Goal: Contribute content: Contribute content

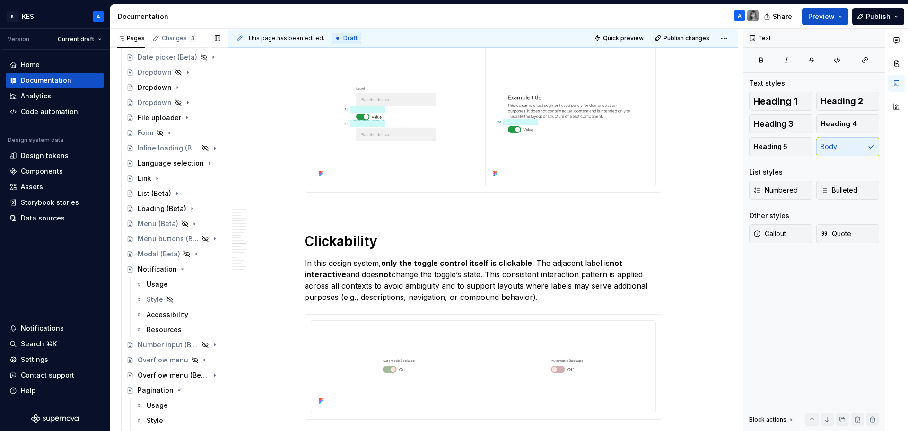
scroll to position [1040, 0]
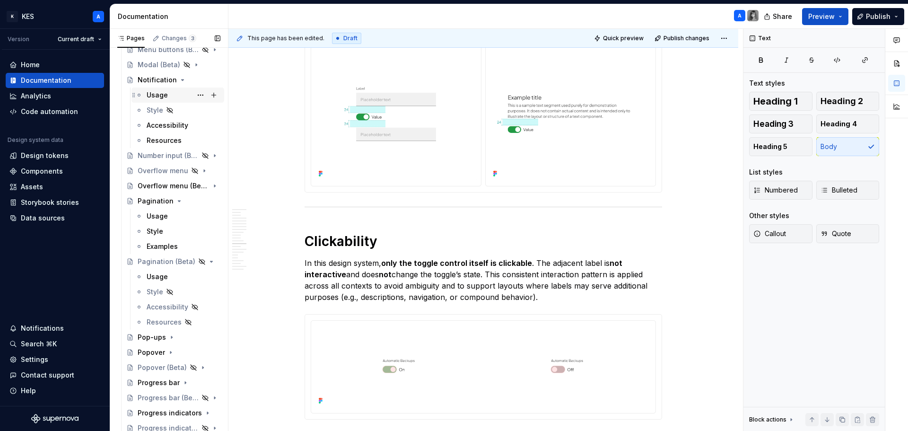
drag, startPoint x: 161, startPoint y: 78, endPoint x: 159, endPoint y: 92, distance: 14.4
click at [161, 78] on div "Notification" at bounding box center [157, 79] width 39 height 9
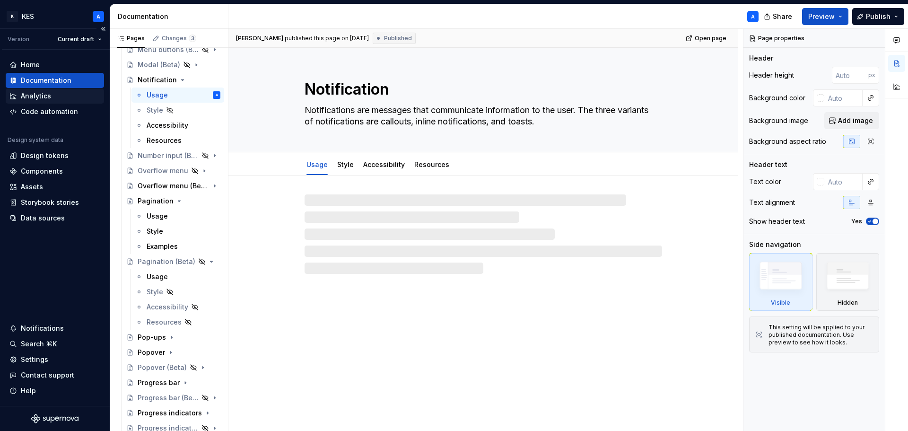
drag, startPoint x: 159, startPoint y: 92, endPoint x: 17, endPoint y: 92, distance: 141.8
click at [159, 92] on div "Usage" at bounding box center [157, 94] width 21 height 9
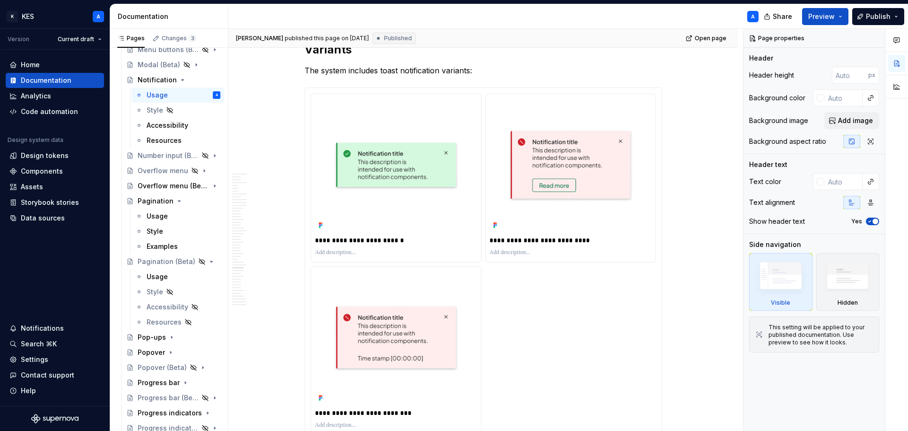
scroll to position [7698, 0]
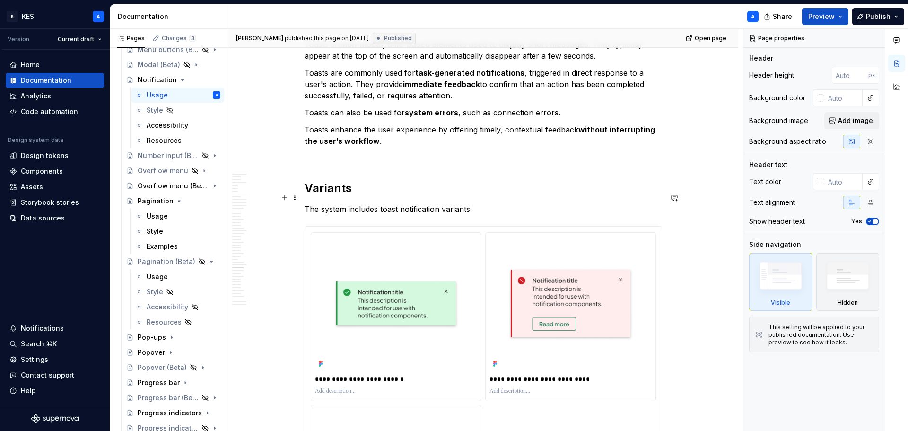
click at [375, 203] on p "The system includes toast notification variants:" at bounding box center [482, 208] width 357 height 11
type textarea "*"
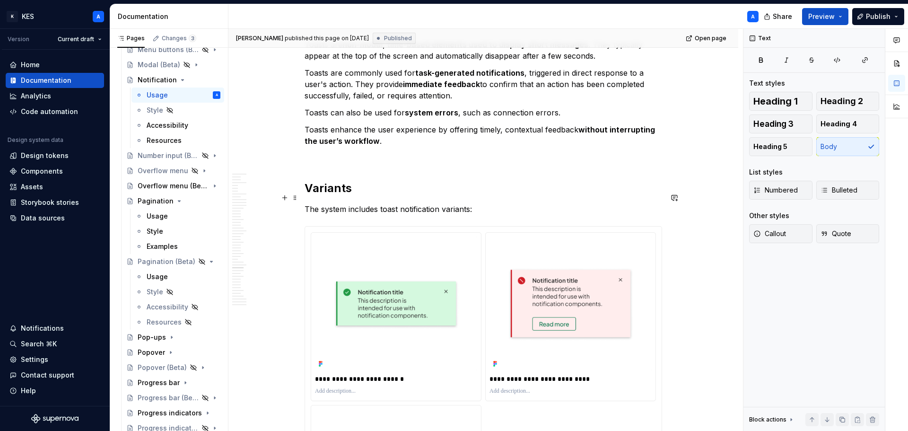
click at [380, 203] on p "The system includes toast notification variants:" at bounding box center [482, 208] width 357 height 11
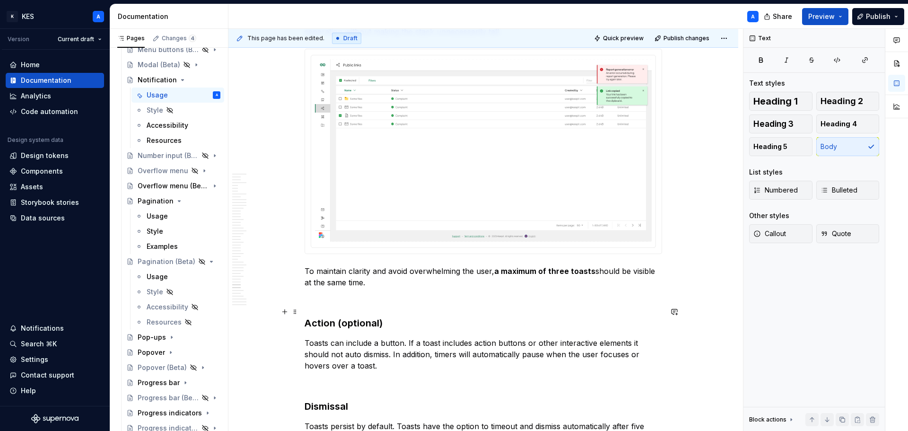
scroll to position [9447, 0]
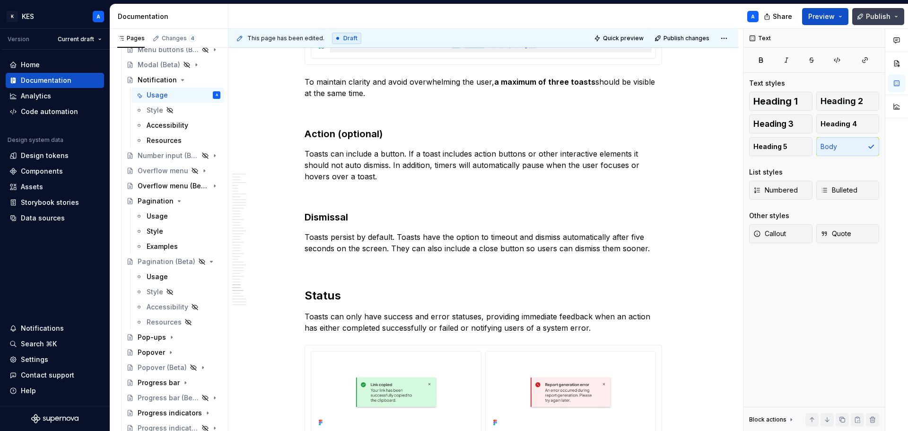
click at [879, 22] on button "Publish" at bounding box center [878, 16] width 52 height 17
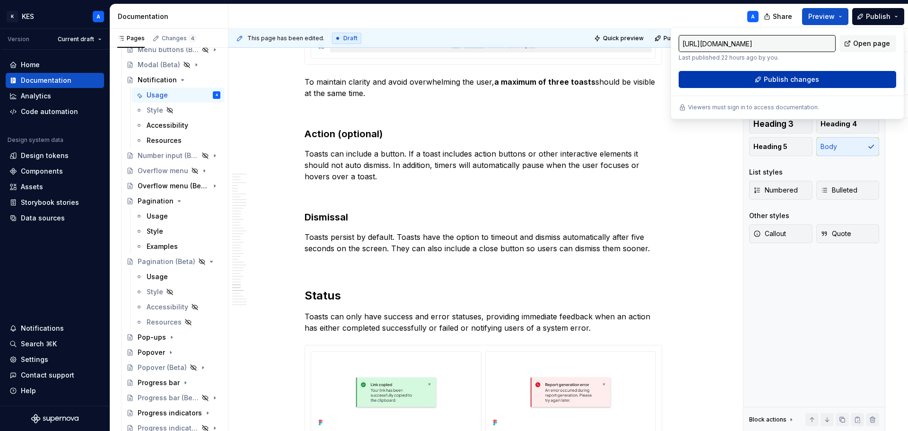
click at [807, 80] on span "Publish changes" at bounding box center [791, 79] width 55 height 9
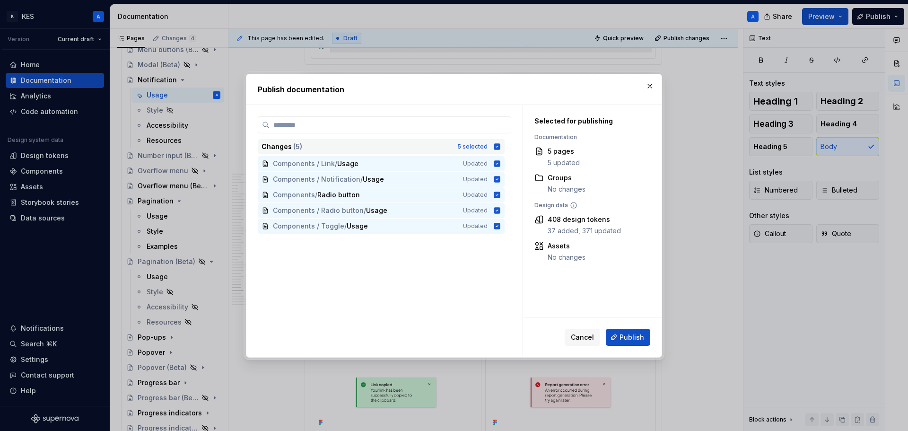
click at [494, 146] on icon at bounding box center [497, 147] width 8 height 8
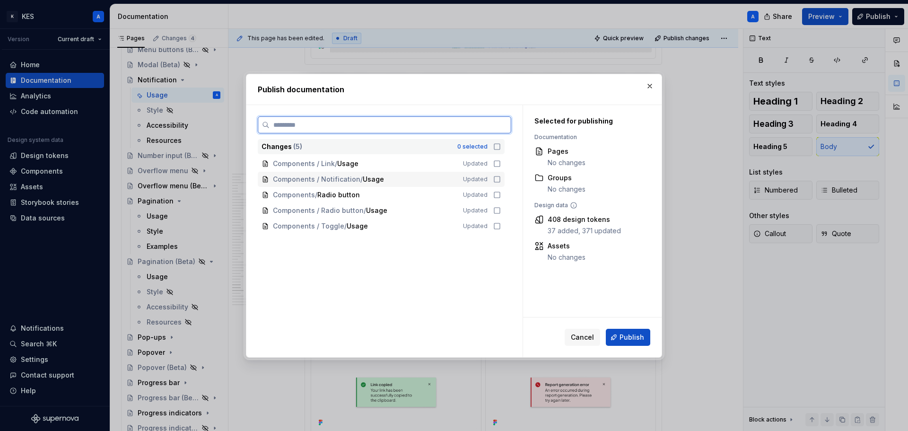
click at [494, 179] on icon at bounding box center [497, 179] width 8 height 8
click at [495, 227] on icon at bounding box center [497, 226] width 8 height 8
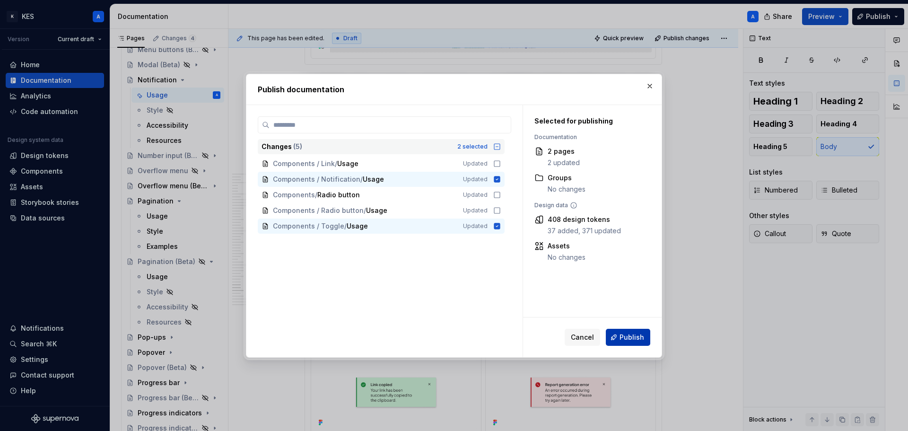
click at [627, 339] on span "Publish" at bounding box center [631, 336] width 25 height 9
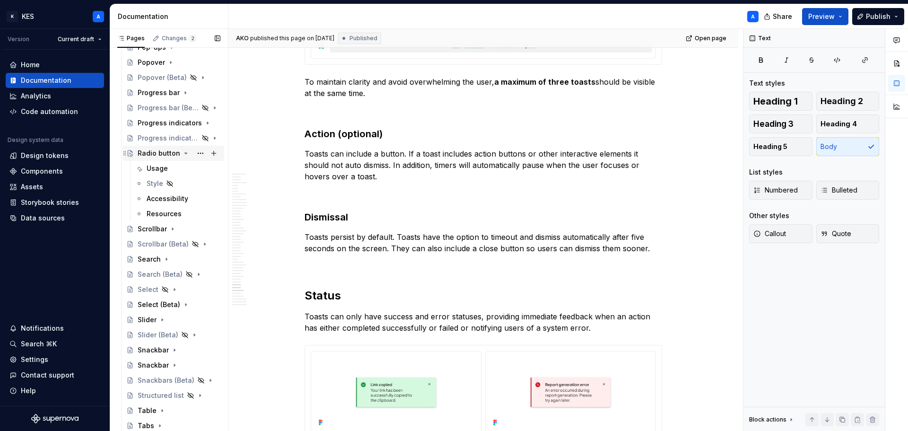
scroll to position [1326, 0]
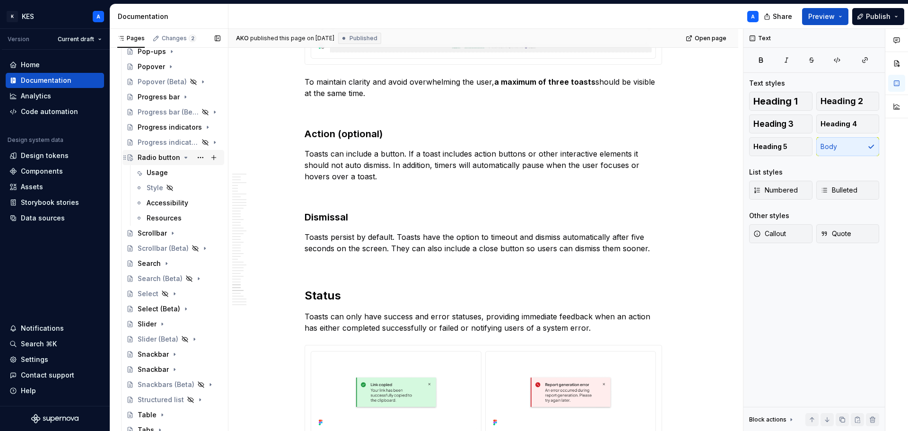
click at [158, 157] on div "Radio button" at bounding box center [159, 157] width 43 height 9
click at [157, 169] on div "Usage" at bounding box center [157, 172] width 21 height 9
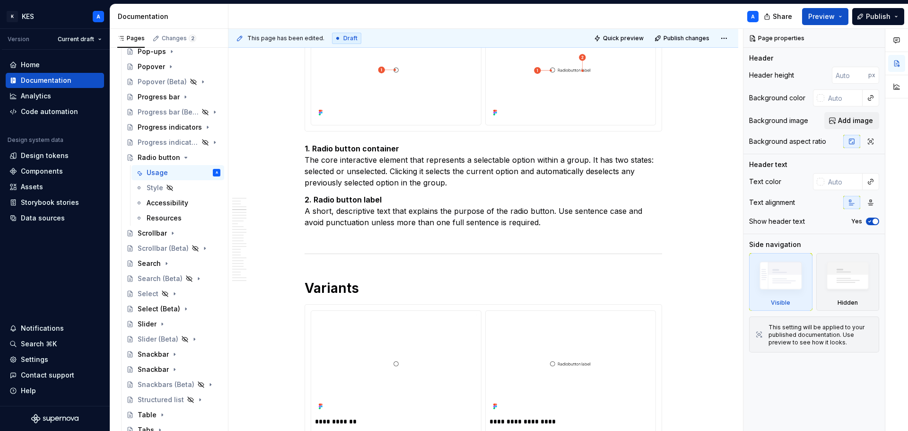
scroll to position [851, 0]
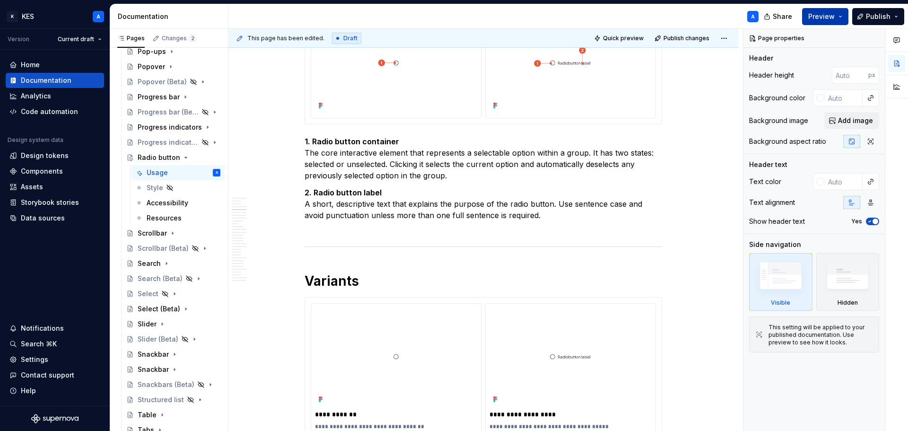
click at [821, 20] on span "Preview" at bounding box center [821, 16] width 26 height 9
click at [875, 19] on span "Publish" at bounding box center [878, 16] width 25 height 9
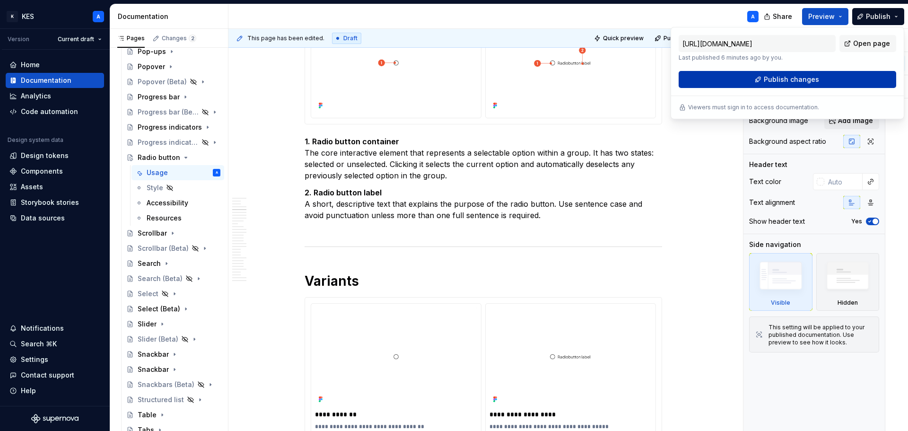
click at [813, 82] on span "Publish changes" at bounding box center [791, 79] width 55 height 9
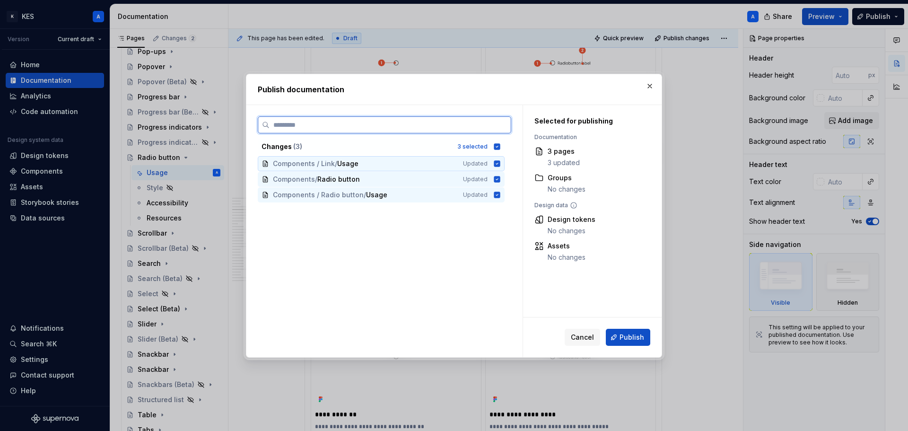
click at [496, 160] on icon at bounding box center [497, 163] width 6 height 6
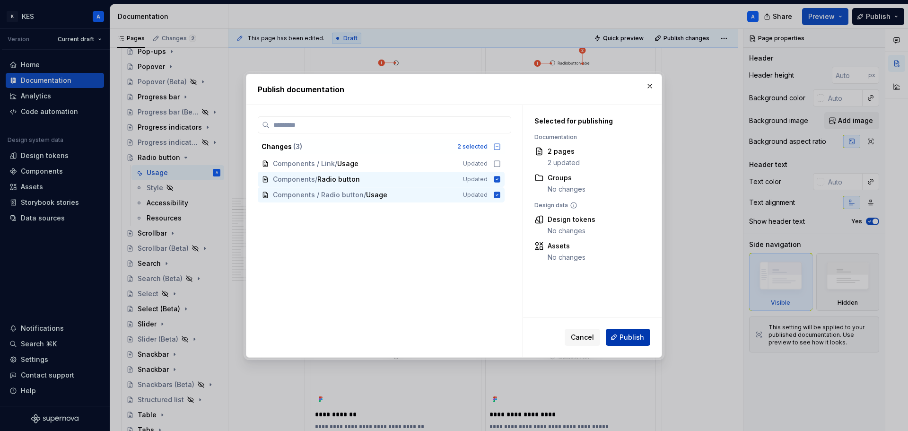
click at [634, 338] on span "Publish" at bounding box center [631, 336] width 25 height 9
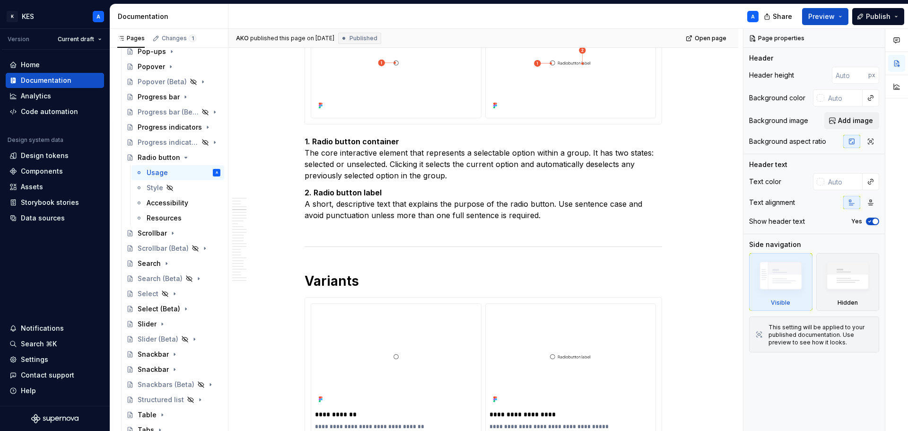
type textarea "*"
click at [401, 142] on p "1. Radio button container The core interactive element that represents a select…" at bounding box center [482, 158] width 357 height 45
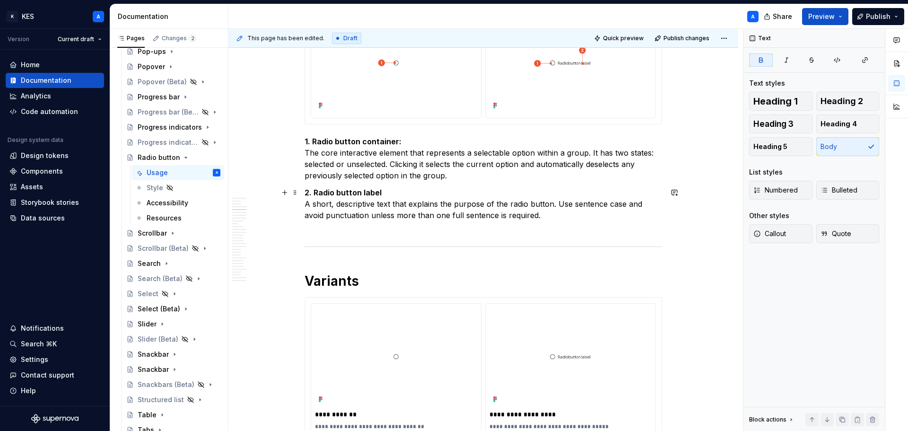
click at [385, 197] on p "2. Radio button label A short, descriptive text that explains the purpose of th…" at bounding box center [482, 209] width 357 height 45
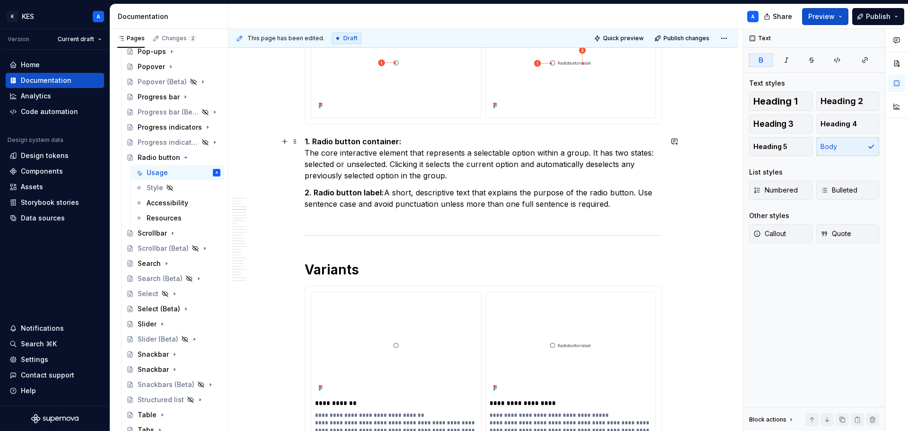
click at [419, 140] on p "1. Radio button container: The core interactive element that represents a selec…" at bounding box center [482, 158] width 357 height 45
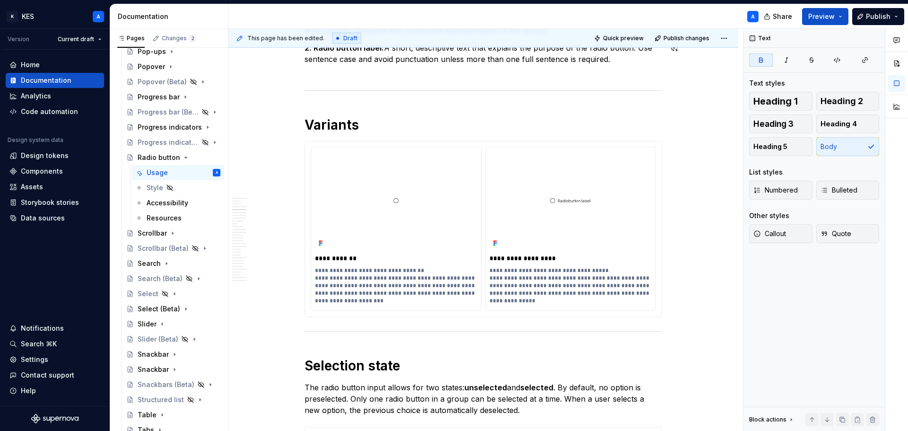
scroll to position [1040, 0]
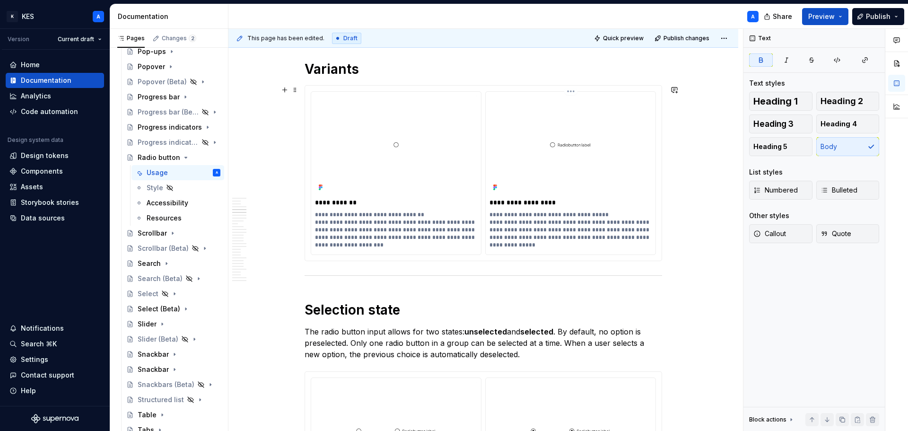
click at [542, 201] on p "**********" at bounding box center [570, 202] width 162 height 9
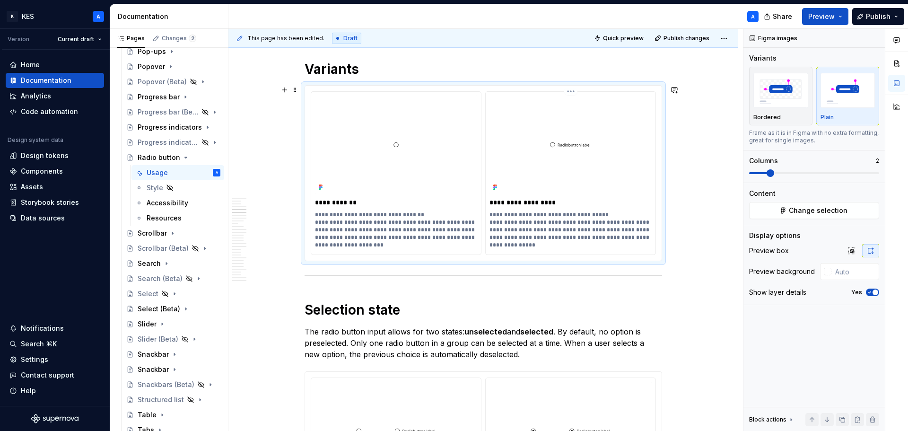
type textarea "*"
click at [542, 201] on p "**********" at bounding box center [570, 202] width 162 height 9
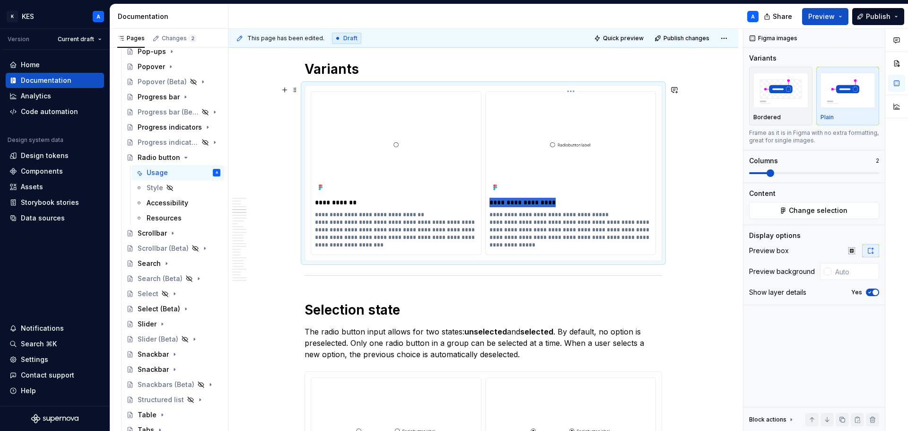
click at [536, 205] on p "**********" at bounding box center [570, 202] width 162 height 9
drag, startPoint x: 538, startPoint y: 202, endPoint x: 551, endPoint y: 201, distance: 12.8
click at [551, 201] on p "**********" at bounding box center [570, 202] width 162 height 9
drag, startPoint x: 429, startPoint y: 221, endPoint x: 437, endPoint y: 224, distance: 9.1
click at [429, 221] on p "**********" at bounding box center [396, 230] width 162 height 38
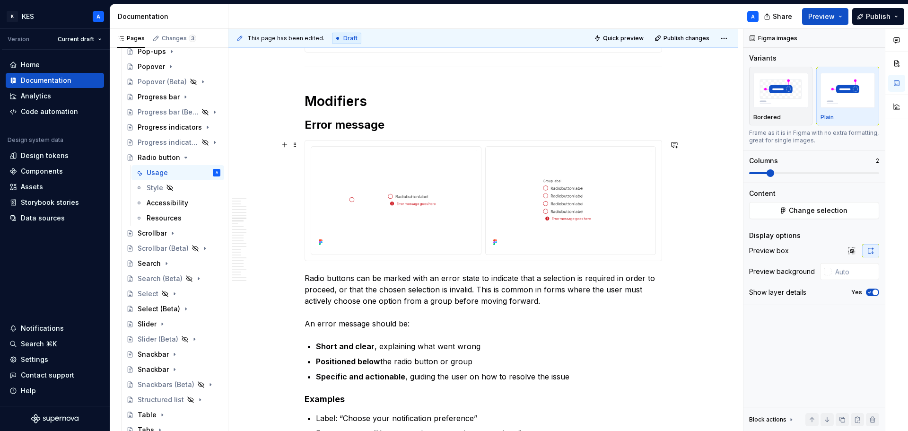
scroll to position [1891, 0]
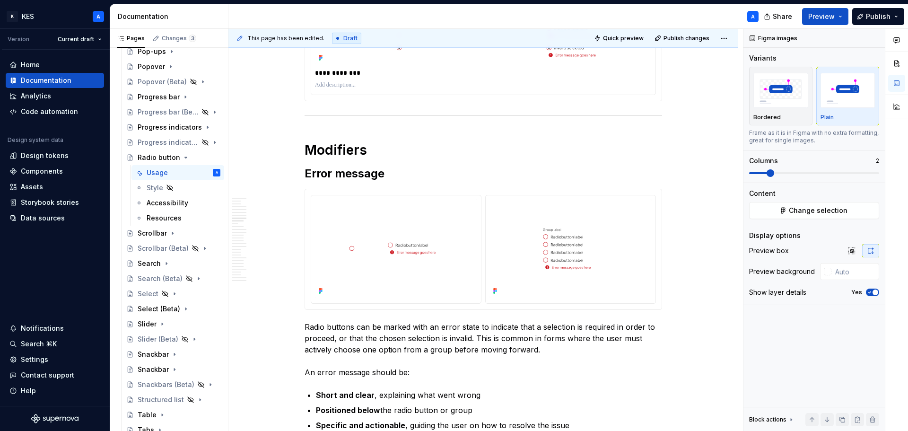
type textarea "*"
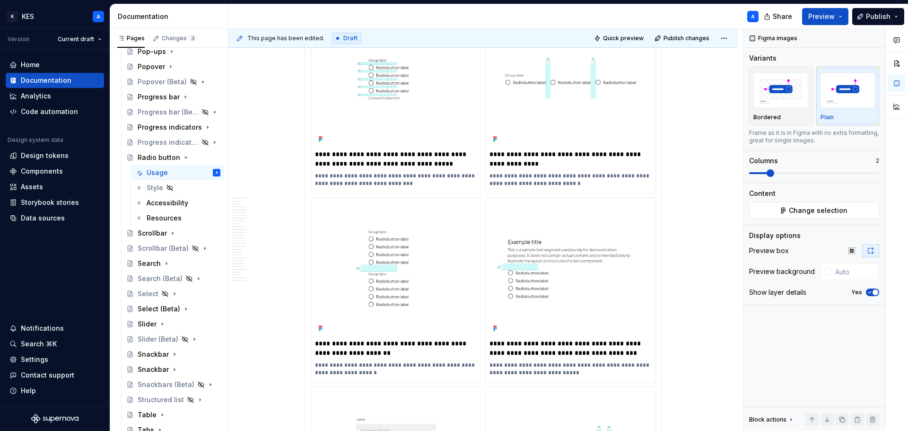
scroll to position [2647, 0]
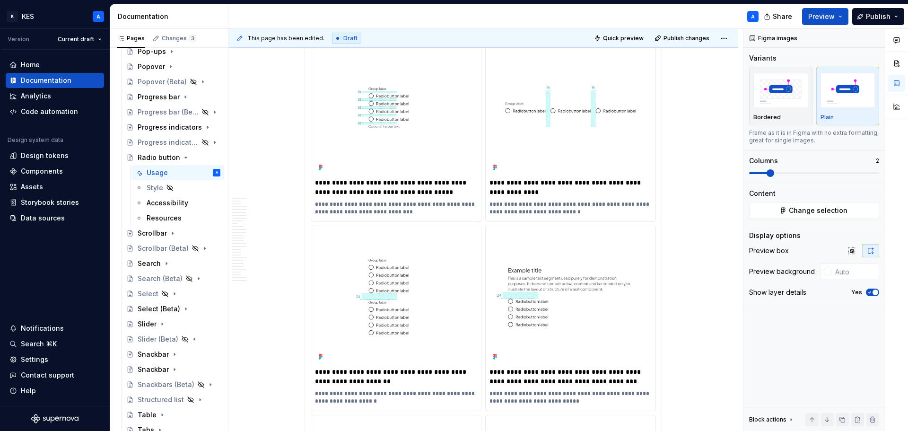
click at [453, 182] on p "**********" at bounding box center [396, 187] width 162 height 19
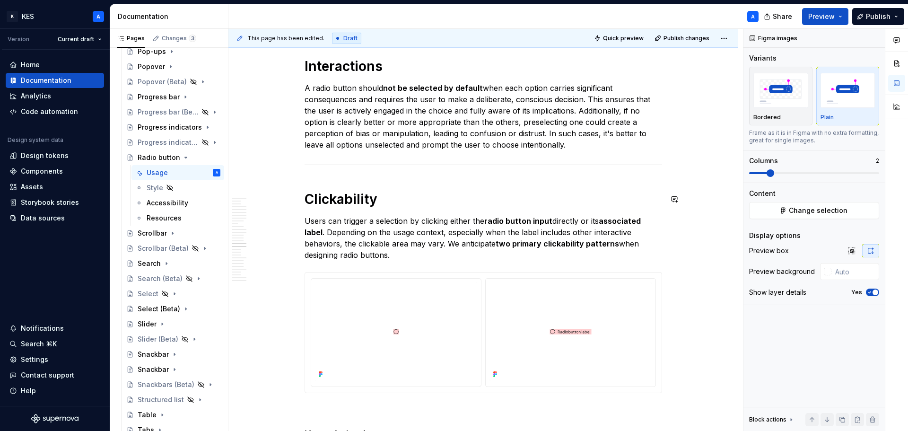
scroll to position [4444, 0]
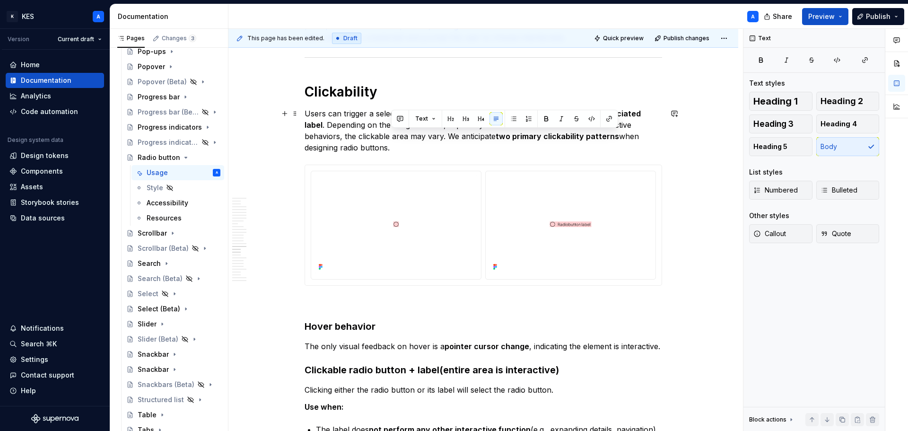
drag, startPoint x: 445, startPoint y: 150, endPoint x: 448, endPoint y: 136, distance: 14.5
click at [448, 136] on p "Users can trigger a selection by clicking either the radio button input directl…" at bounding box center [482, 130] width 357 height 45
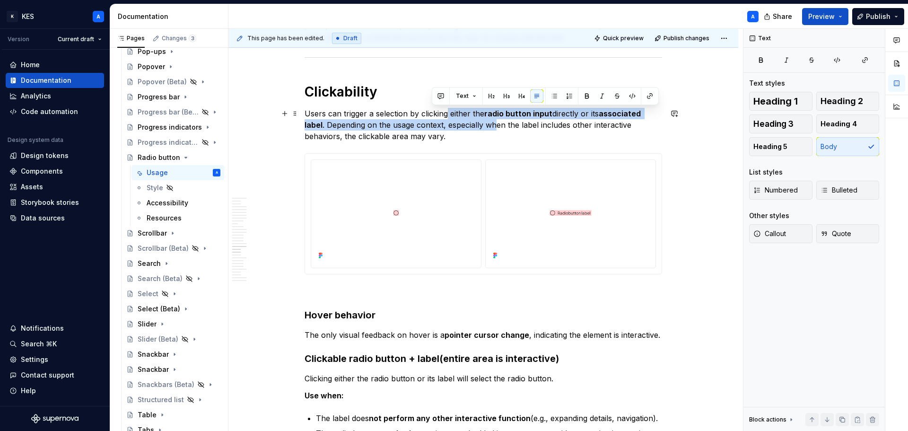
drag, startPoint x: 448, startPoint y: 112, endPoint x: 496, endPoint y: 120, distance: 49.4
click at [496, 120] on p "Users can trigger a selection by clicking either the radio button input directl…" at bounding box center [482, 125] width 357 height 34
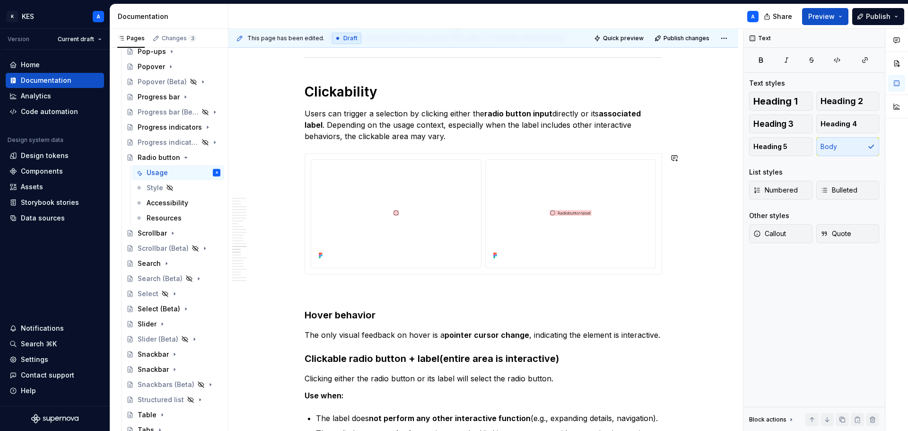
click at [524, 140] on p "Users can trigger a selection by clicking either the radio button input directl…" at bounding box center [482, 125] width 357 height 34
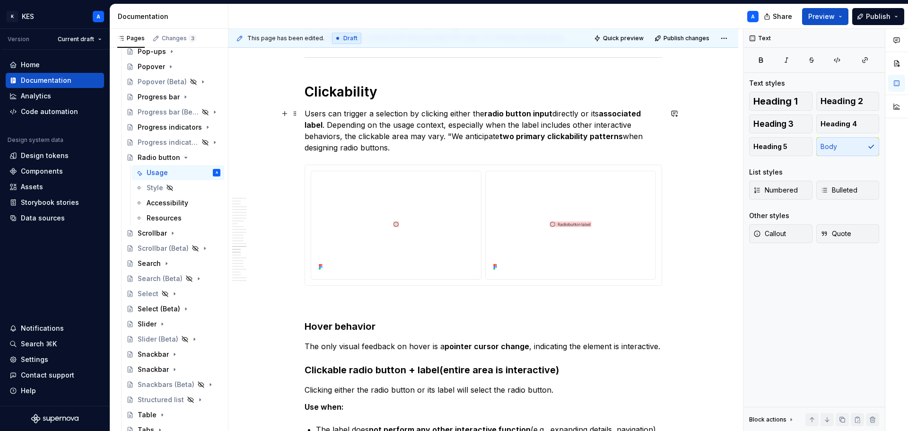
click at [451, 136] on p "Users can trigger a selection by clicking either the radio button input directl…" at bounding box center [482, 130] width 357 height 45
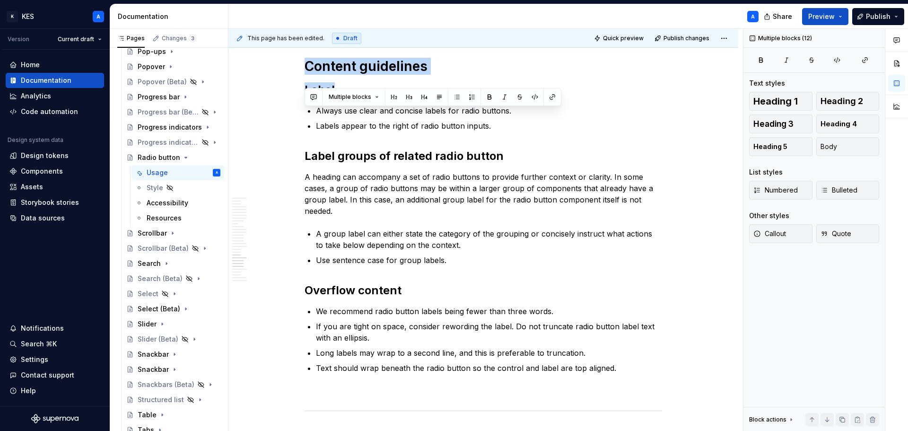
scroll to position [4886, 0]
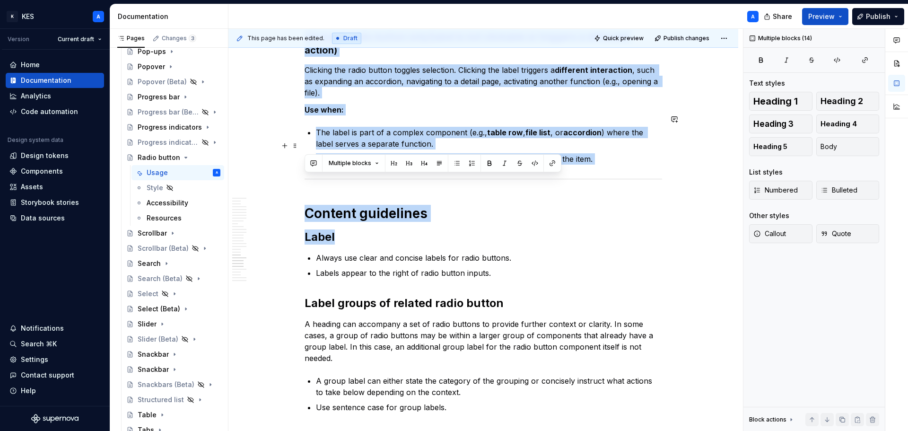
drag, startPoint x: 307, startPoint y: 142, endPoint x: 618, endPoint y: 143, distance: 311.6
copy div "Clickability Users can trigger a selection by clicking either the radio button …"
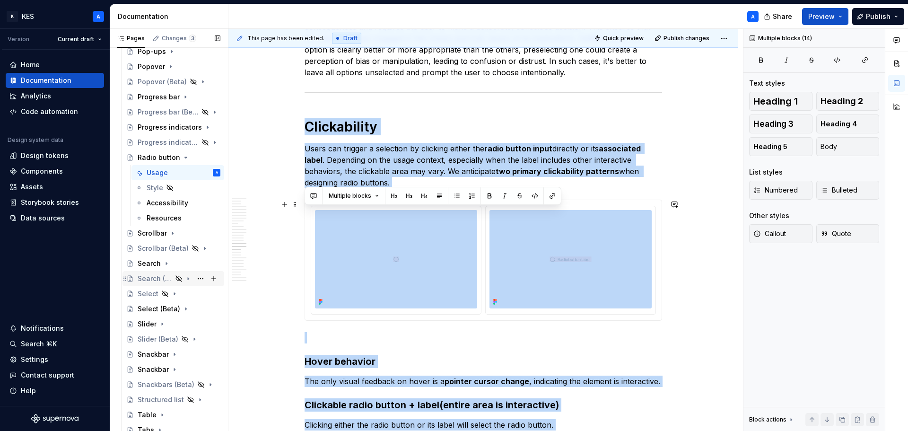
scroll to position [4319, 0]
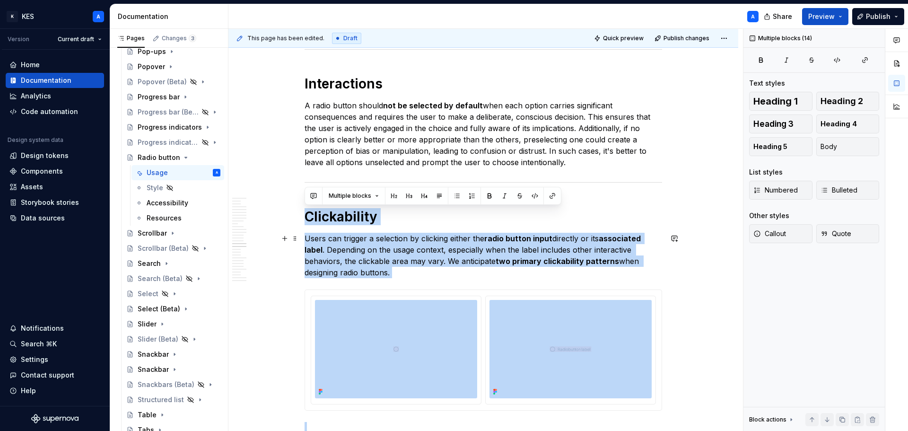
click at [507, 234] on strong "radio button input" at bounding box center [518, 238] width 68 height 9
click at [484, 245] on p "Users can trigger a selection by clicking either the radio button input directl…" at bounding box center [482, 255] width 357 height 45
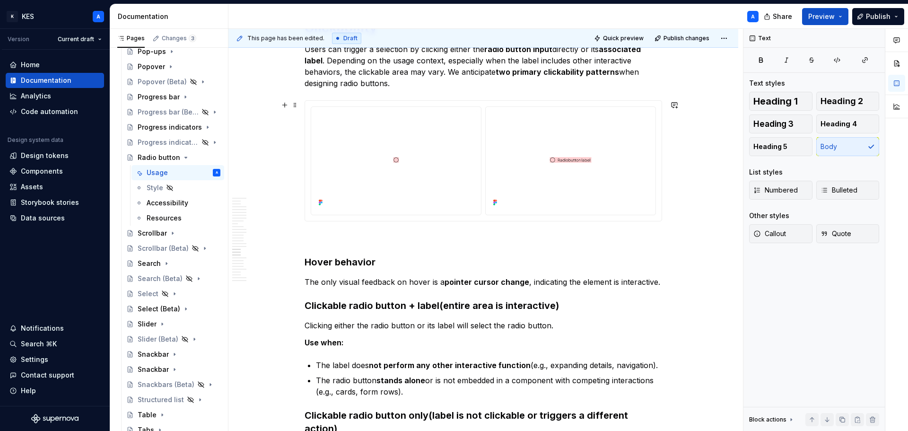
scroll to position [4603, 0]
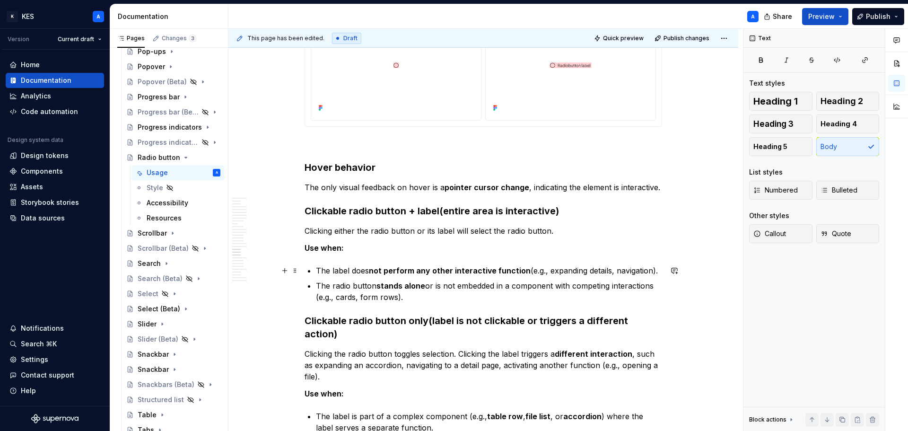
click at [584, 269] on p "The label does not perform any other interactive function (e.g., expanding deta…" at bounding box center [489, 270] width 346 height 11
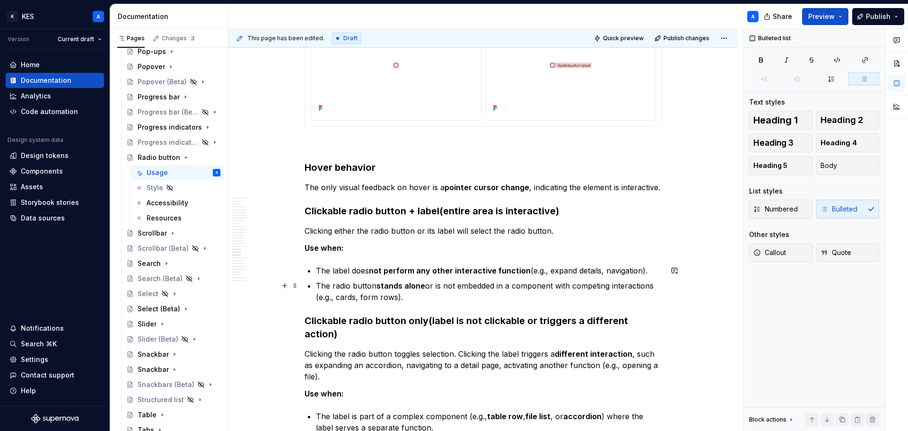
scroll to position [4650, 0]
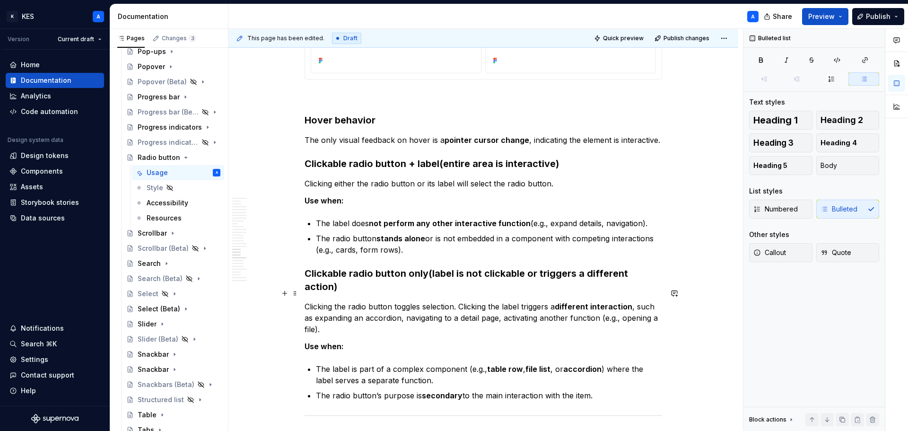
click at [413, 301] on p "Clicking the radio button toggles selection. Clicking the label triggers a diff…" at bounding box center [482, 318] width 357 height 34
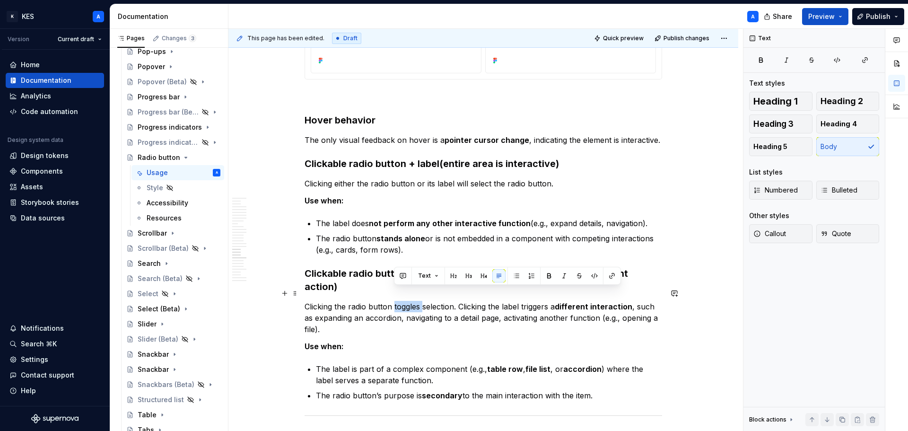
click at [413, 301] on p "Clicking the radio button toggles selection. Clicking the label triggers a diff…" at bounding box center [482, 318] width 357 height 34
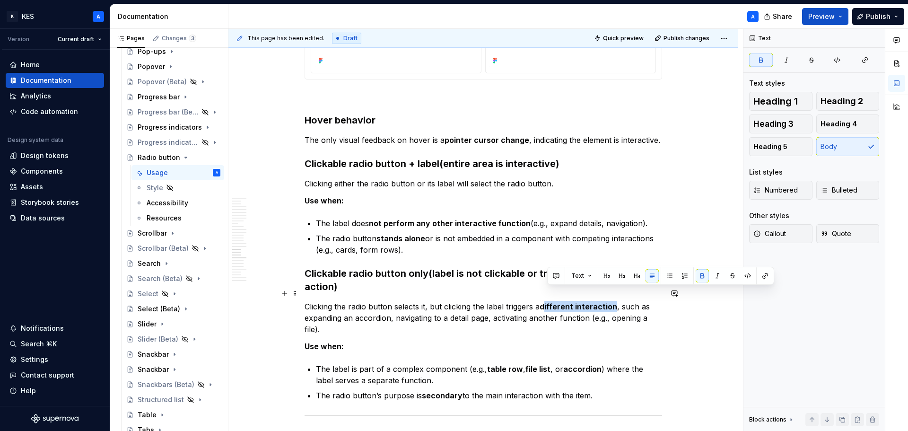
drag, startPoint x: 585, startPoint y: 294, endPoint x: 615, endPoint y: 293, distance: 29.3
click at [615, 302] on strong "different interaction" at bounding box center [578, 306] width 78 height 9
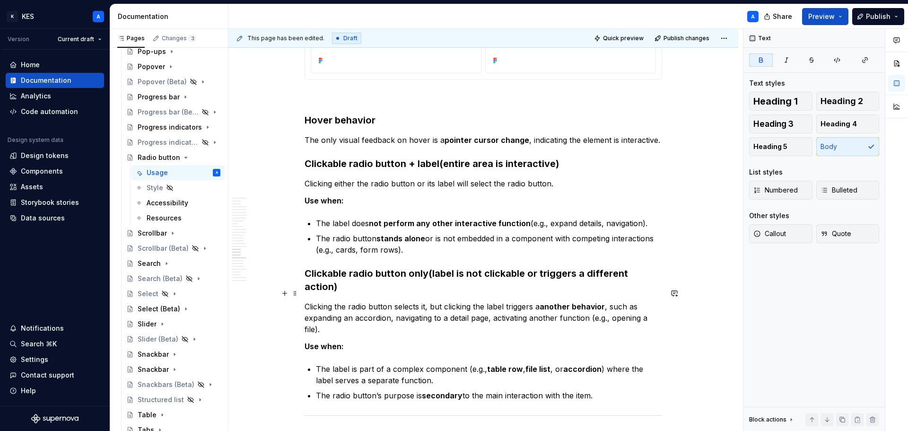
click at [497, 305] on p "Clicking the radio button selects it, but clicking the label triggers a another…" at bounding box center [482, 318] width 357 height 34
click at [459, 308] on p "Clicking the radio button selects it, but clicking the label triggers a another…" at bounding box center [482, 318] width 357 height 34
click at [460, 307] on p "Clicking the radio button selects it, but clicking the label triggers a another…" at bounding box center [482, 318] width 357 height 34
click at [468, 307] on p "Clicking the radio button selects it, but clicking the label triggers a another…" at bounding box center [482, 318] width 357 height 34
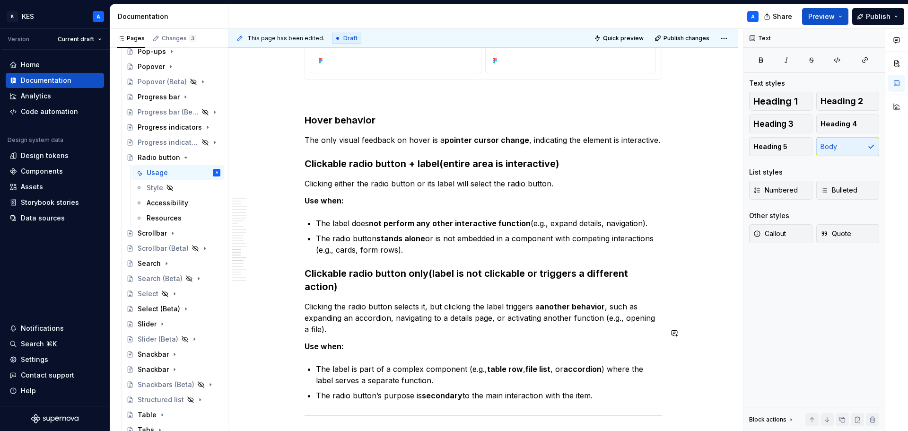
scroll to position [4792, 0]
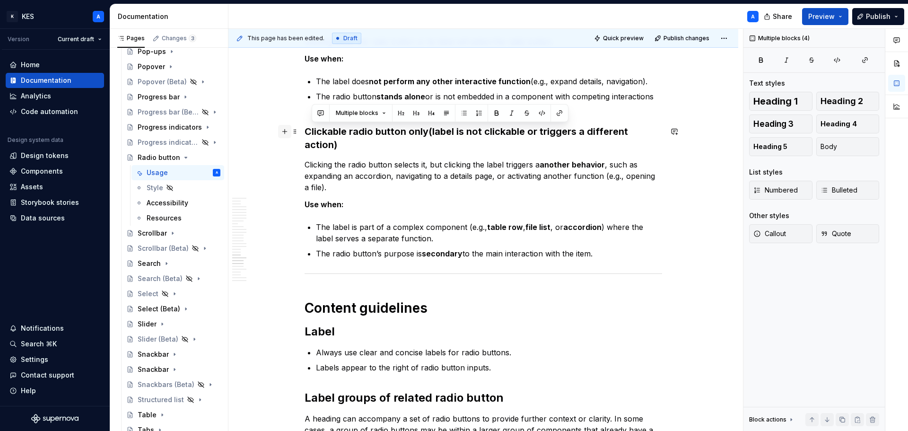
drag, startPoint x: 601, startPoint y: 243, endPoint x: 290, endPoint y: 133, distance: 330.4
click at [404, 199] on p "Use when:" at bounding box center [482, 204] width 357 height 11
drag, startPoint x: 596, startPoint y: 241, endPoint x: 306, endPoint y: 137, distance: 308.5
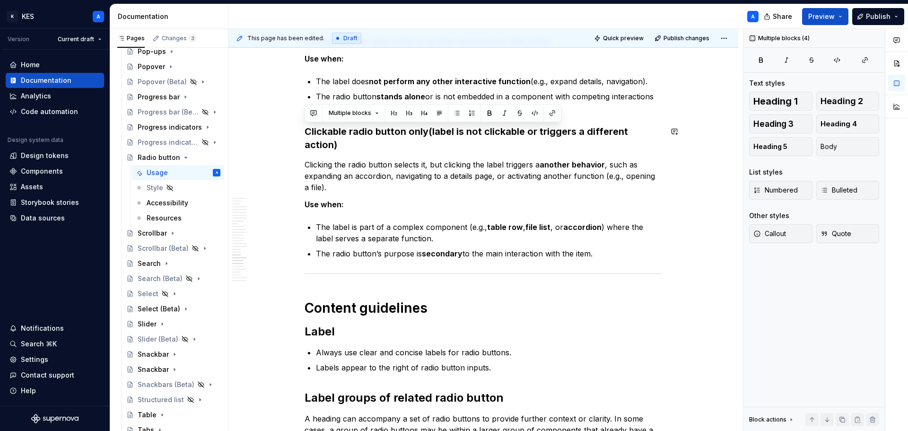
copy div "Clickable radio button only (label is not clickable or triggers a different act…"
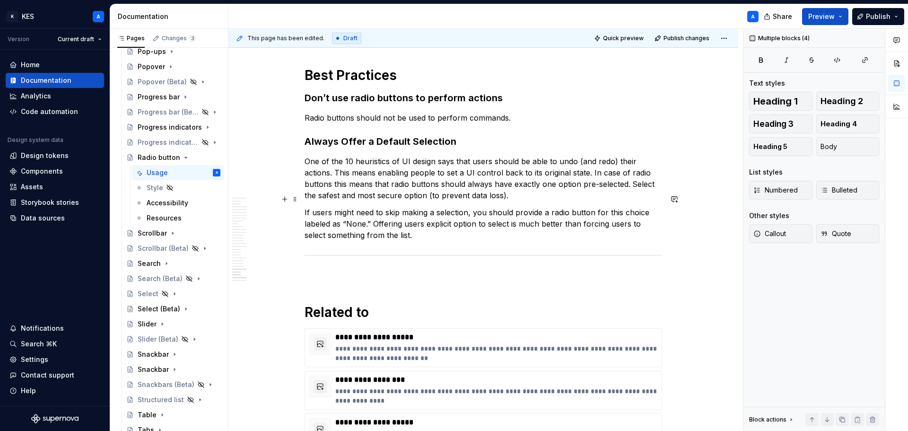
scroll to position [5406, 0]
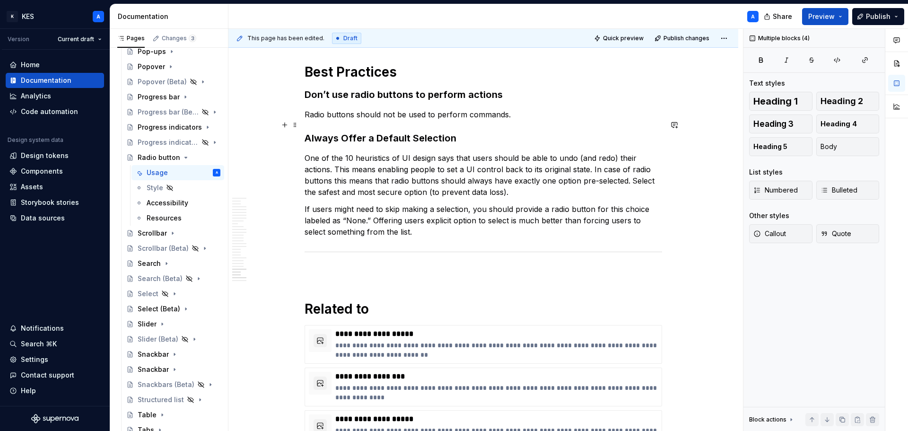
click at [345, 132] on strong "Always Offer a Default Selection" at bounding box center [380, 137] width 152 height 11
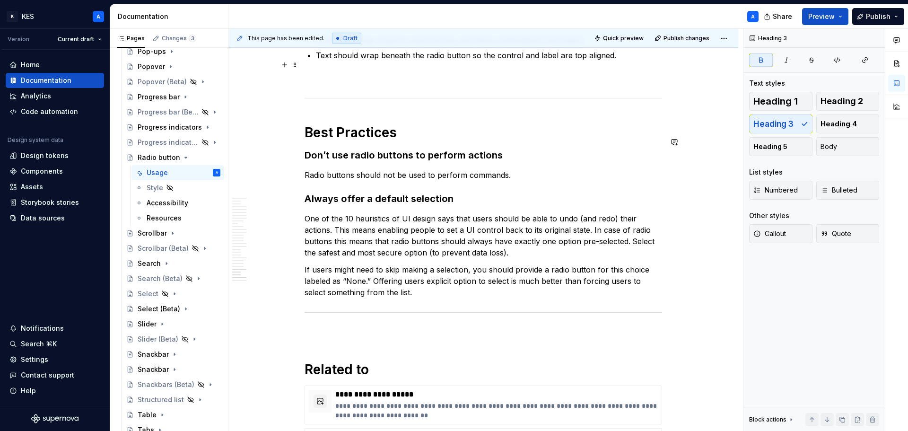
scroll to position [5312, 0]
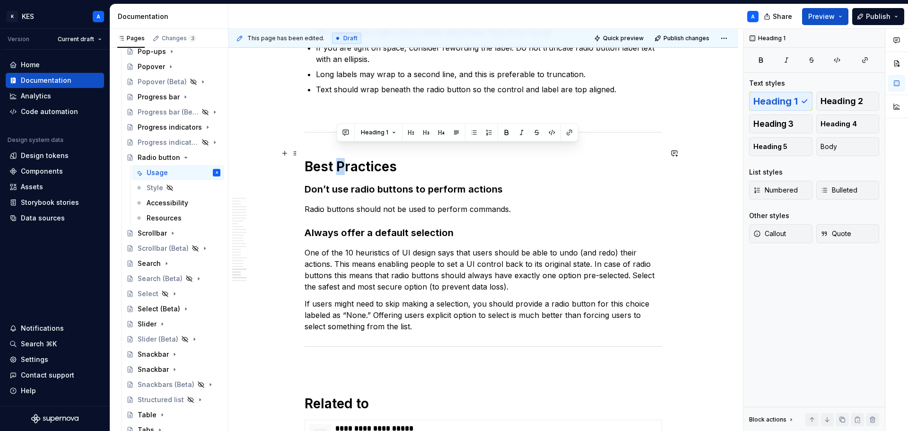
click at [339, 158] on h1 "Best Practices" at bounding box center [482, 166] width 357 height 17
drag, startPoint x: 467, startPoint y: 210, endPoint x: 500, endPoint y: 212, distance: 33.1
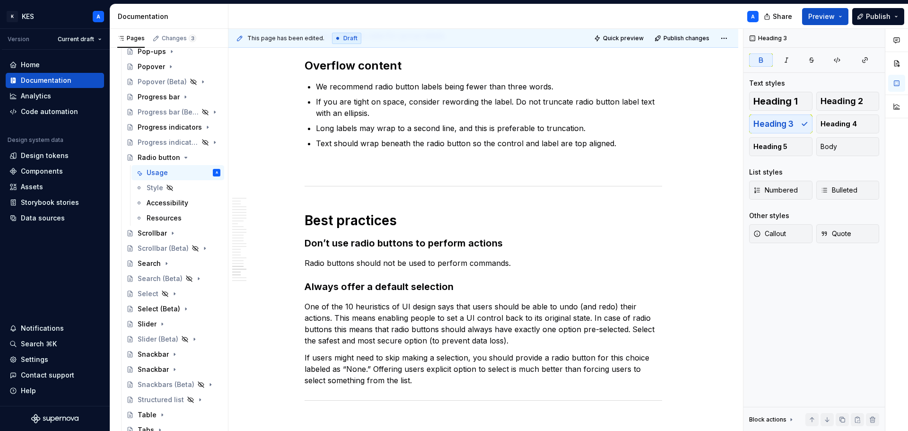
scroll to position [5304, 0]
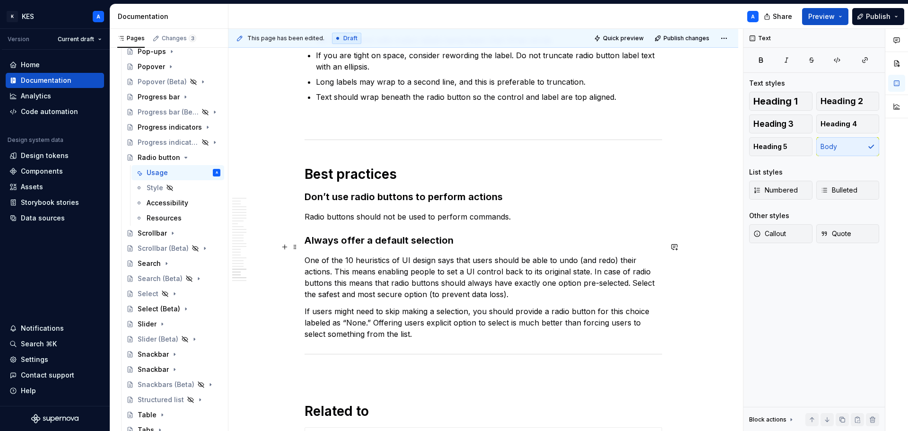
click at [594, 266] on p "One of the 10 heuristics of UI design says that users should be able to undo (a…" at bounding box center [482, 276] width 357 height 45
click at [623, 286] on p "One of the 10 heuristics of UI design says that users should be able to undo (a…" at bounding box center [482, 276] width 357 height 45
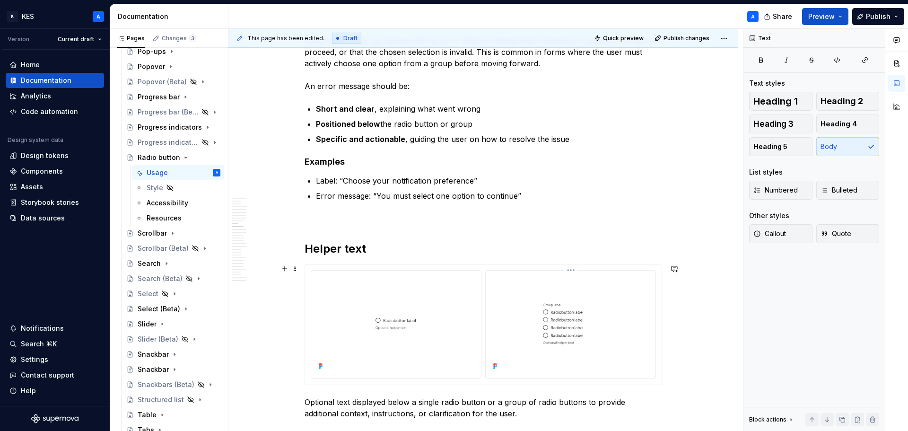
scroll to position [2175, 0]
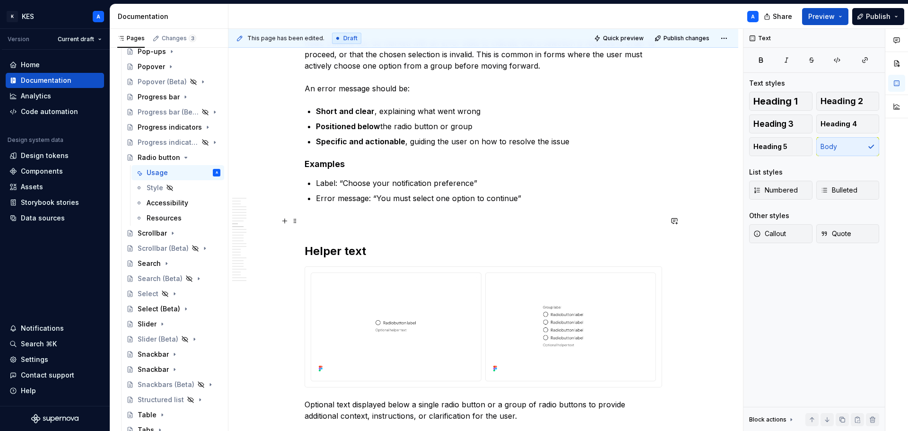
click at [372, 221] on p at bounding box center [482, 220] width 357 height 11
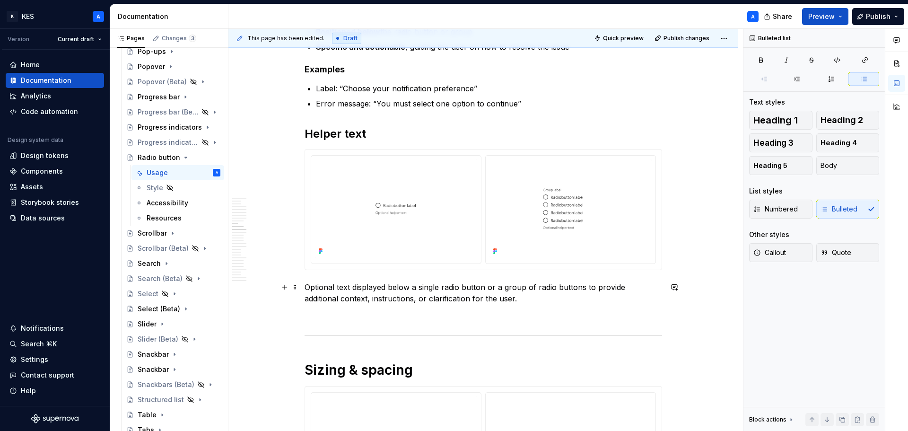
scroll to position [2127, 0]
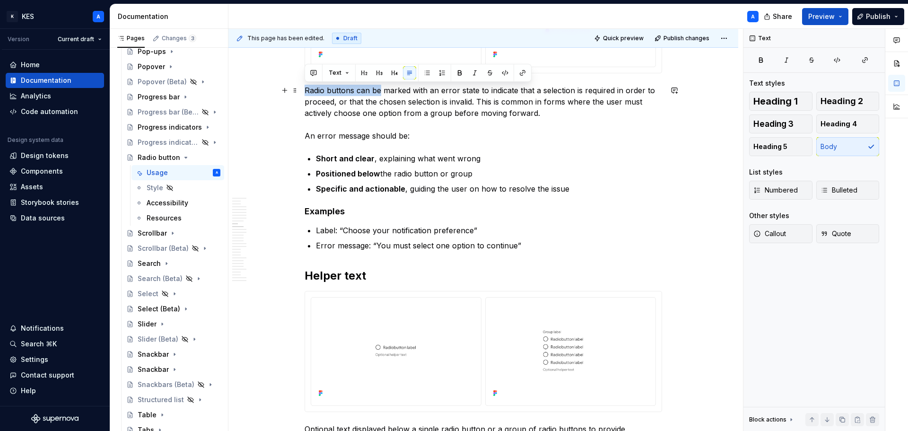
drag, startPoint x: 309, startPoint y: 93, endPoint x: 381, endPoint y: 92, distance: 71.9
click at [381, 92] on p "Radio buttons can be marked with an error state to indicate that a selection is…" at bounding box center [482, 113] width 357 height 57
copy p "Radio buttons can be"
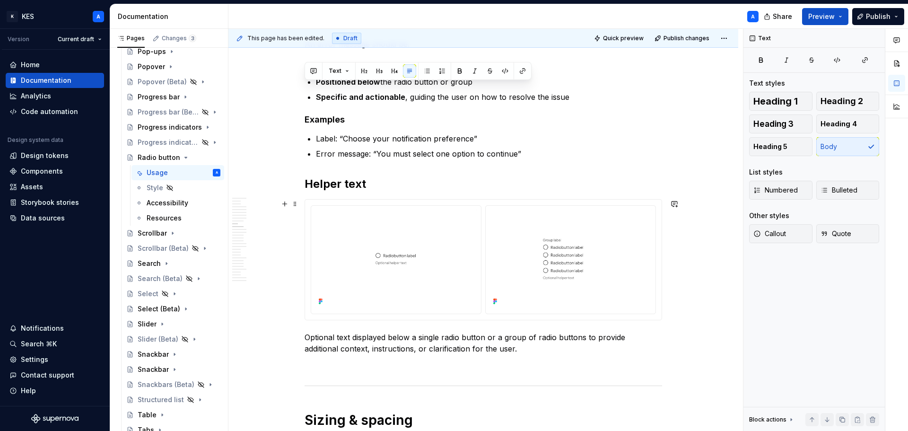
scroll to position [2222, 0]
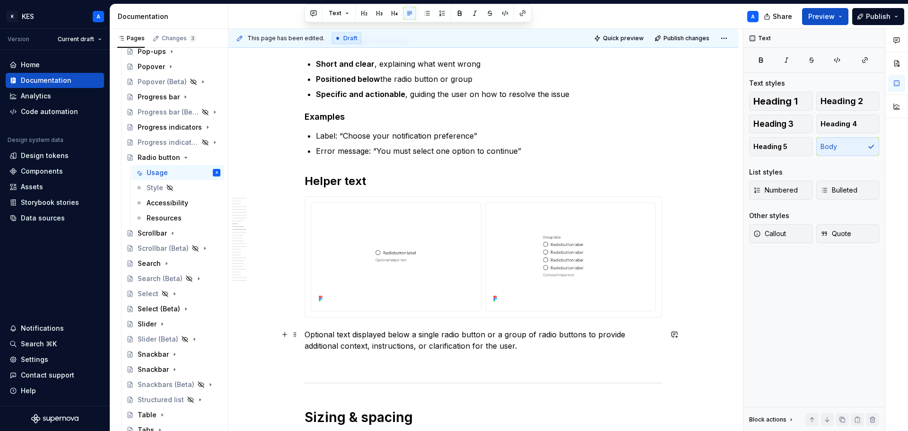
click at [303, 335] on div "This page has been edited. Draft Quick preview Publish changes Radio button The…" at bounding box center [485, 230] width 514 height 402
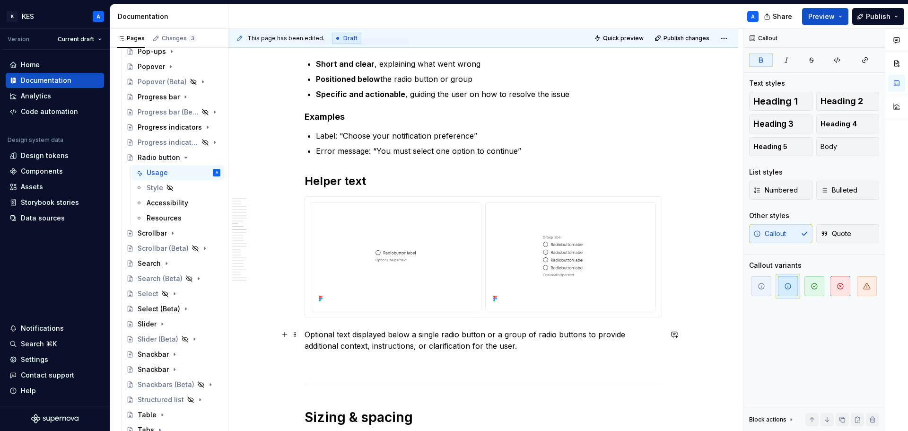
click at [309, 334] on p "Optional text displayed below a single radio button or a group of radio buttons…" at bounding box center [482, 340] width 357 height 23
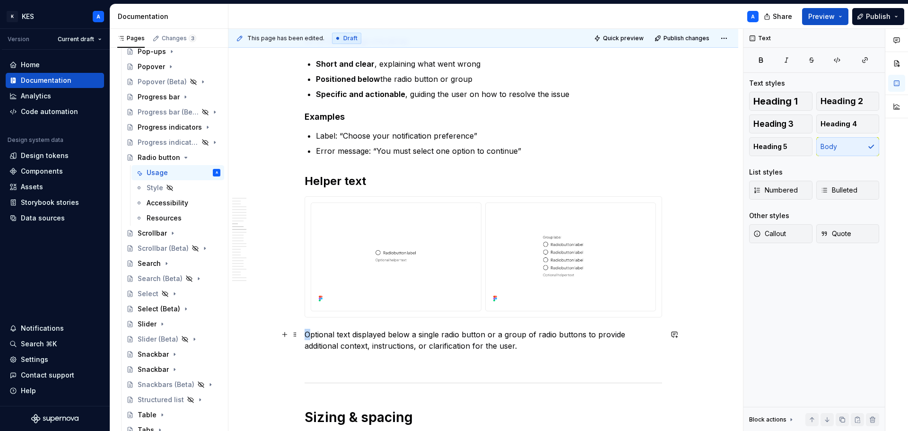
click at [307, 336] on p "Optional text displayed below a single radio button or a group of radio buttons…" at bounding box center [482, 340] width 357 height 23
click at [305, 337] on p "Optional text displayed below a single radio button or a group of radio buttons…" at bounding box center [482, 340] width 357 height 23
click at [305, 333] on p "Optional text displayed below a single radio button or a group of radio buttons…" at bounding box center [482, 340] width 357 height 23
click at [393, 334] on p "Radio buttons can be Optional text displayed below a single radio button or a g…" at bounding box center [482, 340] width 357 height 23
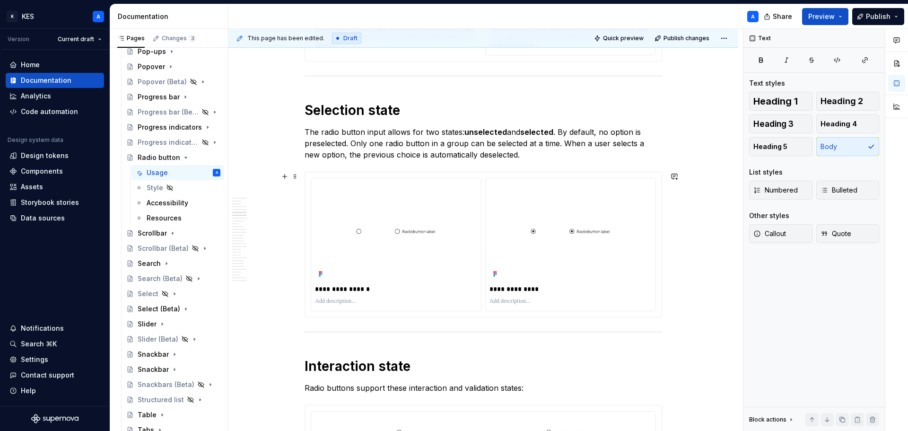
scroll to position [1229, 0]
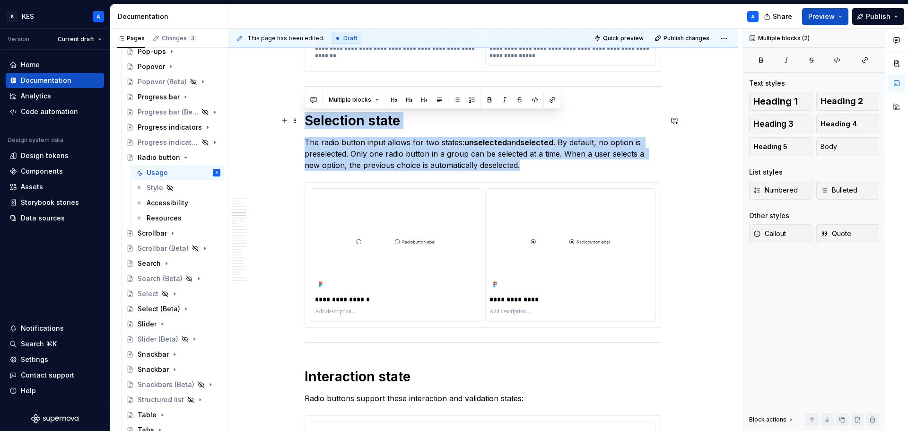
drag, startPoint x: 502, startPoint y: 161, endPoint x: 301, endPoint y: 123, distance: 204.4
copy div "Selection state The radio button input allows for two states: unselected and se…"
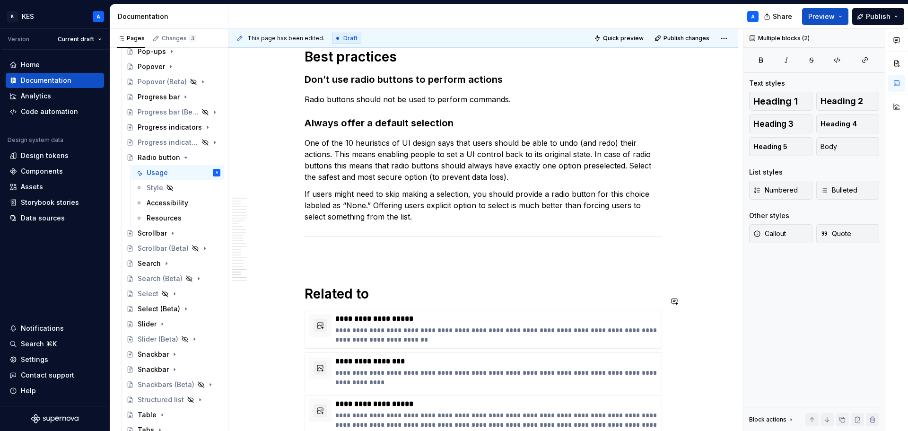
scroll to position [5305, 0]
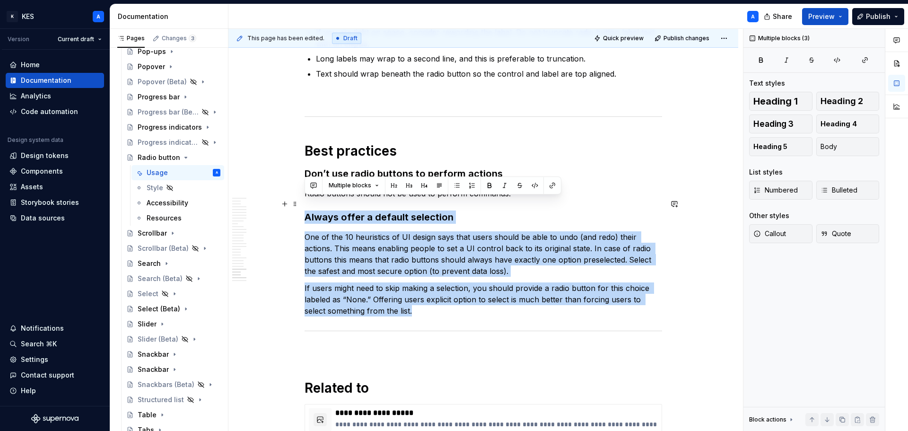
drag, startPoint x: 429, startPoint y: 296, endPoint x: 304, endPoint y: 203, distance: 155.4
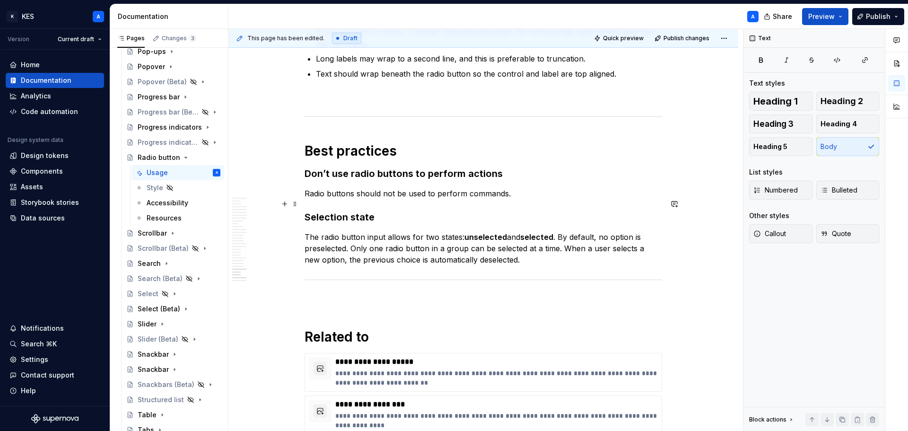
drag, startPoint x: 515, startPoint y: 200, endPoint x: 495, endPoint y: 203, distance: 19.7
click at [515, 210] on h3 "Selection state" at bounding box center [482, 216] width 357 height 13
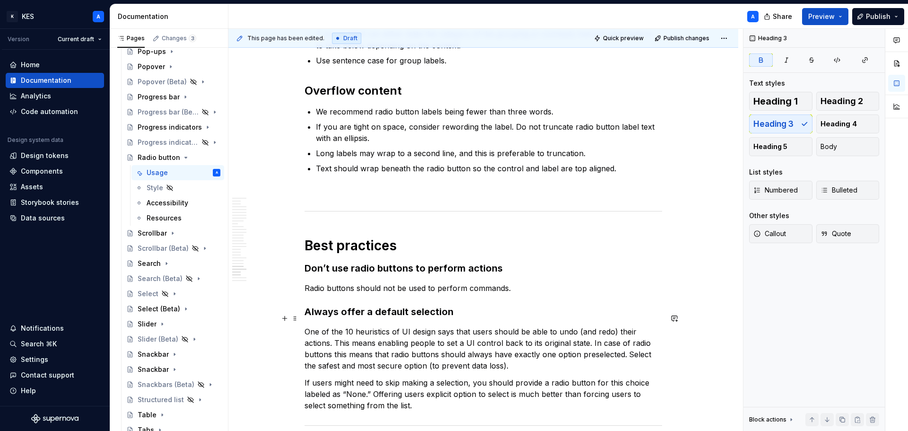
scroll to position [5352, 0]
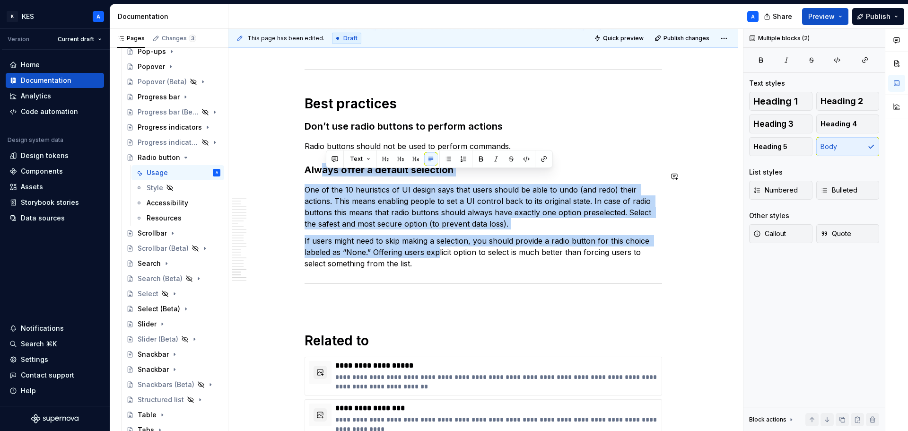
drag, startPoint x: 438, startPoint y: 238, endPoint x: 320, endPoint y: 160, distance: 141.6
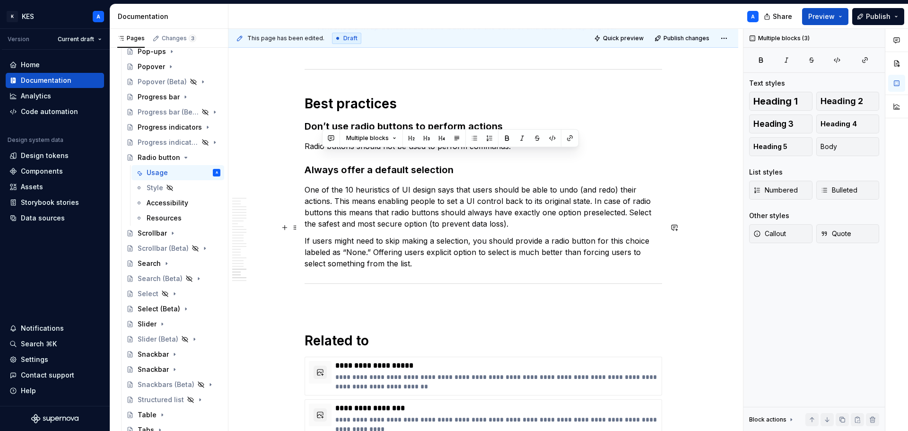
click at [416, 253] on p "If users might need to skip making a selection, you should provide a radio butt…" at bounding box center [482, 252] width 357 height 34
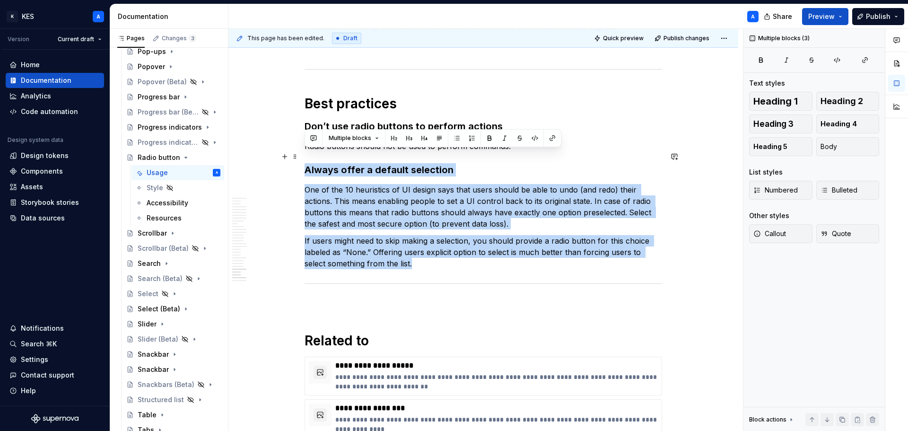
drag, startPoint x: 434, startPoint y: 257, endPoint x: 299, endPoint y: 159, distance: 166.1
copy div "Always offer a default selection One of the 10 heuristics of UI design says tha…"
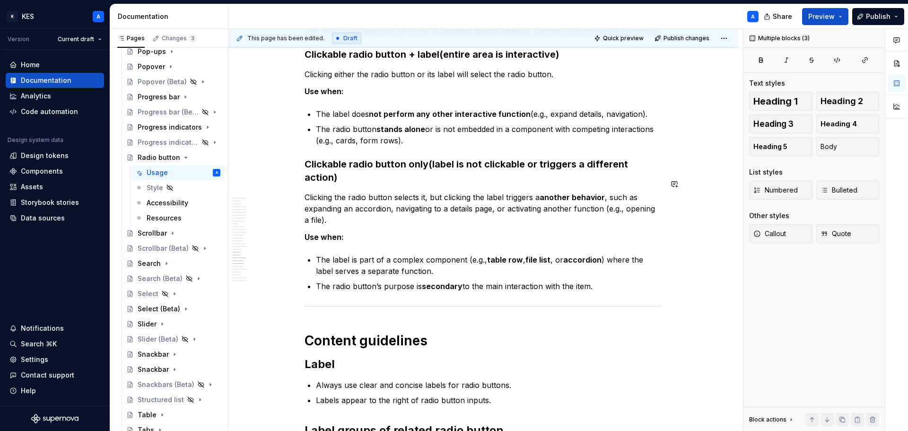
scroll to position [4738, 0]
click at [456, 280] on strong "secondary" at bounding box center [442, 284] width 41 height 9
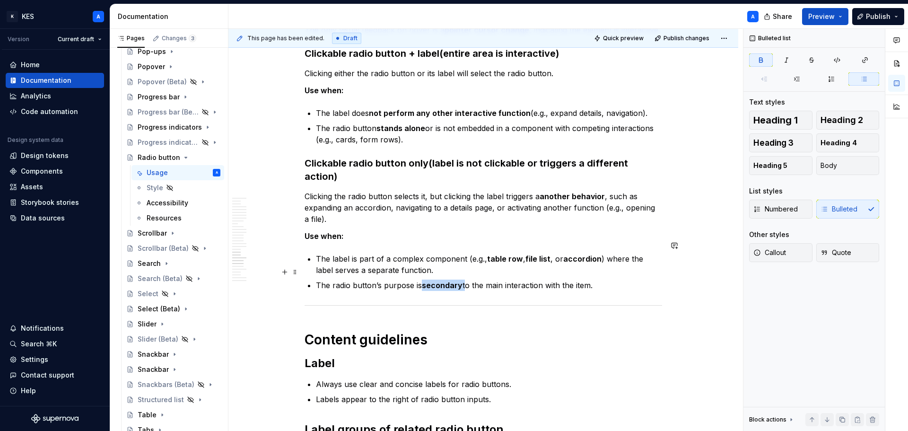
click at [456, 280] on strong "secondary" at bounding box center [442, 284] width 41 height 9
copy p "The radio button’s purpose is secondary to the main interaction with the item."
click at [590, 191] on p "Clicking the radio button selects it, but clicking the label triggers a another…" at bounding box center [482, 208] width 357 height 34
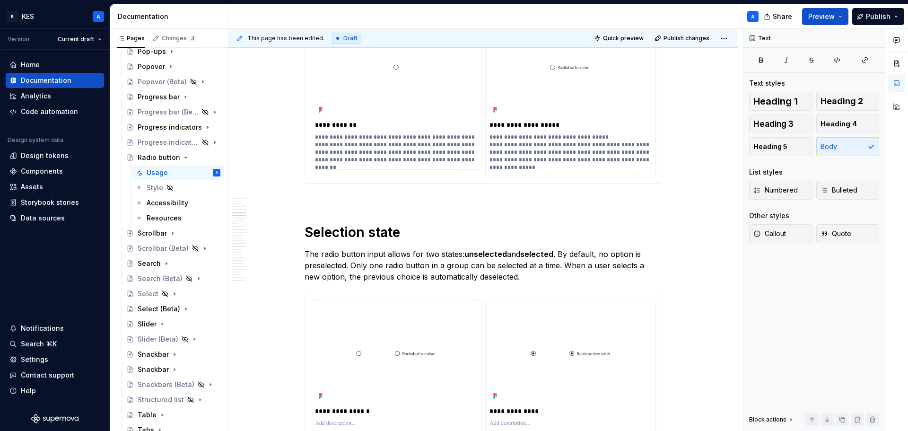
scroll to position [1239, 0]
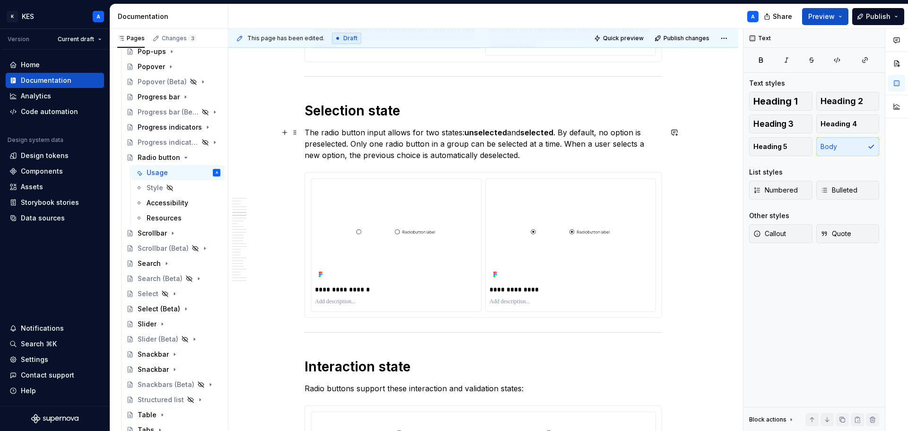
click at [460, 134] on p "The radio button input allows for two states: unselected and selected . By defa…" at bounding box center [482, 144] width 357 height 34
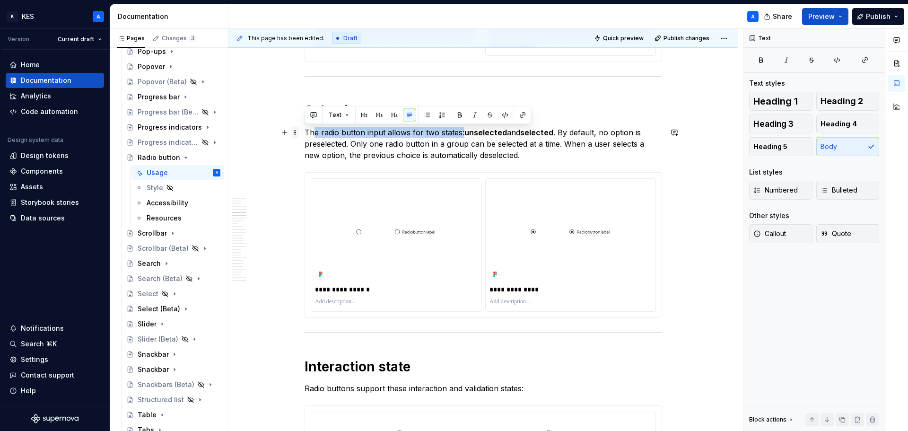
drag, startPoint x: 462, startPoint y: 133, endPoint x: 294, endPoint y: 135, distance: 168.3
click at [313, 135] on p "The radio button input allows for two states: unselected and selected . By defa…" at bounding box center [482, 144] width 357 height 34
drag, startPoint x: 305, startPoint y: 135, endPoint x: 462, endPoint y: 135, distance: 157.0
click at [462, 135] on p "The radio button input allows for two states: unselected and selected . By defa…" at bounding box center [482, 144] width 357 height 34
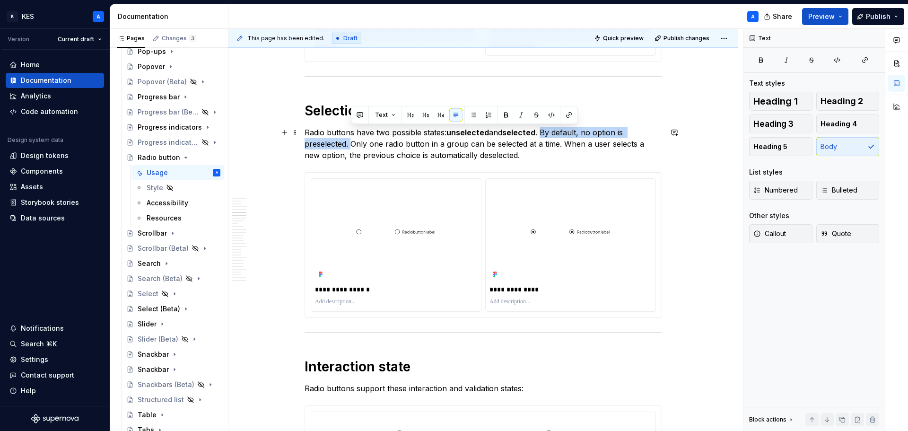
drag, startPoint x: 543, startPoint y: 129, endPoint x: 352, endPoint y: 144, distance: 191.6
click at [352, 144] on p "Radio buttons have two possible states: unselected and selected . By default, n…" at bounding box center [482, 144] width 357 height 34
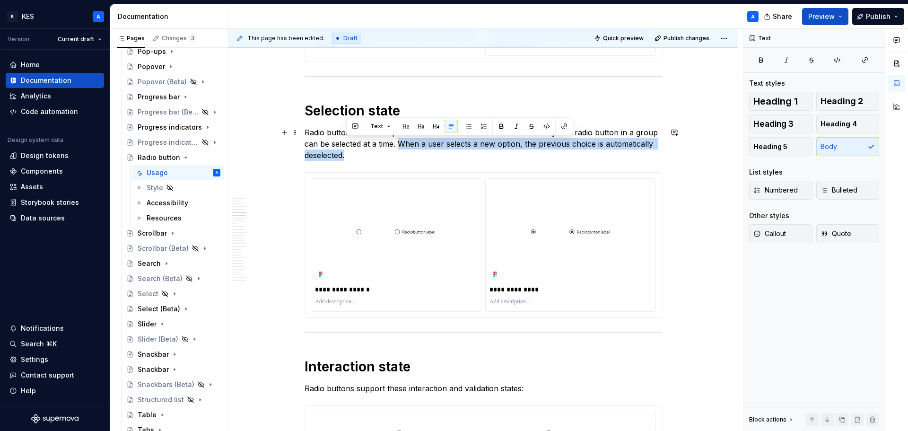
drag, startPoint x: 426, startPoint y: 154, endPoint x: 401, endPoint y: 144, distance: 27.1
click at [401, 144] on p "Radio buttons have two possible states: unselected and selected . Only one radi…" at bounding box center [482, 144] width 357 height 34
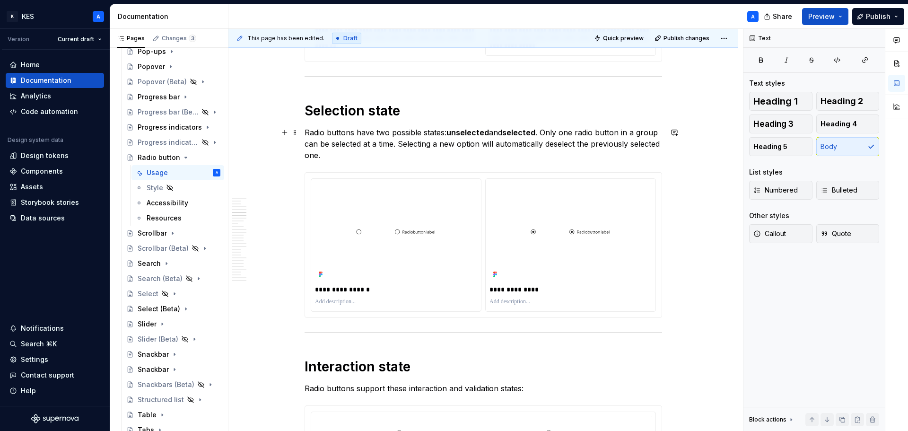
click at [383, 152] on p "Radio buttons have two possible states: unselected and selected . Only one radi…" at bounding box center [482, 144] width 357 height 34
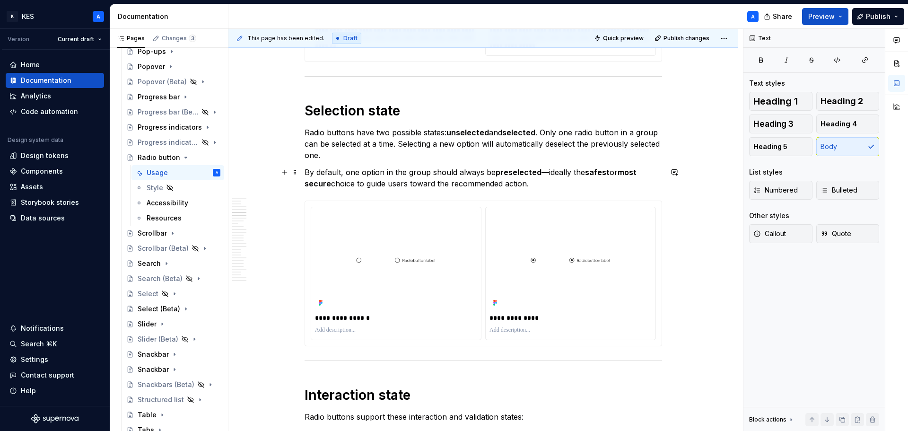
click at [513, 172] on strong "preselected" at bounding box center [518, 171] width 46 height 9
click at [534, 183] on p "By default, one option in the group should always be preselected—ideally the sa…" at bounding box center [482, 177] width 357 height 23
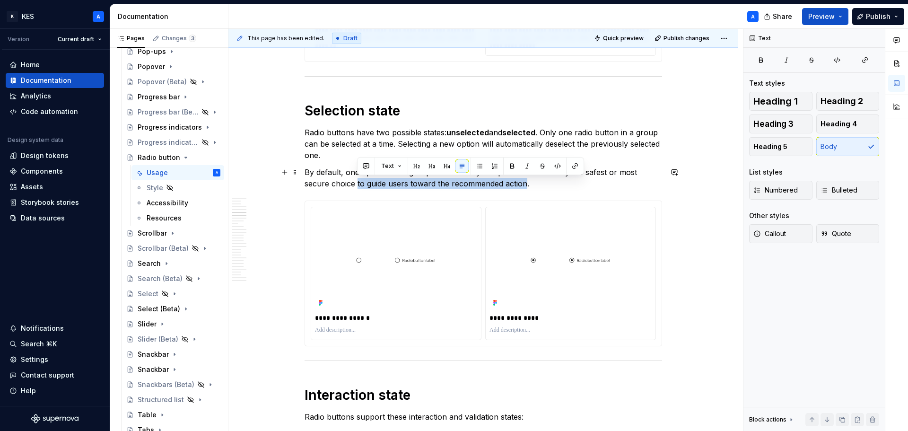
drag, startPoint x: 358, startPoint y: 186, endPoint x: 524, endPoint y: 185, distance: 165.9
click at [524, 185] on p "By default, one option in the group should always be preselected—ideally the sa…" at bounding box center [482, 177] width 357 height 23
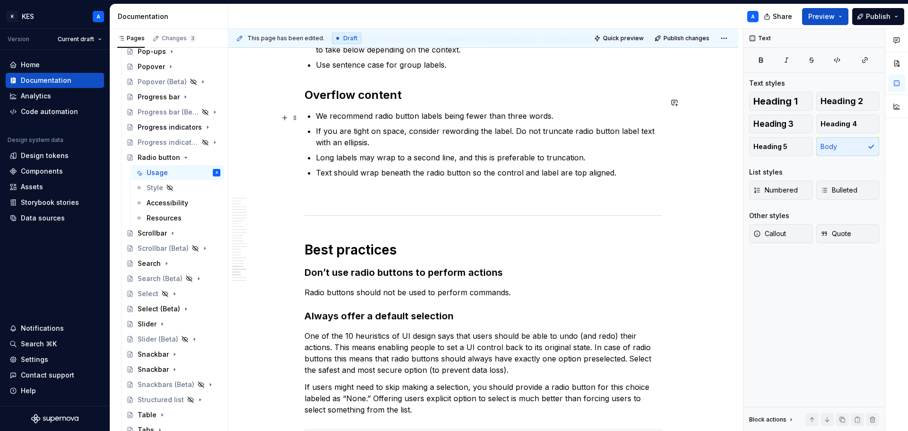
scroll to position [5342, 0]
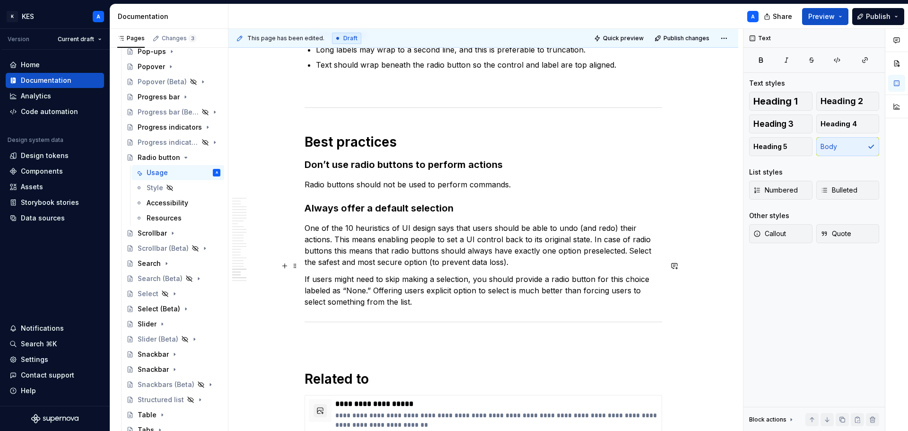
click at [483, 273] on p "If users might need to skip making a selection, you should provide a radio butt…" at bounding box center [482, 290] width 357 height 34
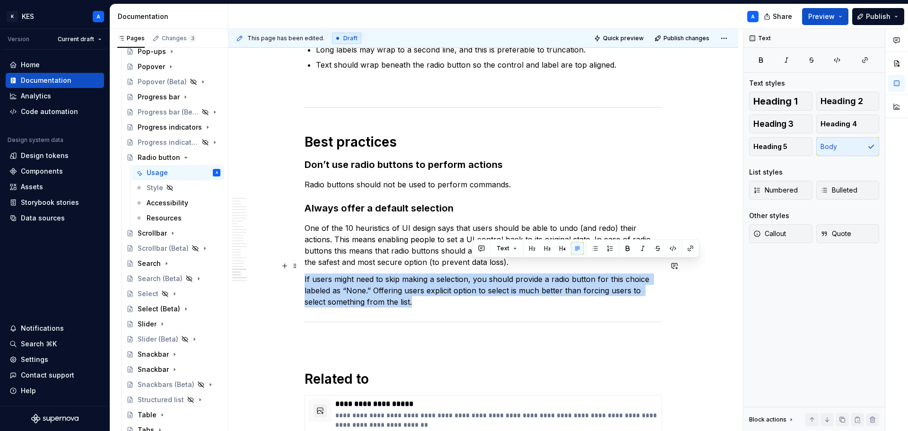
click at [483, 273] on p "If users might need to skip making a selection, you should provide a radio butt…" at bounding box center [482, 290] width 357 height 34
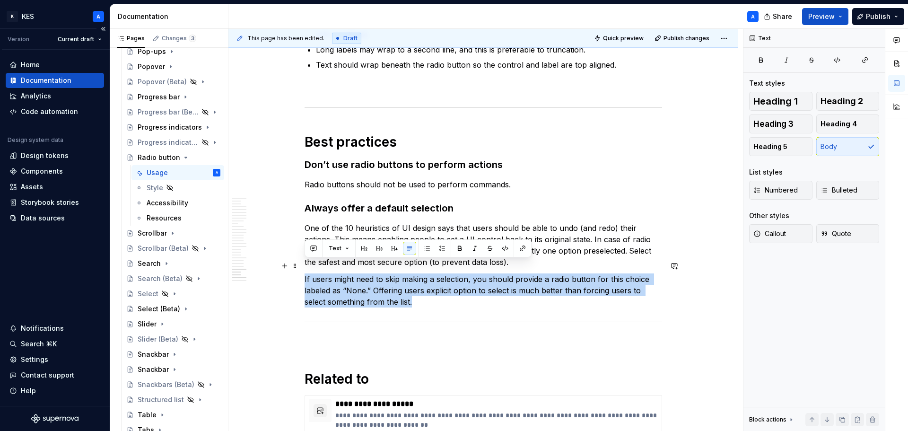
copy p "If users might need to skip making a selection, you should provide a radio butt…"
click at [509, 287] on p "If users might need to skip making a selection, you should provide a radio butt…" at bounding box center [482, 290] width 357 height 34
click at [486, 273] on p "If users might need to skip making a selection, you should provide a radio butt…" at bounding box center [482, 290] width 357 height 34
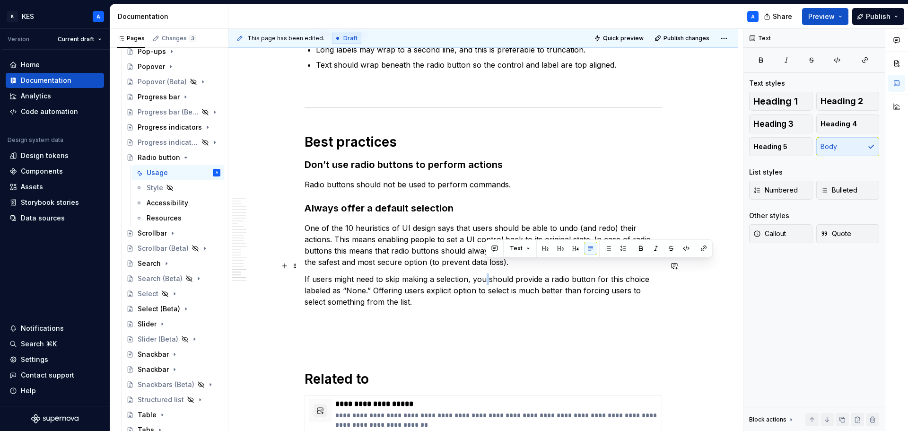
click at [486, 273] on p "If users might need to skip making a selection, you should provide a radio butt…" at bounding box center [482, 290] width 357 height 34
click at [493, 273] on p "If users might need to skip making a selection, you should provide a radio butt…" at bounding box center [482, 290] width 357 height 34
click at [505, 273] on p "If users might need to skip making a selection, you provide a radio button for …" at bounding box center [482, 290] width 357 height 34
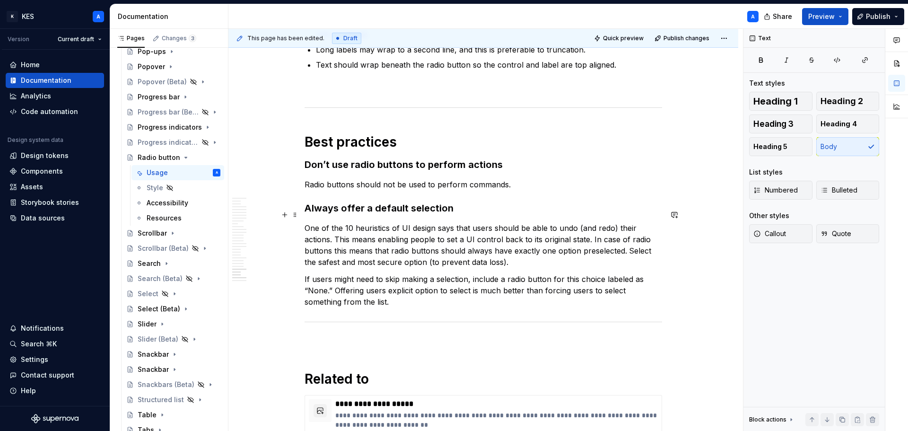
click at [554, 273] on p "If users might need to skip making a selection, include a radio button for this…" at bounding box center [482, 290] width 357 height 34
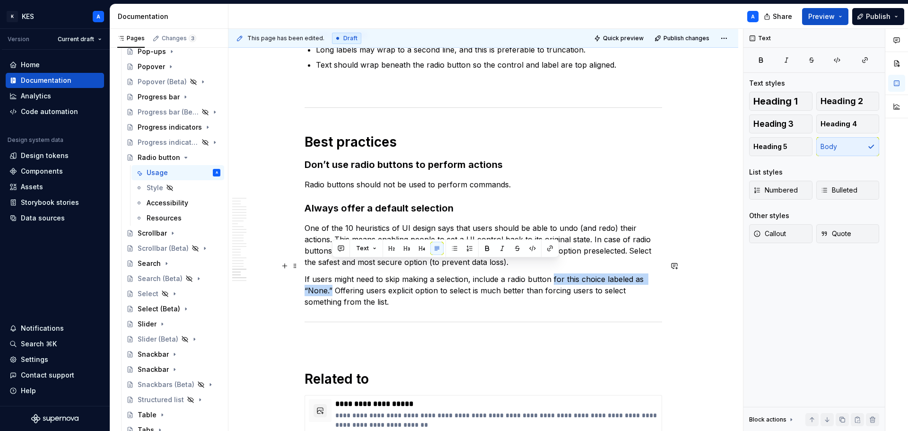
drag, startPoint x: 551, startPoint y: 265, endPoint x: 331, endPoint y: 279, distance: 220.3
click at [331, 279] on p "If users might need to skip making a selection, include a radio button for this…" at bounding box center [482, 290] width 357 height 34
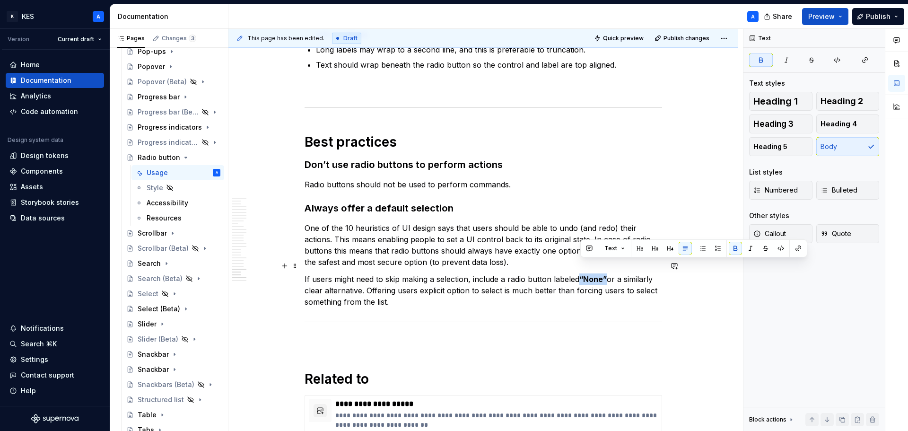
drag, startPoint x: 581, startPoint y: 266, endPoint x: 608, endPoint y: 267, distance: 27.0
click at [608, 273] on p "If users might need to skip making a selection, include a radio button labeled …" at bounding box center [482, 290] width 357 height 34
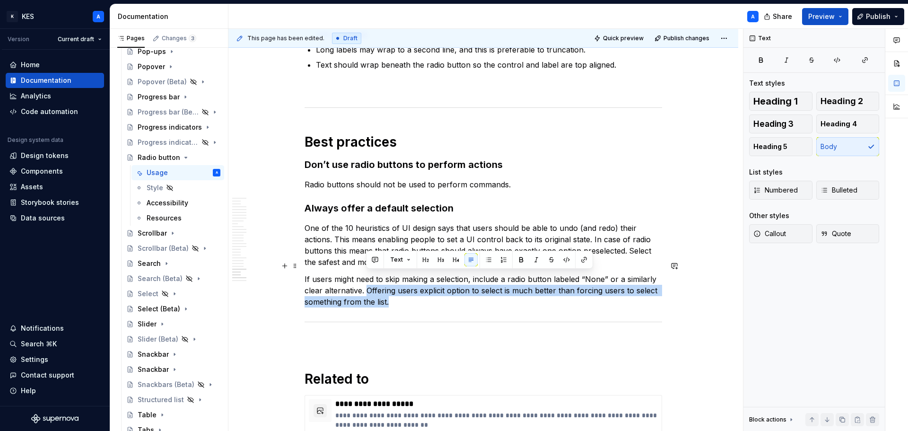
drag, startPoint x: 405, startPoint y: 292, endPoint x: 369, endPoint y: 278, distance: 39.1
click at [369, 278] on p "If users might need to skip making a selection, include a radio button labeled …" at bounding box center [482, 290] width 357 height 34
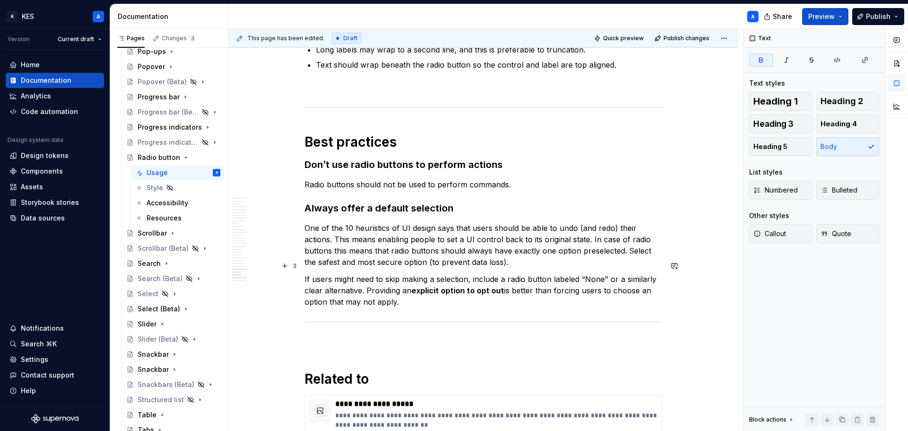
click at [476, 286] on strong "explicit option to opt out" at bounding box center [457, 290] width 93 height 9
drag, startPoint x: 475, startPoint y: 281, endPoint x: 487, endPoint y: 294, distance: 17.7
click at [475, 281] on p "If users might need to skip making a selection, include a radio button labeled …" at bounding box center [482, 290] width 357 height 34
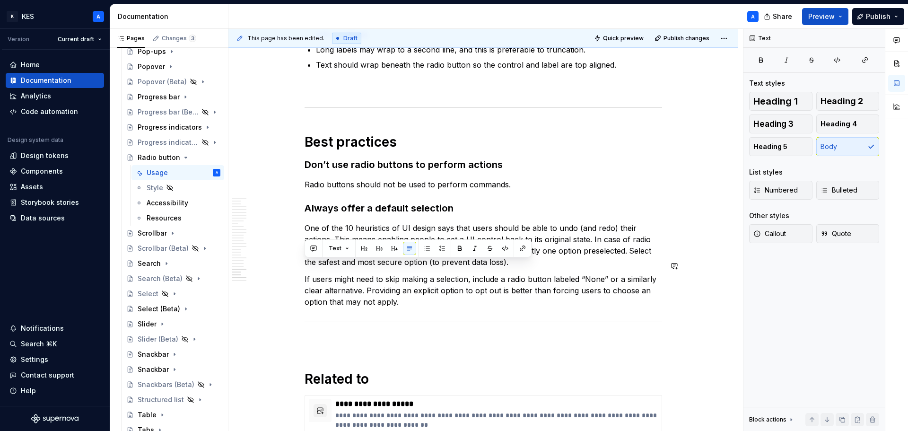
drag, startPoint x: 512, startPoint y: 303, endPoint x: 517, endPoint y: 287, distance: 16.2
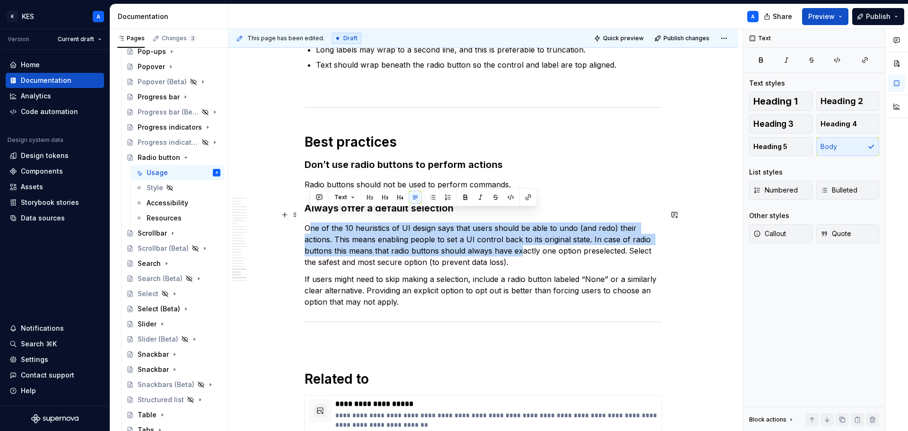
drag, startPoint x: 517, startPoint y: 243, endPoint x: 308, endPoint y: 220, distance: 210.2
click at [308, 222] on p "One of the 10 heuristics of UI design says that users should be able to undo (a…" at bounding box center [482, 244] width 357 height 45
click at [397, 234] on p "One of the 10 heuristics of UI design says that users should be able to undo (a…" at bounding box center [482, 244] width 357 height 45
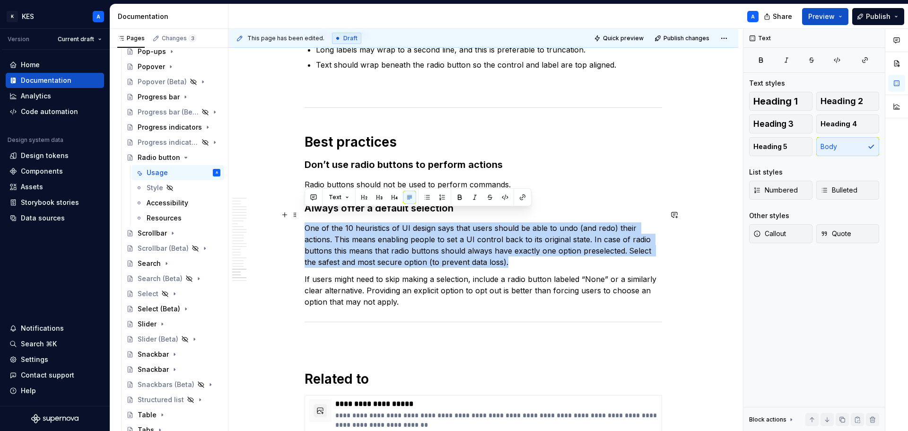
drag, startPoint x: 508, startPoint y: 249, endPoint x: 304, endPoint y: 217, distance: 206.2
click at [304, 222] on p "One of the 10 heuristics of UI design says that users should be able to undo (a…" at bounding box center [482, 244] width 357 height 45
copy p "One of the 10 heuristics of UI design says that users should be able to undo (a…"
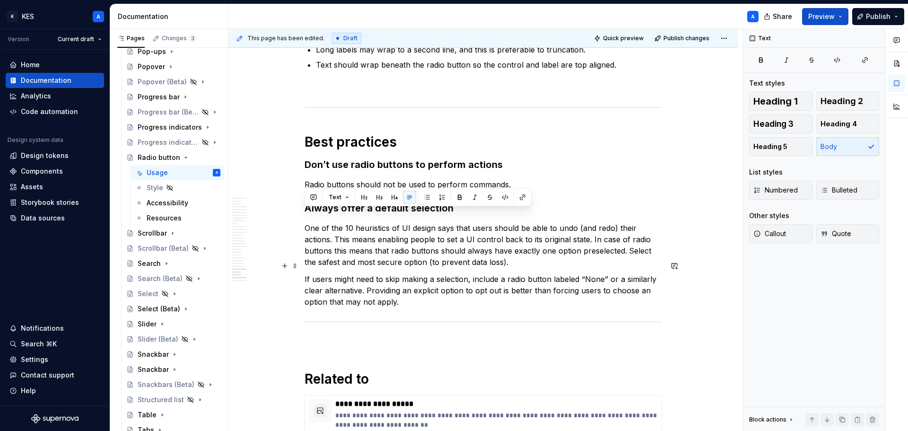
click at [571, 285] on p "If users might need to skip making a selection, include a radio button labeled …" at bounding box center [482, 290] width 357 height 34
drag, startPoint x: 399, startPoint y: 216, endPoint x: 434, endPoint y: 219, distance: 34.7
click at [434, 222] on p "One of the 10 heuristics of UI design says that users should be able to undo (a…" at bounding box center [482, 244] width 357 height 45
click at [452, 222] on p "One of the 10 heuristics of usability says that users should be able to undo (a…" at bounding box center [482, 244] width 357 height 45
click at [444, 222] on p "One of the 10 heuristics of usability says that users should be able to undo (a…" at bounding box center [482, 244] width 357 height 45
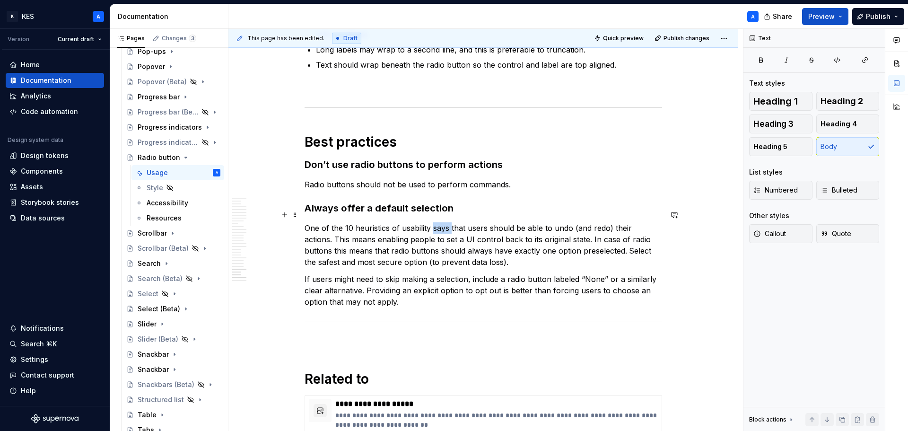
click at [444, 222] on p "One of the 10 heuristics of usability says that users should be able to undo (a…" at bounding box center [482, 244] width 357 height 45
click at [427, 227] on p "One of the 10 heuristics of usability emphasizes that users should be able to u…" at bounding box center [482, 244] width 357 height 45
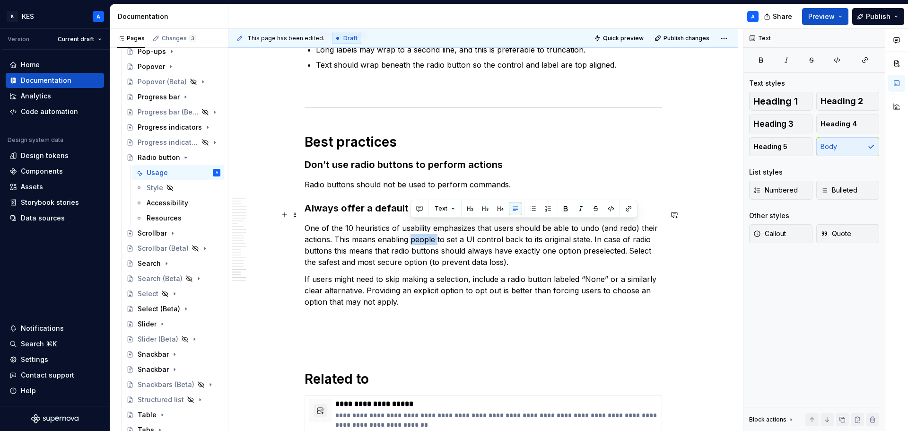
click at [427, 227] on p "One of the 10 heuristics of usability emphasizes that users should be able to u…" at bounding box center [482, 244] width 357 height 45
click at [330, 243] on p "One of the 10 heuristics of usability emphasizes that users should be able to u…" at bounding box center [482, 244] width 357 height 45
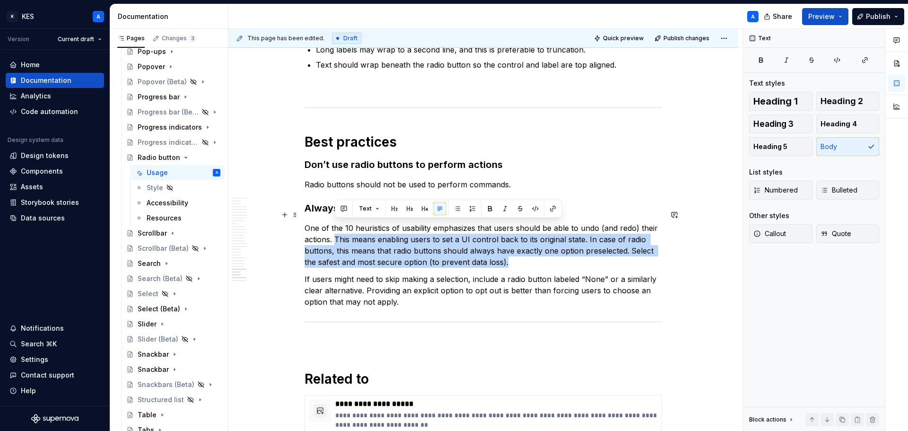
drag, startPoint x: 459, startPoint y: 244, endPoint x: 336, endPoint y: 227, distance: 124.2
click at [336, 227] on p "One of the 10 heuristics of usability emphasizes that users should be able to u…" at bounding box center [482, 244] width 357 height 45
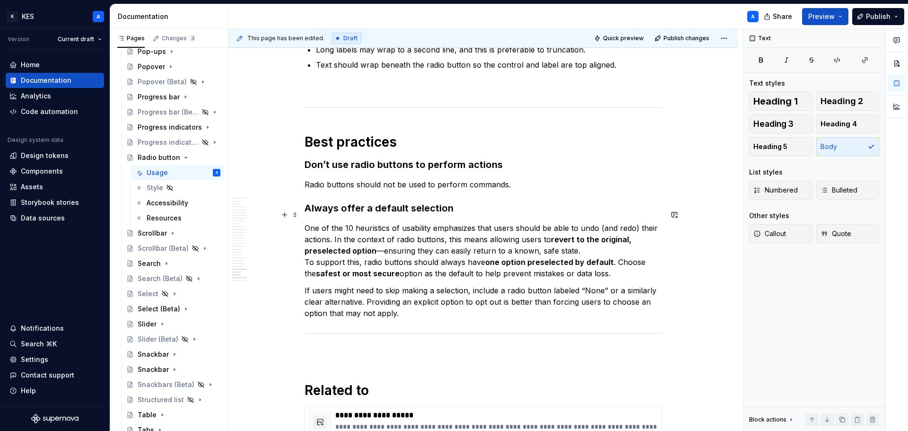
click at [302, 247] on div "This page has been edited. Draft Quick preview Publish changes Radio button The…" at bounding box center [485, 230] width 514 height 402
click at [306, 246] on p "One of the 10 heuristics of usability emphasizes that users should be able to u…" at bounding box center [482, 250] width 357 height 57
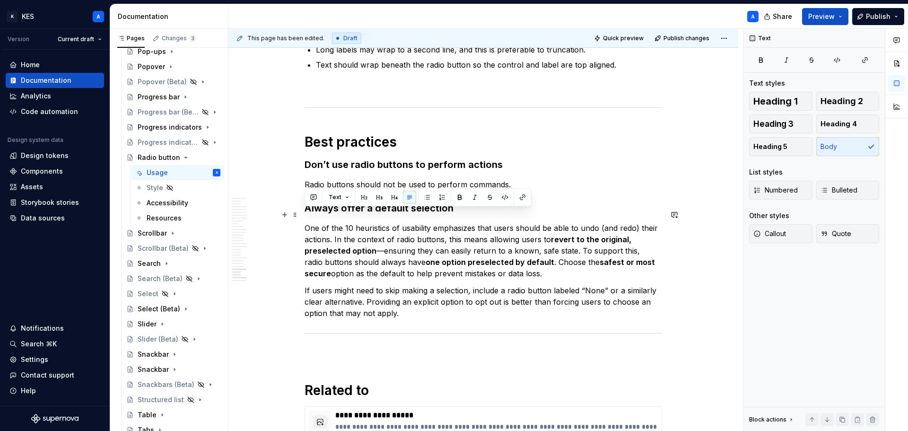
drag, startPoint x: 546, startPoint y: 265, endPoint x: 301, endPoint y: 218, distance: 248.9
click at [471, 262] on p "One of the 10 heuristics of usability emphasizes that users should be able to u…" at bounding box center [482, 250] width 357 height 57
click at [533, 285] on p "If users might need to skip making a selection, include a radio button labeled …" at bounding box center [482, 302] width 357 height 34
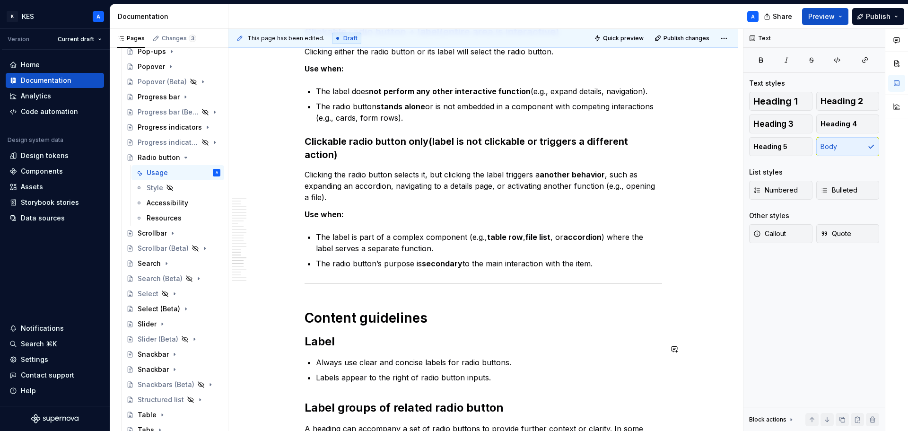
scroll to position [4775, 0]
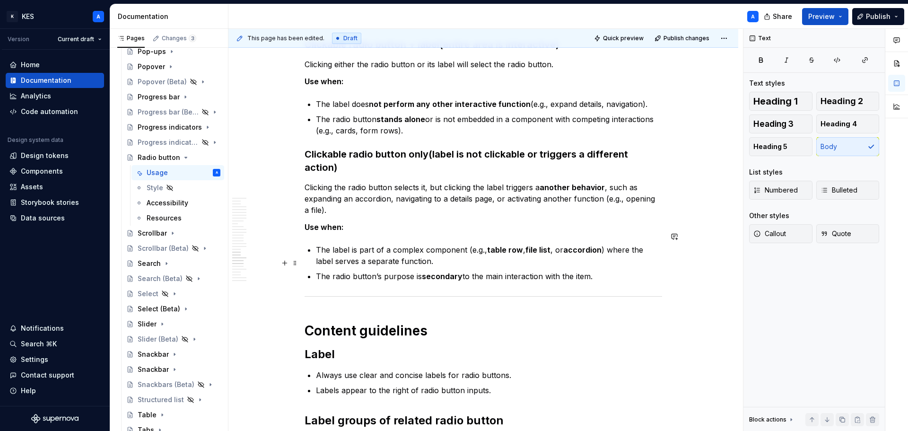
click at [374, 270] on p "The radio button’s purpose is secondary to the main interaction with the item." at bounding box center [489, 275] width 346 height 11
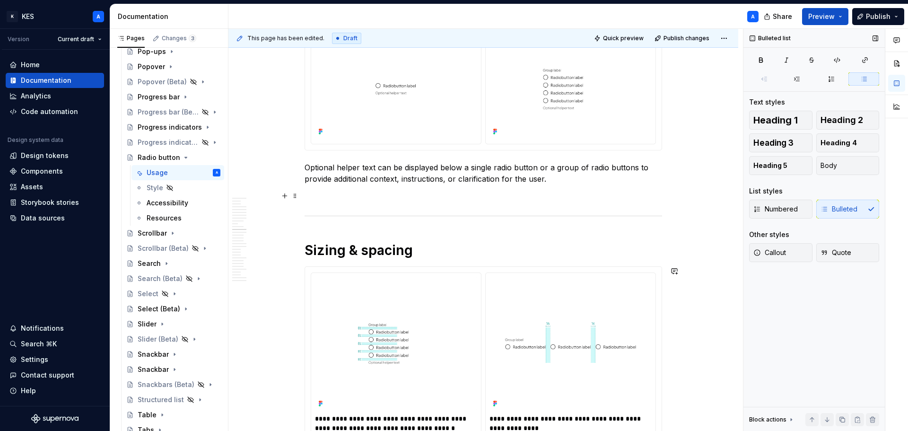
scroll to position [2411, 0]
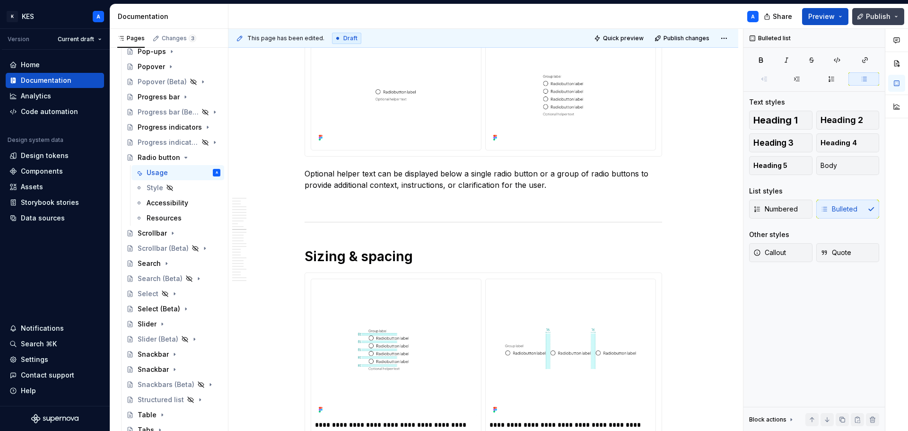
click at [883, 19] on span "Publish" at bounding box center [878, 16] width 25 height 9
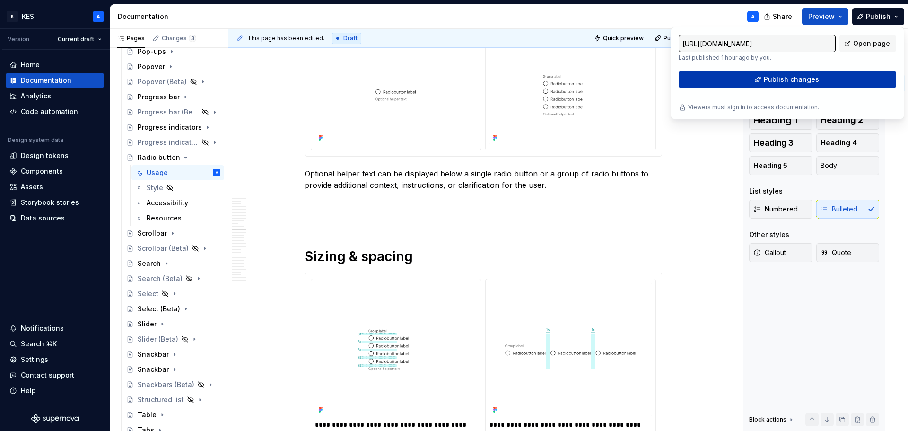
click at [812, 78] on span "Publish changes" at bounding box center [791, 79] width 55 height 9
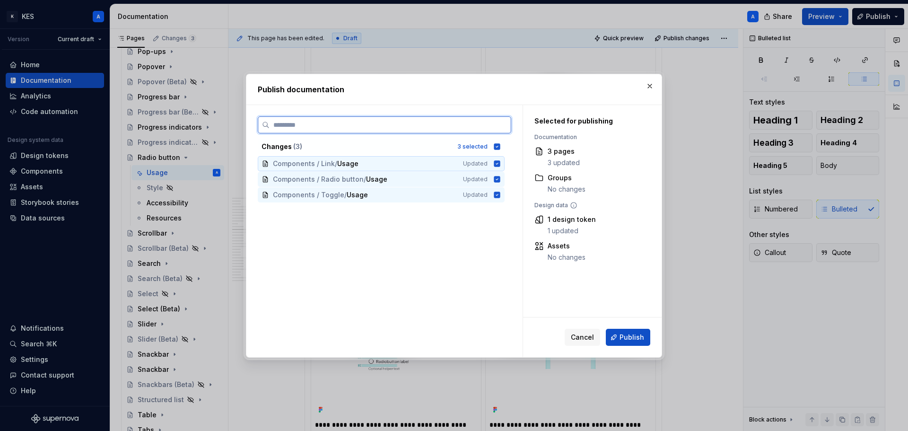
click at [497, 163] on icon at bounding box center [497, 163] width 6 height 6
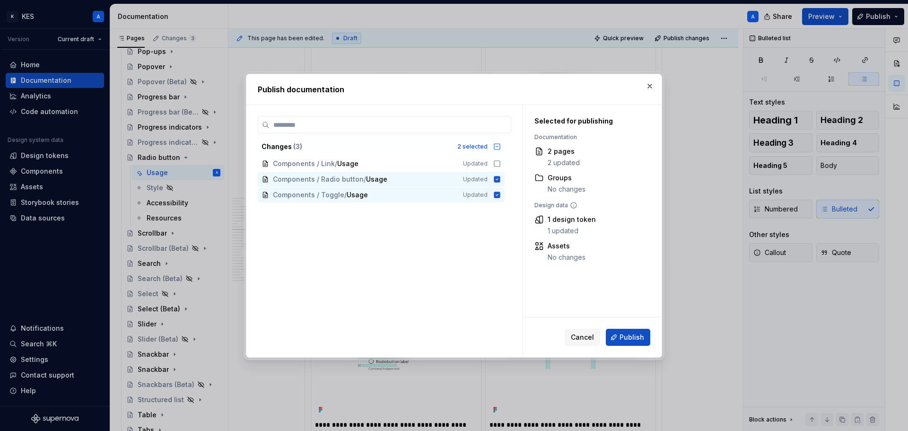
drag, startPoint x: 627, startPoint y: 337, endPoint x: 657, endPoint y: 287, distance: 57.9
click at [627, 337] on span "Publish" at bounding box center [631, 336] width 25 height 9
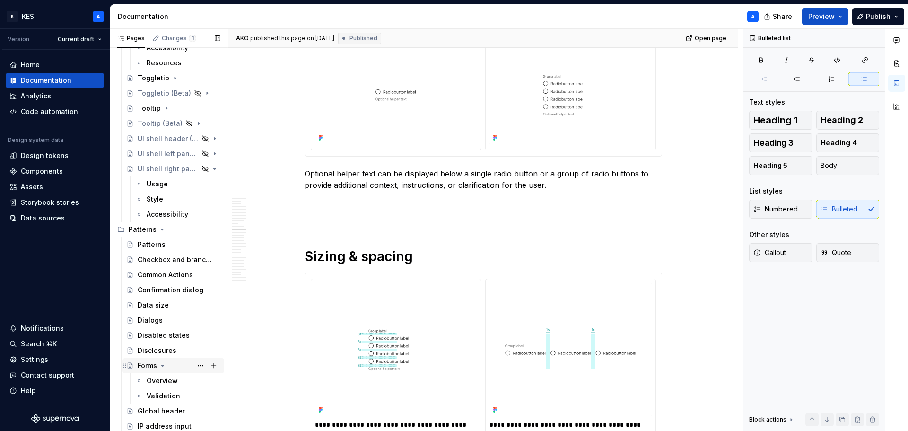
scroll to position [1987, 0]
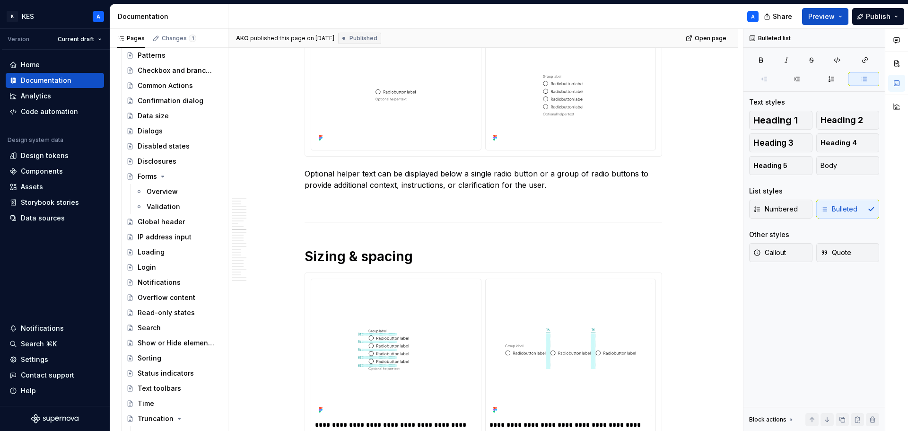
drag, startPoint x: 162, startPoint y: 282, endPoint x: 357, endPoint y: 216, distance: 206.2
click at [162, 282] on div "Notifications" at bounding box center [159, 282] width 43 height 9
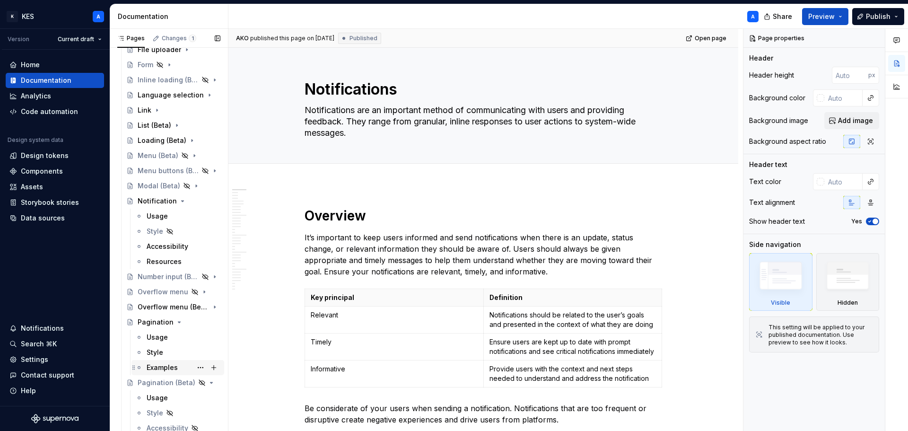
scroll to position [900, 0]
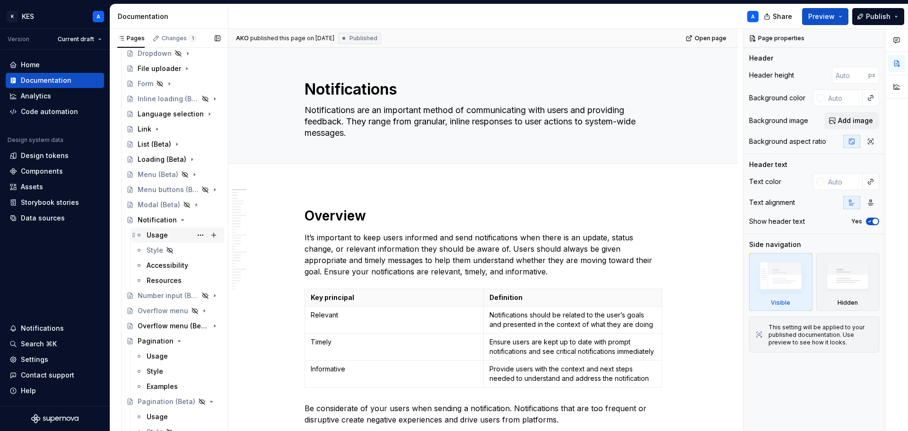
click at [156, 235] on div "Usage" at bounding box center [157, 234] width 21 height 9
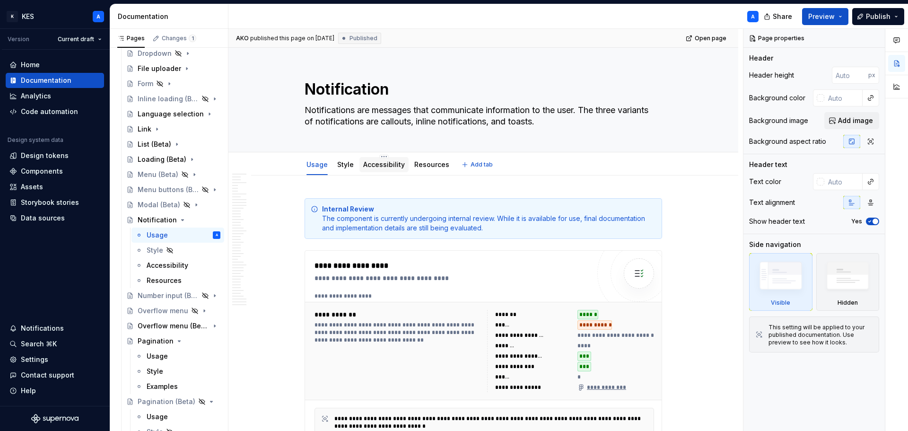
click at [375, 163] on link "Accessibility" at bounding box center [384, 164] width 42 height 8
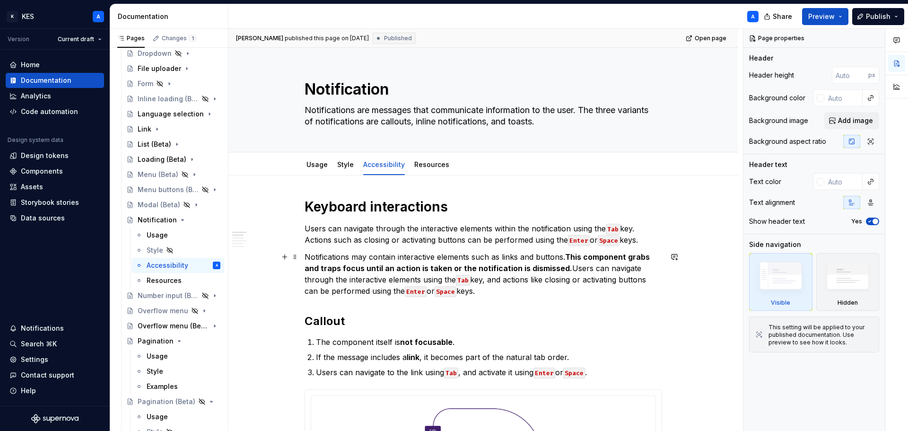
type textarea "*"
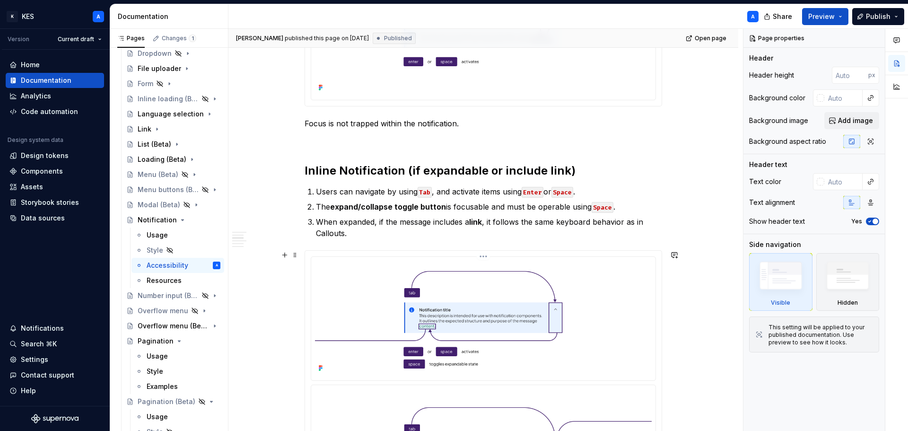
scroll to position [331, 0]
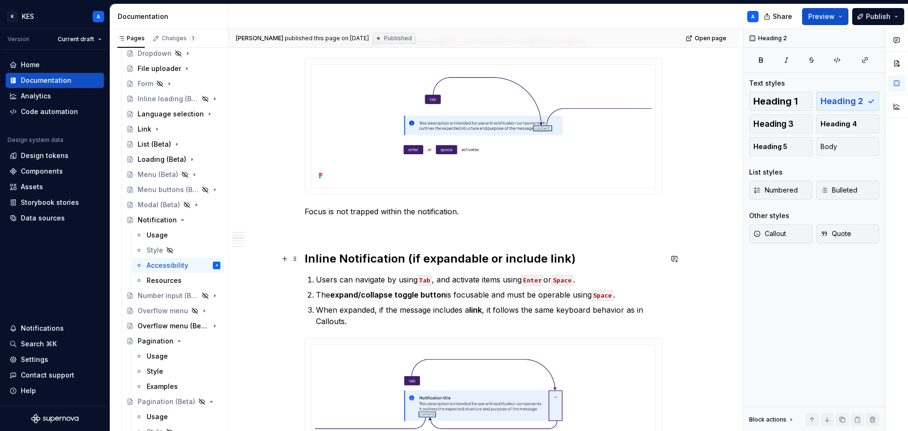
click at [343, 261] on h2 "Inline Notification (if expandable or include link)" at bounding box center [482, 258] width 357 height 15
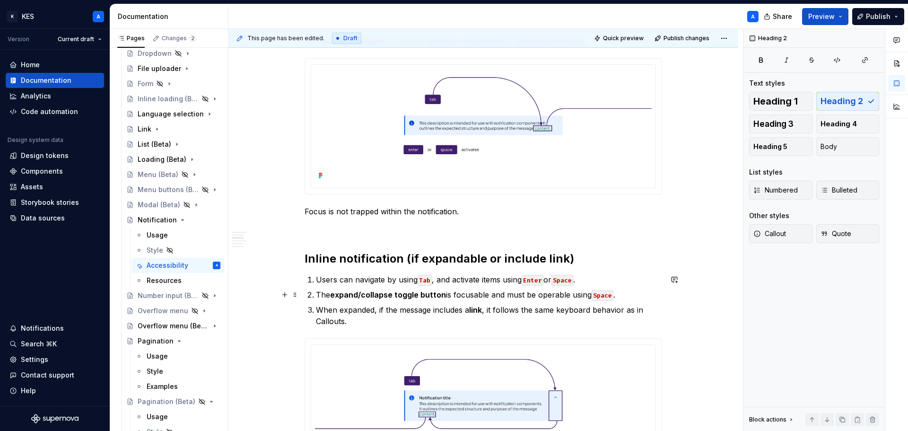
click at [405, 295] on strong "expand/collapse toggle button" at bounding box center [388, 294] width 116 height 9
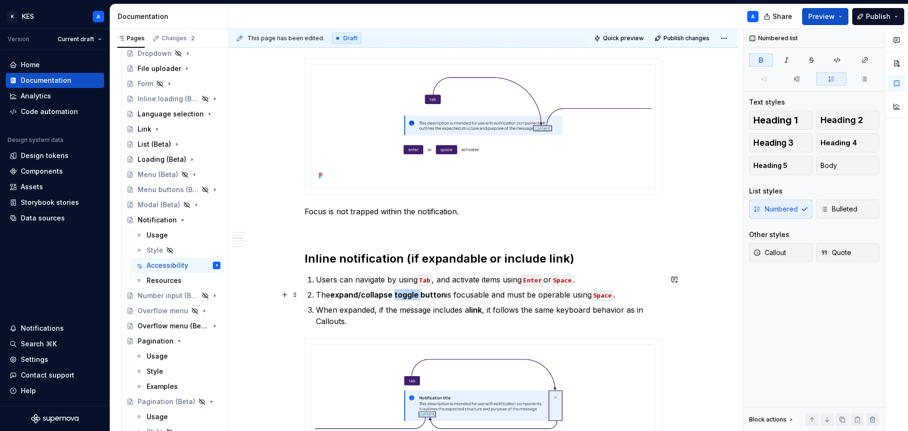
click at [405, 295] on strong "expand/collapse toggle button" at bounding box center [388, 294] width 116 height 9
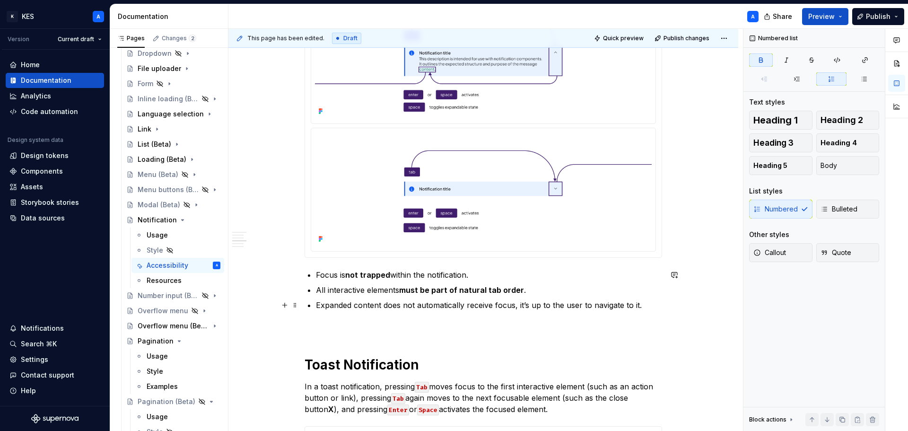
scroll to position [709, 0]
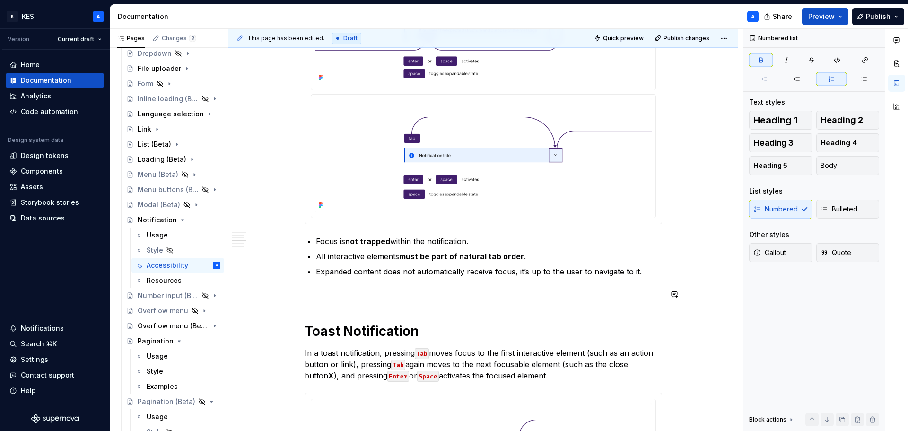
click at [358, 306] on div "Keyboard interactions Users can navigate through the interactive elements withi…" at bounding box center [482, 313] width 357 height 1649
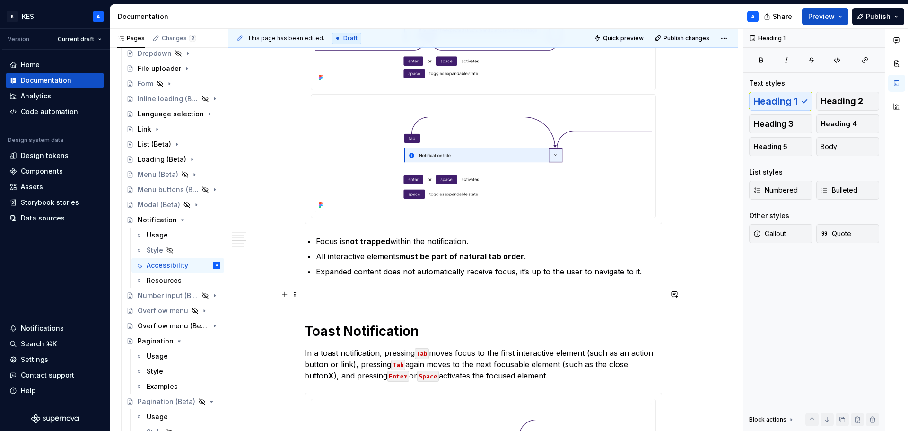
click at [353, 296] on p at bounding box center [482, 293] width 357 height 11
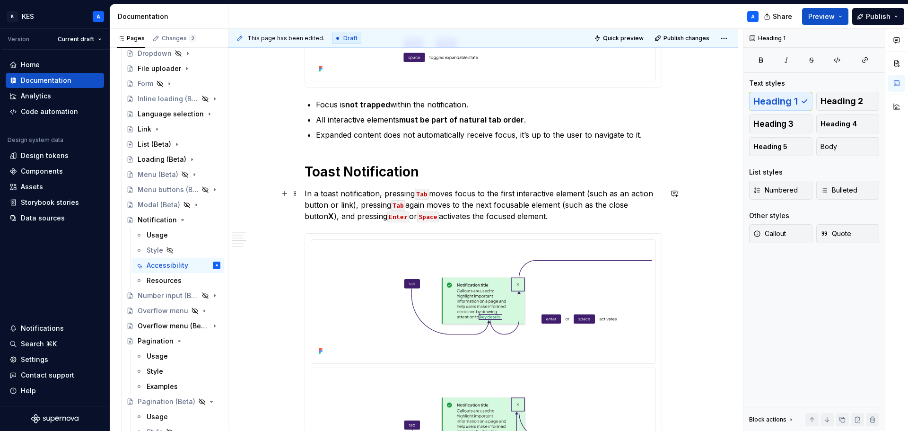
scroll to position [851, 0]
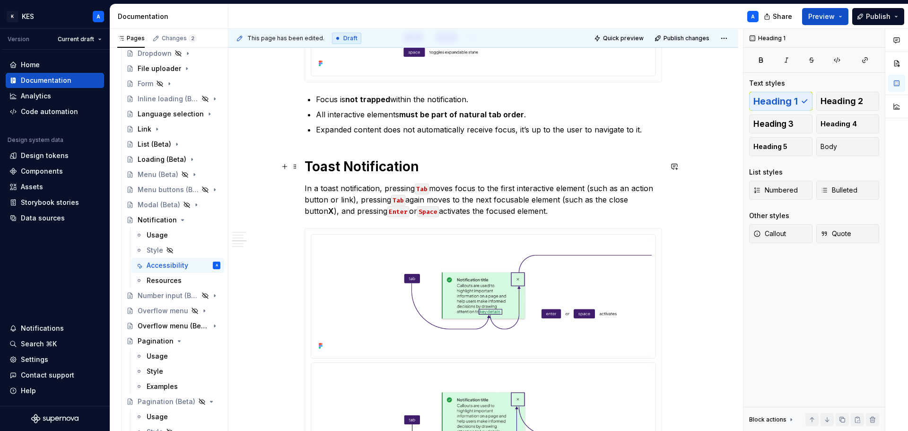
click at [353, 172] on h1 "Toast Notification" at bounding box center [482, 166] width 357 height 17
click at [364, 172] on h1 "Toast notification" at bounding box center [482, 166] width 357 height 17
click at [361, 188] on p "In a toast notification, pressing Tab moves focus to the first interactive elem…" at bounding box center [482, 199] width 357 height 34
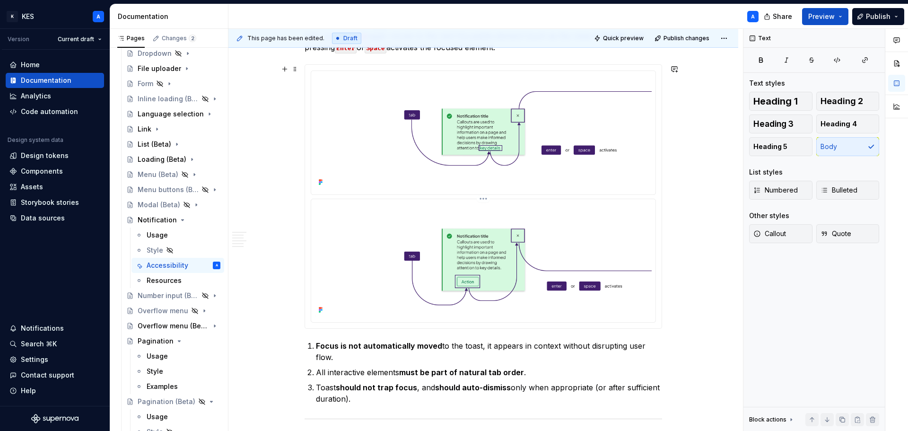
scroll to position [1087, 0]
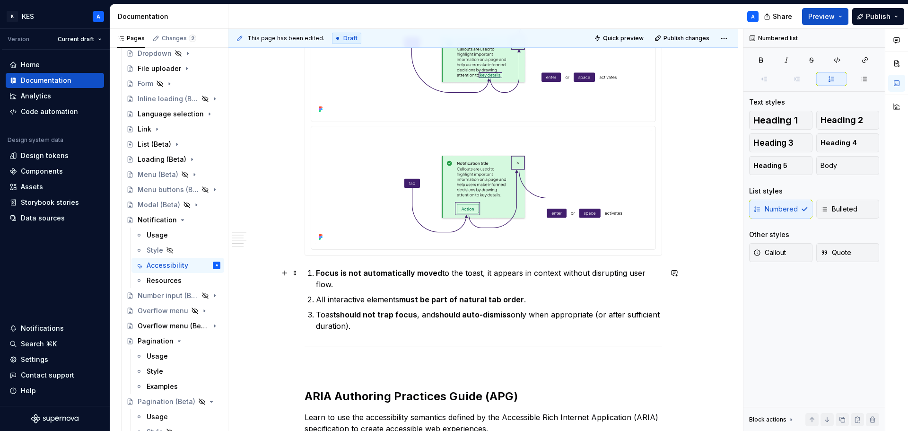
click at [483, 273] on p "Focus is not automatically moved to the toast, it appears in context without di…" at bounding box center [489, 278] width 346 height 23
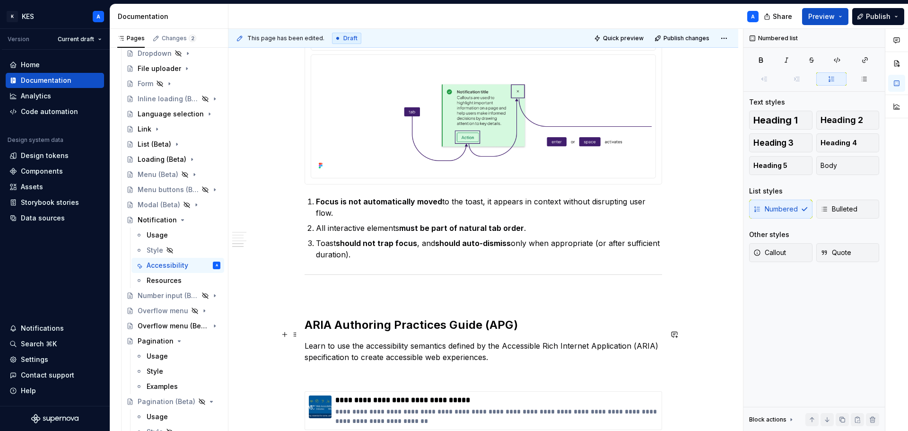
scroll to position [1276, 0]
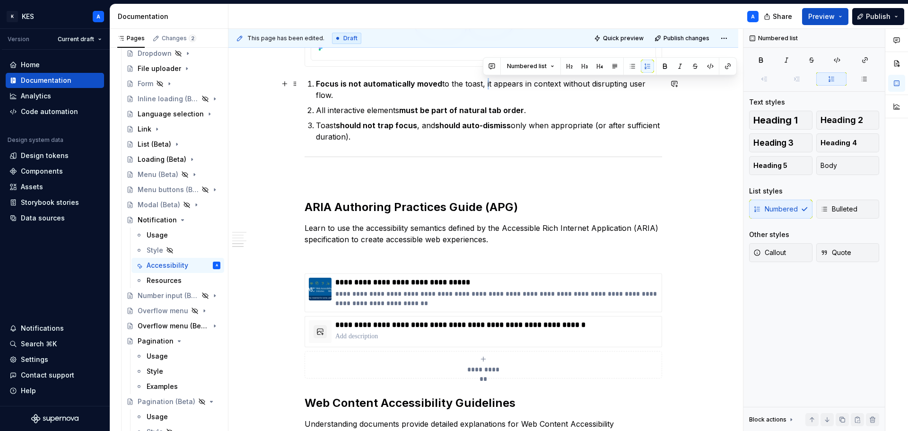
click at [483, 83] on p "Focus is not automatically moved to the toast, it appears in context without di…" at bounding box center [489, 89] width 346 height 23
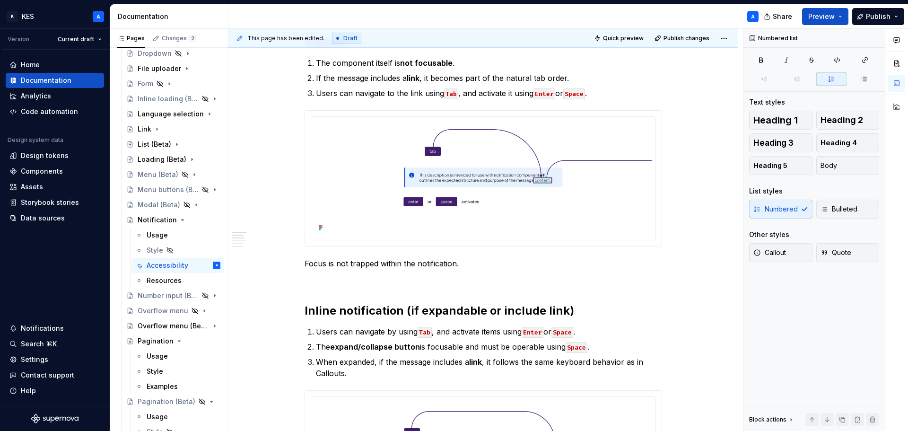
scroll to position [0, 0]
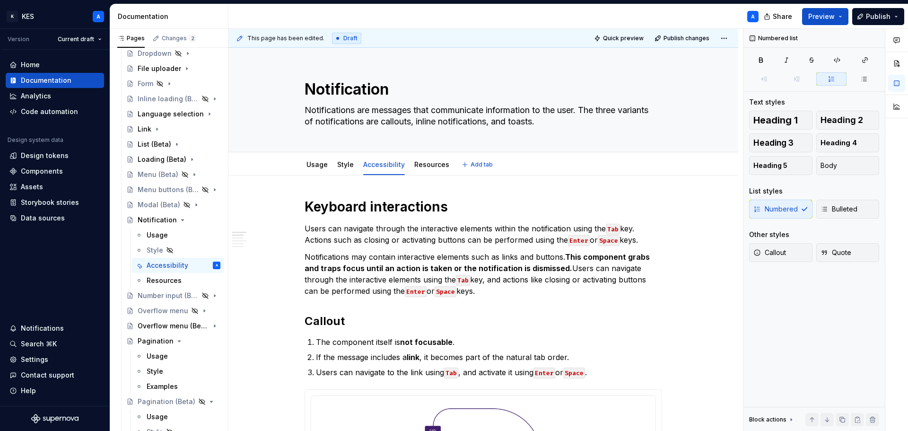
drag, startPoint x: 422, startPoint y: 167, endPoint x: 547, endPoint y: 198, distance: 128.2
click at [423, 166] on link "Resources" at bounding box center [431, 164] width 35 height 8
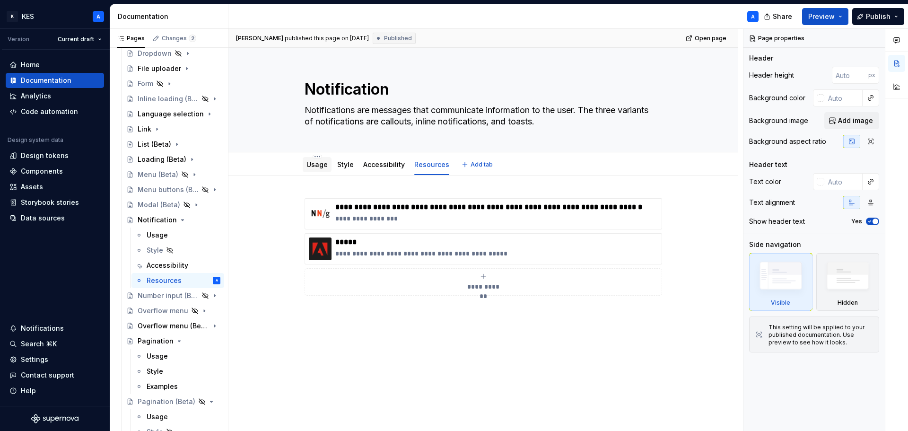
click at [318, 169] on div "Usage" at bounding box center [316, 164] width 21 height 9
click at [342, 169] on div "Style" at bounding box center [345, 164] width 17 height 11
click at [341, 167] on link "Style" at bounding box center [345, 164] width 17 height 8
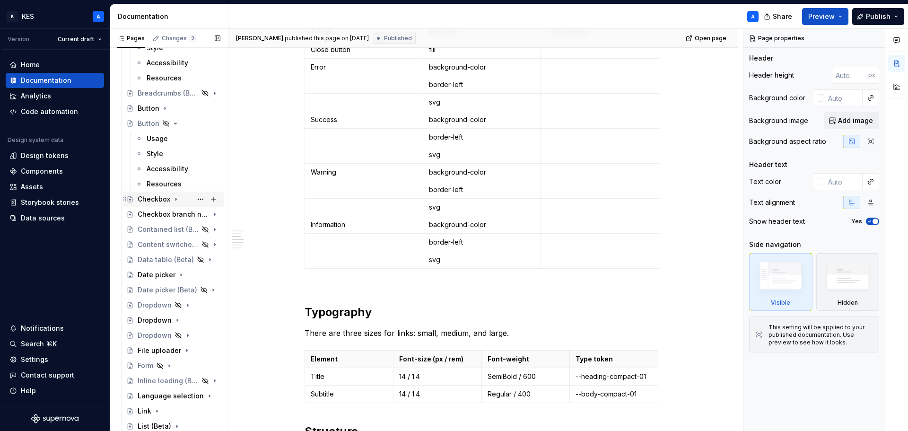
scroll to position [616, 0]
drag, startPoint x: 173, startPoint y: 200, endPoint x: 23, endPoint y: 123, distance: 169.2
click at [173, 200] on icon "Page tree" at bounding box center [176, 201] width 8 height 8
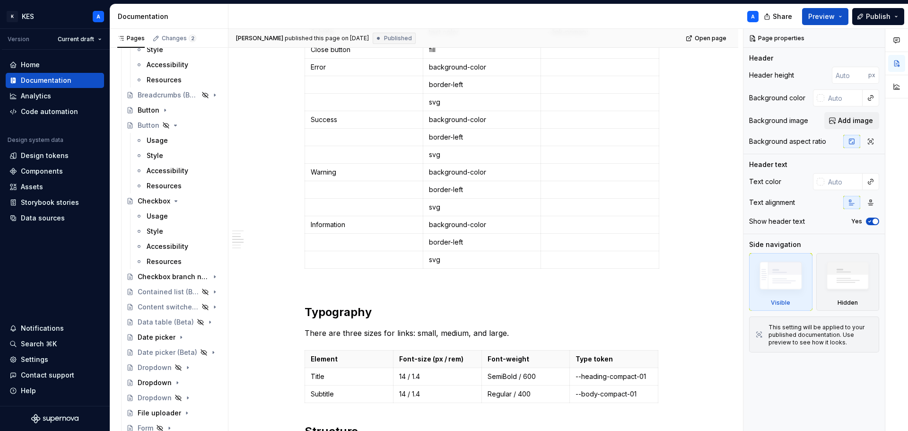
drag, startPoint x: 161, startPoint y: 213, endPoint x: 662, endPoint y: 152, distance: 504.4
click at [161, 213] on div "Usage" at bounding box center [157, 215] width 21 height 9
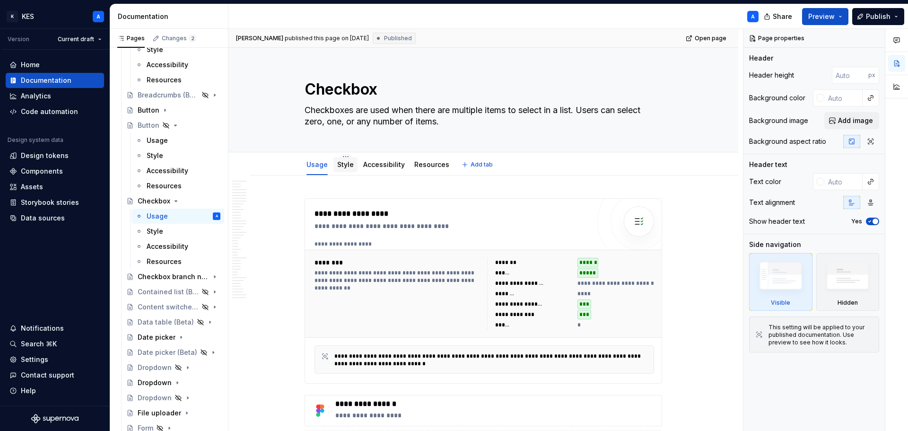
click at [347, 168] on div "Style" at bounding box center [345, 164] width 17 height 9
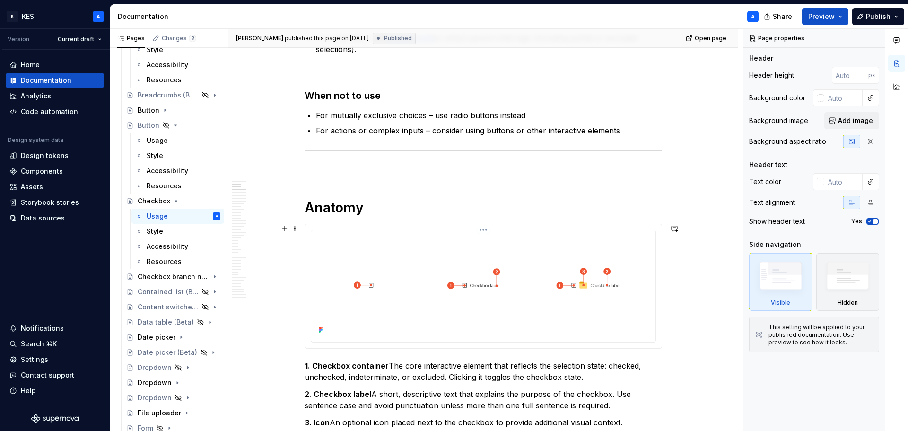
scroll to position [567, 0]
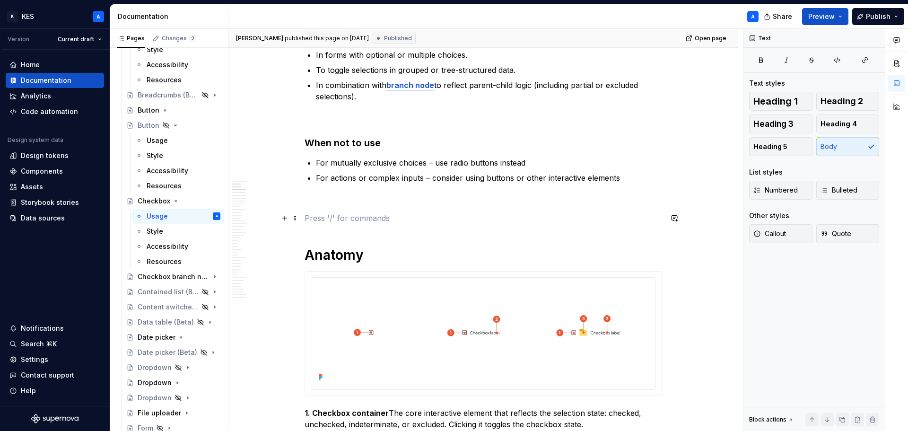
click at [401, 212] on p at bounding box center [482, 217] width 357 height 11
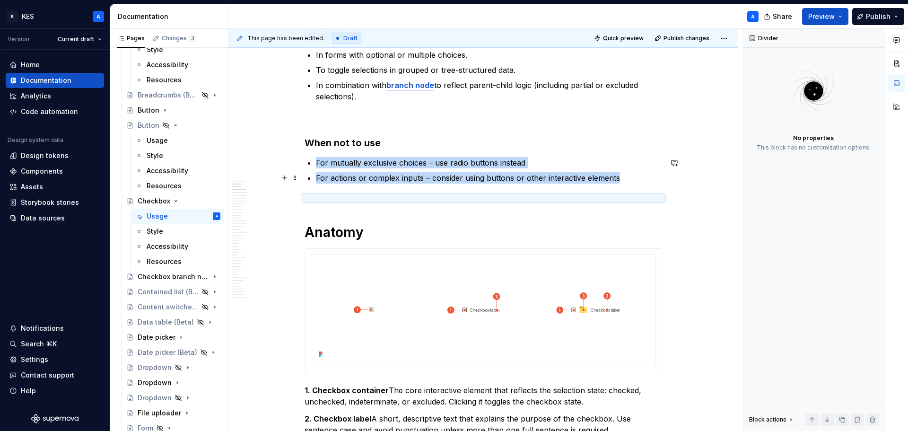
click at [590, 171] on ul "For mutually exclusive choices – use radio buttons instead For actions or compl…" at bounding box center [489, 170] width 346 height 26
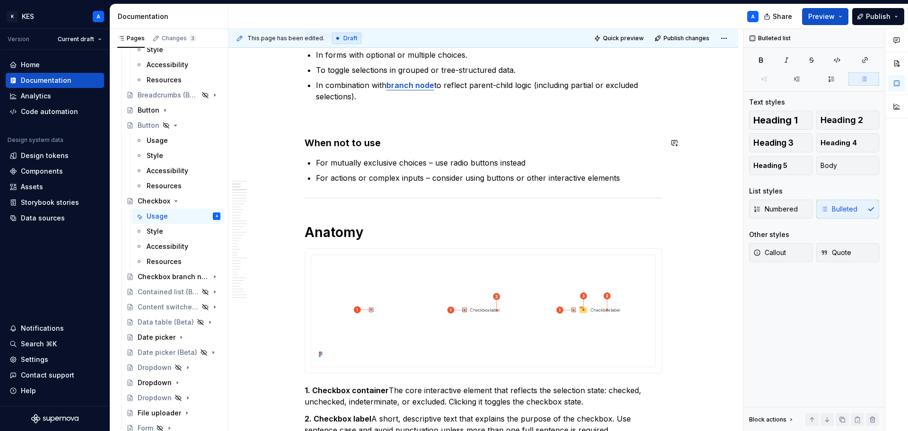
click at [399, 116] on p at bounding box center [482, 118] width 357 height 11
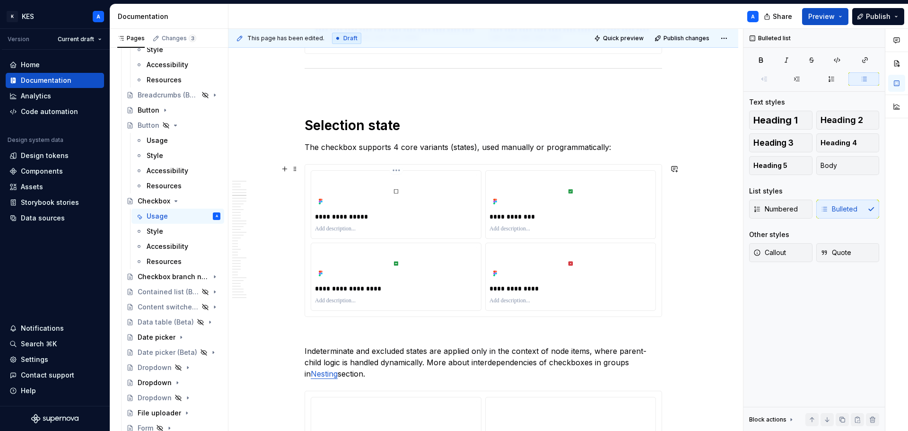
scroll to position [1607, 0]
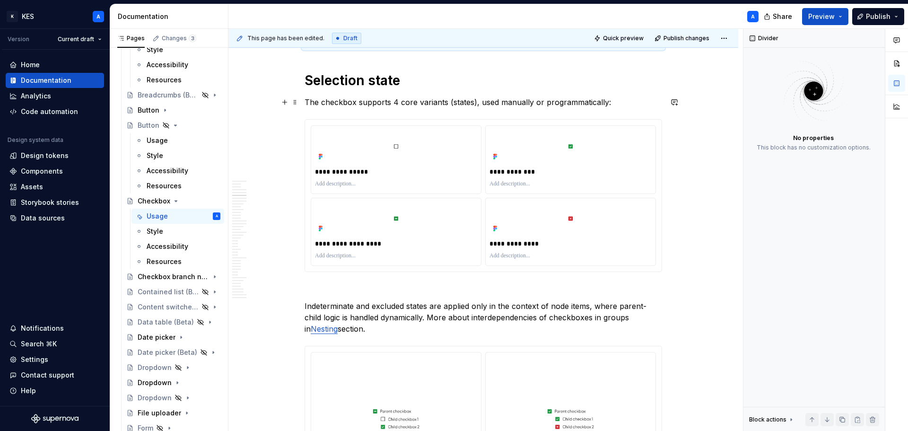
scroll to position [1796, 0]
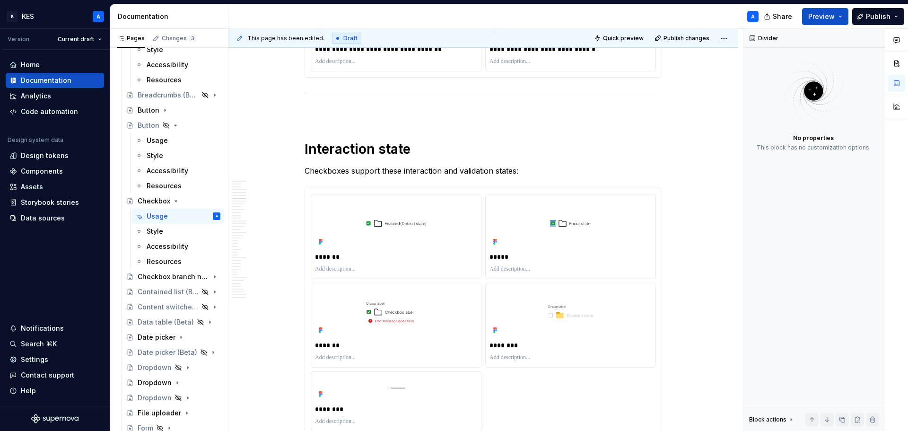
scroll to position [2175, 0]
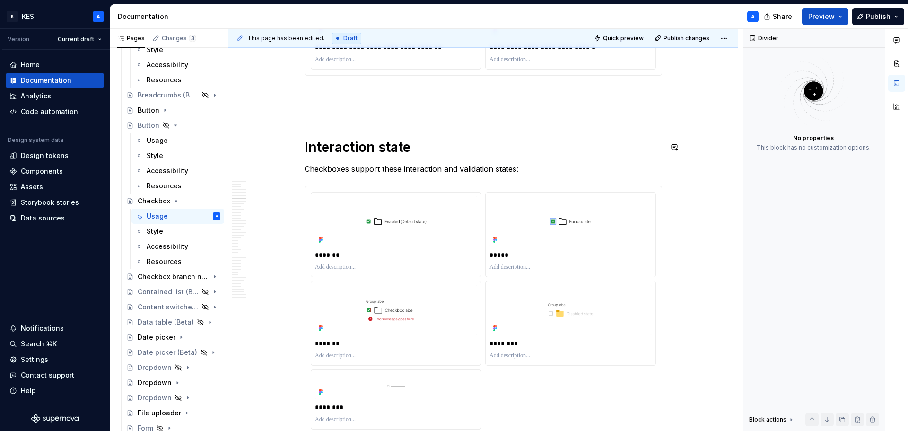
click at [358, 114] on p at bounding box center [482, 109] width 357 height 11
click at [319, 109] on p at bounding box center [482, 109] width 357 height 11
click at [305, 142] on strong "Interaction state" at bounding box center [357, 147] width 106 height 16
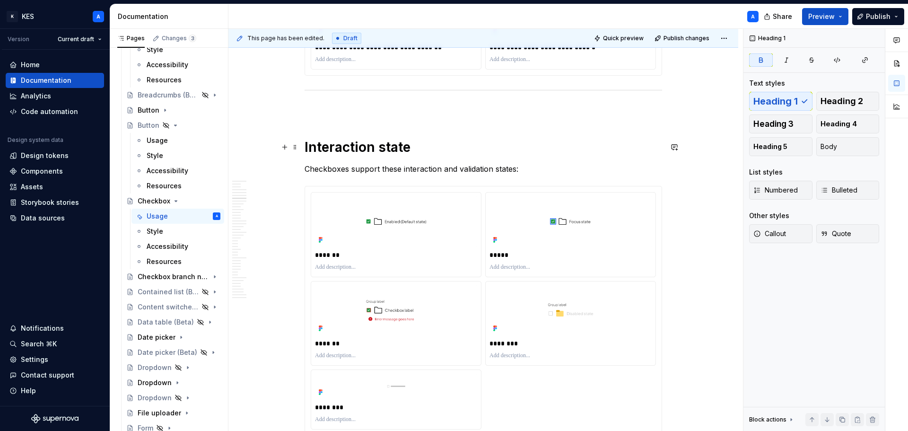
click at [325, 143] on strong "Interaction state" at bounding box center [357, 147] width 106 height 16
click at [321, 113] on p at bounding box center [482, 109] width 357 height 11
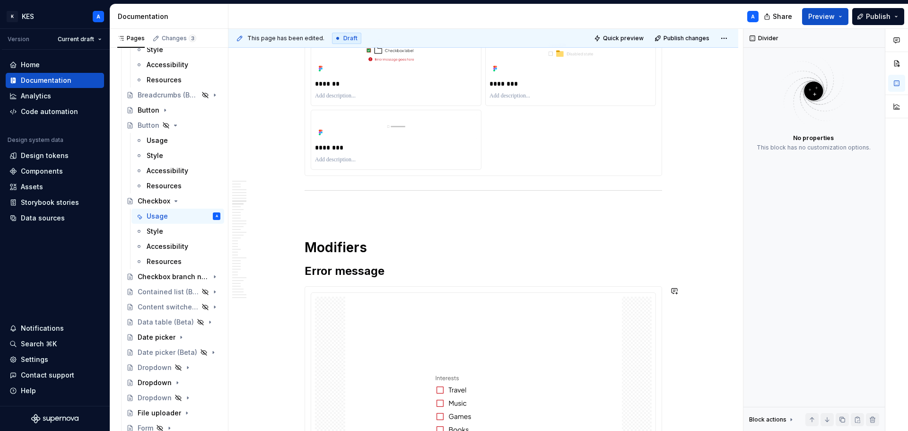
scroll to position [2411, 0]
click at [381, 210] on p at bounding box center [482, 210] width 357 height 11
click at [311, 213] on p at bounding box center [482, 210] width 357 height 11
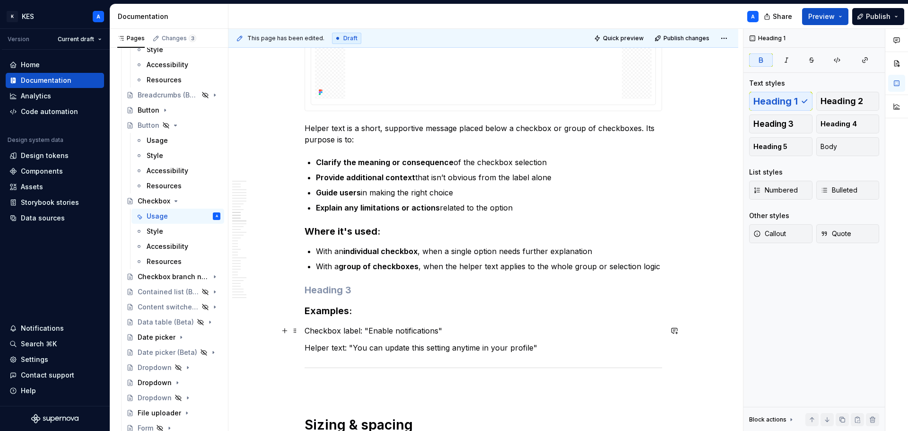
scroll to position [3451, 0]
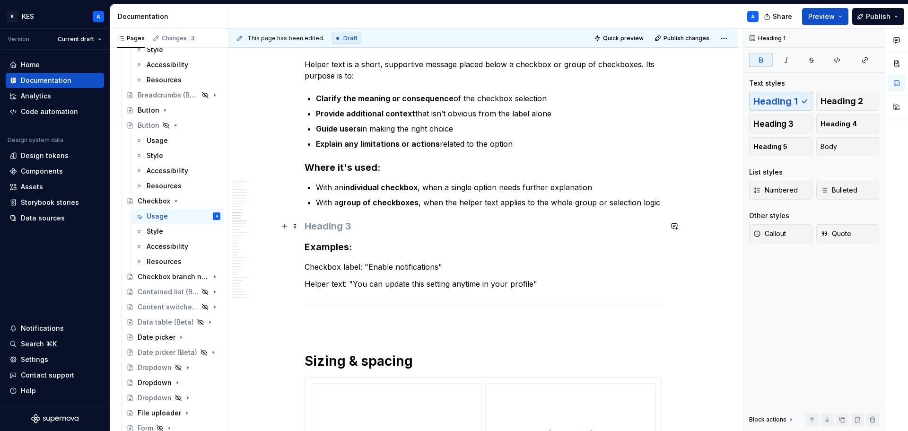
click at [345, 221] on h3 at bounding box center [482, 225] width 357 height 13
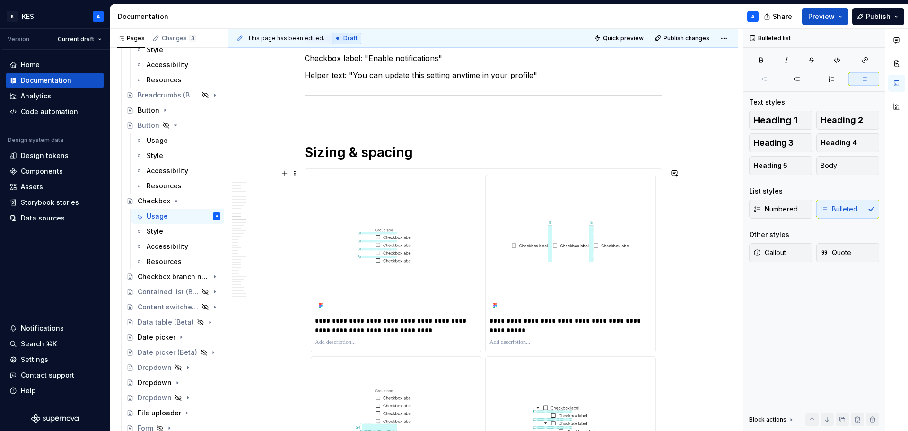
scroll to position [3593, 0]
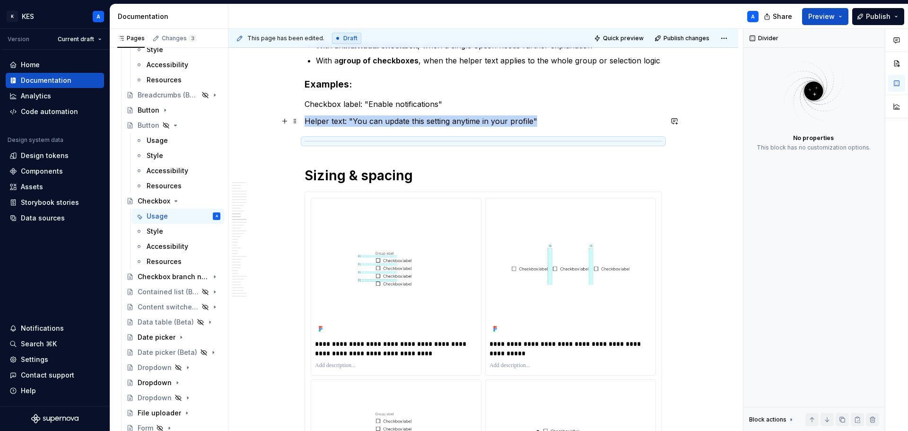
click at [532, 120] on p "Helper text: "You can update this setting anytime in your profile"" at bounding box center [482, 120] width 357 height 11
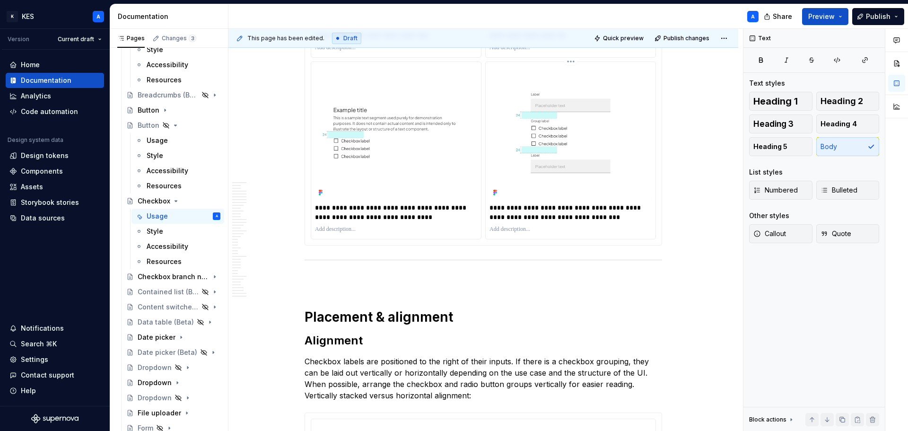
scroll to position [4113, 0]
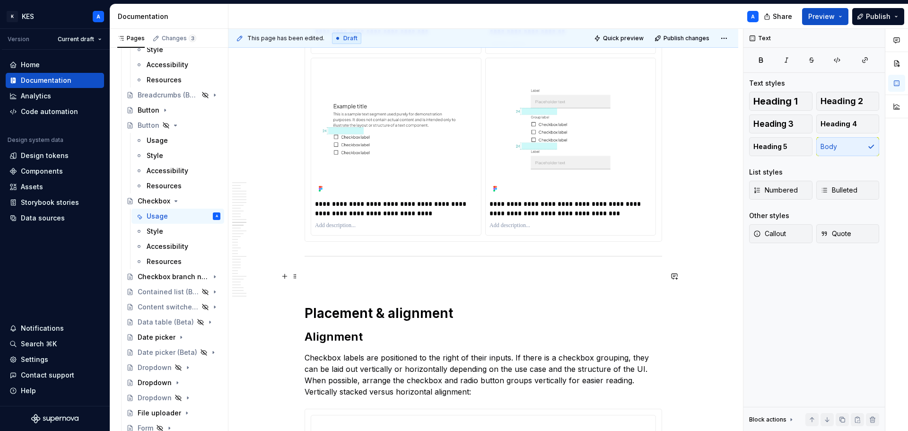
click at [377, 278] on p at bounding box center [482, 275] width 357 height 11
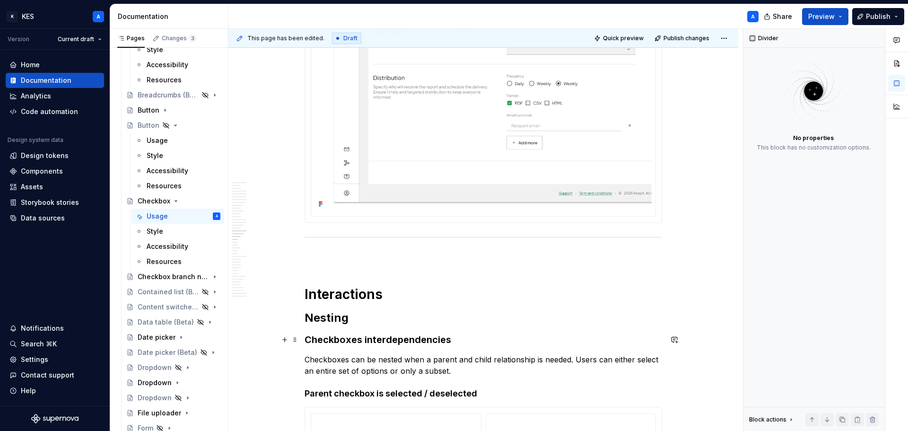
scroll to position [4775, 0]
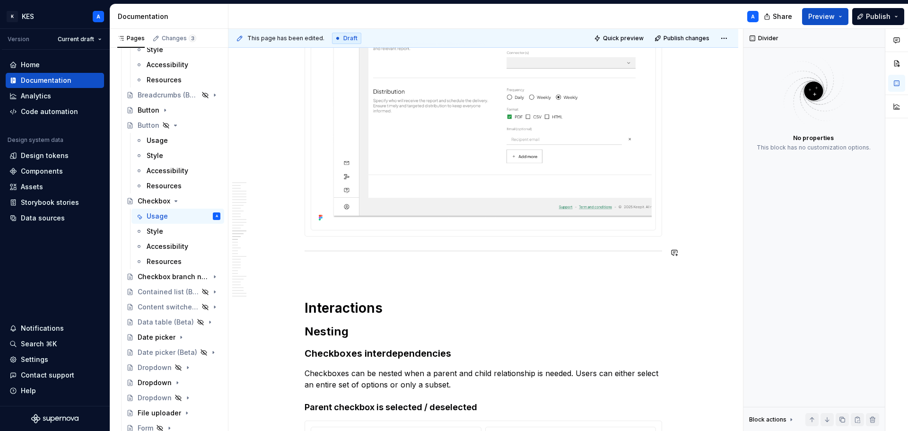
click at [345, 270] on p at bounding box center [482, 270] width 357 height 11
click at [350, 253] on div at bounding box center [482, 251] width 357 height 6
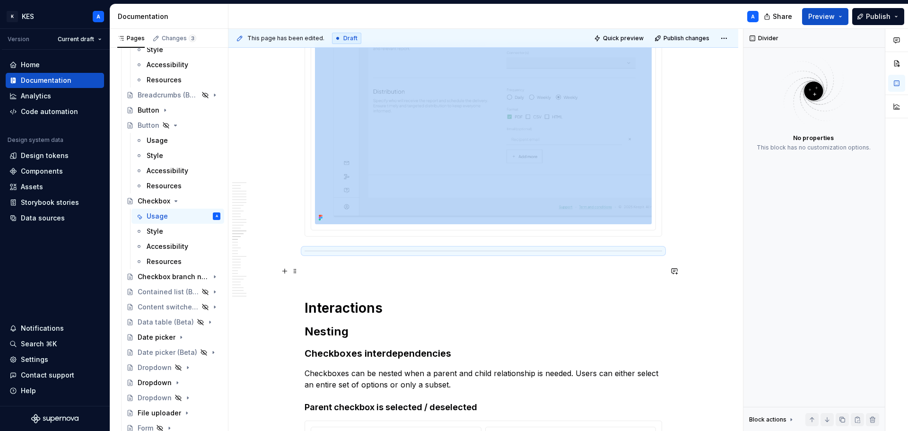
click at [349, 273] on p at bounding box center [482, 270] width 357 height 11
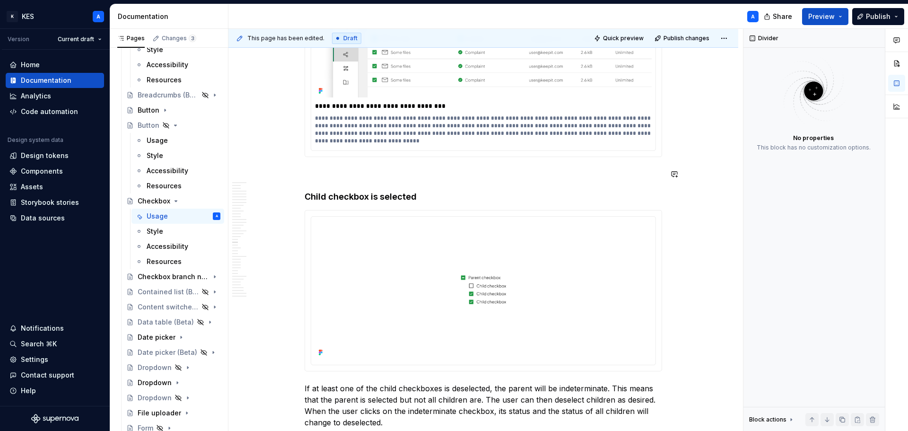
scroll to position [5389, 0]
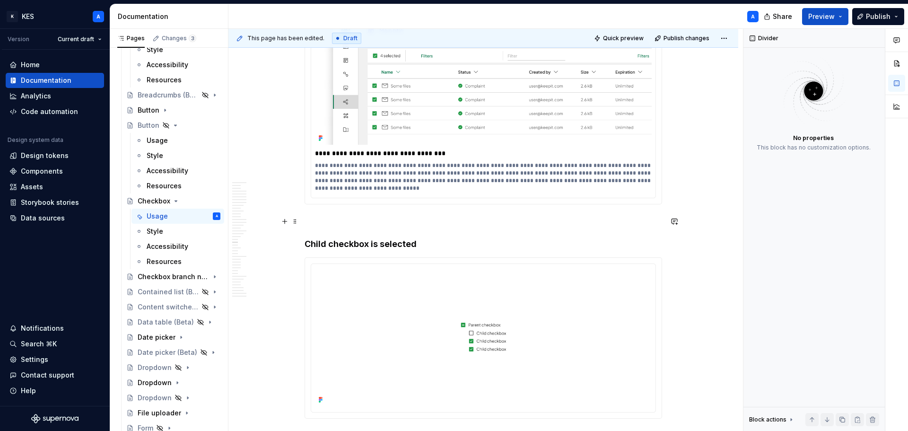
click at [367, 216] on p at bounding box center [482, 221] width 357 height 11
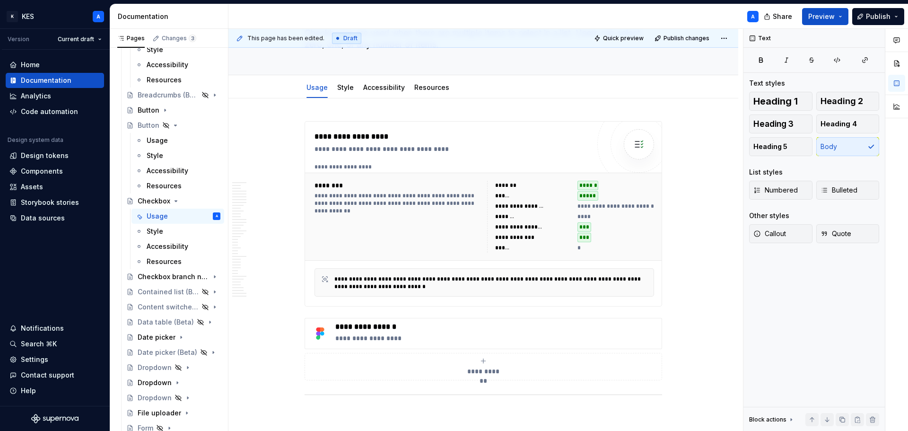
scroll to position [0, 0]
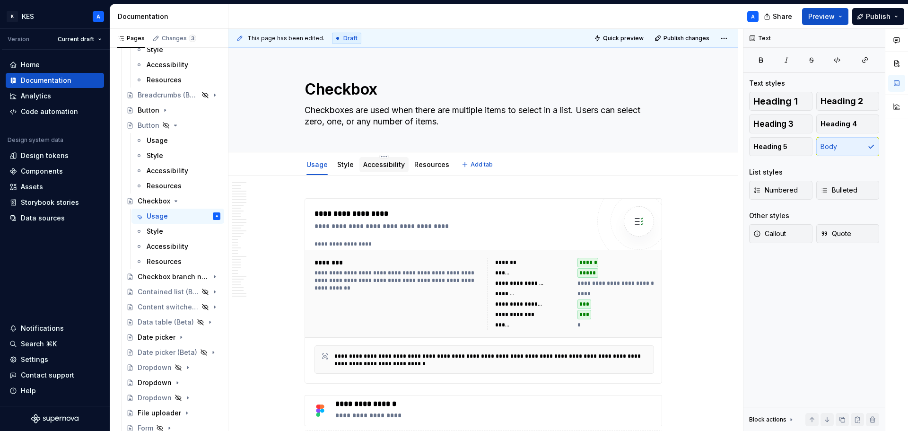
click at [386, 164] on link "Accessibility" at bounding box center [384, 164] width 42 height 8
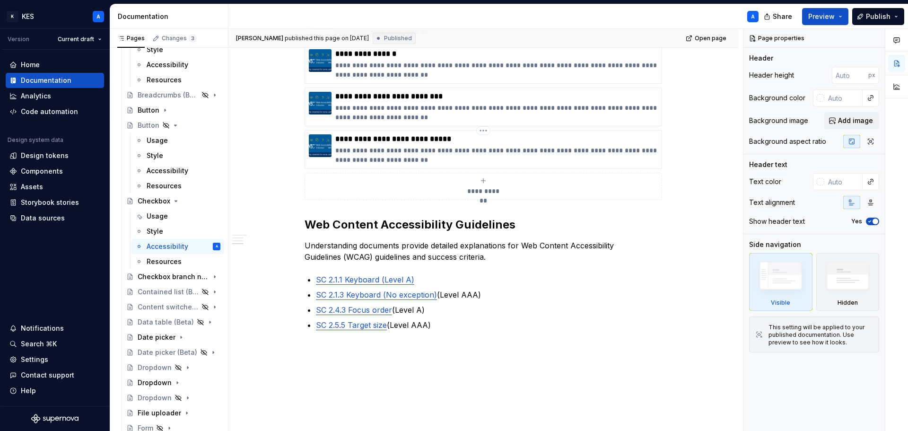
scroll to position [866, 0]
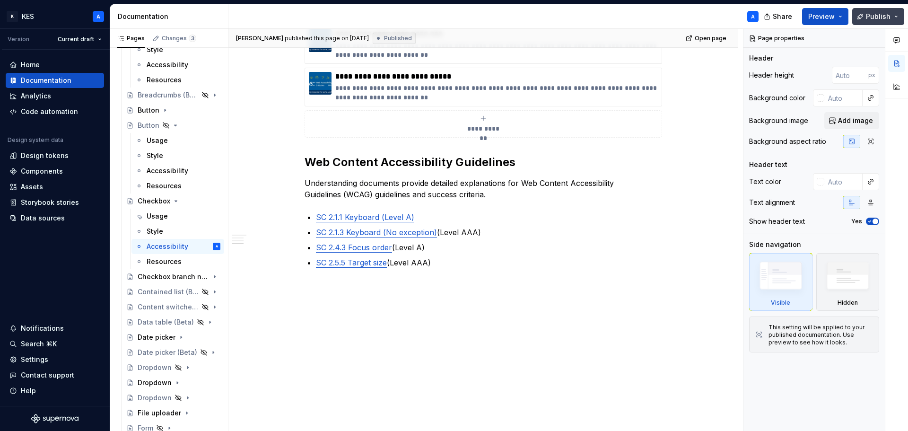
click at [876, 12] on span "Publish" at bounding box center [878, 16] width 25 height 9
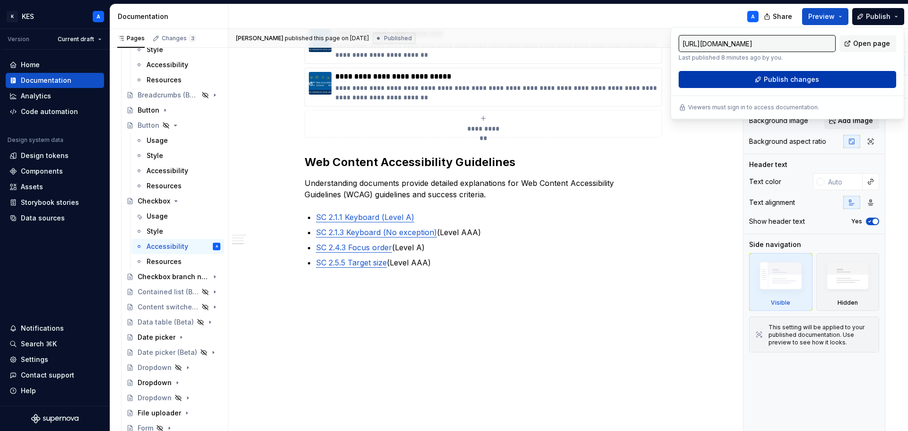
click at [826, 75] on button "Publish changes" at bounding box center [786, 79] width 217 height 17
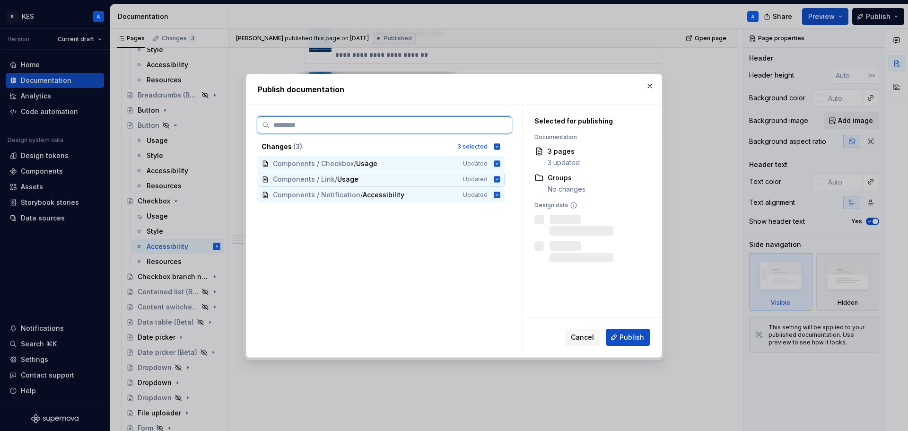
click at [495, 177] on icon at bounding box center [497, 179] width 6 height 6
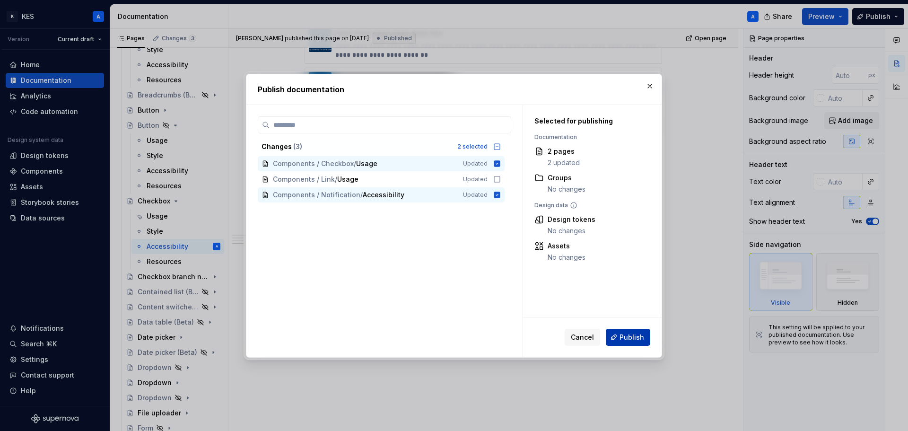
click at [619, 333] on button "Publish" at bounding box center [628, 337] width 44 height 17
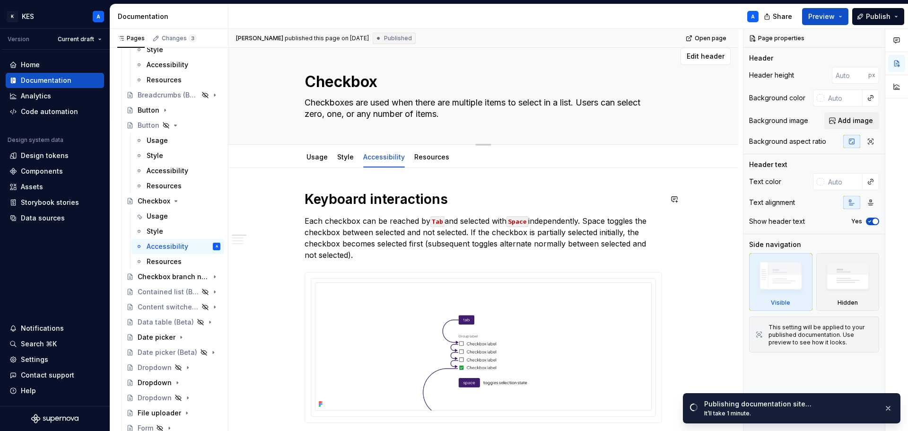
scroll to position [0, 0]
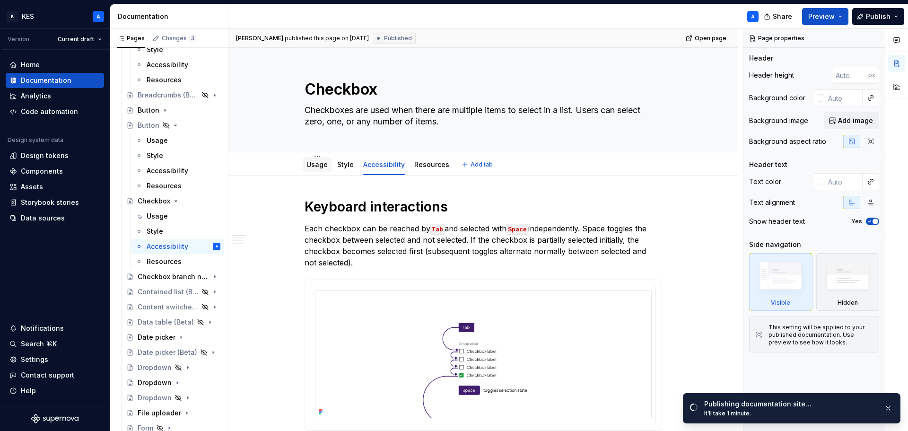
click at [314, 166] on link "Usage" at bounding box center [316, 164] width 21 height 8
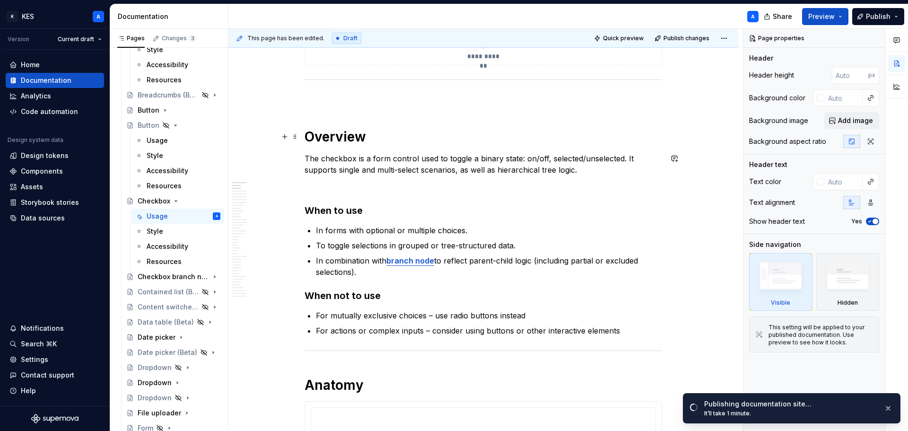
scroll to position [284, 0]
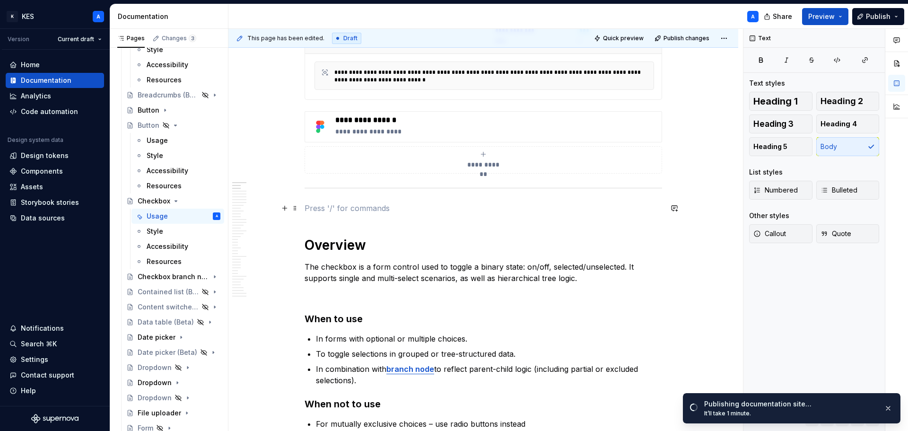
click at [357, 208] on p at bounding box center [482, 207] width 357 height 11
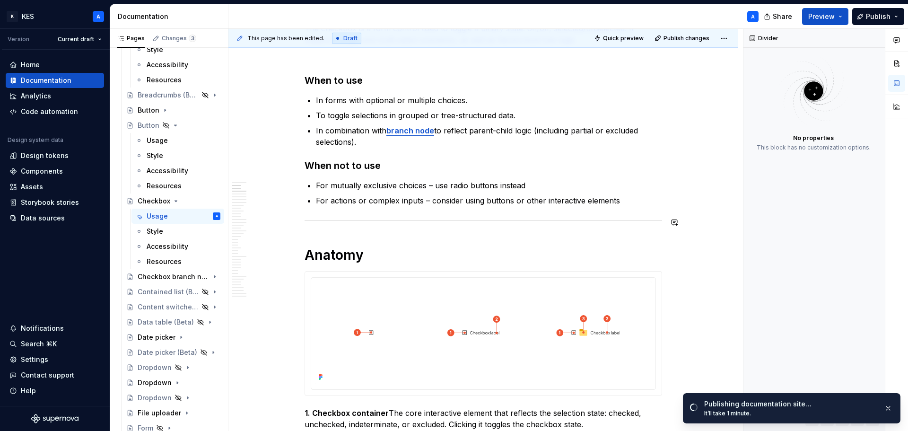
scroll to position [567, 0]
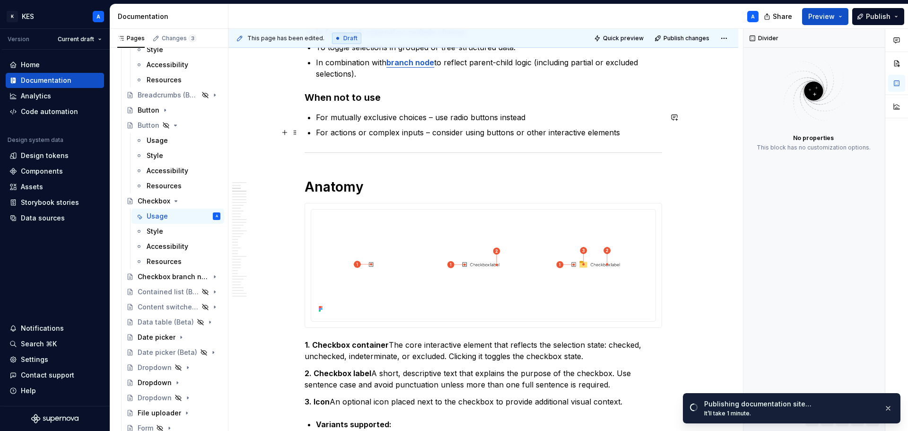
click at [619, 133] on p "For actions or complex inputs – consider using buttons or other interactive ele…" at bounding box center [489, 132] width 346 height 11
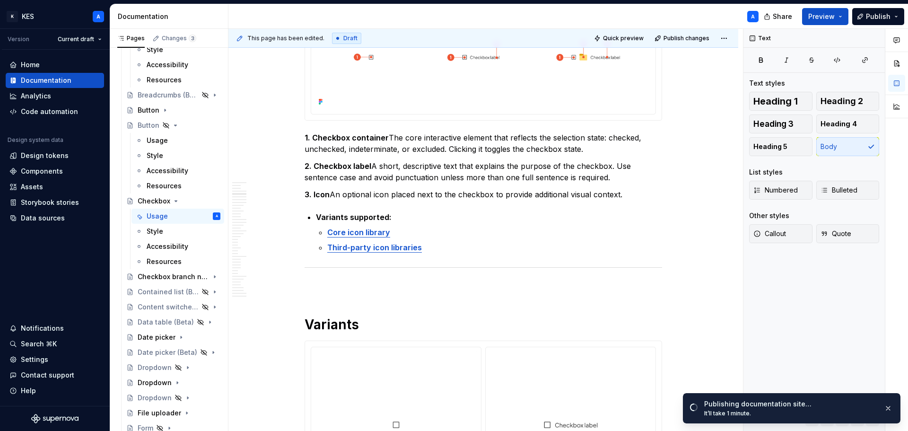
scroll to position [804, 0]
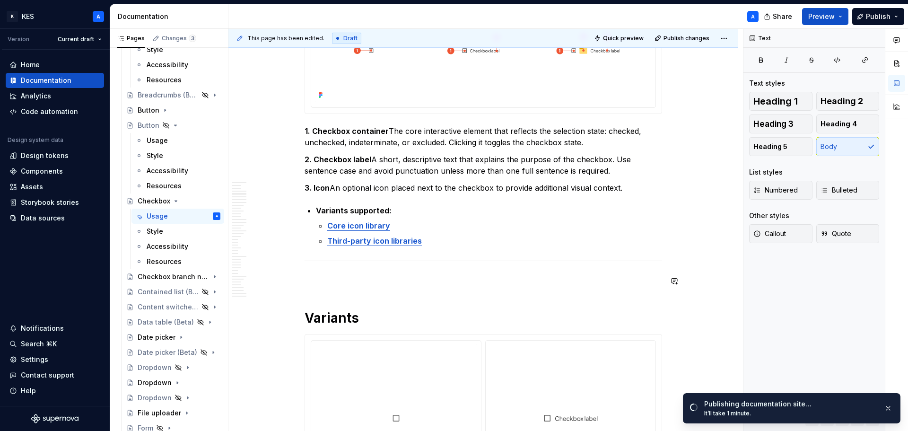
click at [331, 281] on p at bounding box center [482, 280] width 357 height 11
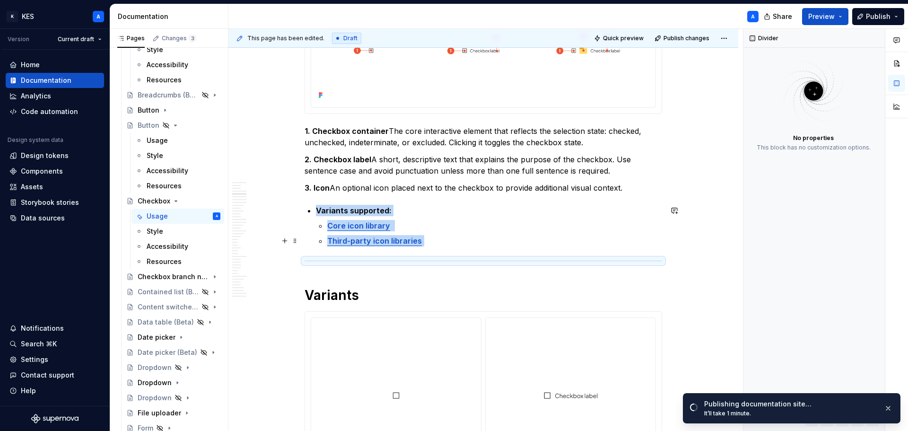
click at [450, 244] on p "Third-party icon libraries" at bounding box center [494, 240] width 335 height 11
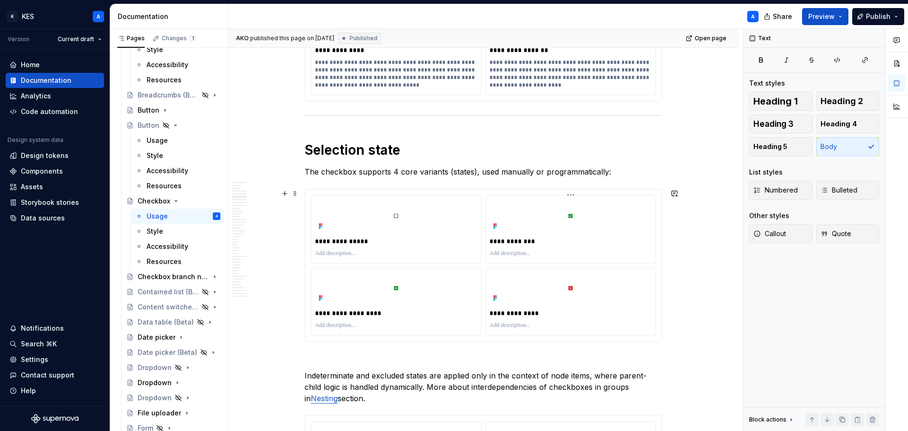
scroll to position [1749, 0]
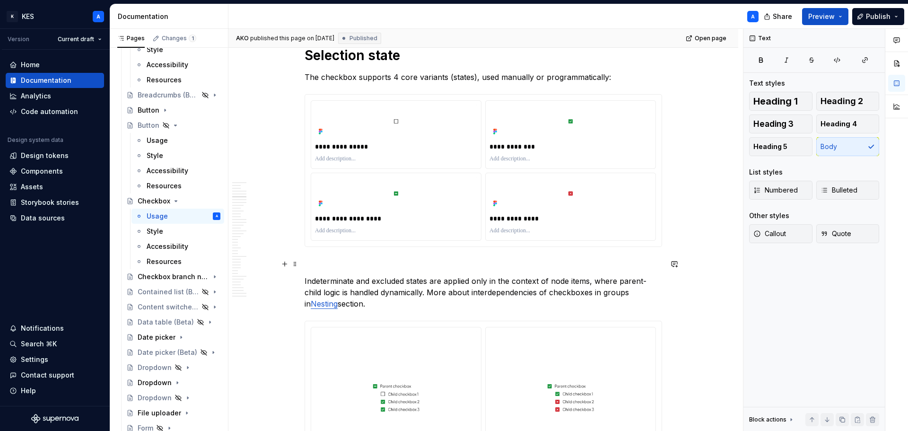
click at [403, 260] on p at bounding box center [482, 263] width 357 height 11
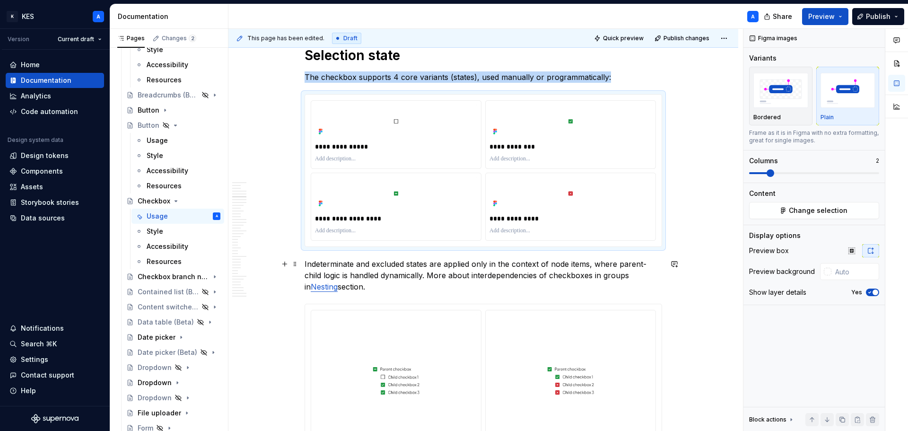
scroll to position [1938, 0]
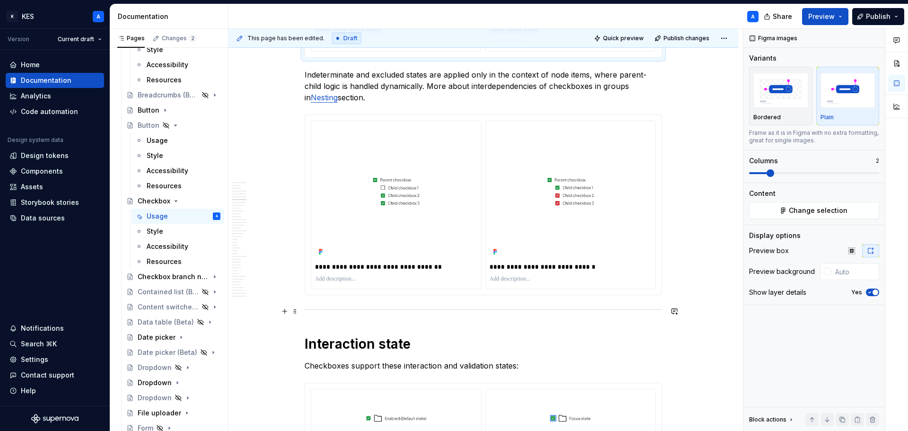
click at [587, 262] on p "**********" at bounding box center [570, 266] width 162 height 9
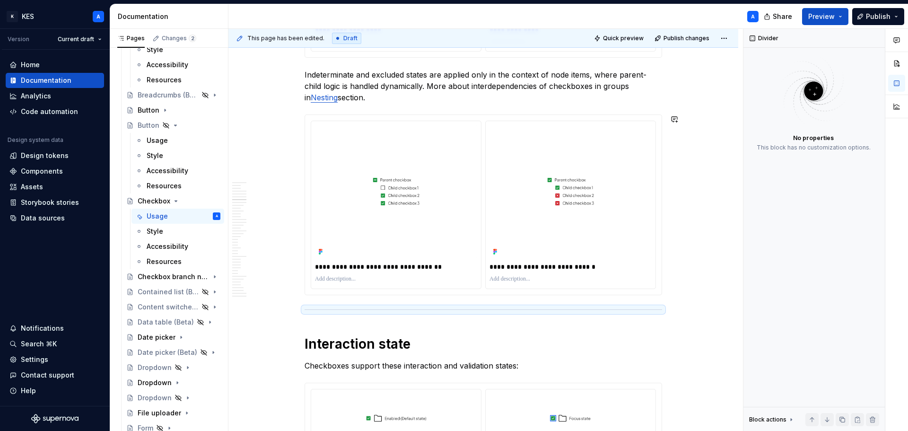
click at [552, 295] on div "**********" at bounding box center [482, 204] width 357 height 181
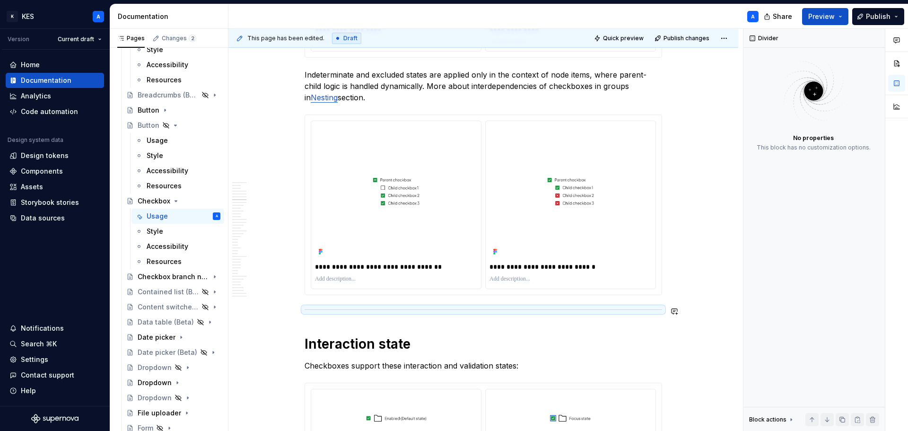
drag, startPoint x: 292, startPoint y: 313, endPoint x: 292, endPoint y: 324, distance: 11.3
click at [316, 311] on div at bounding box center [482, 309] width 357 height 6
click at [318, 310] on div at bounding box center [482, 309] width 357 height 6
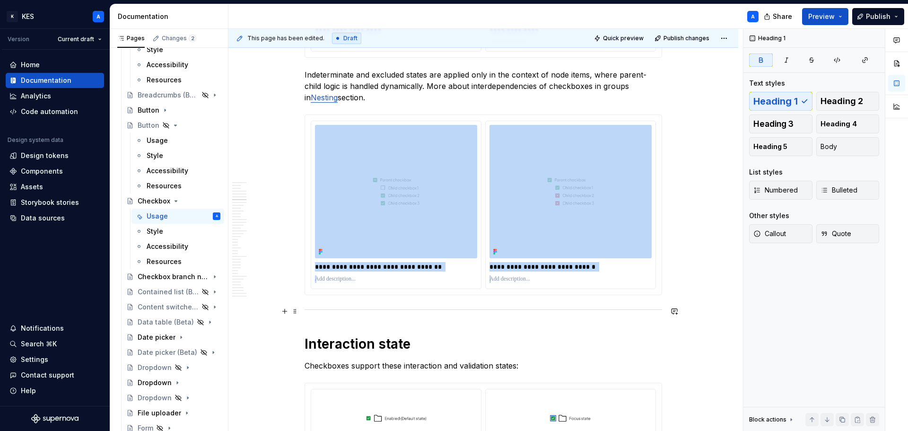
click at [446, 308] on div at bounding box center [482, 309] width 357 height 6
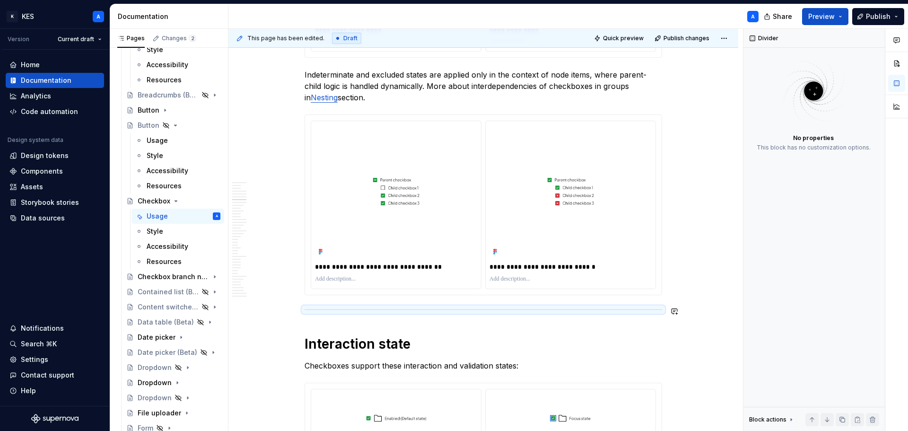
click at [675, 312] on button "button" at bounding box center [674, 310] width 13 height 13
click at [466, 306] on div at bounding box center [482, 309] width 357 height 6
drag, startPoint x: 301, startPoint y: 312, endPoint x: 312, endPoint y: 318, distance: 12.9
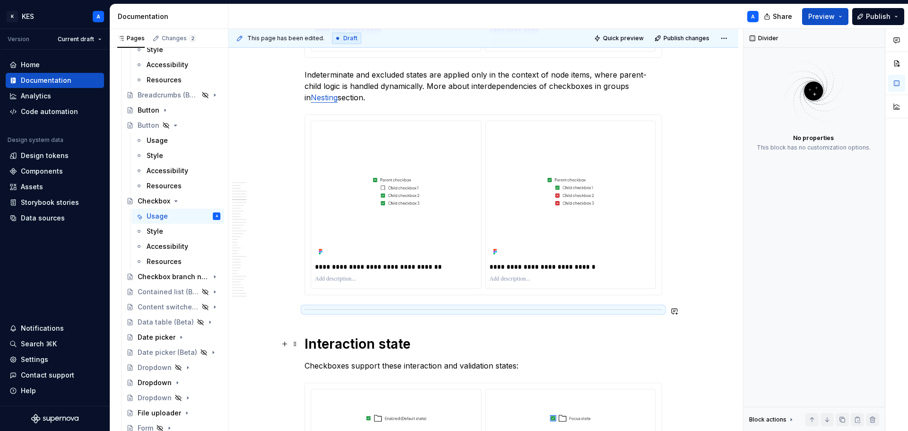
drag, startPoint x: 305, startPoint y: 310, endPoint x: 305, endPoint y: 343, distance: 32.6
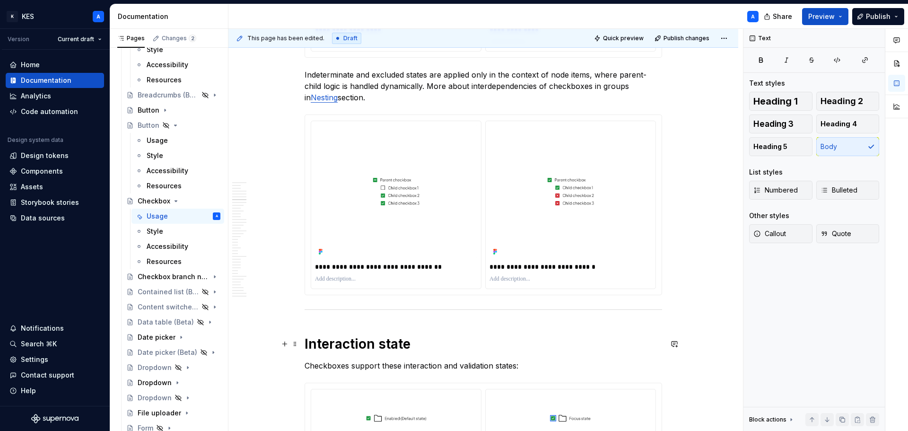
click at [363, 337] on strong "Interaction state" at bounding box center [357, 344] width 106 height 16
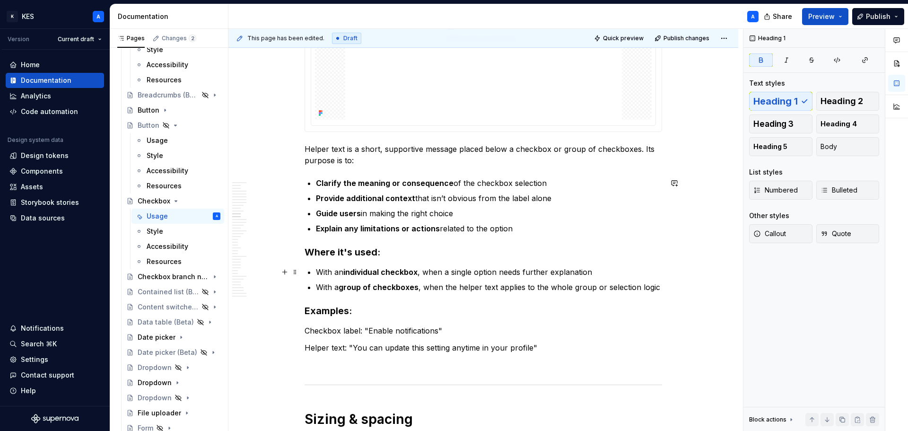
scroll to position [3404, 0]
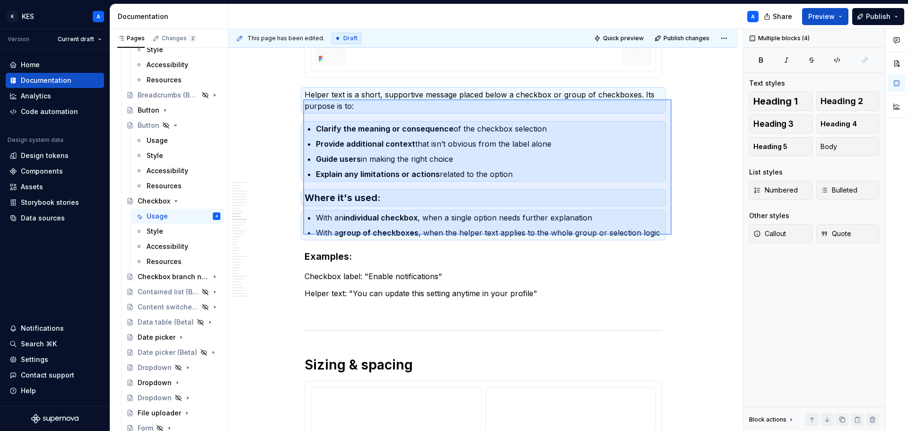
drag, startPoint x: 671, startPoint y: 234, endPoint x: 303, endPoint y: 99, distance: 392.3
click at [303, 99] on div "This page has been edited. Draft Quick preview Publish changes Checkbox Checkbo…" at bounding box center [485, 230] width 514 height 402
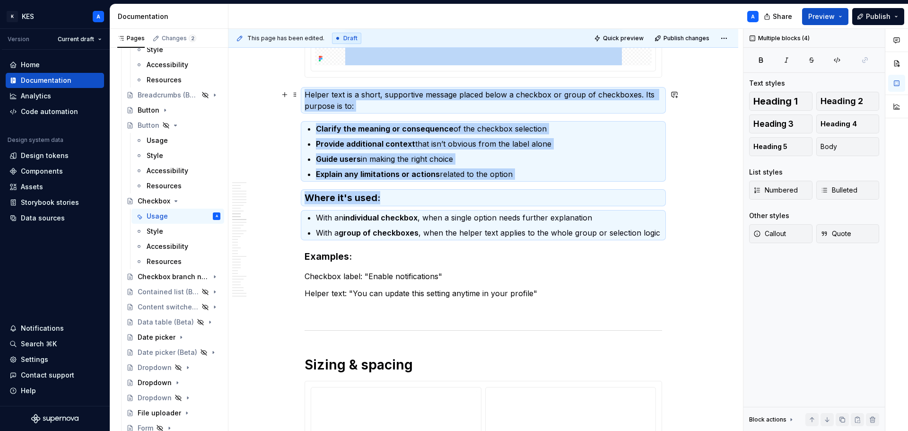
click at [312, 97] on p "Helper text is a short, supportive message placed below a checkbox or group of …" at bounding box center [482, 100] width 357 height 23
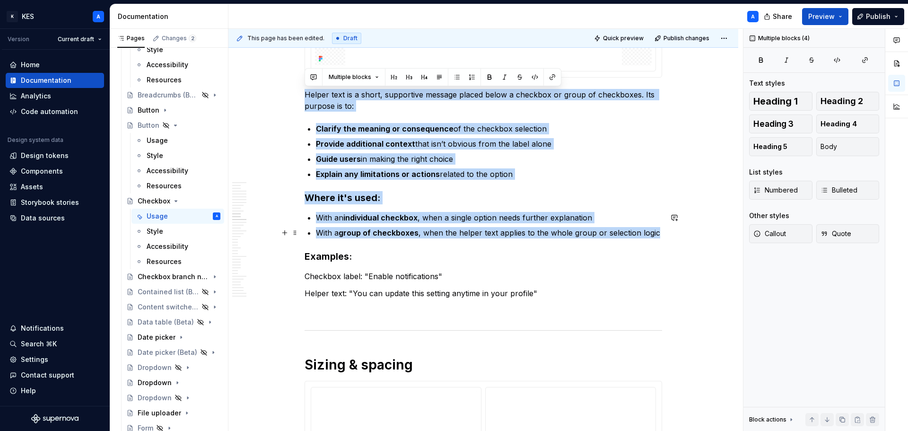
drag, startPoint x: 307, startPoint y: 95, endPoint x: 631, endPoint y: 230, distance: 350.8
copy div "Helper text is a short, supportive message placed below a checkbox or group of …"
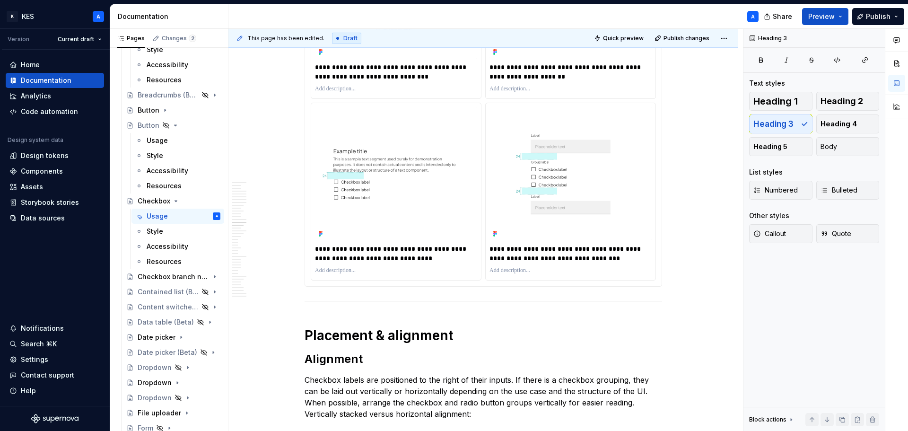
scroll to position [4160, 0]
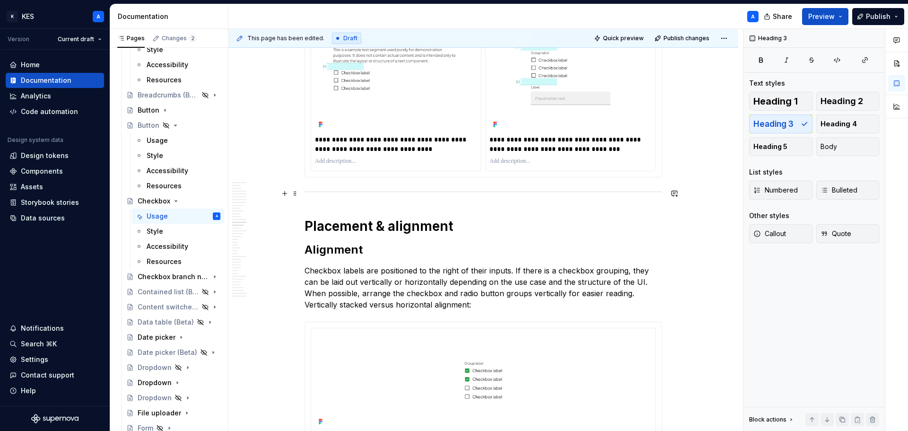
click at [351, 189] on div at bounding box center [482, 192] width 357 height 6
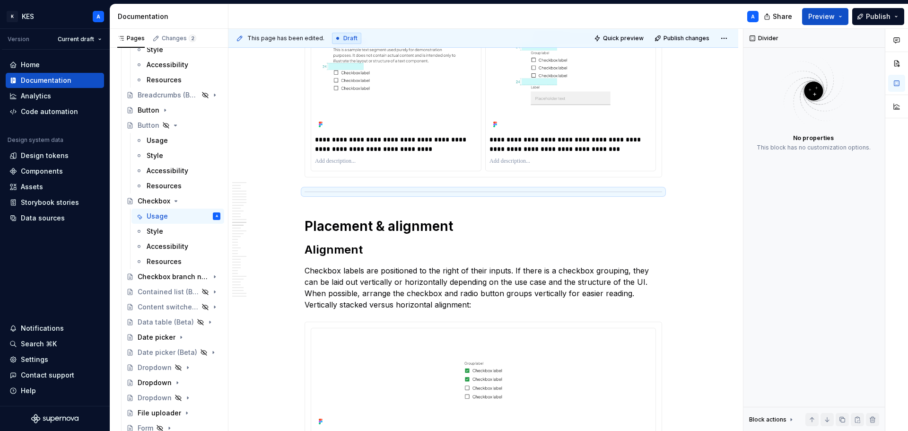
click at [631, 155] on div "**********" at bounding box center [570, 144] width 162 height 23
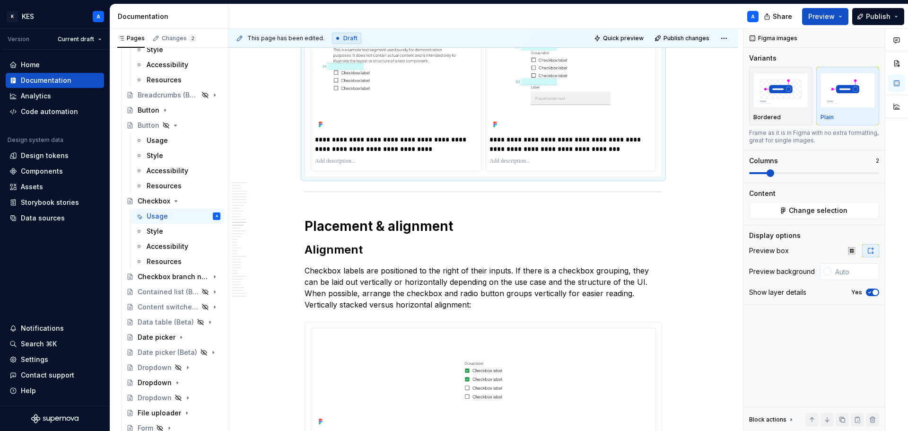
type textarea "*"
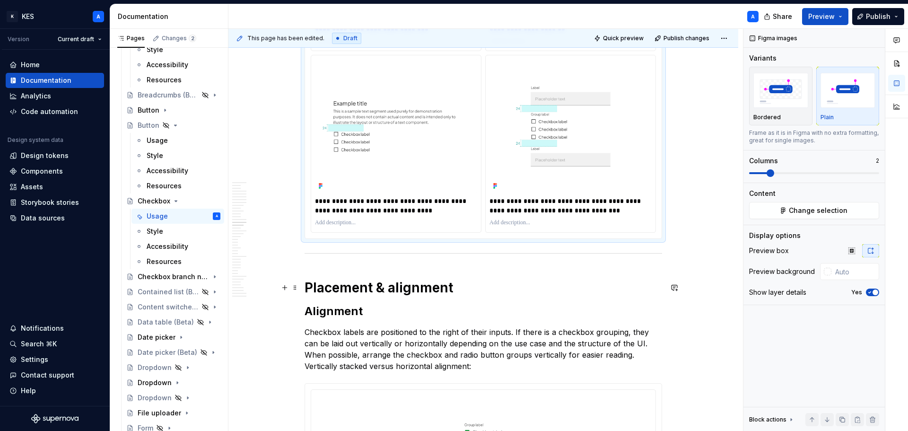
scroll to position [4144, 0]
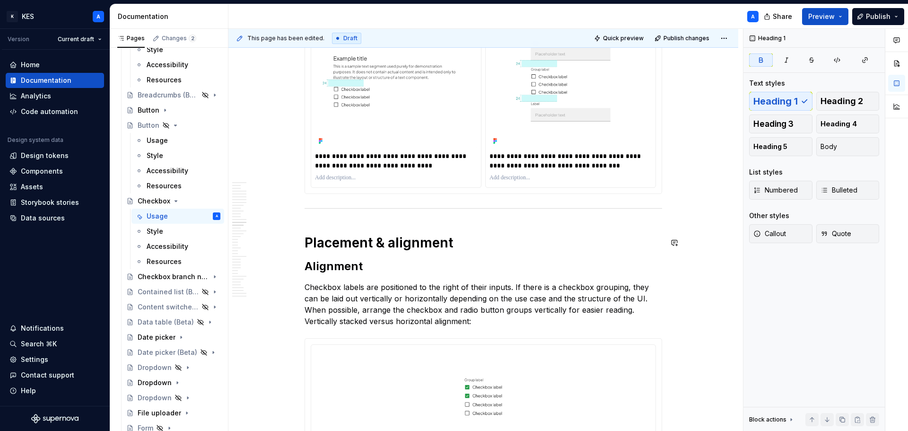
click at [306, 236] on strong "Placement & alignment" at bounding box center [378, 242] width 148 height 16
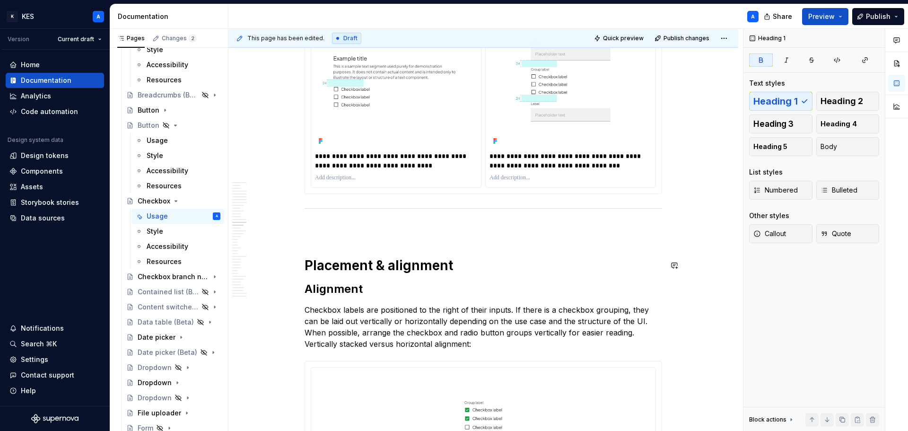
click at [309, 234] on p at bounding box center [482, 228] width 357 height 11
click at [315, 226] on p at bounding box center [482, 228] width 357 height 11
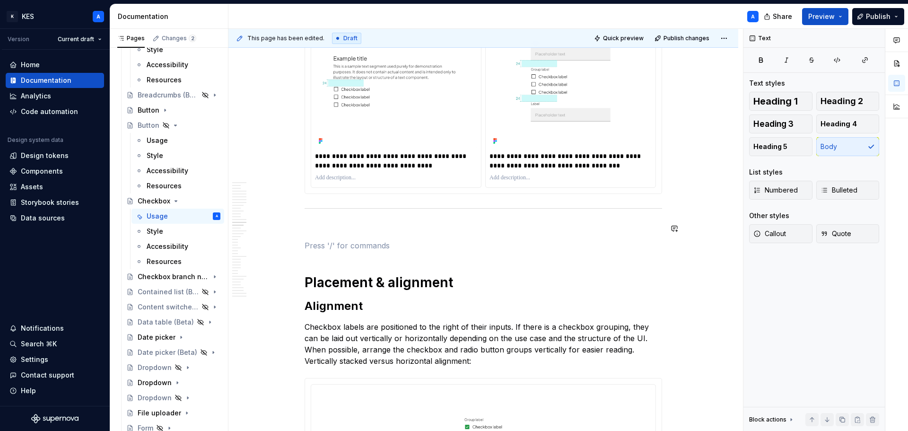
click at [315, 226] on p at bounding box center [482, 228] width 357 height 11
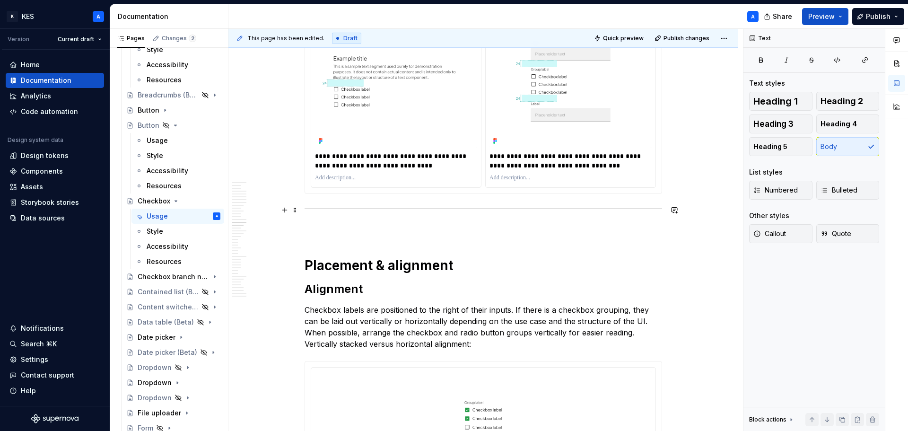
click at [341, 210] on div at bounding box center [482, 208] width 357 height 6
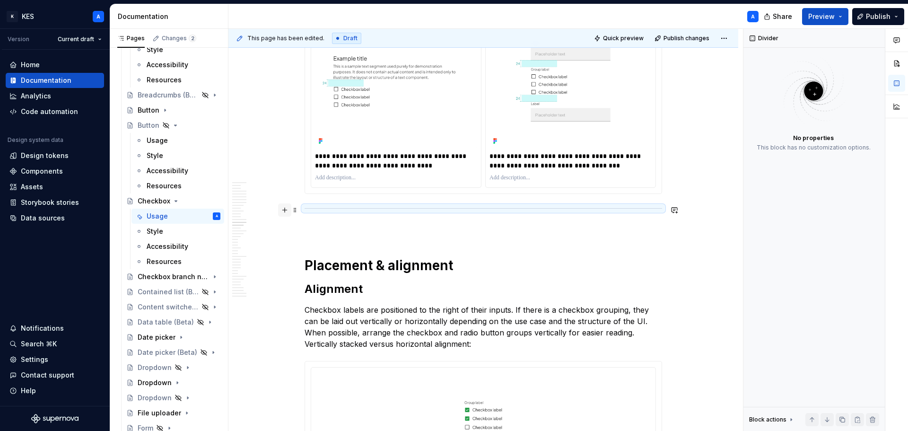
click at [286, 207] on button "button" at bounding box center [284, 209] width 13 height 13
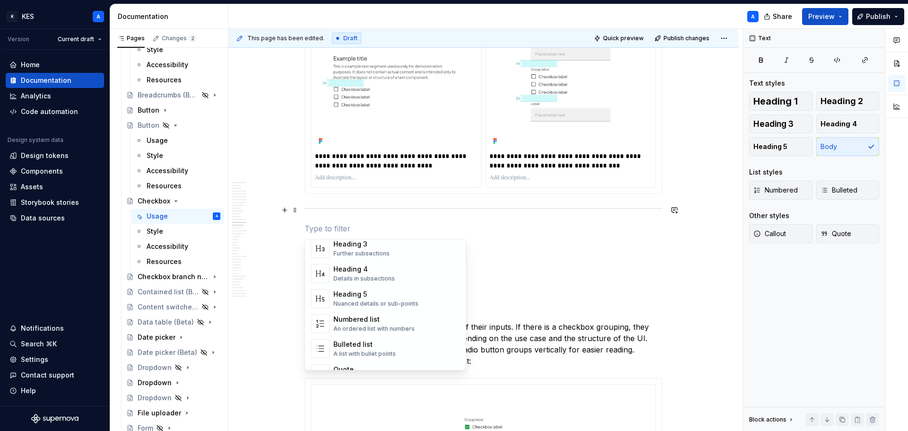
scroll to position [0, 0]
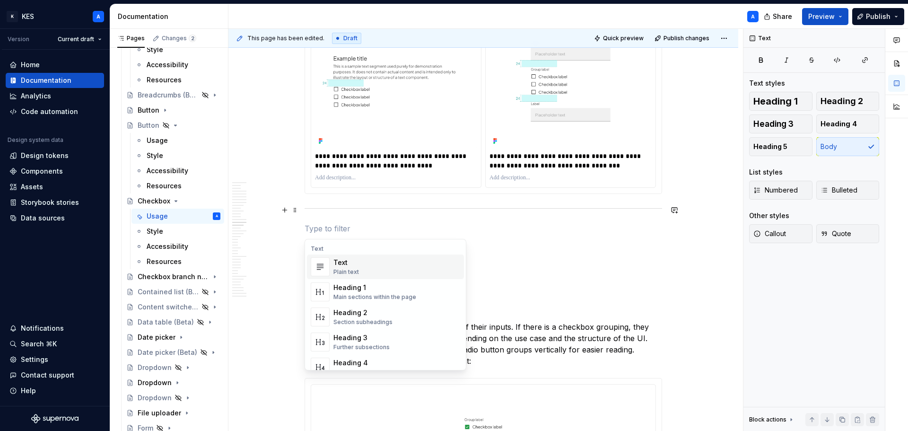
click at [353, 268] on div "Plain text" at bounding box center [346, 272] width 26 height 8
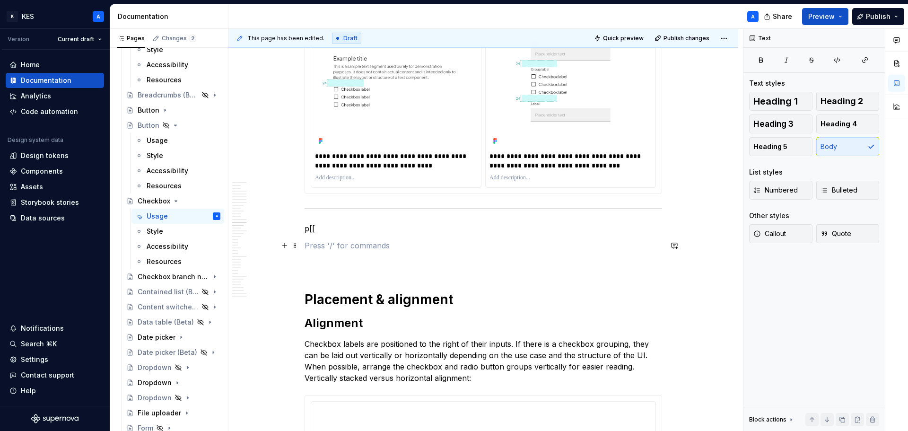
click at [327, 243] on p at bounding box center [482, 245] width 357 height 11
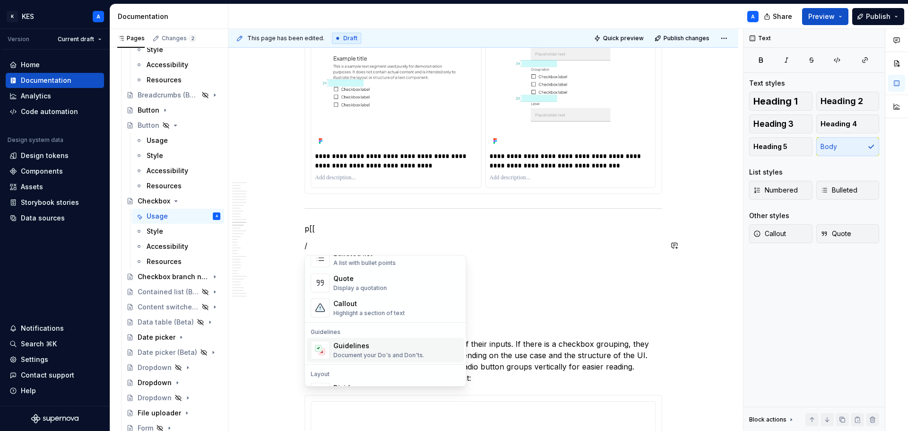
scroll to position [284, 0]
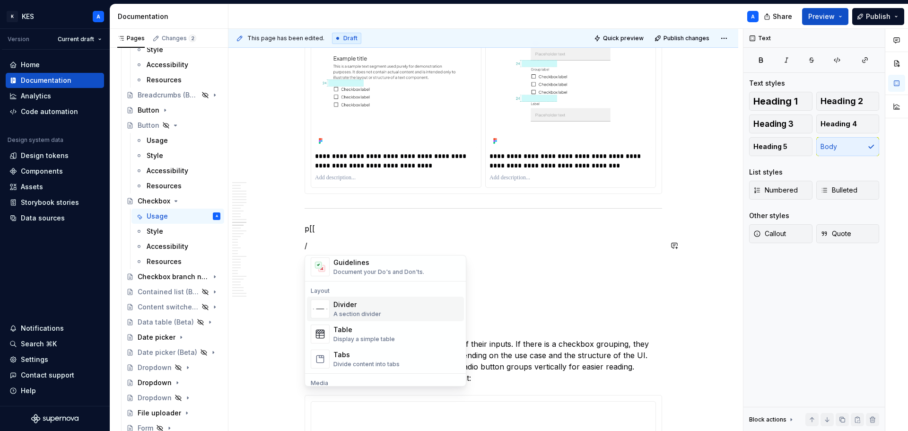
click at [369, 310] on div "Divider A section divider" at bounding box center [357, 309] width 48 height 18
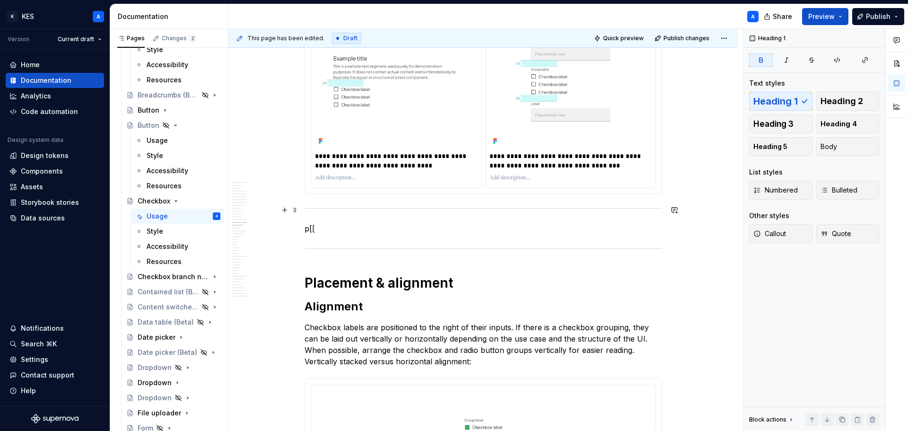
click at [358, 207] on div at bounding box center [482, 208] width 357 height 6
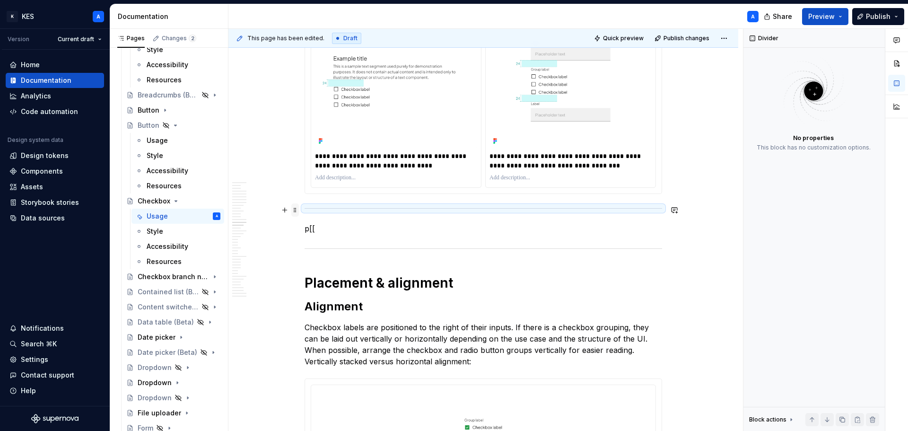
click at [295, 208] on span at bounding box center [295, 209] width 8 height 13
click at [331, 293] on div "Delete" at bounding box center [339, 293] width 61 height 9
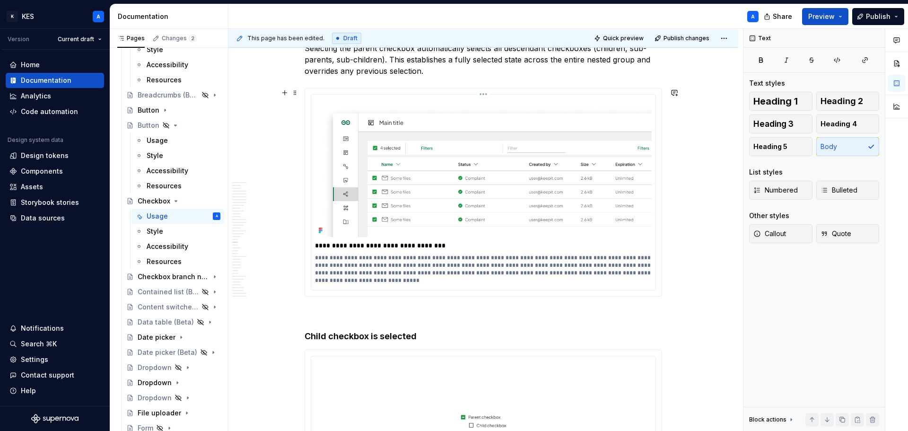
scroll to position [5326, 0]
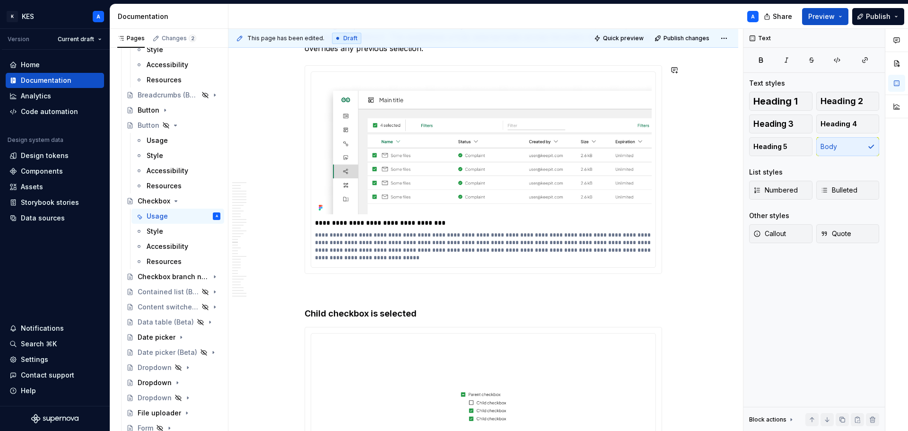
click at [360, 288] on p at bounding box center [482, 290] width 357 height 11
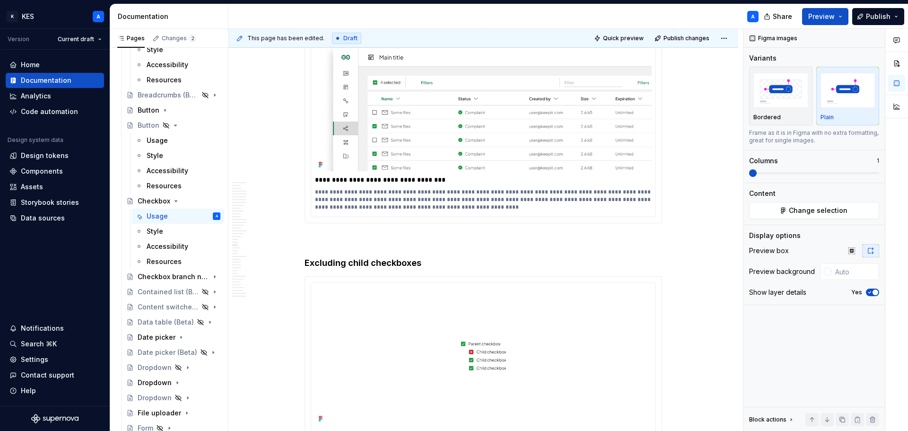
scroll to position [5940, 0]
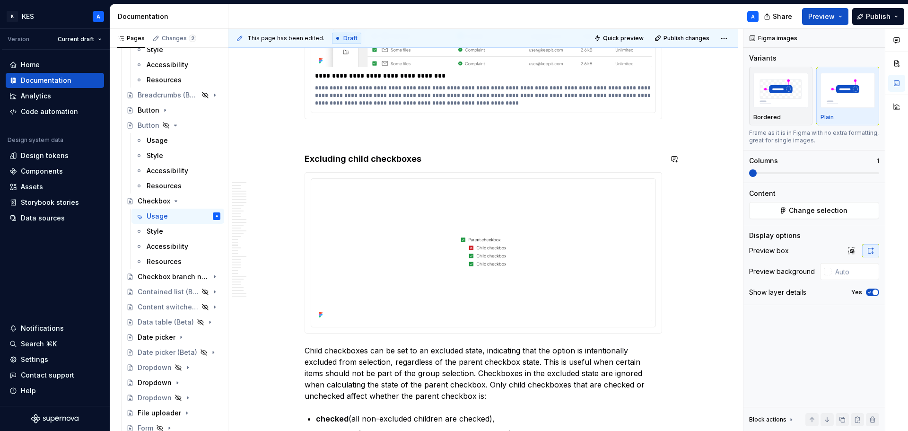
click at [374, 136] on p at bounding box center [482, 135] width 357 height 11
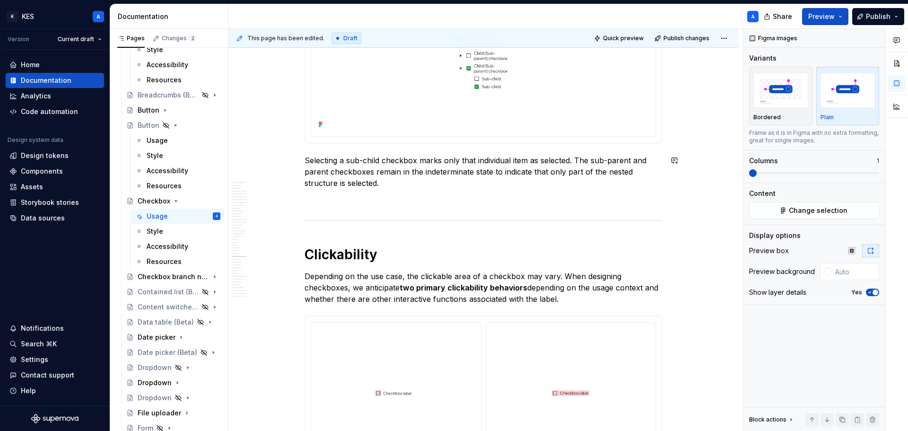
scroll to position [6823, 0]
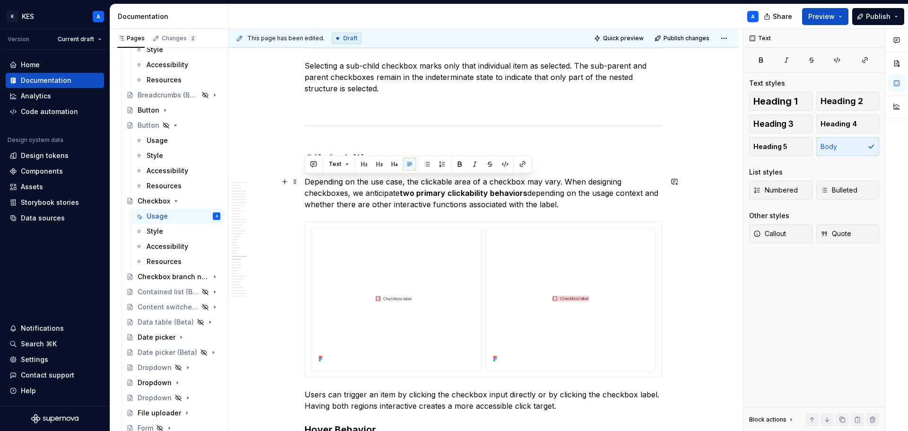
drag, startPoint x: 561, startPoint y: 188, endPoint x: 304, endPoint y: 184, distance: 257.7
copy p "Depending on the use case, the clickable area of a checkbox may vary. When desi…"
click at [615, 189] on p "Depending on the use case, the clickable area of a checkbox may vary. When desi…" at bounding box center [482, 193] width 357 height 34
click at [382, 195] on p "Depending on the use case, the clickable area of a checkbox may vary. When desi…" at bounding box center [482, 193] width 357 height 34
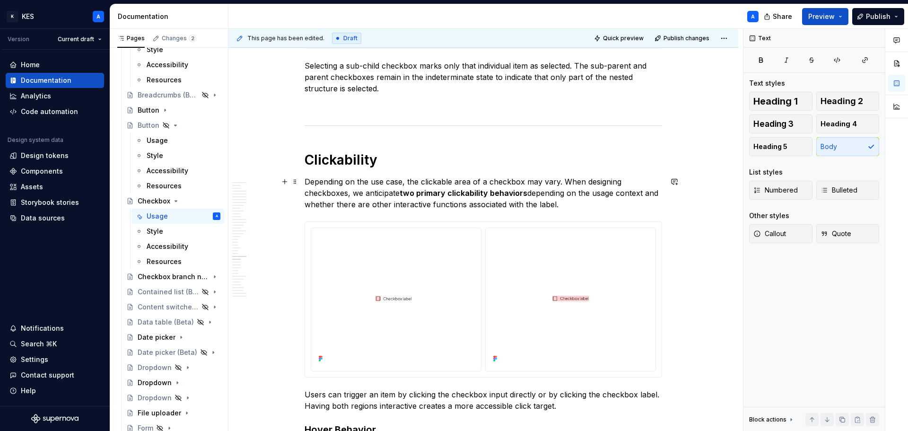
click at [382, 195] on p "Depending on the use case, the clickable area of a checkbox may vary. When desi…" at bounding box center [482, 193] width 357 height 34
click at [510, 194] on p "Depending on the use case, the clickable area of a checkbox may vary. When desi…" at bounding box center [482, 193] width 357 height 34
click at [512, 194] on p "Depending on the use case, the clickable area of a checkbox may vary. When desi…" at bounding box center [482, 193] width 357 height 34
click at [565, 205] on p "Depending on the use case, the clickable area of a checkbox may vary. When desi…" at bounding box center [482, 193] width 357 height 34
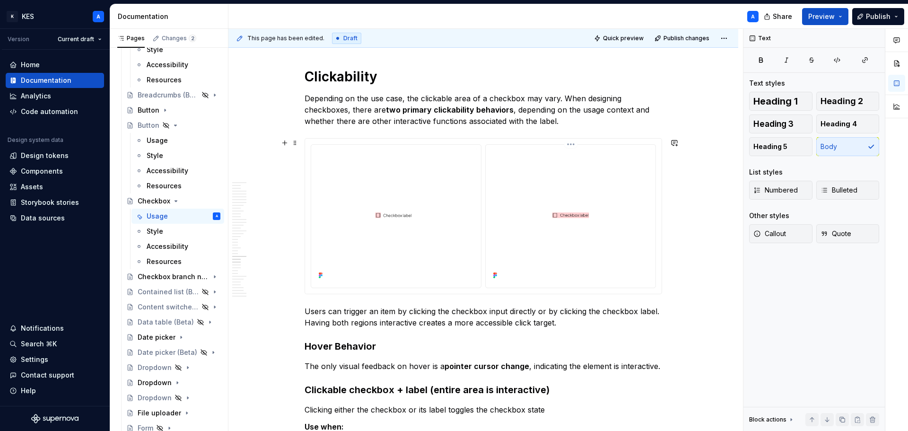
scroll to position [6965, 0]
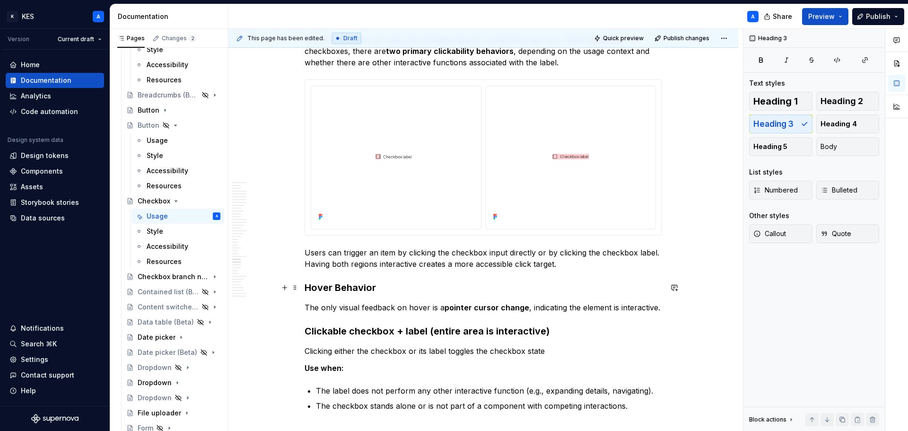
click at [339, 287] on h3 "Hover Behavior" at bounding box center [482, 287] width 357 height 13
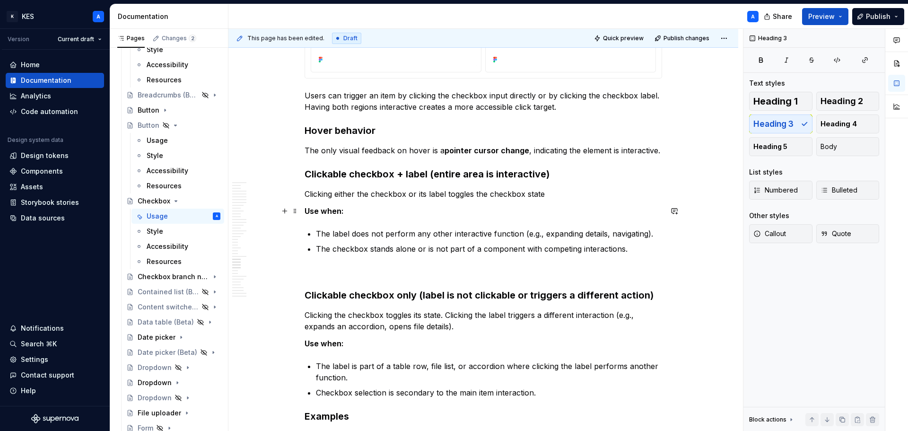
scroll to position [7107, 0]
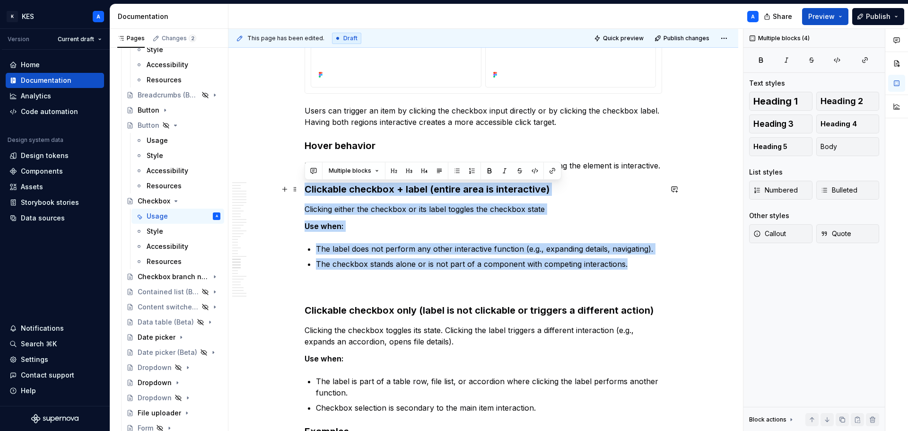
drag, startPoint x: 638, startPoint y: 265, endPoint x: 306, endPoint y: 182, distance: 341.9
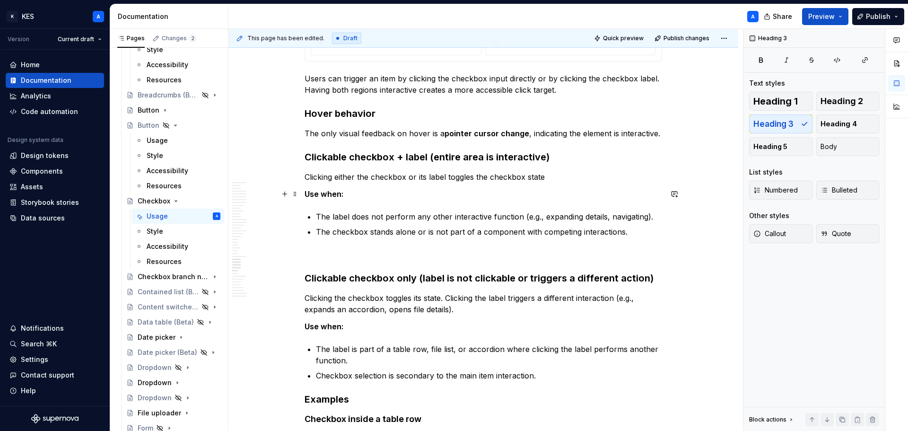
scroll to position [7154, 0]
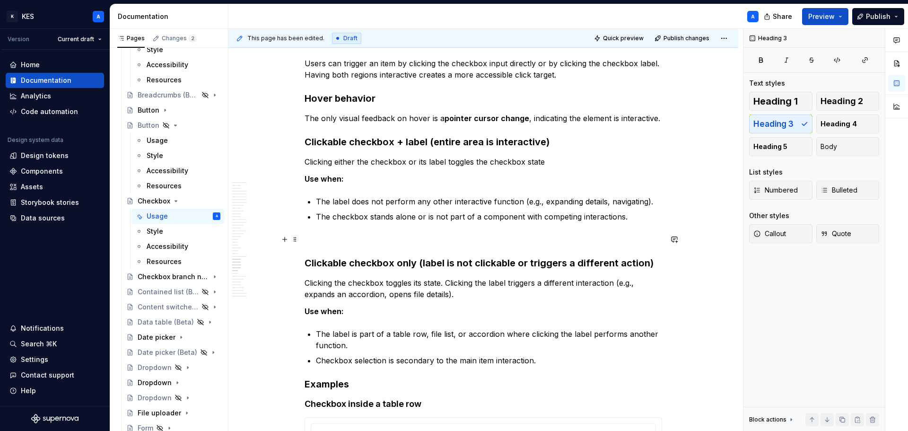
click at [328, 240] on p at bounding box center [482, 239] width 357 height 11
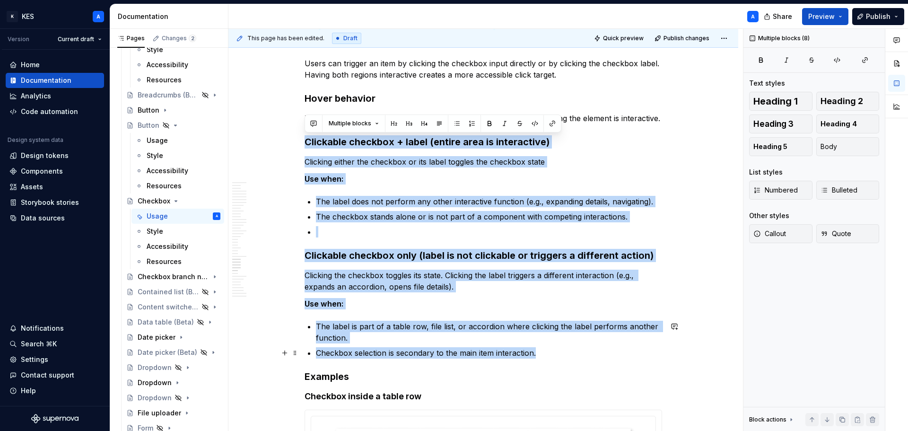
drag, startPoint x: 306, startPoint y: 140, endPoint x: 390, endPoint y: 348, distance: 224.4
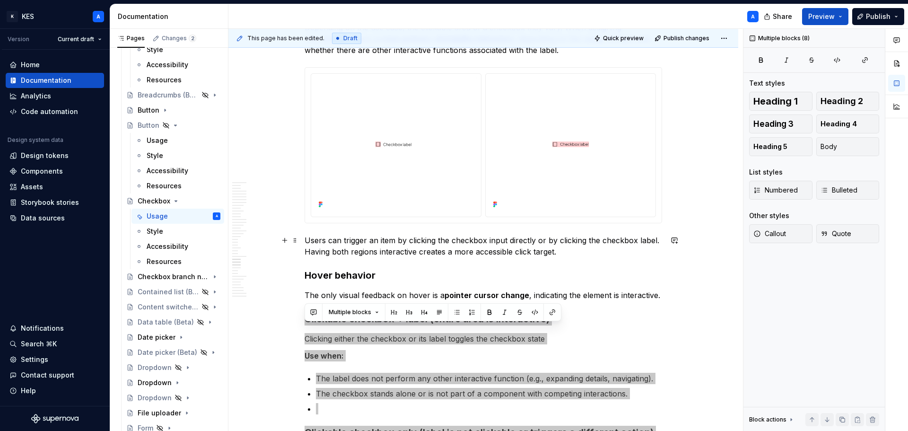
scroll to position [6965, 0]
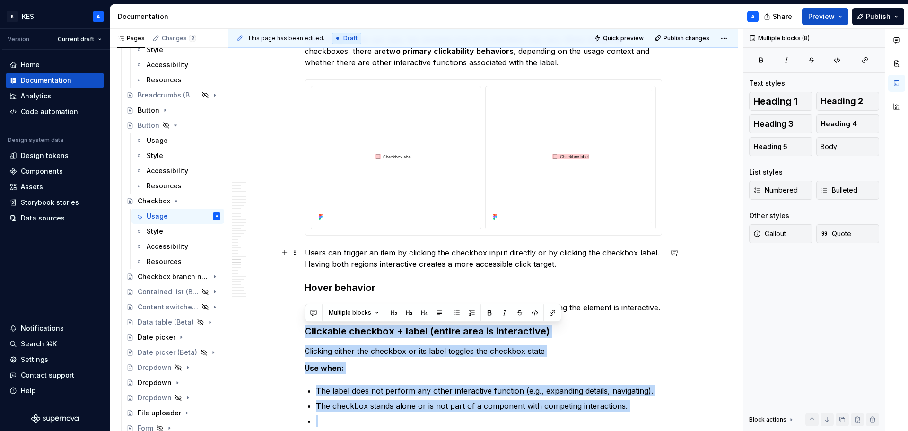
click at [373, 253] on p "Users can trigger an item by clicking the checkbox input directly or by clickin…" at bounding box center [482, 258] width 357 height 23
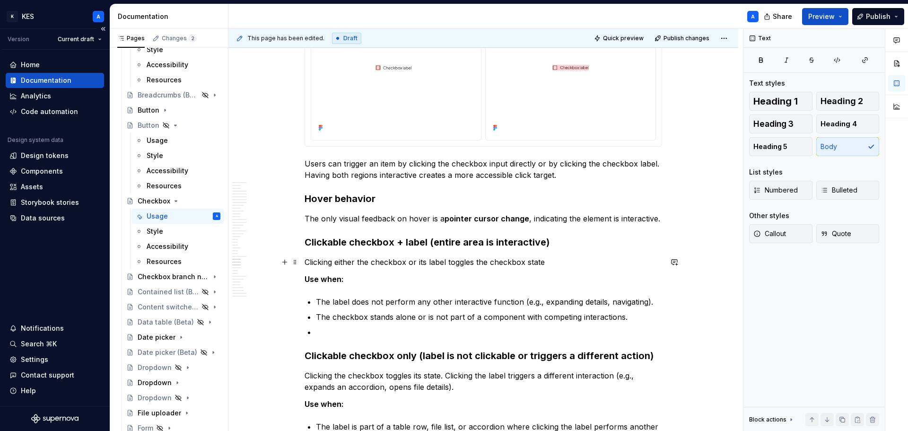
scroll to position [7107, 0]
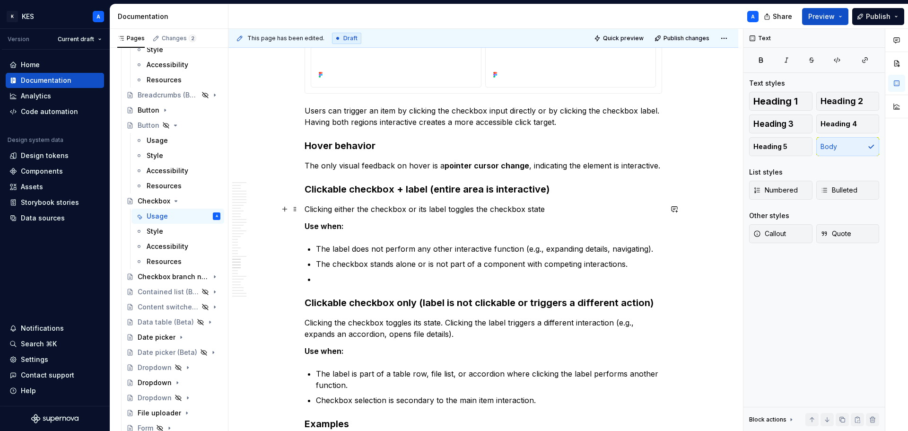
click at [460, 208] on p "Clicking either the checkbox or its label toggles the checkbox state" at bounding box center [482, 208] width 357 height 11
click at [477, 207] on p "Clicking either the checkbox or its label toggles the checkbox state" at bounding box center [482, 208] width 357 height 11
click at [478, 207] on p "Clicking either the checkbox or its label toggles the checkbox state" at bounding box center [482, 208] width 357 height 11
click at [578, 209] on p "Clicking either the checkbox or its label toggles changes the checkbox state" at bounding box center [482, 208] width 357 height 11
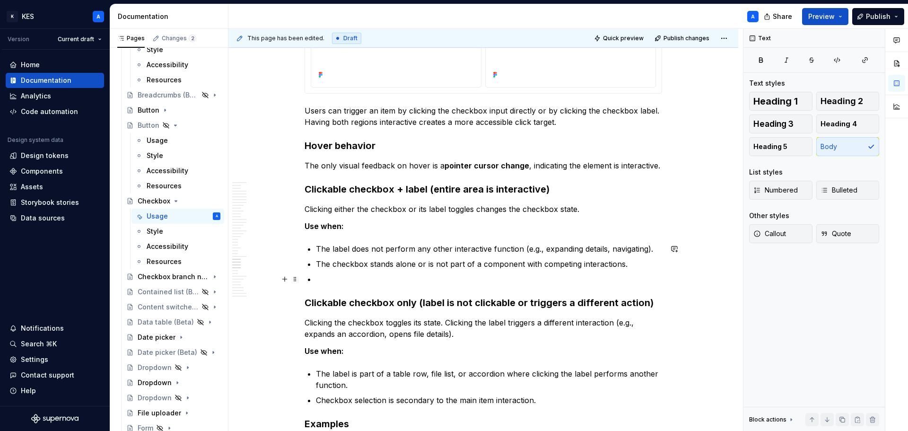
click at [355, 281] on p at bounding box center [489, 278] width 346 height 11
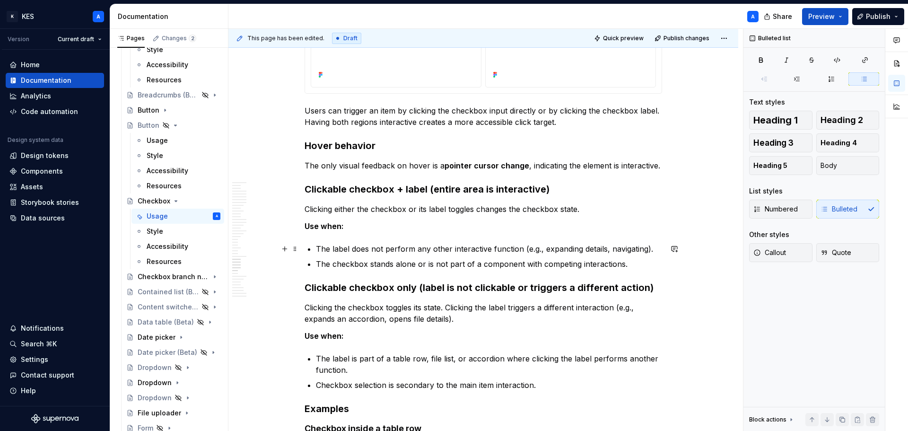
click at [581, 249] on p "The label does not perform any other interactive function (e.g., expanding deta…" at bounding box center [489, 248] width 346 height 11
click at [636, 248] on p "The label does not perform any other interactive function (e.g., expands detail…" at bounding box center [489, 248] width 346 height 11
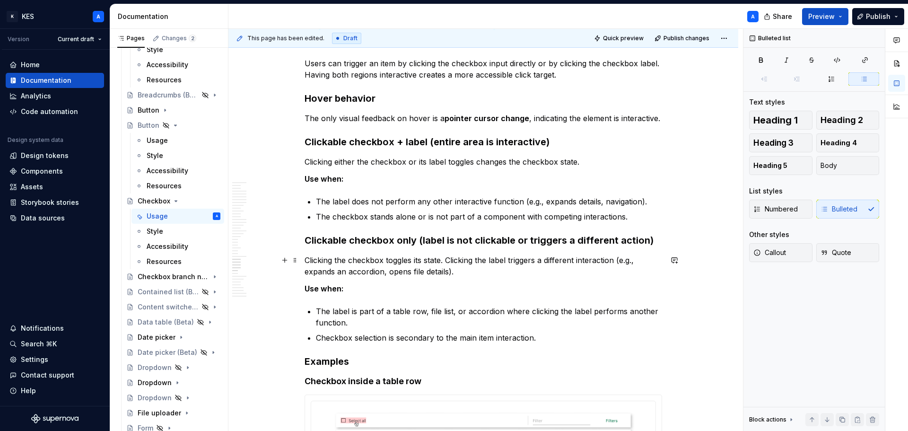
click at [399, 262] on p "Clicking the checkbox toggles its state. Clicking the label triggers a differen…" at bounding box center [482, 265] width 357 height 23
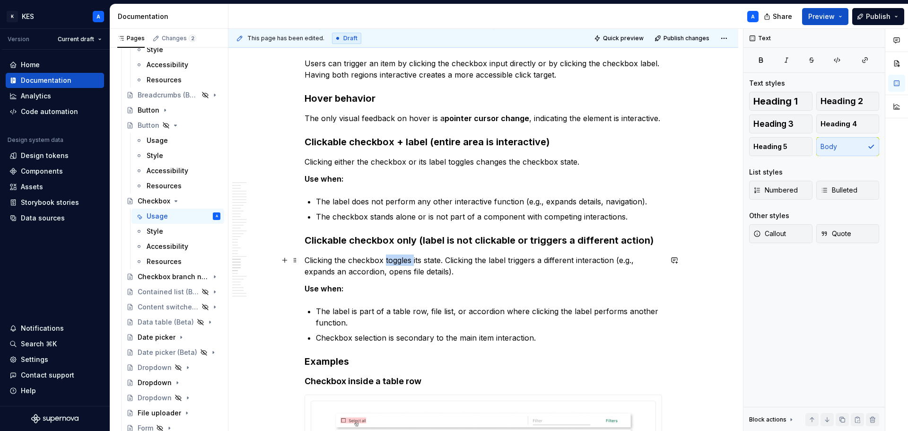
click at [399, 262] on p "Clicking the checkbox toggles its state. Clicking the label triggers a differen…" at bounding box center [482, 265] width 357 height 23
click at [398, 260] on p "Clicking the checkbox toggles its state. Clicking the label triggers a differen…" at bounding box center [482, 265] width 357 height 23
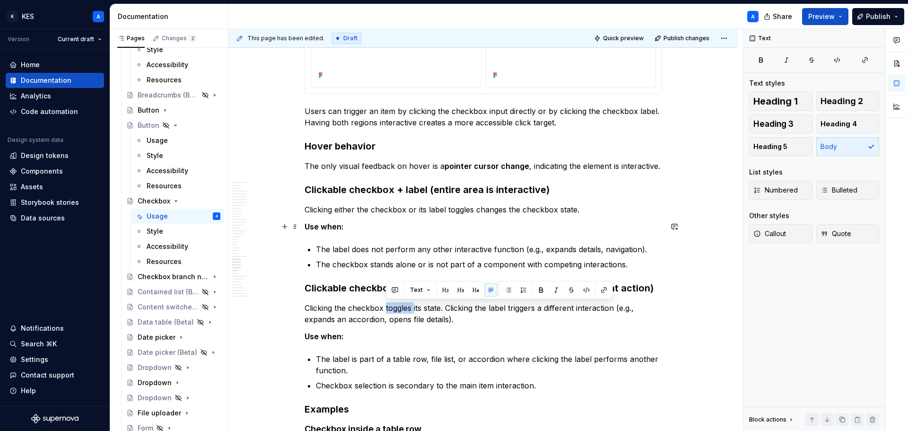
scroll to position [7107, 0]
click at [479, 210] on p "Clicking either the checkbox or its label toggles changes the checkbox state." at bounding box center [482, 208] width 357 height 11
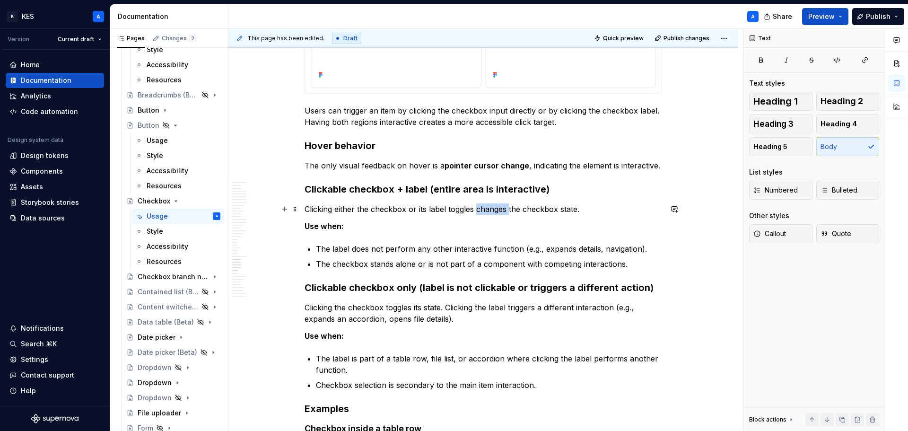
click at [479, 210] on p "Clicking either the checkbox or its label toggles changes the checkbox state." at bounding box center [482, 208] width 357 height 11
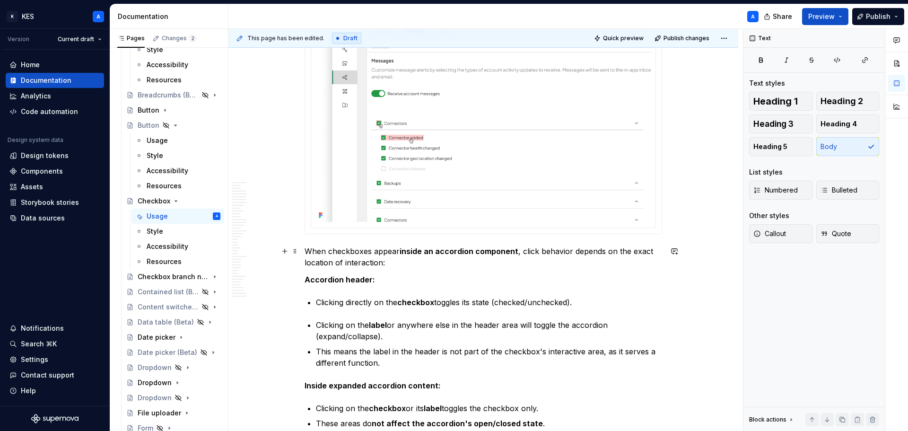
scroll to position [7910, 0]
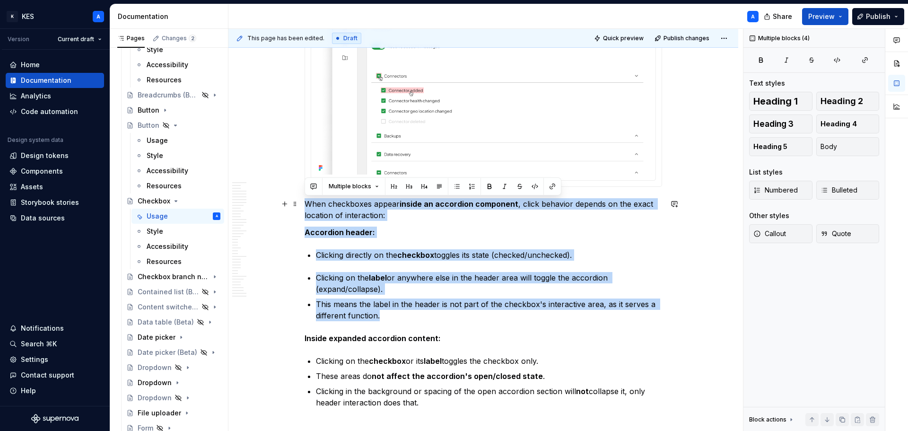
drag, startPoint x: 399, startPoint y: 313, endPoint x: 304, endPoint y: 204, distance: 144.1
click at [427, 257] on strong "checkbox" at bounding box center [415, 254] width 37 height 9
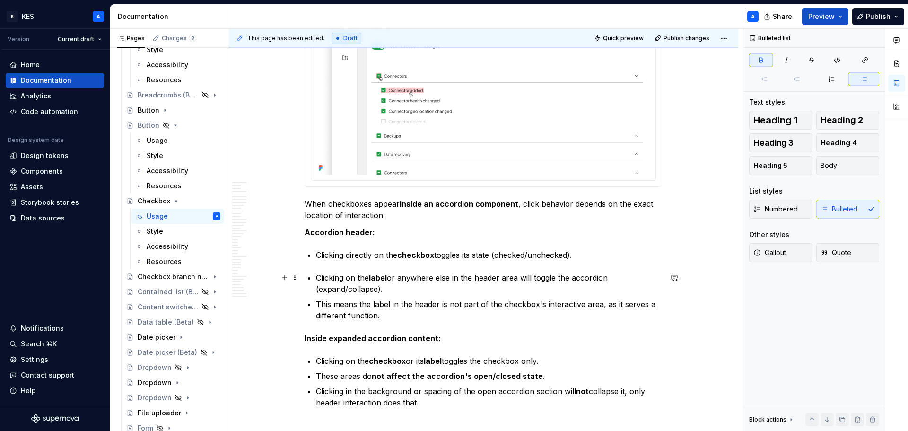
click at [403, 292] on p "Clicking on the label or anywhere else in the header area will toggle the accor…" at bounding box center [489, 283] width 346 height 23
click at [335, 310] on p "This means the label in the header is not part of the checkbox's interactive ar…" at bounding box center [489, 309] width 346 height 23
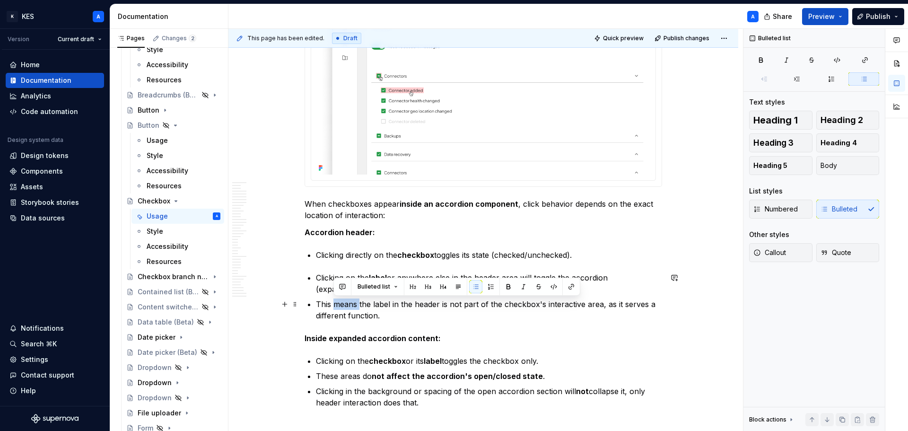
click at [335, 310] on p "This means the label in the header is not part of the checkbox's interactive ar…" at bounding box center [489, 309] width 346 height 23
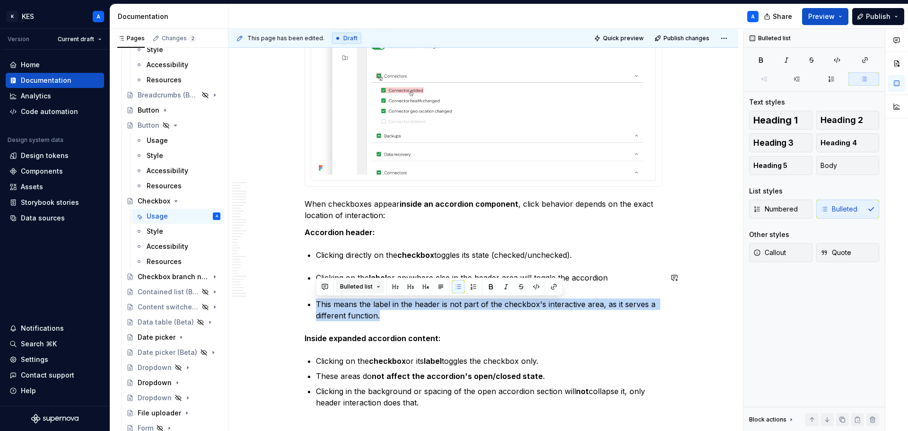
click at [373, 283] on button "Bulleted list" at bounding box center [360, 286] width 49 height 13
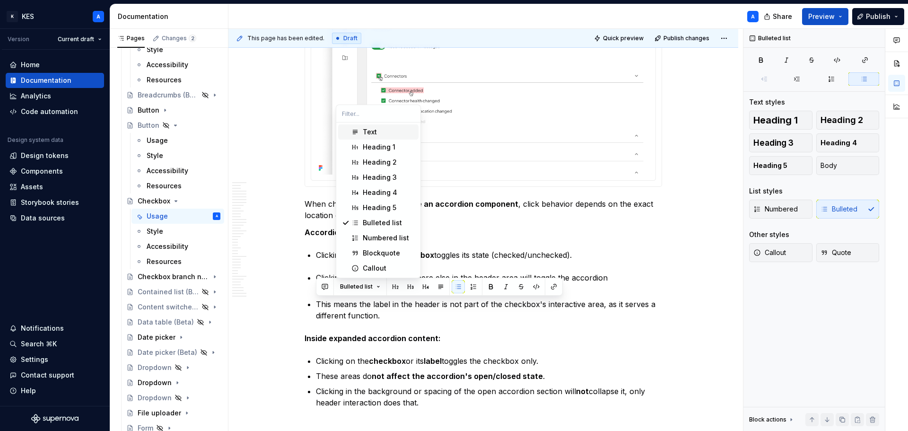
click at [373, 131] on div "Text" at bounding box center [370, 131] width 14 height 9
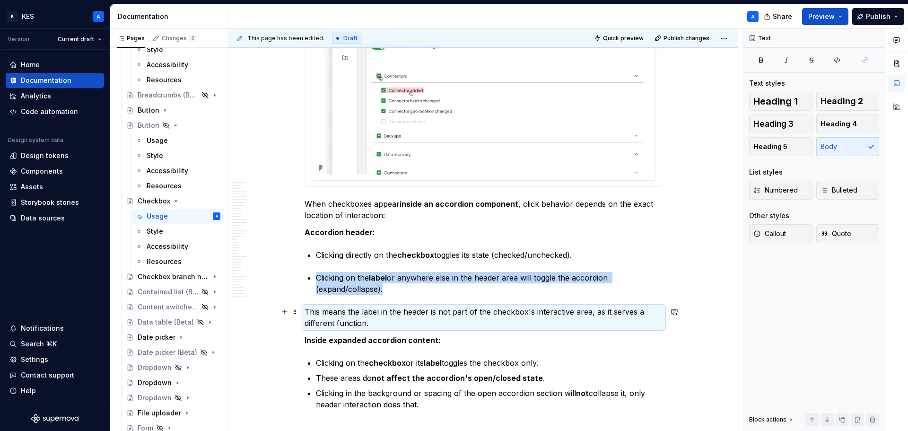
click at [592, 312] on p "This means the label in the header is not part of the checkbox's interactive ar…" at bounding box center [482, 317] width 357 height 23
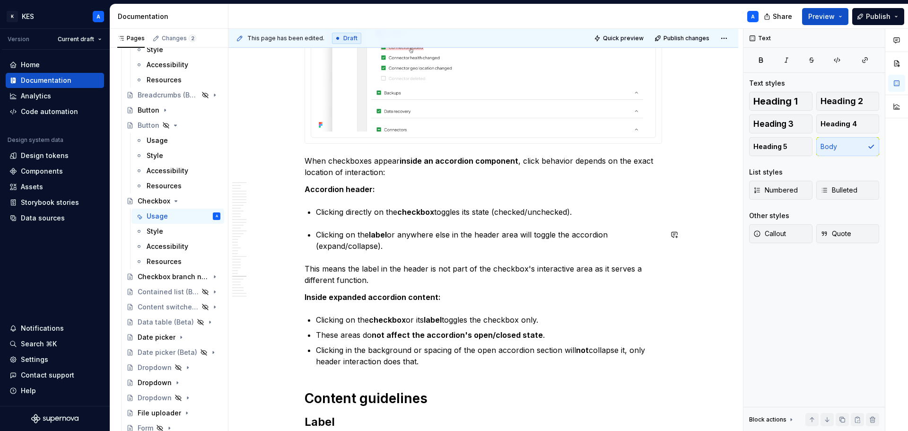
scroll to position [7958, 0]
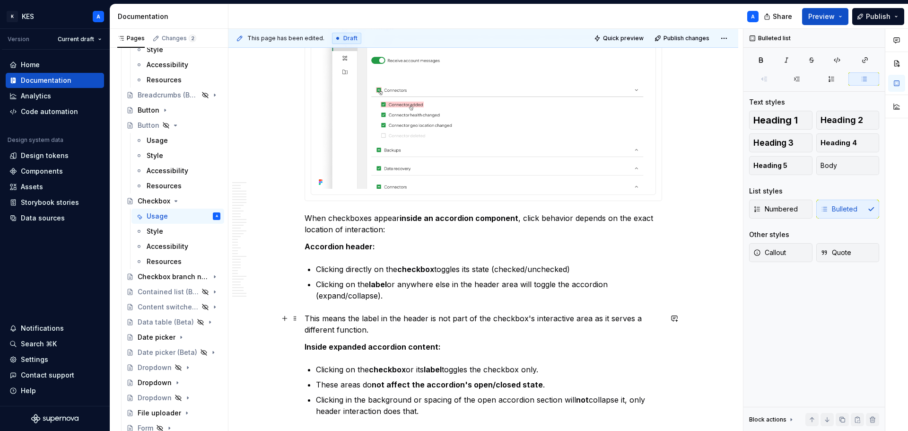
scroll to position [7910, 0]
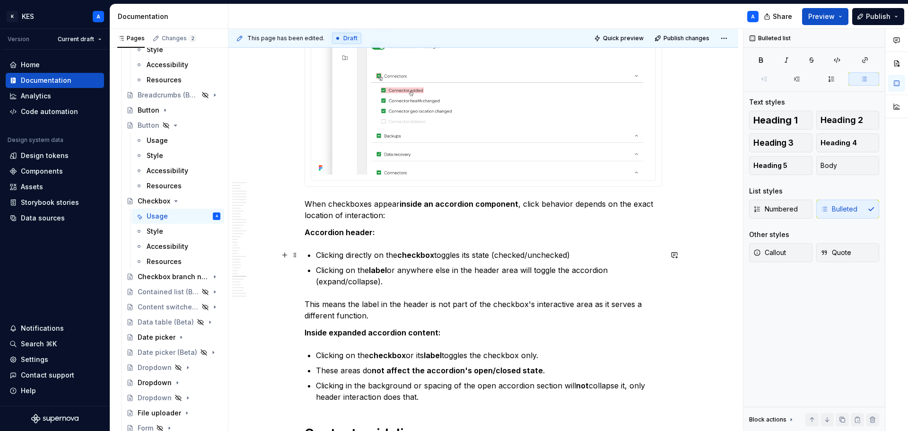
click at [358, 257] on p "Clicking directly on the checkbox toggles its state (checked/unchecked)" at bounding box center [489, 254] width 346 height 11
click at [349, 356] on p "Clicking on the checkbox or its label toggles the checkbox only." at bounding box center [489, 354] width 346 height 11
click at [347, 358] on p "Clicking on the checkbox or its label toggles the checkbox only." at bounding box center [489, 354] width 346 height 11
click at [316, 371] on p "These areas do not affect the accordion's open/closed state ." at bounding box center [489, 369] width 346 height 11
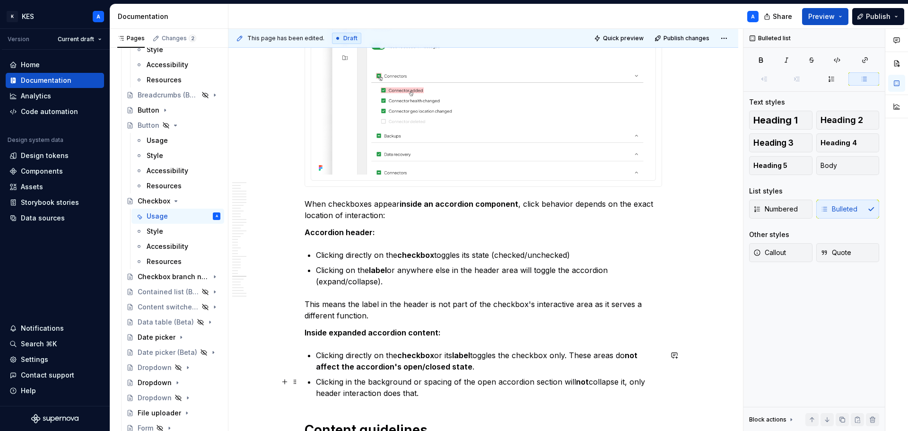
click at [646, 381] on p "Clicking in the background or spacing of the open accordion section will not co…" at bounding box center [489, 387] width 346 height 23
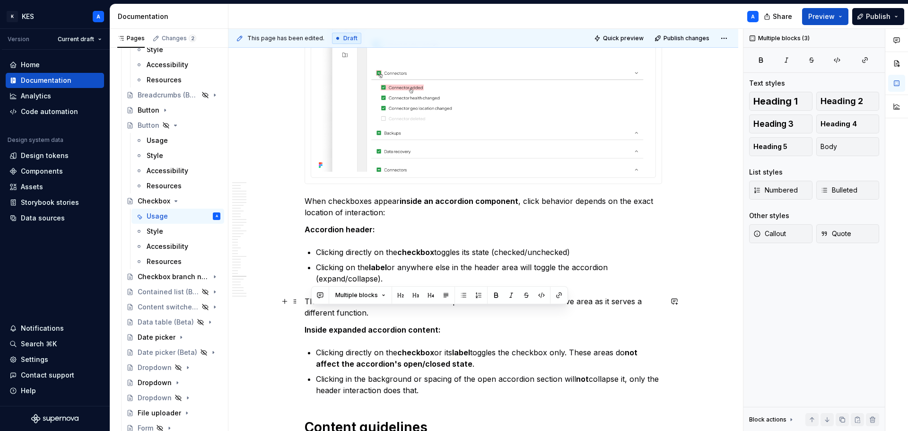
drag, startPoint x: 443, startPoint y: 394, endPoint x: 291, endPoint y: 309, distance: 174.8
click at [470, 352] on strong "label" at bounding box center [461, 351] width 18 height 9
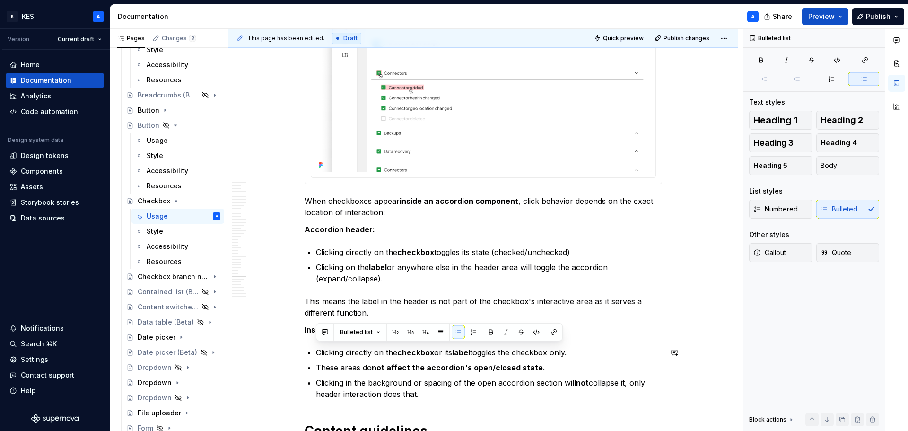
scroll to position [7916, 0]
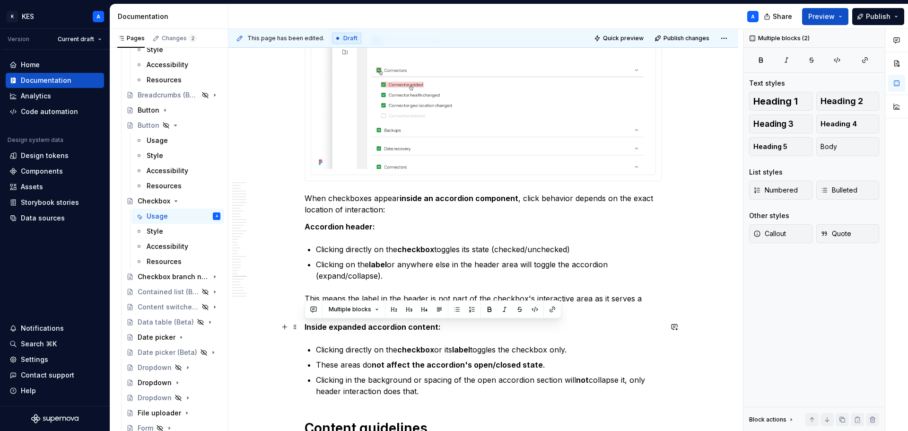
drag, startPoint x: 442, startPoint y: 393, endPoint x: 302, endPoint y: 332, distance: 152.8
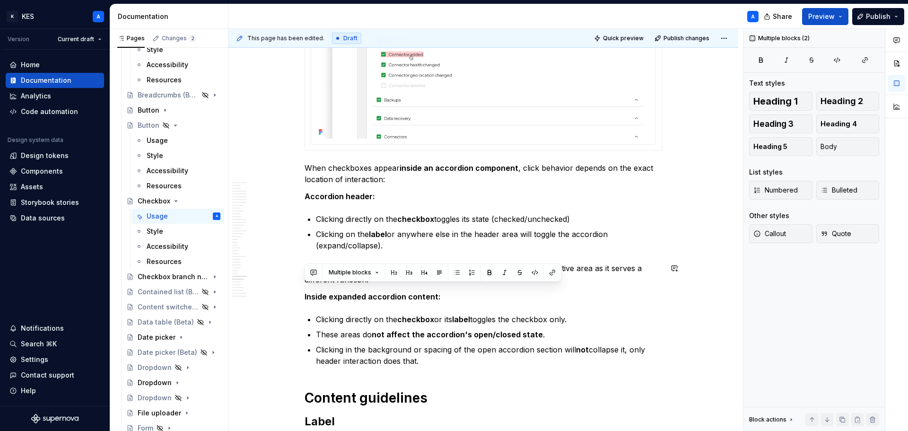
scroll to position [7963, 0]
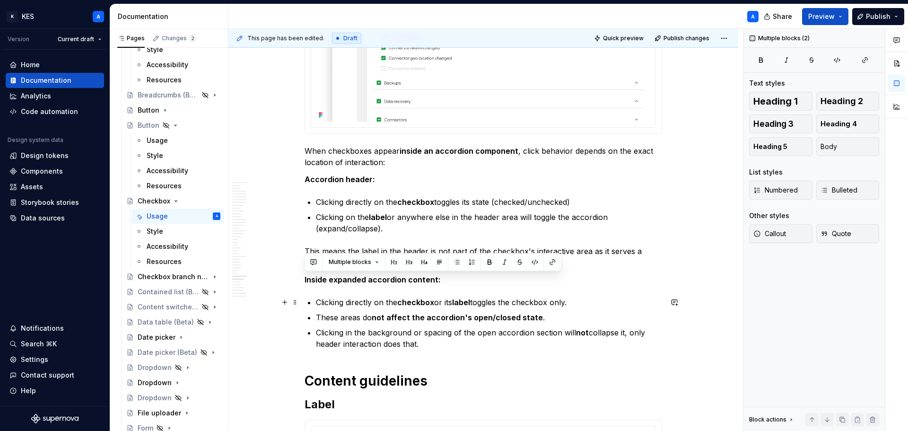
click at [487, 307] on p "Clicking directly on the checkbox or its label toggles the checkbox only." at bounding box center [489, 301] width 346 height 11
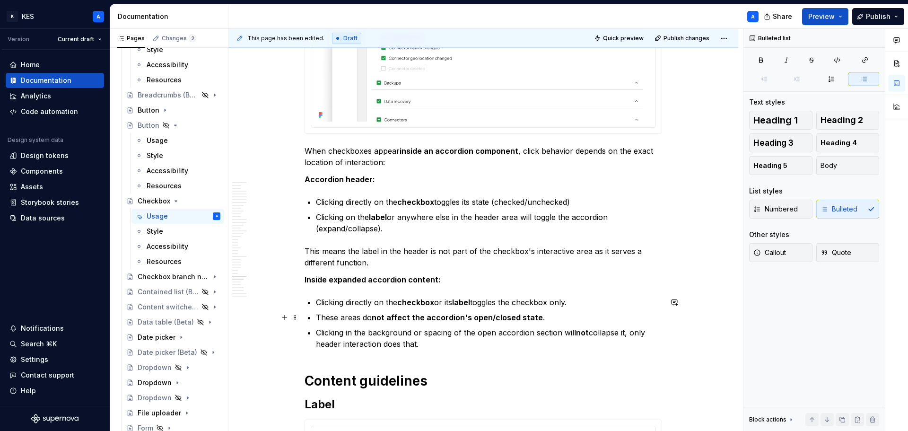
click at [348, 316] on p "These areas do not affect the accordion's open/closed state ." at bounding box center [489, 317] width 346 height 11
click at [318, 316] on p "These interactions do not affect the accordion's open/closed state ." at bounding box center [489, 317] width 346 height 11
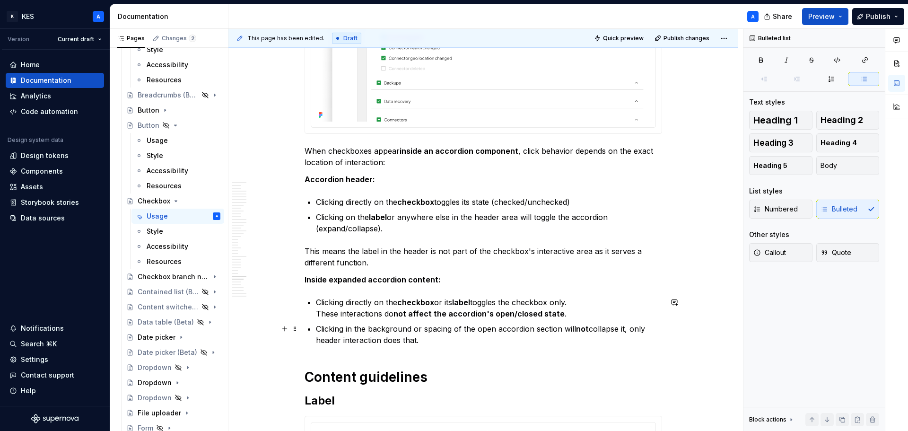
click at [346, 328] on p "Clicking in the background or spacing of the open accordion section will not co…" at bounding box center [489, 334] width 346 height 23
click at [432, 330] on p "Clicking the background or spacing of the open accordion section will not colla…" at bounding box center [489, 334] width 346 height 23
click at [631, 333] on p "Clicking the background or empty space within the expanded section will not col…" at bounding box center [489, 334] width 346 height 23
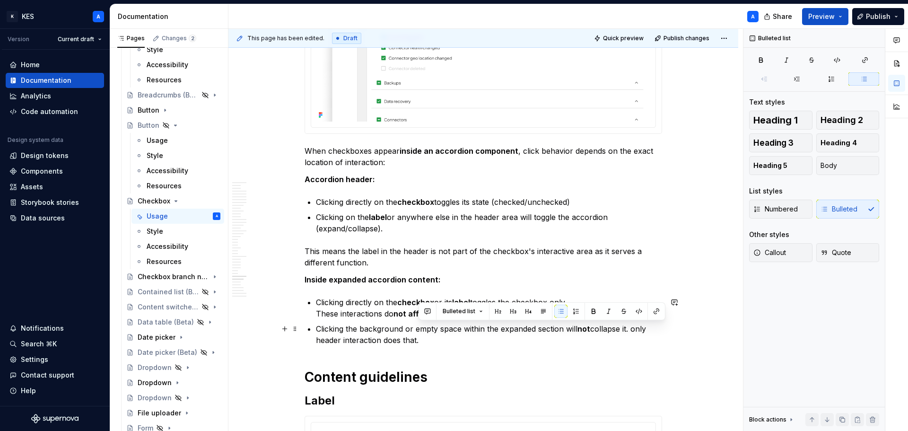
drag, startPoint x: 634, startPoint y: 330, endPoint x: 649, endPoint y: 341, distance: 18.6
click at [649, 341] on p "Clicking the background or empty space within the expanded section will not col…" at bounding box center [489, 334] width 346 height 23
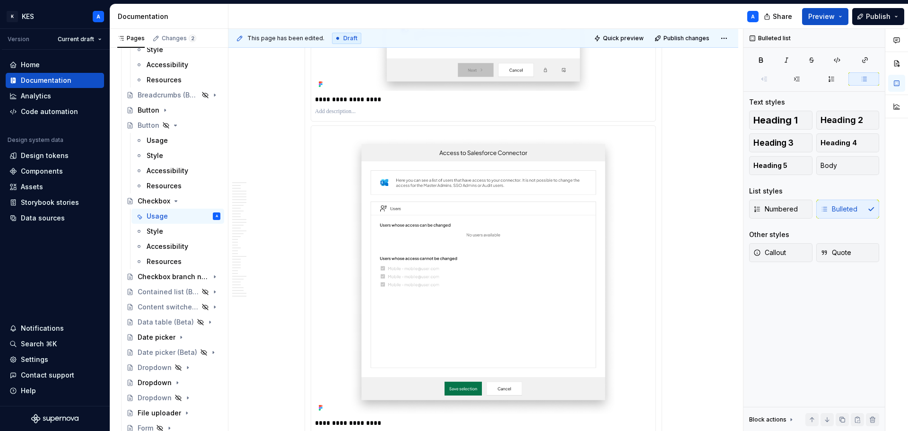
scroll to position [8767, 0]
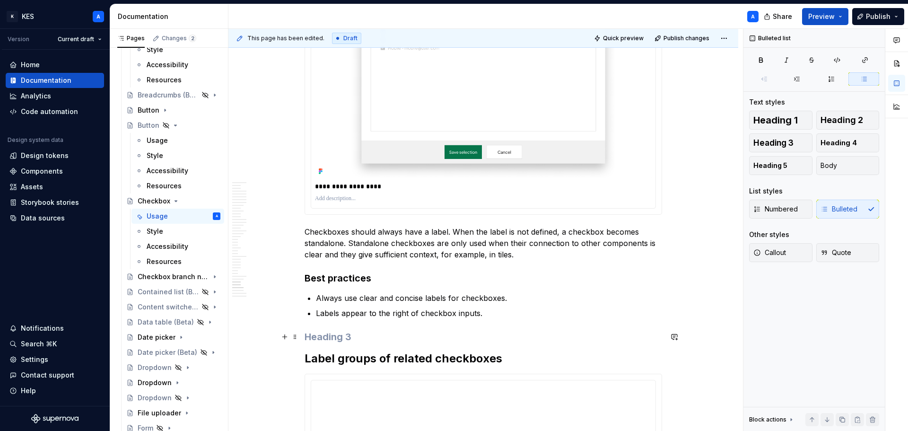
click at [357, 331] on h3 at bounding box center [482, 336] width 357 height 13
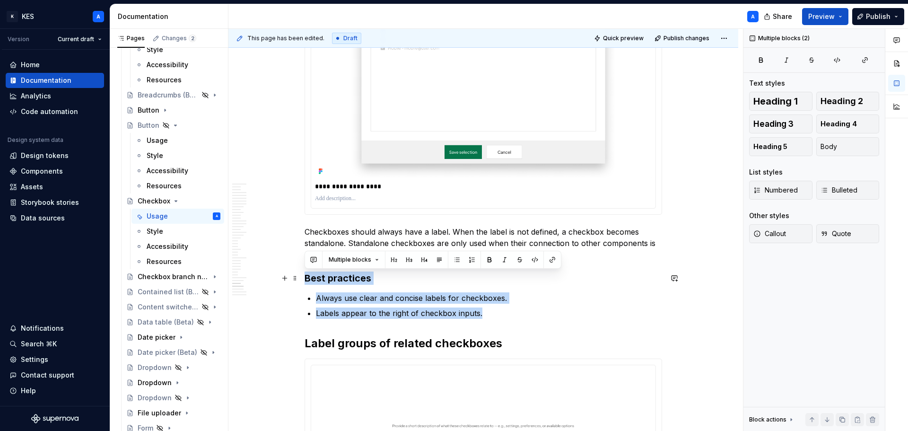
drag, startPoint x: 504, startPoint y: 313, endPoint x: 300, endPoint y: 282, distance: 206.5
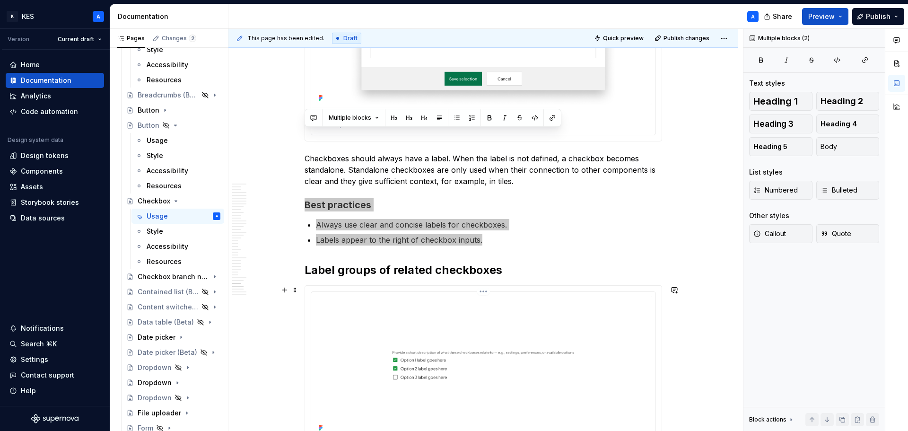
scroll to position [8909, 0]
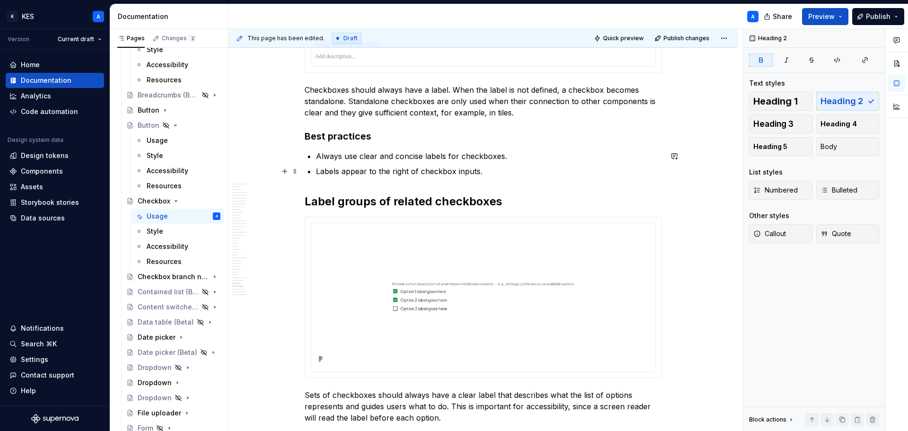
click at [316, 172] on p "Labels appear to the right of checkbox inputs." at bounding box center [489, 170] width 346 height 11
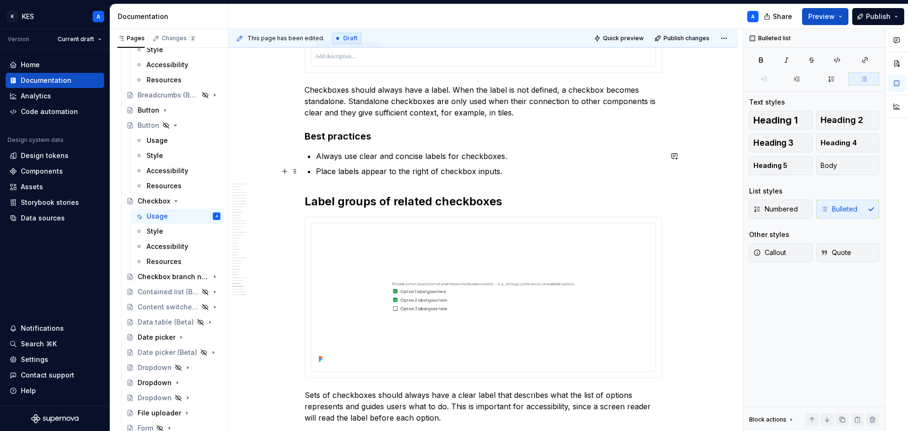
click at [371, 169] on p "Place labels appear to the right of checkbox inputs." at bounding box center [489, 170] width 346 height 11
click at [496, 171] on p "Place labels to the right of checkbox inputs." at bounding box center [489, 170] width 346 height 11
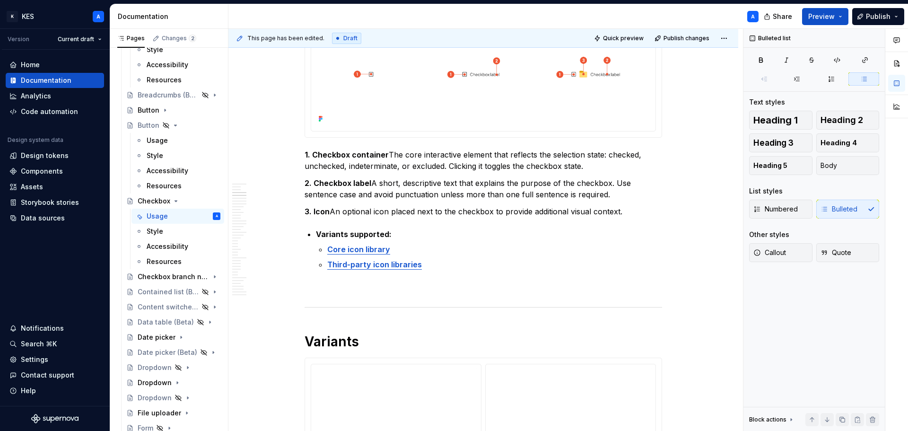
scroll to position [680, 0]
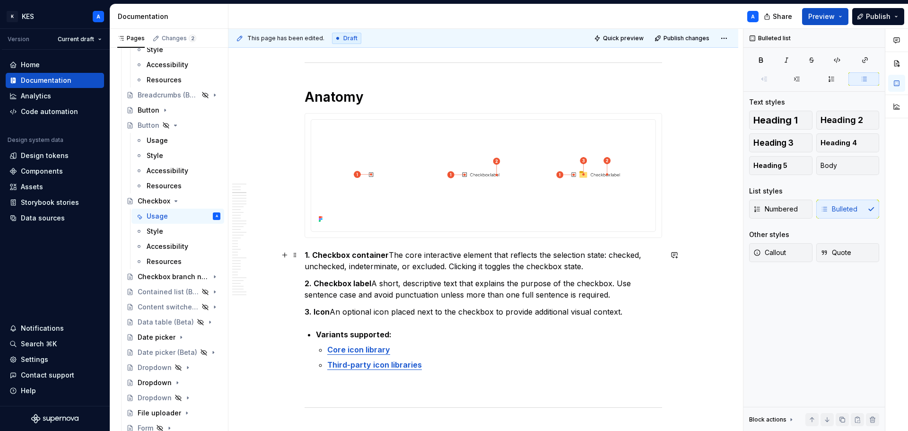
click at [385, 252] on strong "1. Checkbox container" at bounding box center [346, 254] width 84 height 9
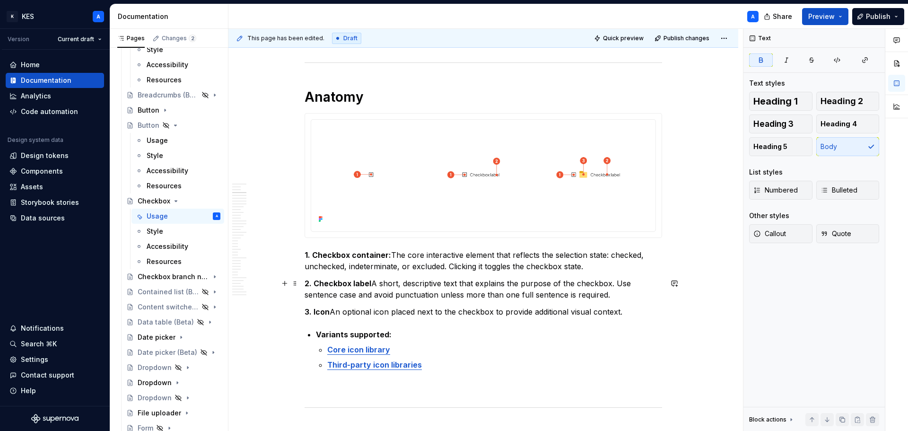
click at [369, 284] on strong "2. Checkbox label" at bounding box center [337, 282] width 67 height 9
click at [329, 312] on strong "3. Icon" at bounding box center [316, 311] width 25 height 9
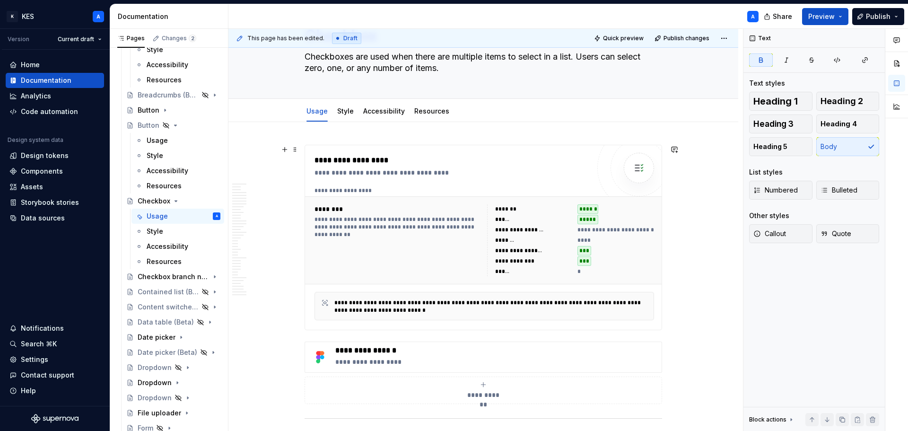
scroll to position [0, 0]
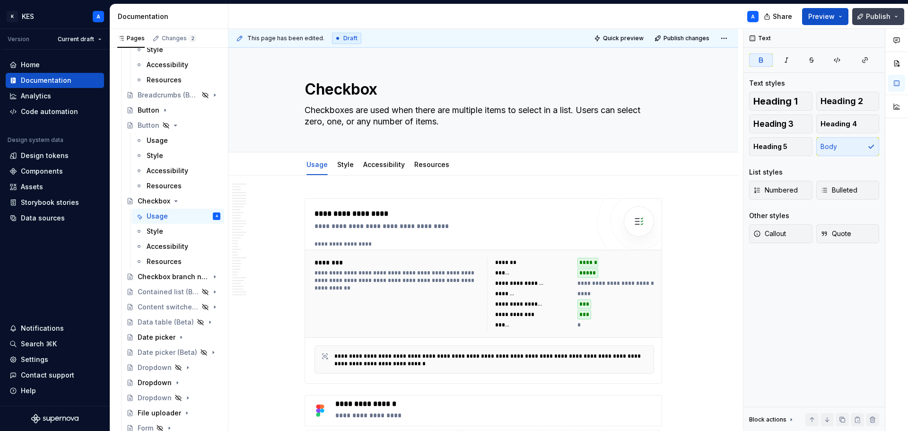
click at [887, 17] on span "Publish" at bounding box center [878, 16] width 25 height 9
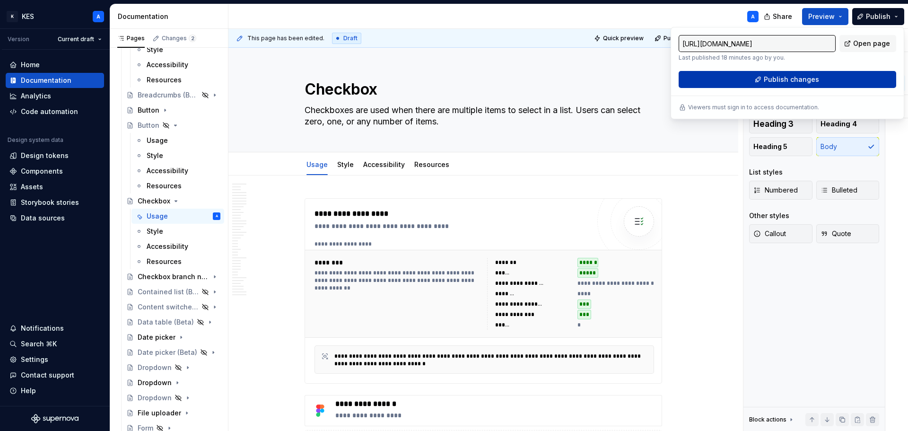
click at [816, 79] on span "Publish changes" at bounding box center [791, 79] width 55 height 9
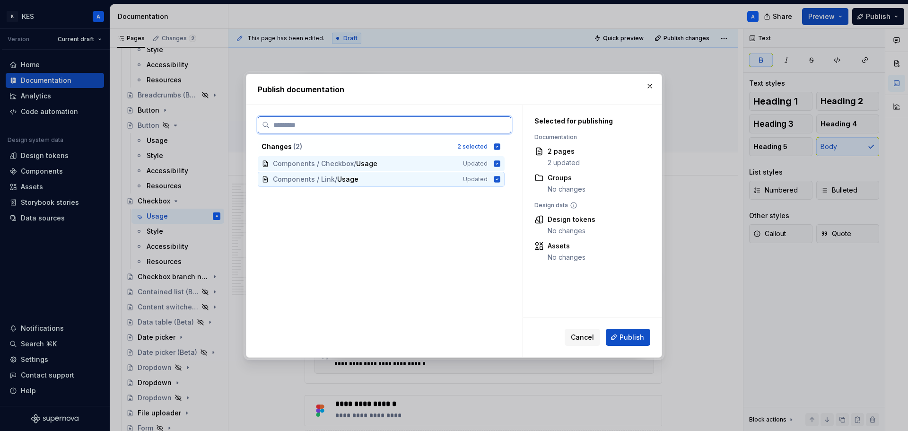
click at [494, 179] on icon at bounding box center [497, 179] width 8 height 8
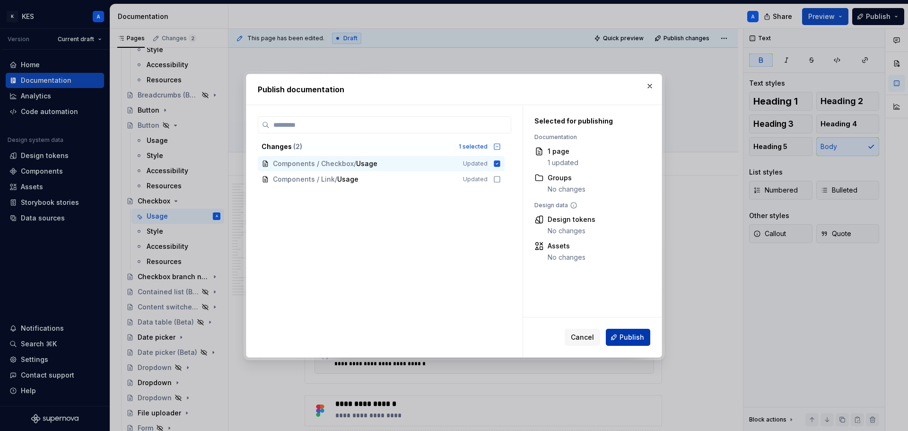
click at [628, 334] on span "Publish" at bounding box center [631, 336] width 25 height 9
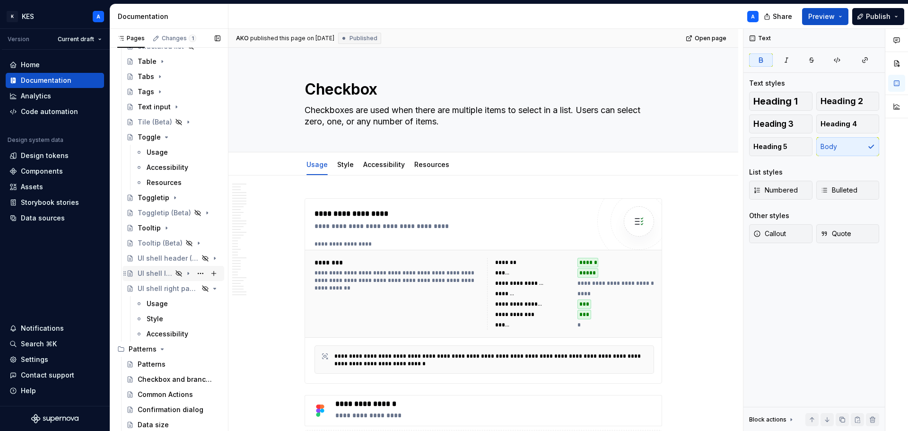
scroll to position [1751, 0]
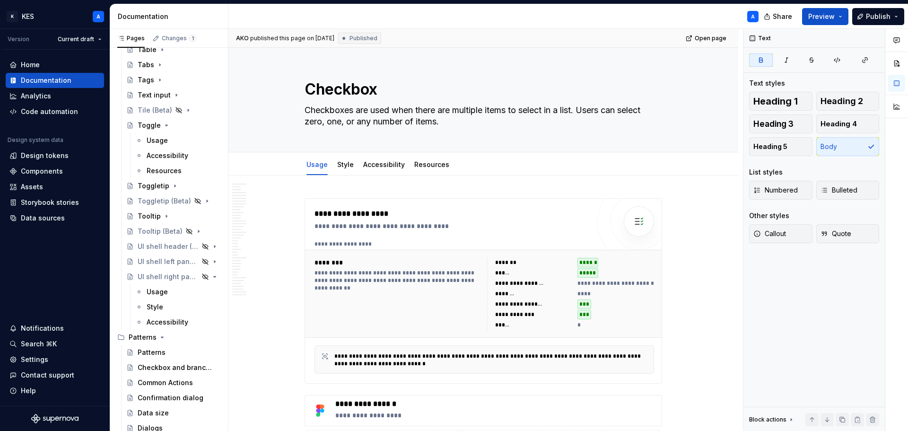
drag, startPoint x: 155, startPoint y: 143, endPoint x: 706, endPoint y: 159, distance: 551.5
click at [155, 143] on div "Usage" at bounding box center [157, 140] width 21 height 9
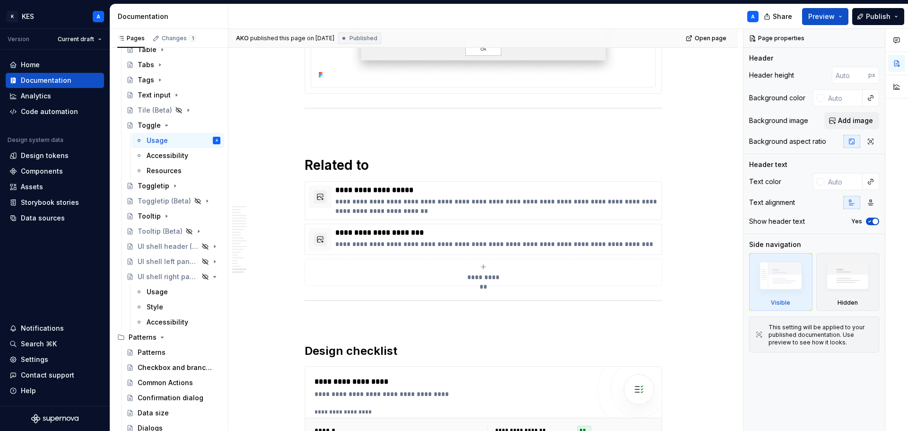
scroll to position [5334, 0]
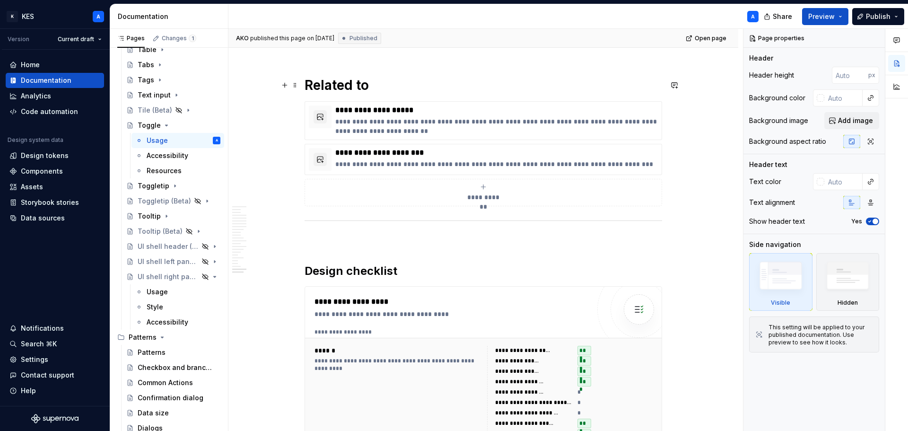
click at [331, 93] on h1 "Related to" at bounding box center [482, 85] width 357 height 17
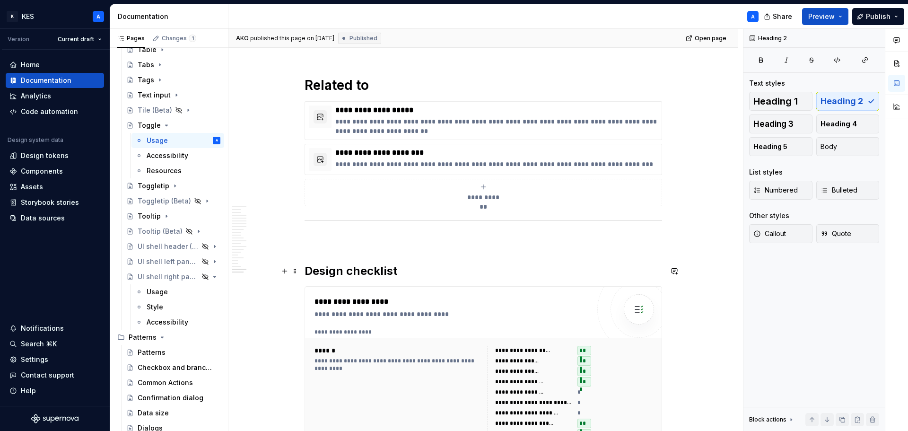
click at [350, 269] on h2 "Design checklist" at bounding box center [482, 270] width 357 height 15
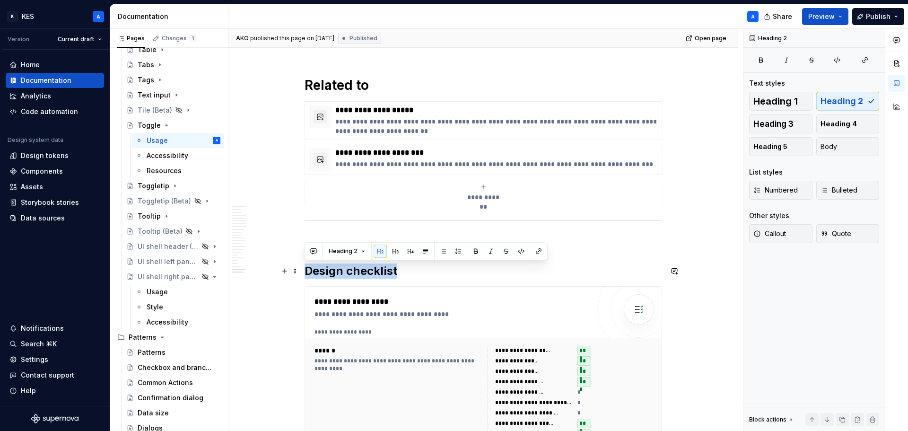
click at [350, 269] on h2 "Design checklist" at bounding box center [482, 270] width 357 height 15
click at [801, 104] on button "Heading 1" at bounding box center [780, 101] width 63 height 19
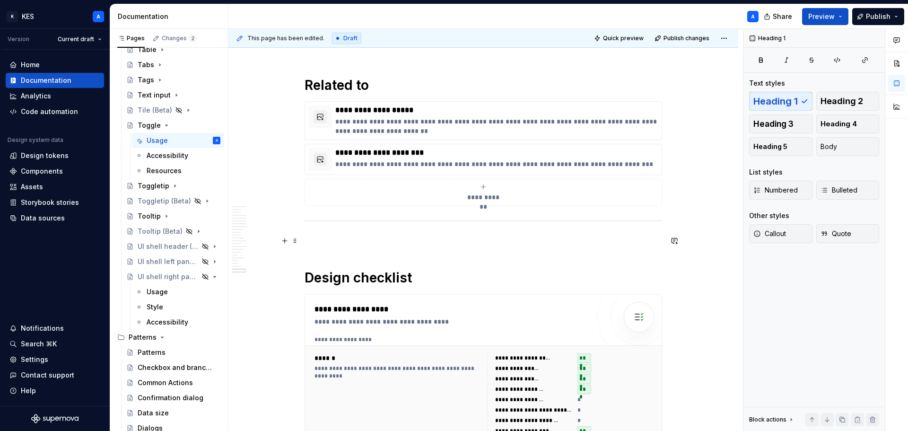
click at [378, 240] on p at bounding box center [482, 240] width 357 height 11
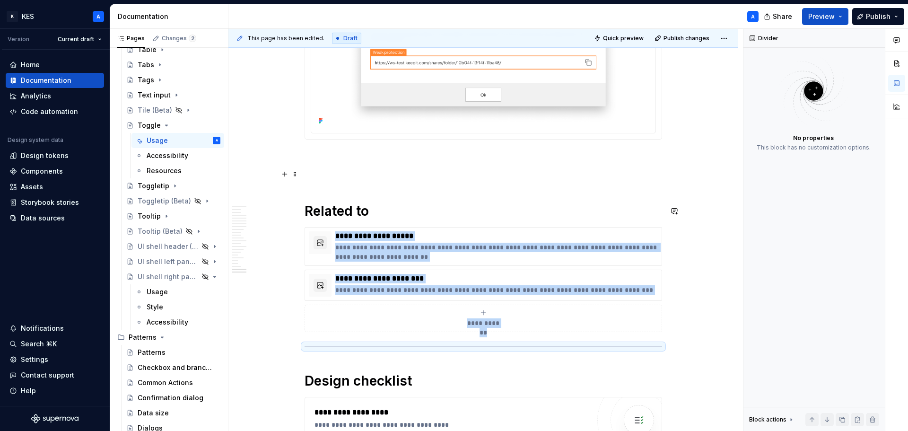
scroll to position [5145, 0]
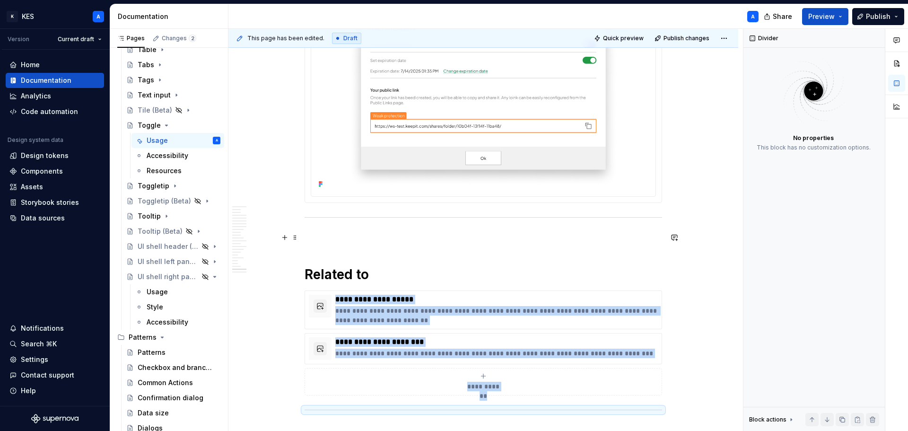
click at [390, 234] on p at bounding box center [482, 237] width 357 height 11
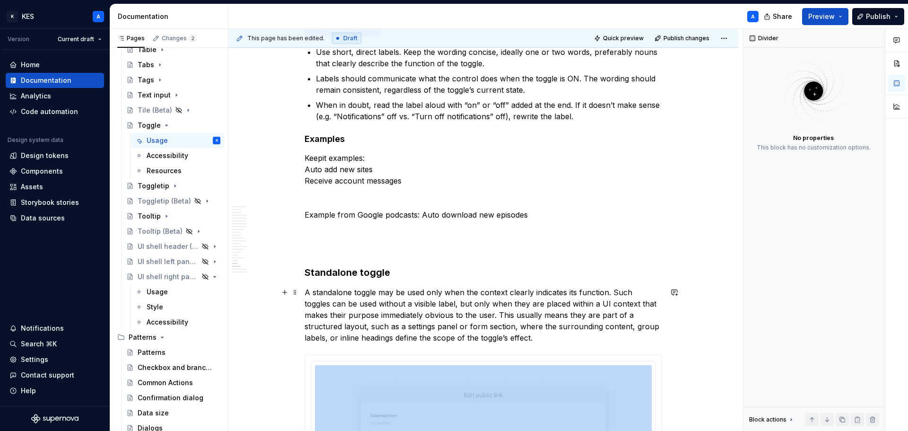
scroll to position [4672, 0]
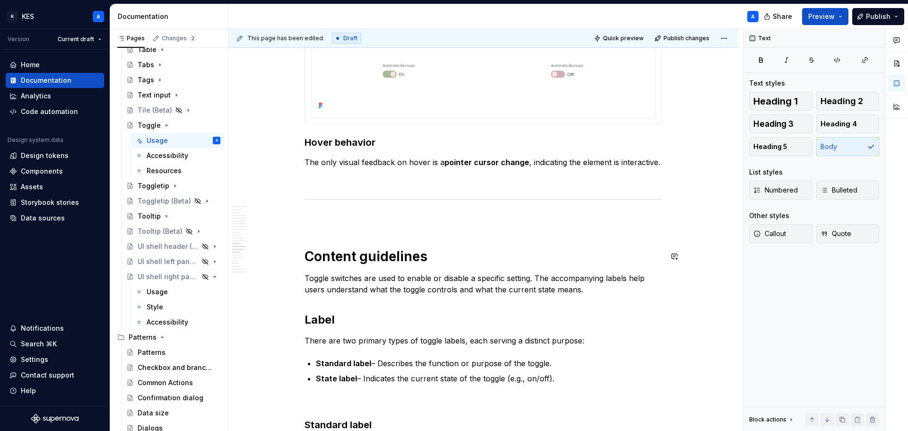
scroll to position [3395, 0]
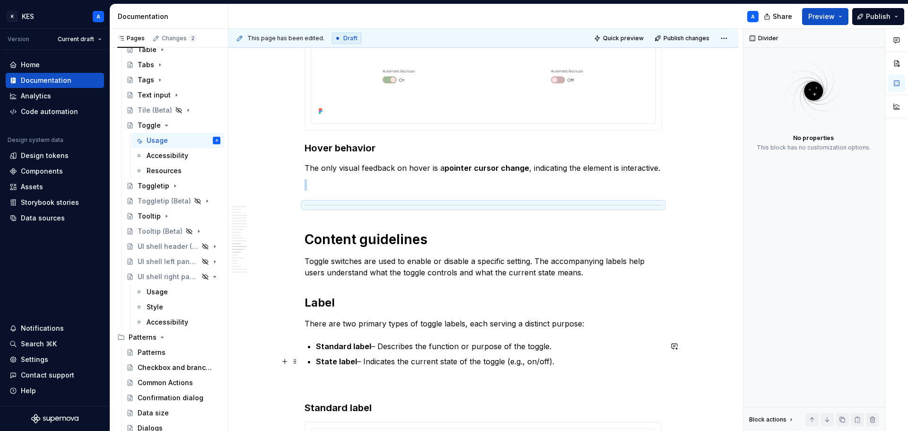
type textarea "*"
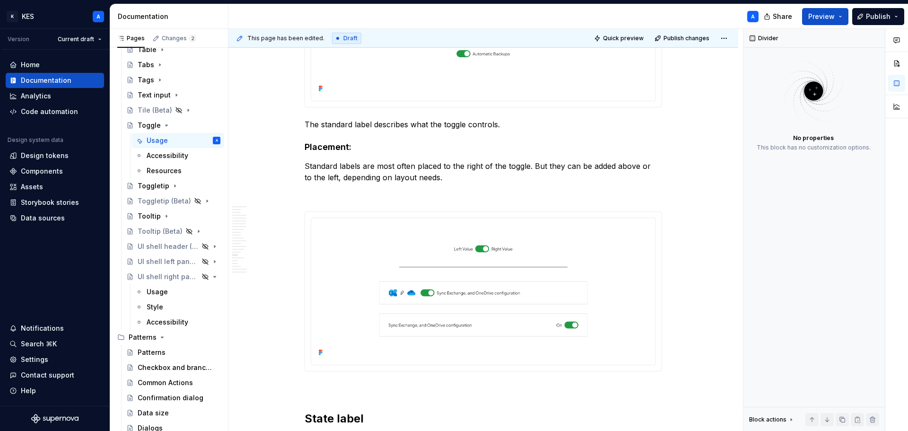
scroll to position [3821, 0]
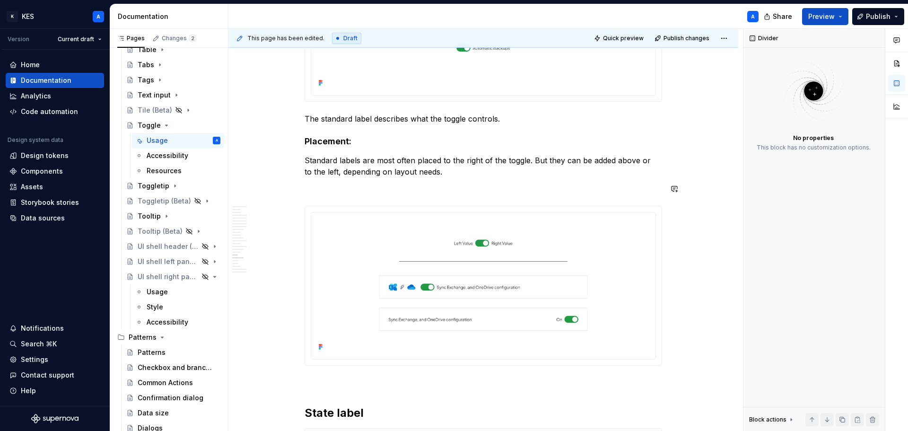
click at [378, 169] on p "Standard labels are most often placed to the right of the toggle. But they can …" at bounding box center [482, 166] width 357 height 23
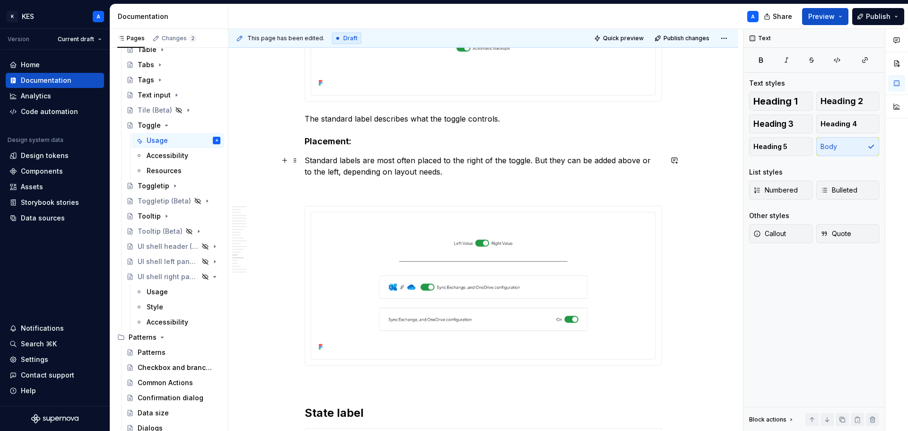
click at [378, 169] on p "Standard labels are most often placed to the right of the toggle. But they can …" at bounding box center [482, 166] width 357 height 23
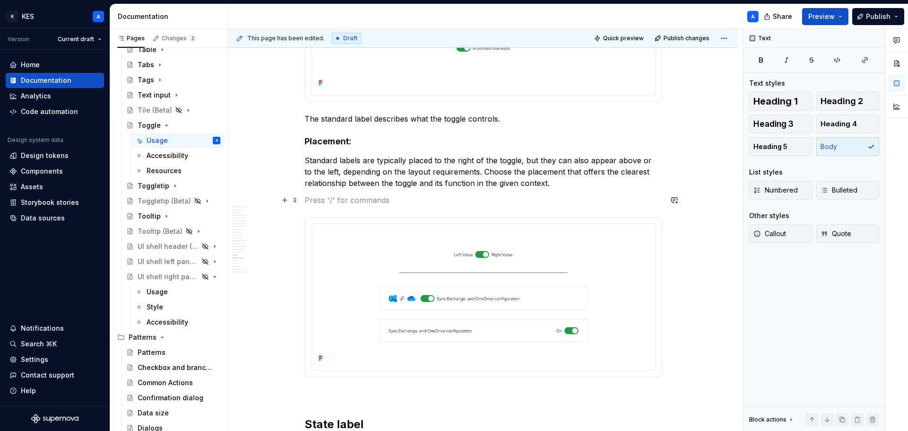
click at [455, 203] on p at bounding box center [482, 199] width 357 height 11
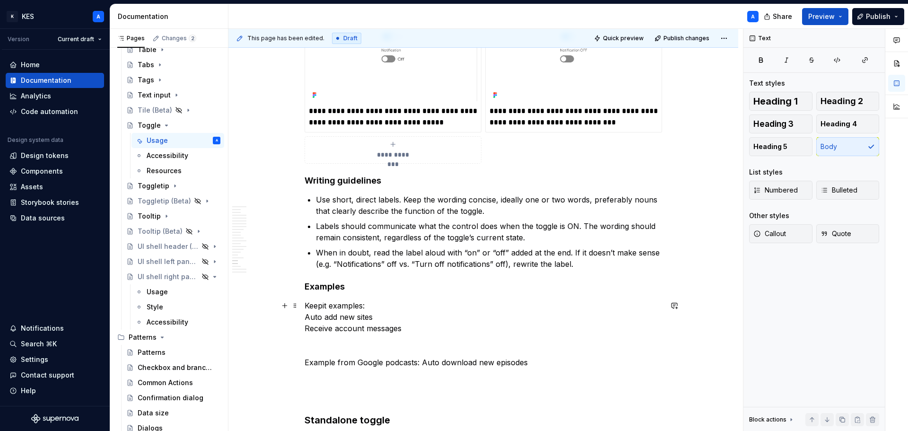
scroll to position [4577, 0]
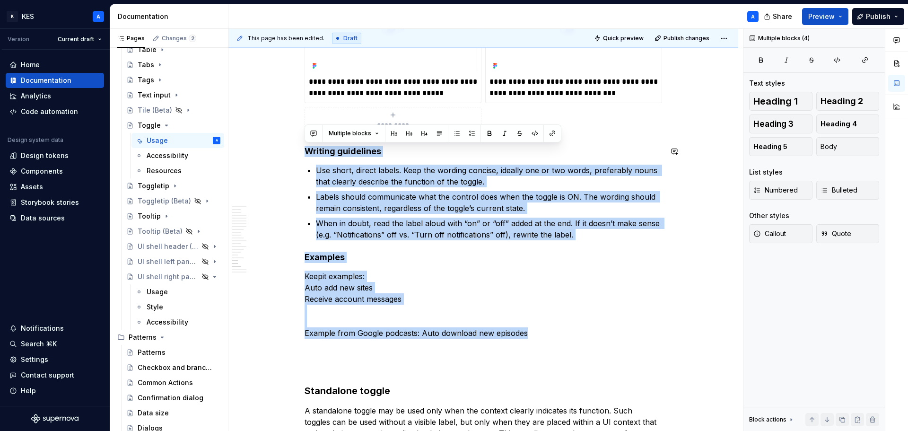
drag, startPoint x: 407, startPoint y: 304, endPoint x: 281, endPoint y: 143, distance: 204.5
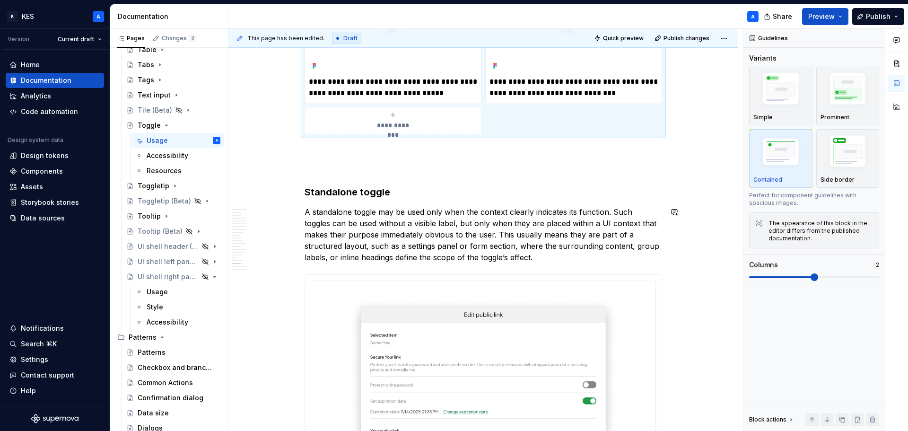
scroll to position [4485, 0]
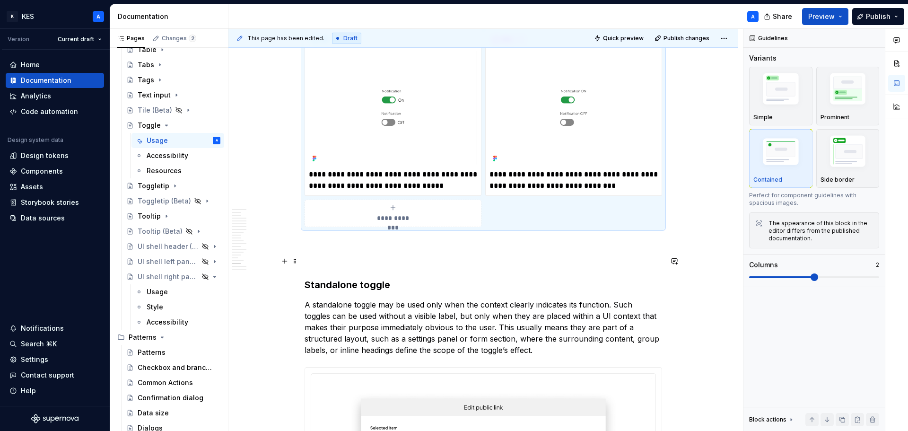
click at [345, 258] on p at bounding box center [482, 260] width 357 height 11
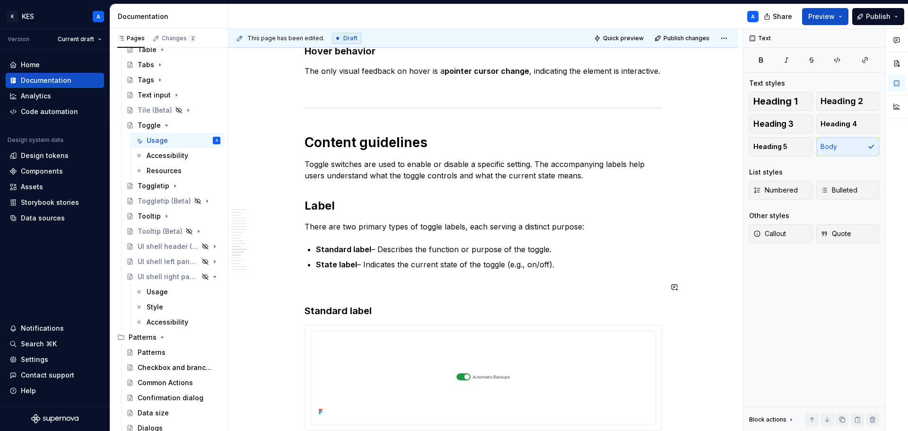
scroll to position [3445, 0]
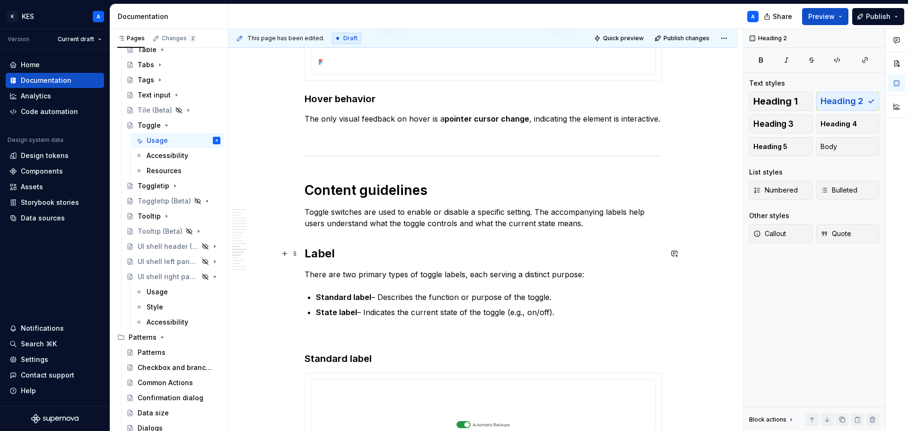
click at [306, 251] on h2 "Label" at bounding box center [482, 253] width 357 height 15
drag, startPoint x: 346, startPoint y: 256, endPoint x: 276, endPoint y: 257, distance: 70.0
click at [369, 295] on p "Standard label – Describes the function or purpose of the toggle." at bounding box center [489, 296] width 346 height 11
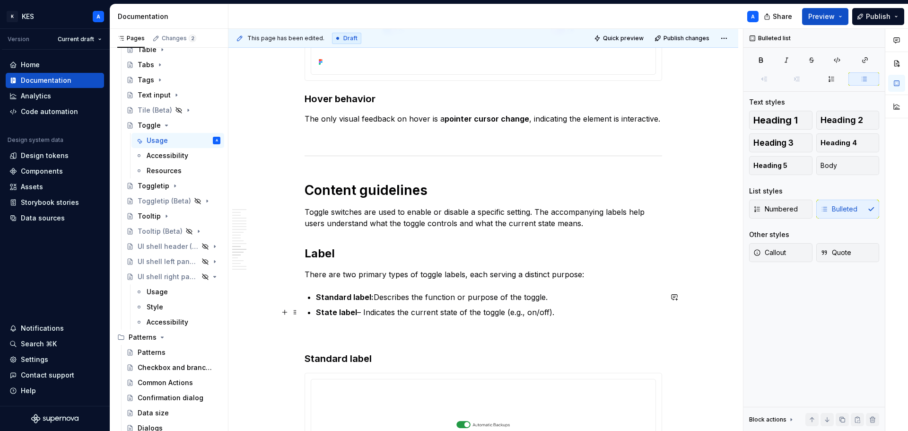
click at [357, 315] on p "State label – Indicates the current state of the toggle (e.g., on/off)." at bounding box center [489, 311] width 346 height 11
click at [344, 333] on p at bounding box center [482, 334] width 357 height 11
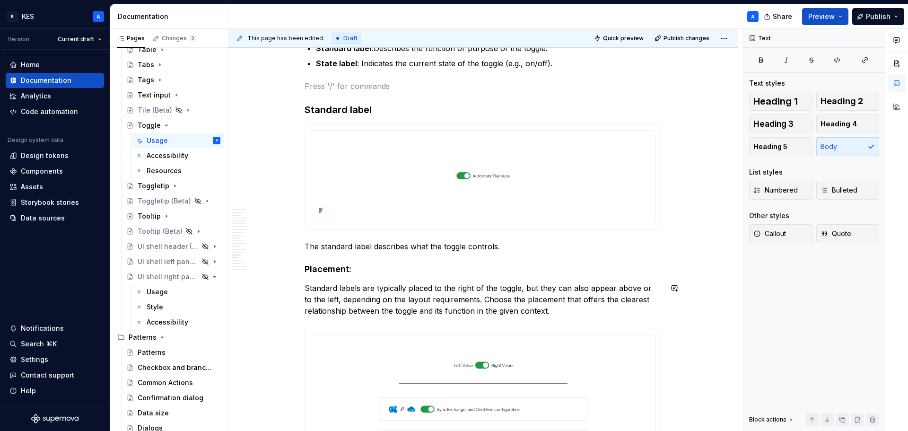
scroll to position [3681, 0]
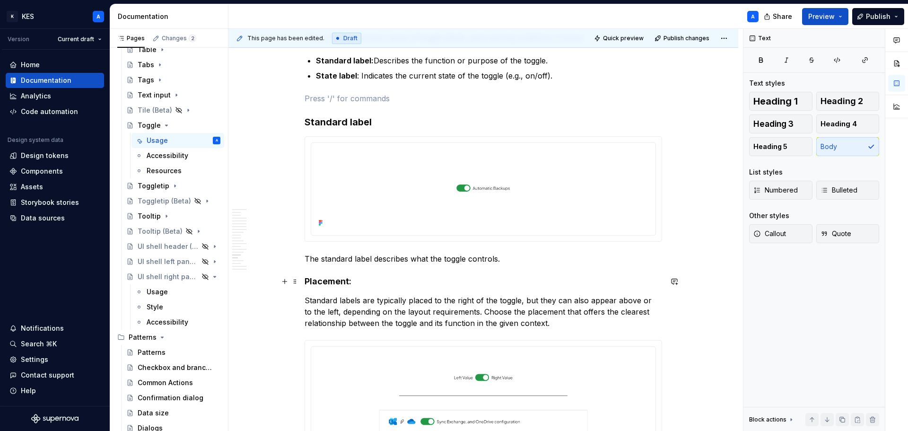
click at [358, 281] on h4 "Placement:" at bounding box center [482, 281] width 357 height 11
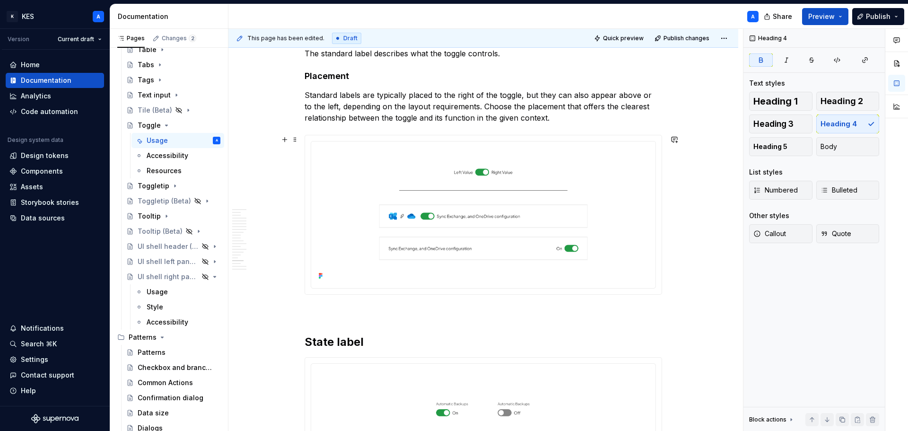
scroll to position [3965, 0]
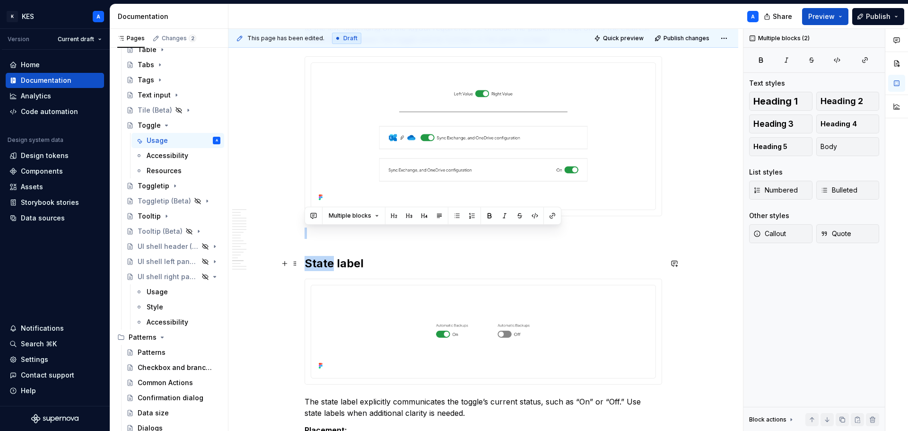
click at [442, 261] on h2 "State label" at bounding box center [482, 263] width 357 height 15
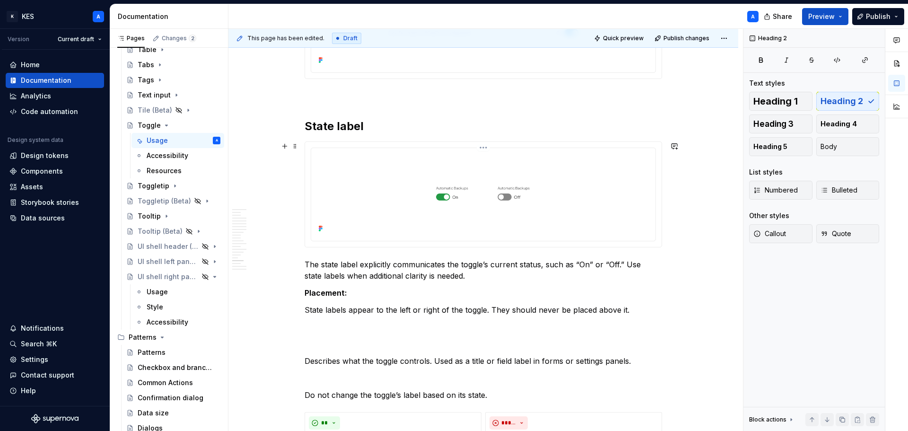
scroll to position [4154, 0]
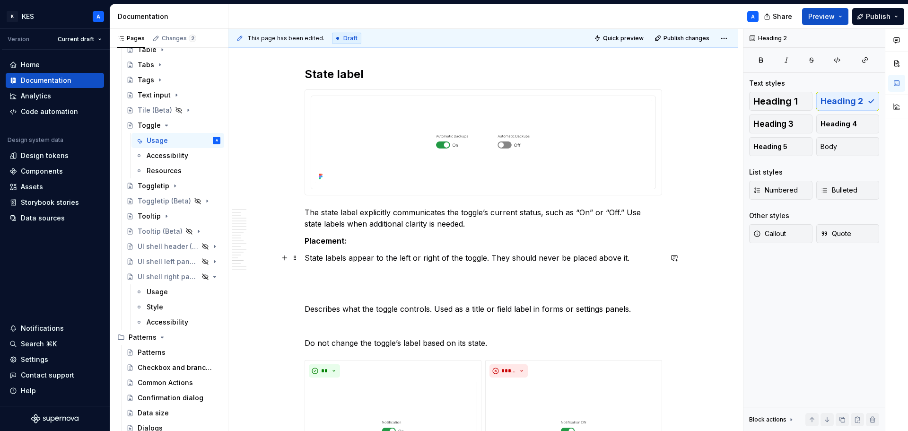
click at [432, 260] on p "State labels appear to the left or right of the toggle. They should never be pl…" at bounding box center [482, 257] width 357 height 11
click at [477, 217] on p "The state label explicitly communicates the toggle’s current status, such as “O…" at bounding box center [482, 218] width 357 height 23
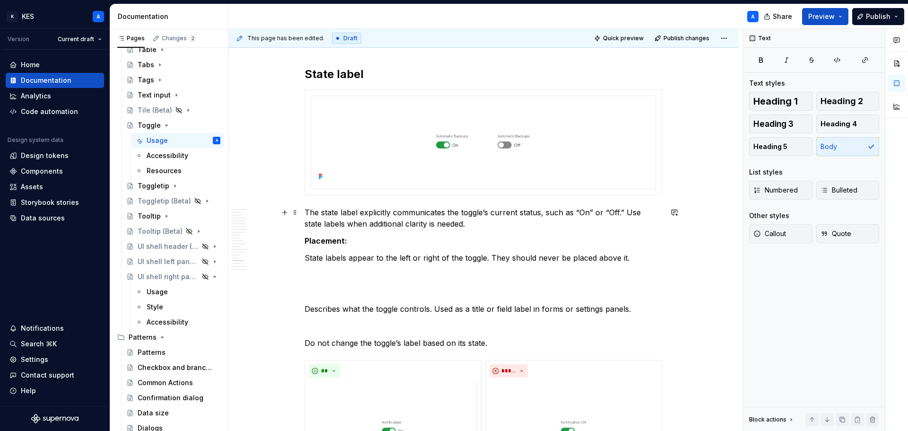
click at [474, 224] on p "The state label explicitly communicates the toggle’s current status, such as “O…" at bounding box center [482, 218] width 357 height 23
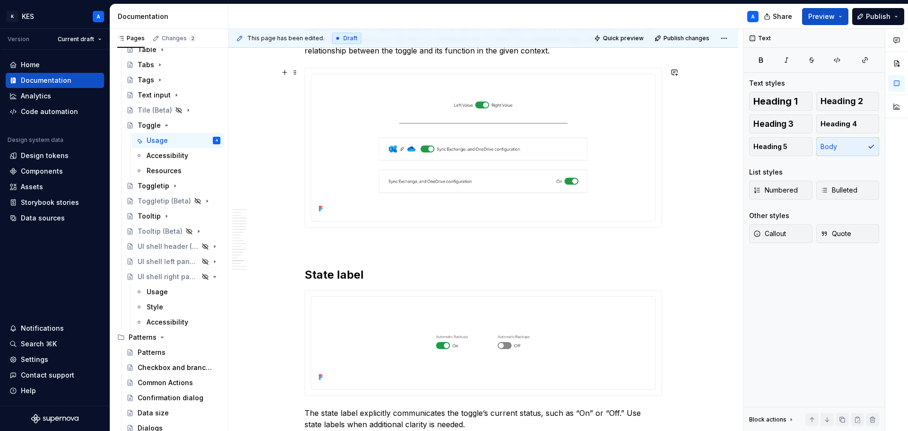
scroll to position [3775, 0]
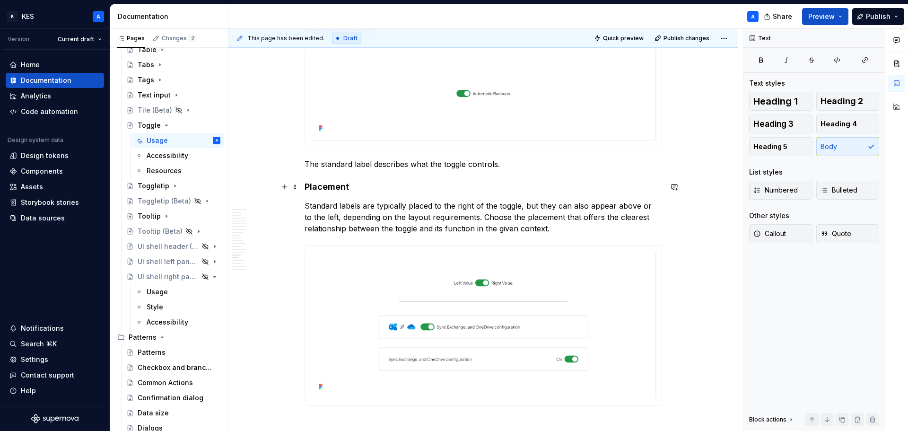
click at [335, 188] on strong "Placement" at bounding box center [326, 187] width 44 height 10
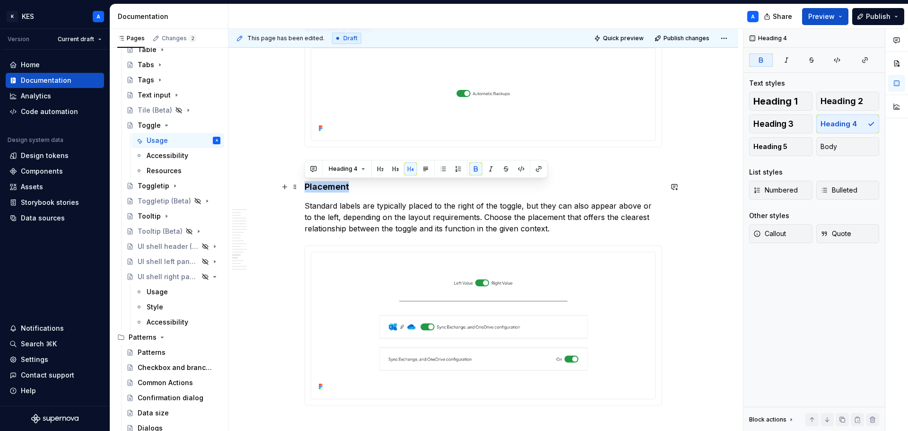
click at [335, 188] on strong "Placement" at bounding box center [326, 187] width 44 height 10
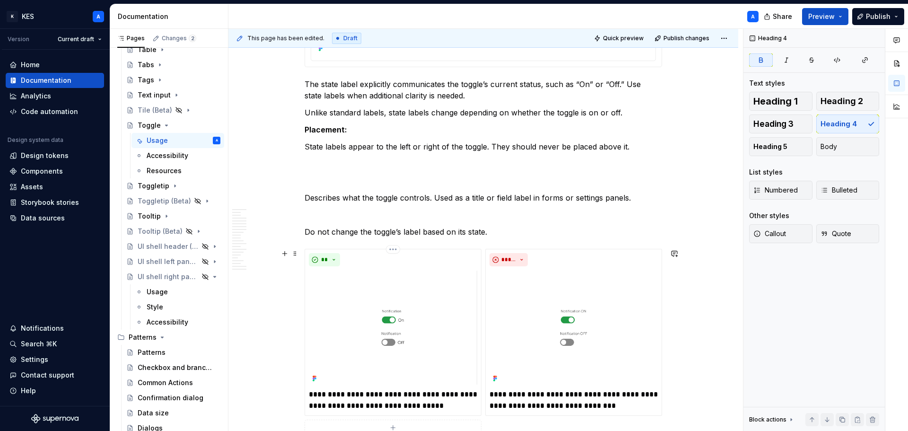
scroll to position [4296, 0]
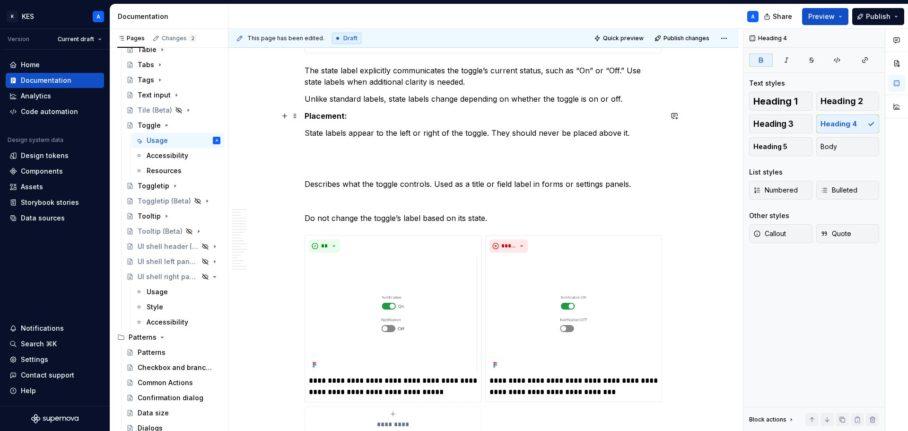
click at [352, 115] on p "Placement:" at bounding box center [482, 115] width 357 height 11
click at [324, 117] on strong "Placement" at bounding box center [324, 115] width 40 height 9
click at [346, 100] on button "Text" at bounding box center [338, 98] width 29 height 13
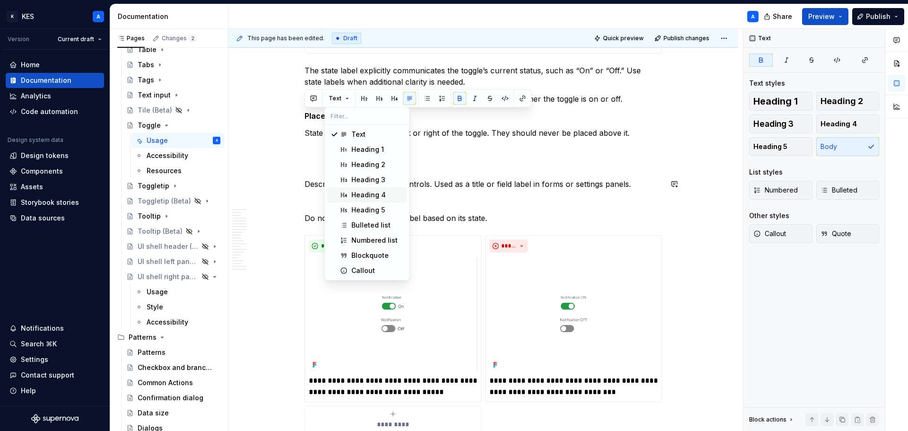
click at [362, 192] on div "Heading 4" at bounding box center [368, 194] width 35 height 9
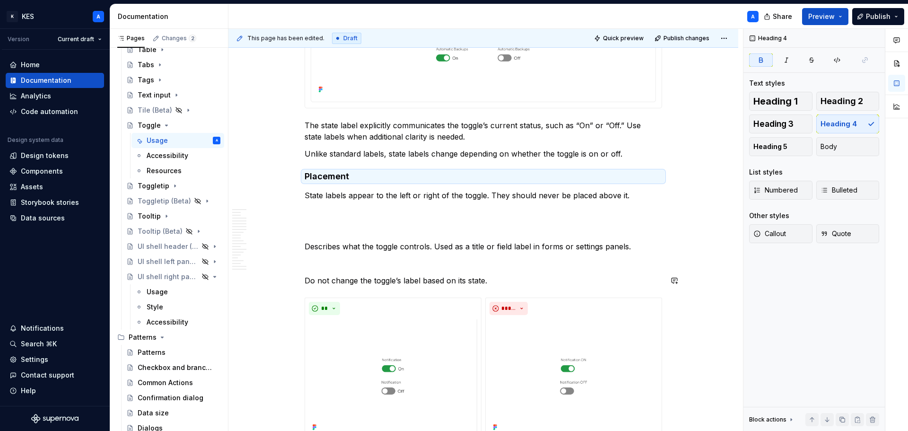
scroll to position [4201, 0]
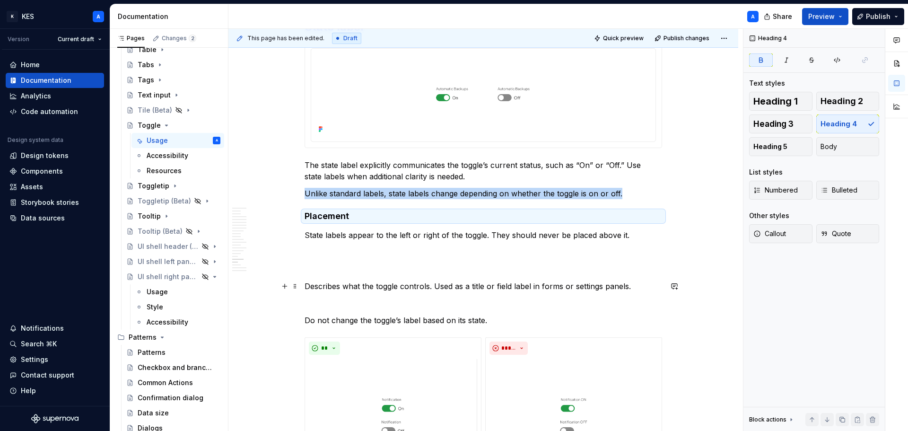
click at [485, 284] on p "Describes what the toggle controls. Used as a title or field label in forms or …" at bounding box center [482, 285] width 357 height 11
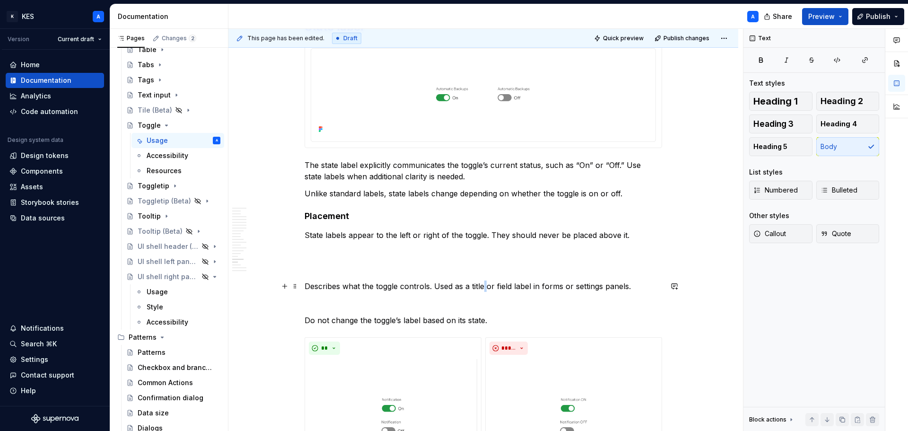
click at [485, 284] on p "Describes what the toggle controls. Used as a title or field label in forms or …" at bounding box center [482, 285] width 357 height 11
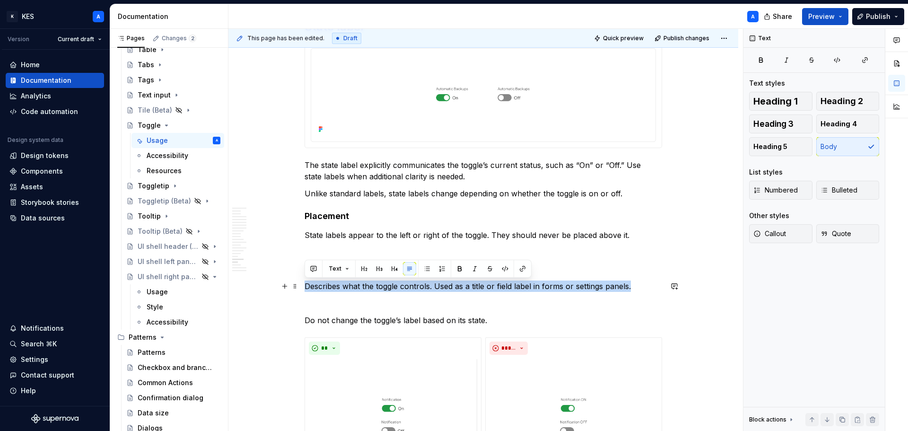
click at [485, 284] on p "Describes what the toggle controls. Used as a title or field label in forms or …" at bounding box center [482, 285] width 357 height 11
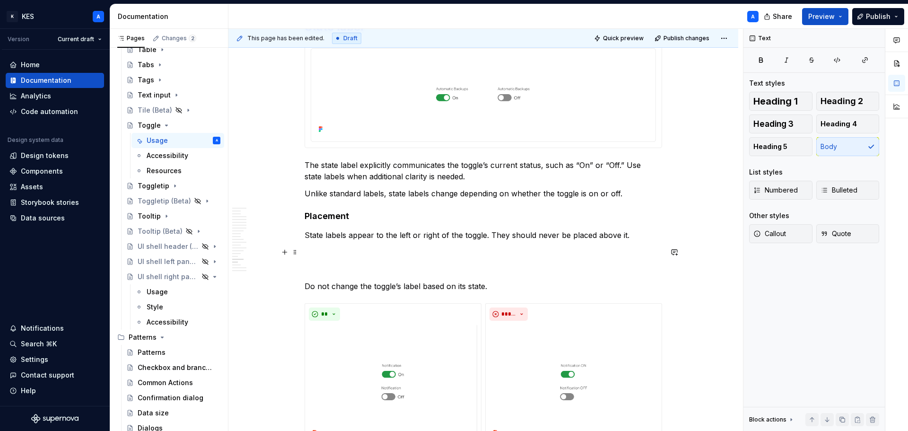
click at [354, 255] on p at bounding box center [482, 251] width 357 height 11
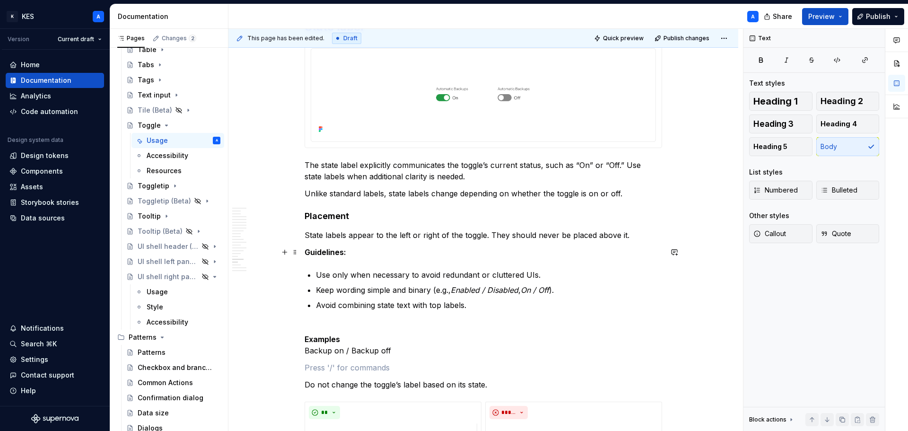
click at [323, 250] on strong "Guidelines:" at bounding box center [325, 251] width 42 height 9
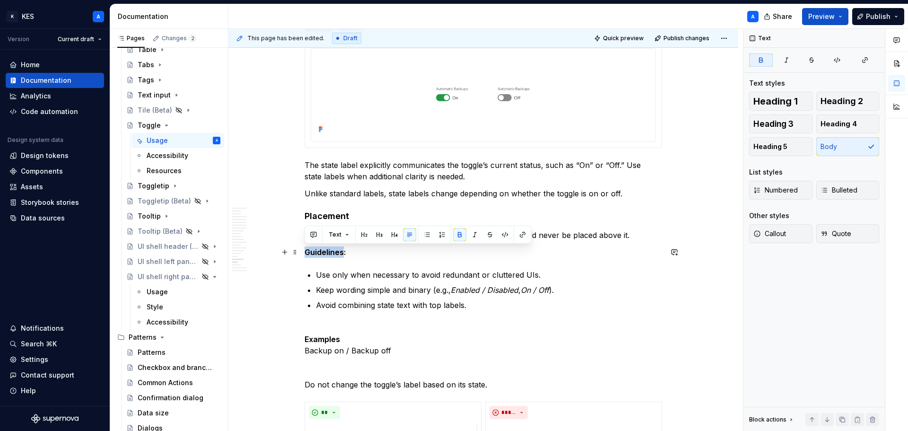
click at [323, 250] on strong "Guidelines:" at bounding box center [325, 251] width 42 height 9
click at [387, 288] on p "Keep wording simple and binary (e.g., Enabled / Disabled , On / Off )." at bounding box center [489, 289] width 346 height 11
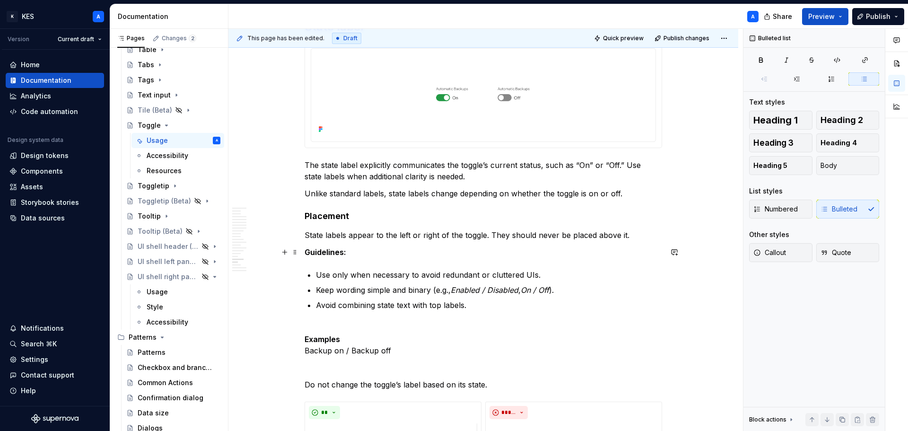
click at [354, 249] on p "Guidelines:" at bounding box center [482, 251] width 357 height 11
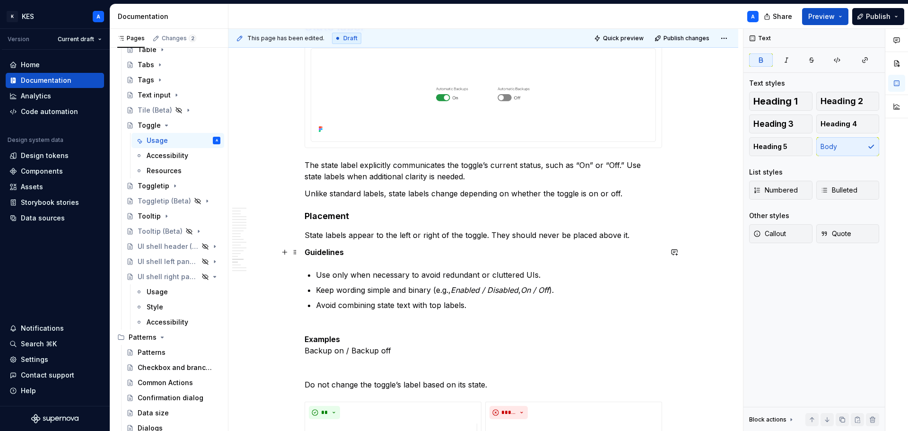
click at [332, 250] on strong "Guidelines" at bounding box center [323, 251] width 39 height 9
click at [333, 216] on strong "Placement" at bounding box center [326, 216] width 44 height 10
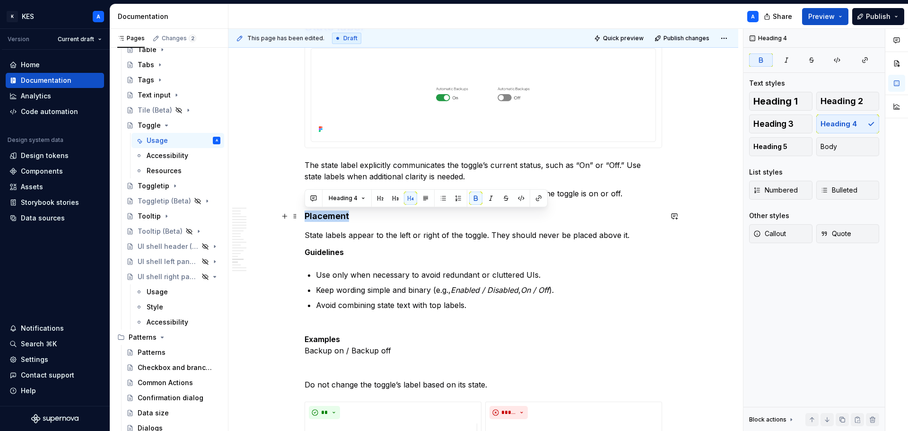
click at [333, 216] on strong "Placement" at bounding box center [326, 216] width 44 height 10
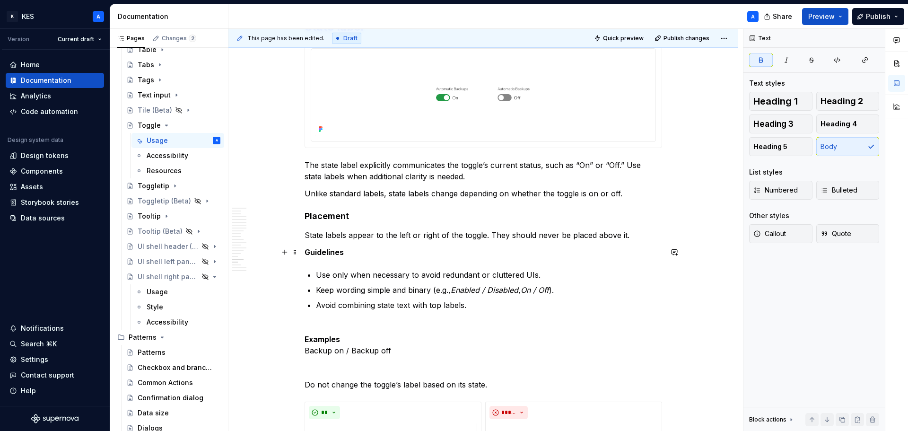
click at [338, 249] on strong "Guidelines" at bounding box center [323, 251] width 39 height 9
click at [338, 235] on span "Text" at bounding box center [335, 235] width 13 height 8
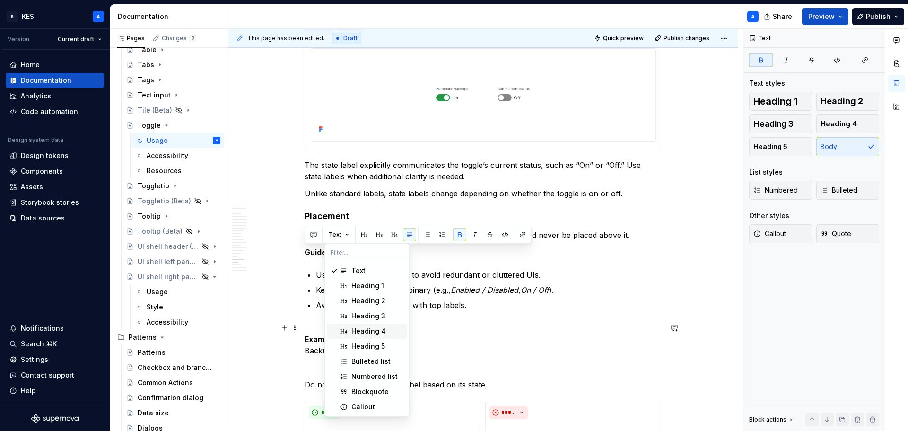
click at [360, 327] on div "Heading 4" at bounding box center [368, 330] width 35 height 9
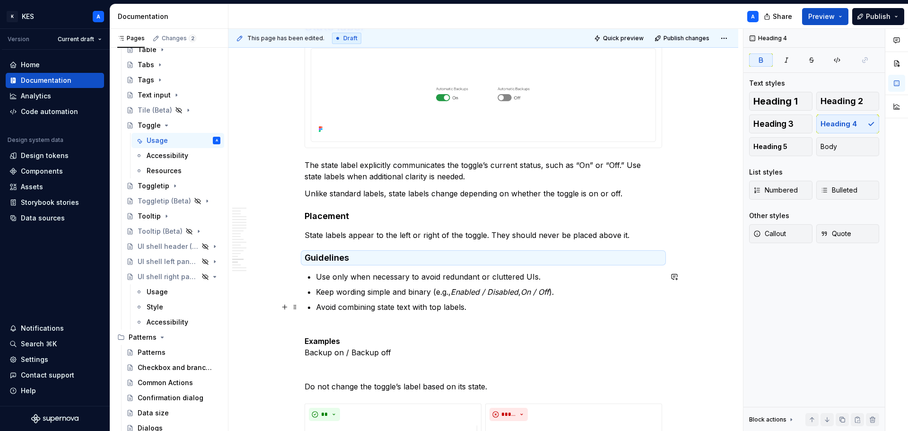
click at [357, 305] on p "Avoid combining state text with top labels." at bounding box center [489, 306] width 346 height 11
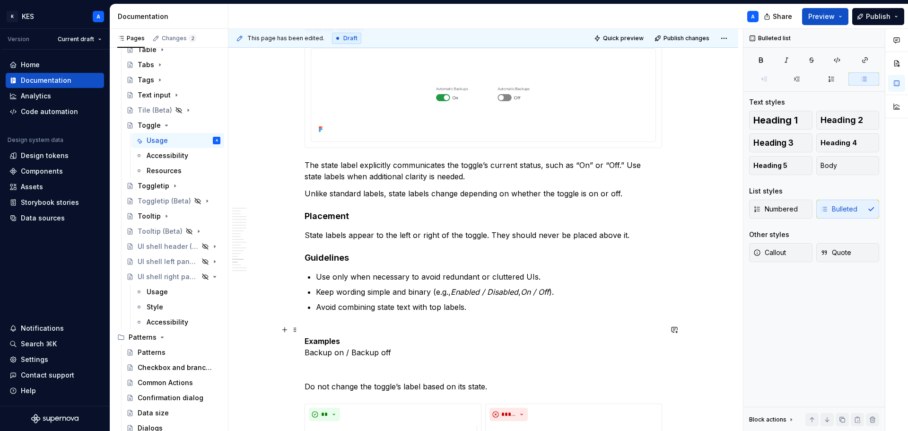
click at [336, 326] on p "Examples Backup on / Backup off" at bounding box center [482, 341] width 357 height 34
click at [331, 322] on p "Examples Backup on / Backup off" at bounding box center [489, 333] width 346 height 34
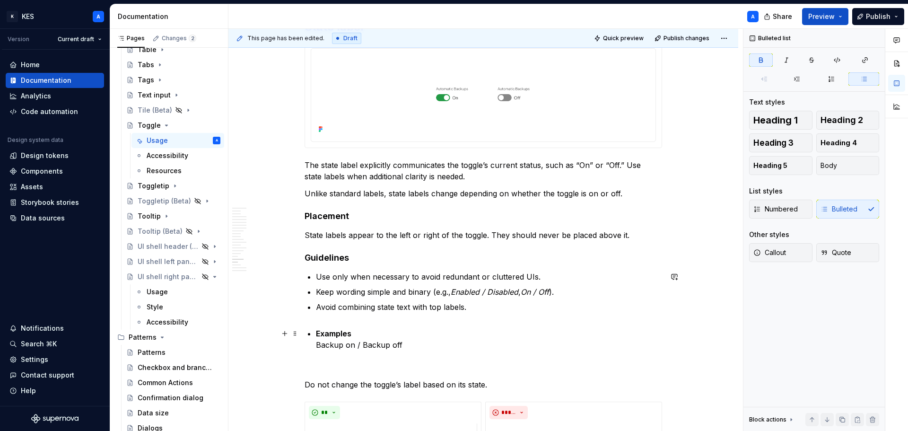
scroll to position [4248, 0]
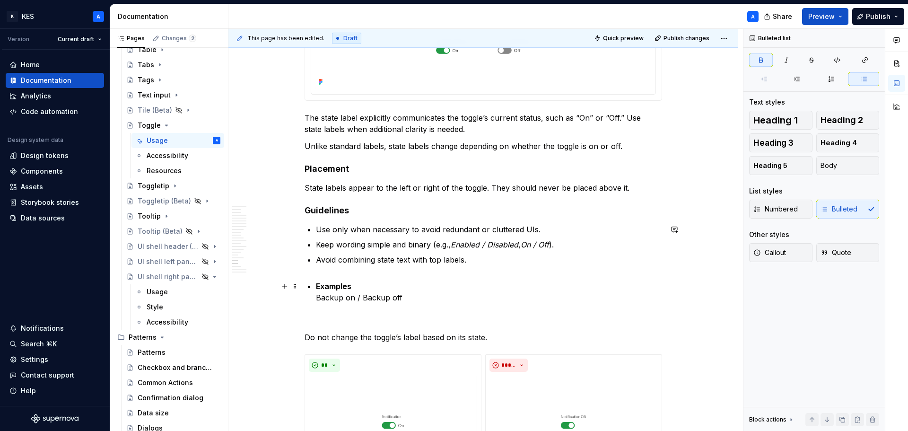
click at [340, 282] on strong "Examples" at bounding box center [333, 285] width 35 height 9
click at [306, 336] on p "Do not change the toggle’s label based on its state." at bounding box center [482, 336] width 357 height 11
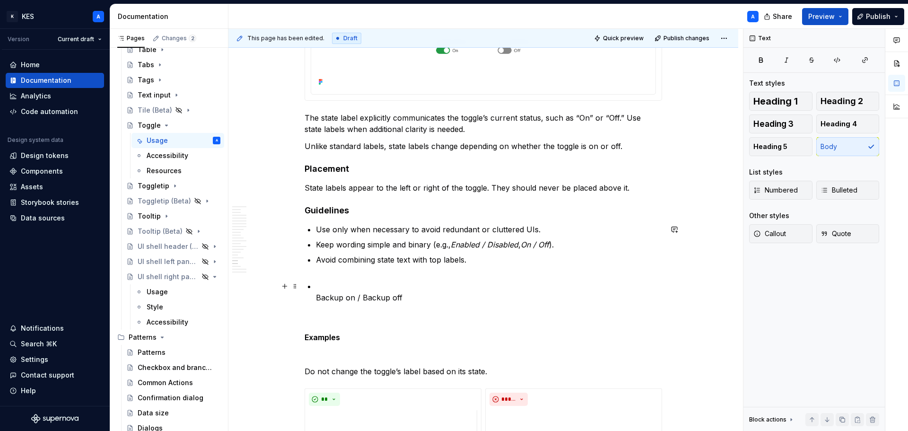
click at [372, 294] on p "Backup on / Backup off" at bounding box center [489, 291] width 346 height 23
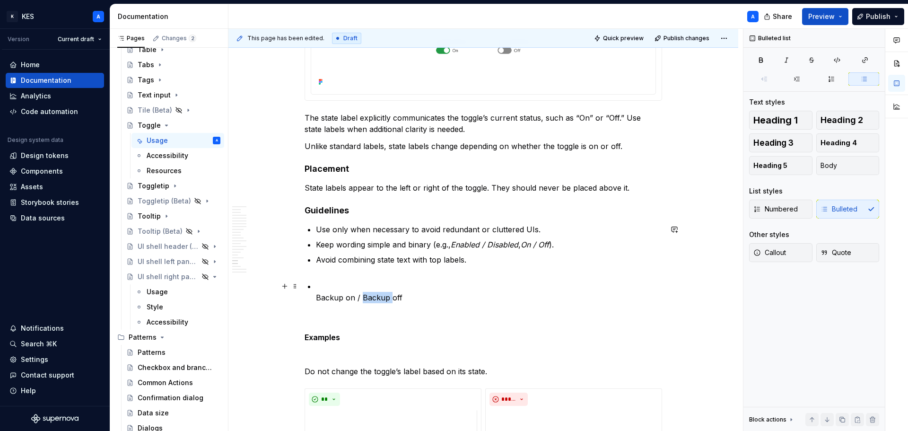
click at [372, 294] on p "Backup on / Backup off" at bounding box center [489, 291] width 346 height 23
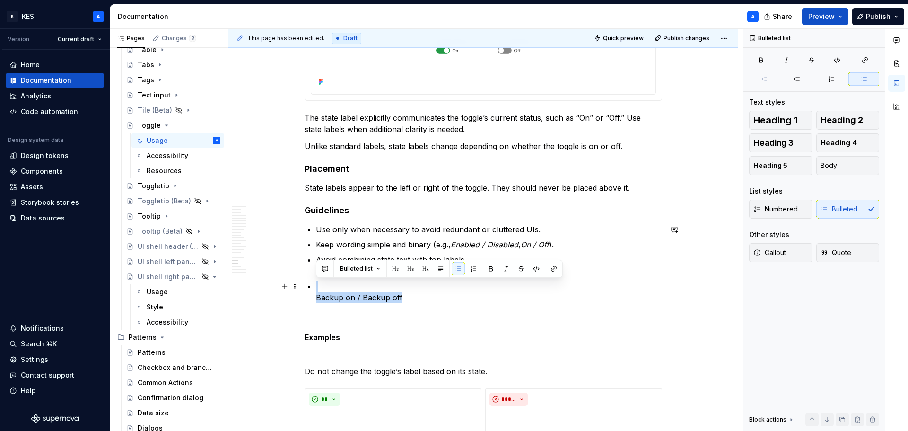
click at [372, 294] on p "Backup on / Backup off" at bounding box center [489, 291] width 346 height 23
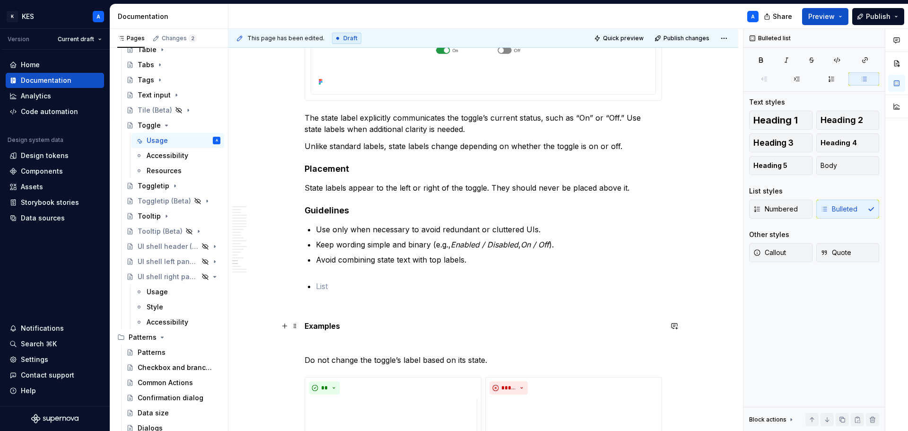
click at [357, 326] on p "Examples" at bounding box center [482, 325] width 357 height 11
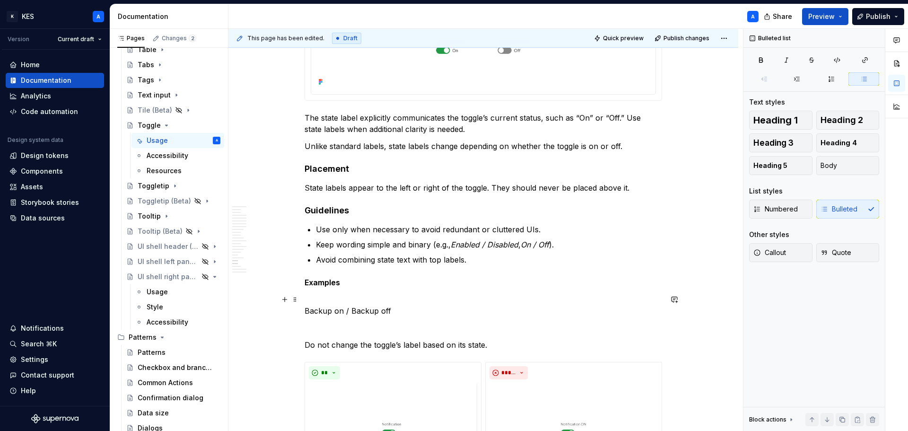
click at [310, 310] on p "Backup on / Backup off" at bounding box center [482, 305] width 357 height 23
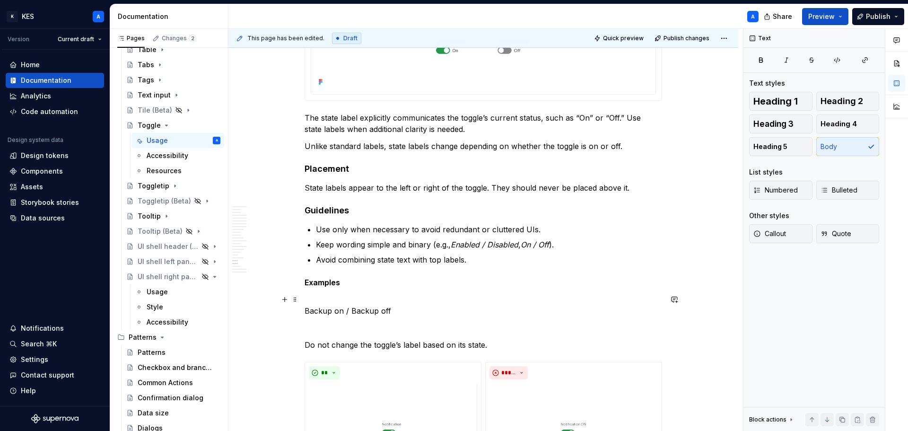
click at [306, 312] on p "Backup on / Backup off" at bounding box center [482, 305] width 357 height 23
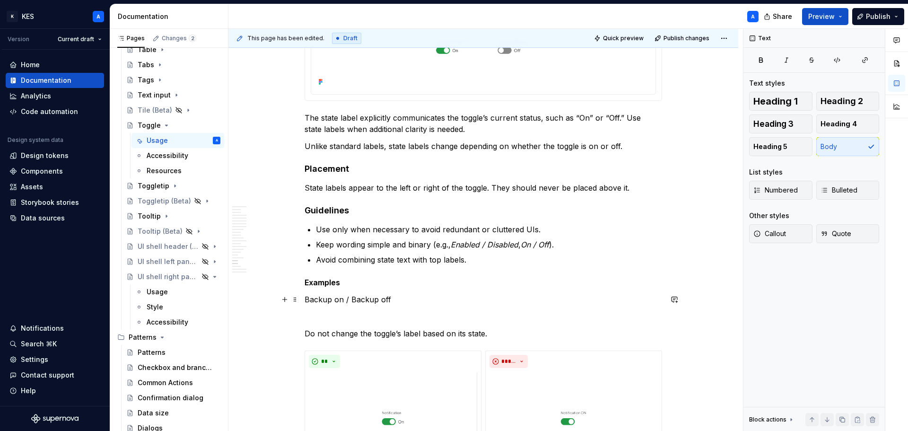
click at [308, 303] on p "Backup on / Backup off" at bounding box center [482, 299] width 357 height 11
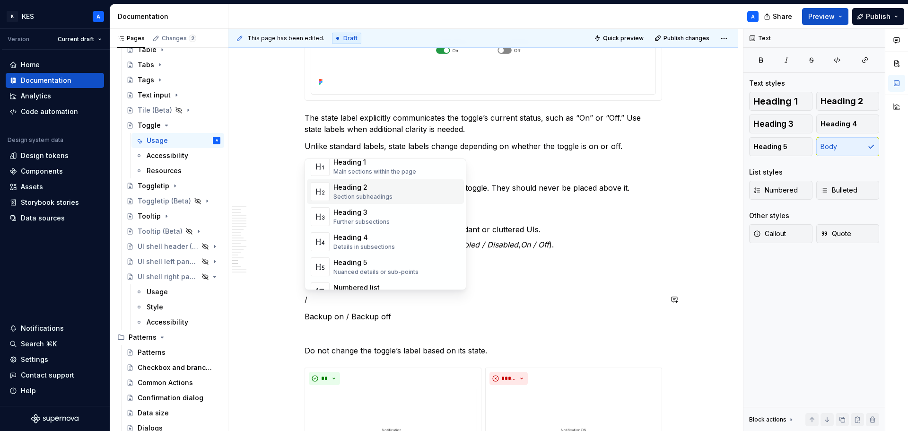
scroll to position [95, 0]
click at [369, 258] on div "Bulleted list" at bounding box center [364, 262] width 62 height 9
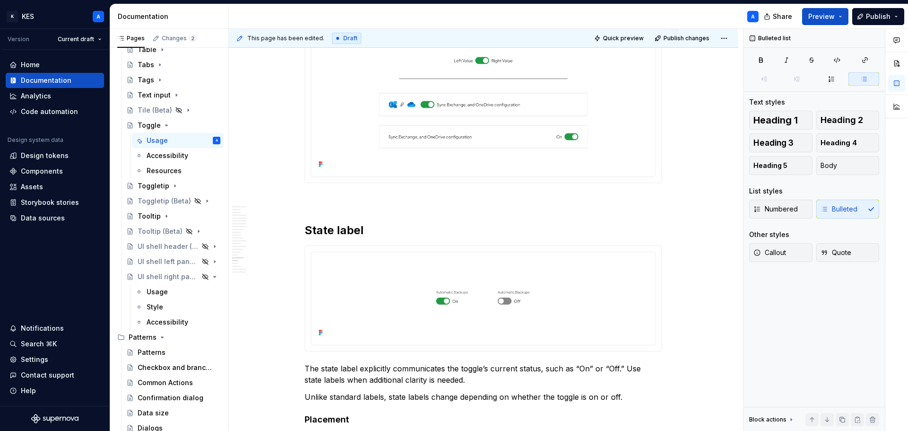
scroll to position [4012, 0]
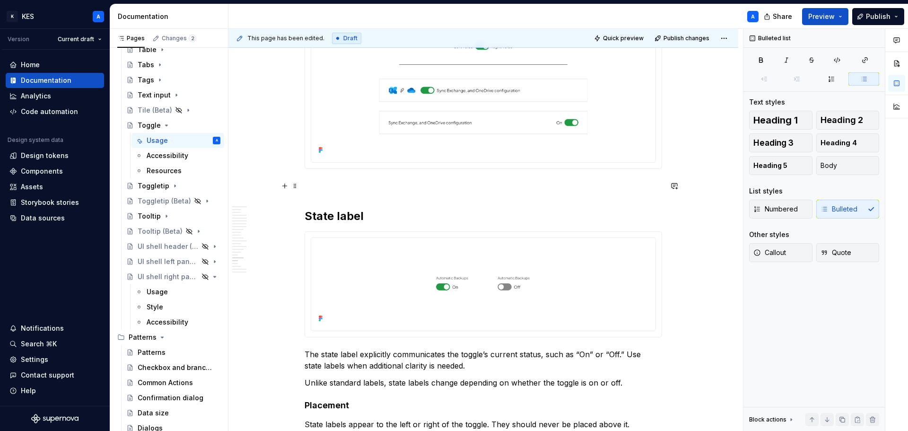
click at [344, 185] on p at bounding box center [482, 185] width 357 height 11
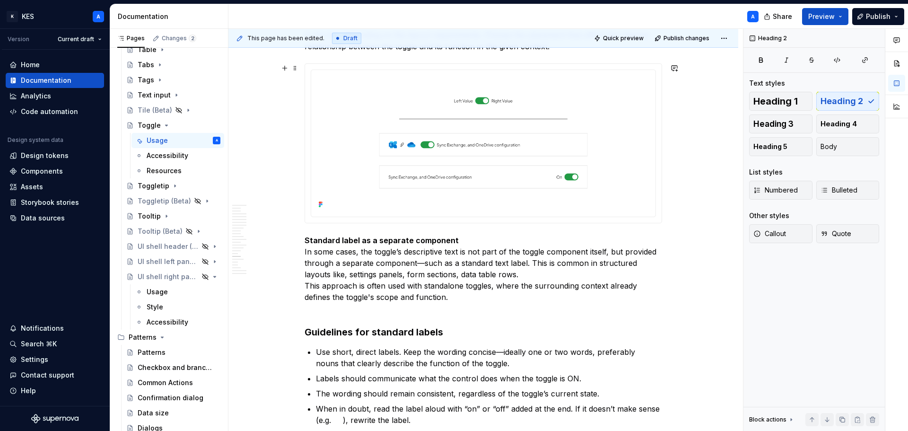
scroll to position [3965, 0]
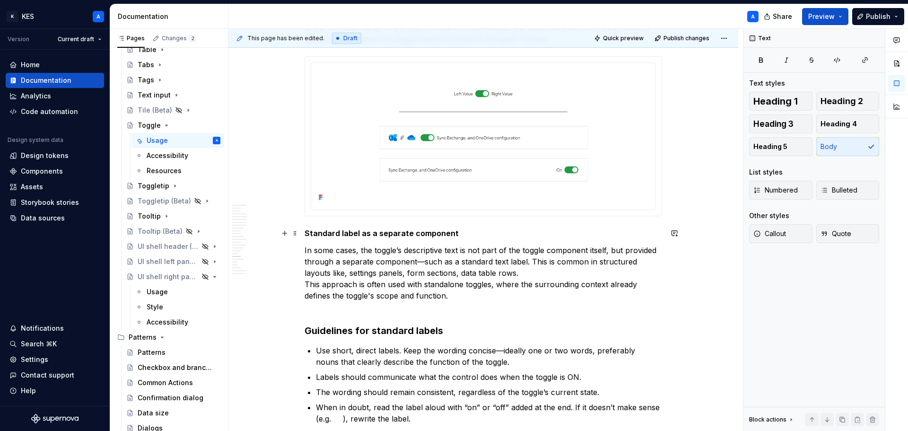
click at [372, 232] on strong "Standard label as a separate component" at bounding box center [381, 232] width 154 height 9
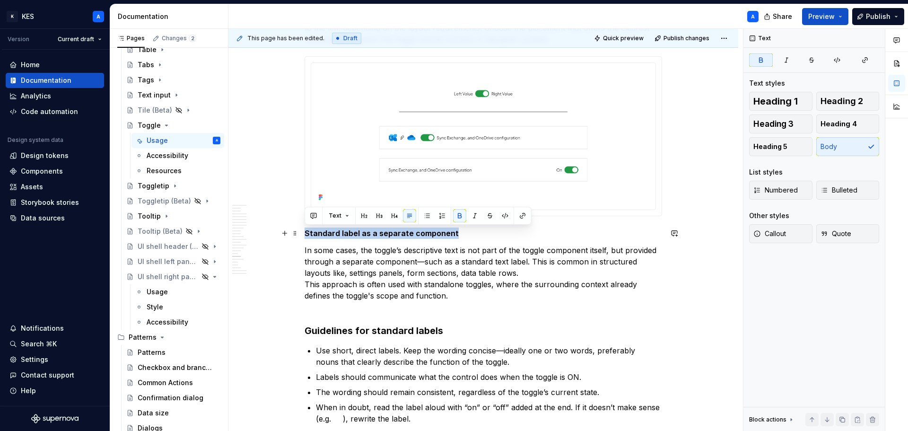
click at [372, 232] on strong "Standard label as a separate component" at bounding box center [381, 232] width 154 height 9
click at [340, 212] on button "Text" at bounding box center [338, 215] width 29 height 13
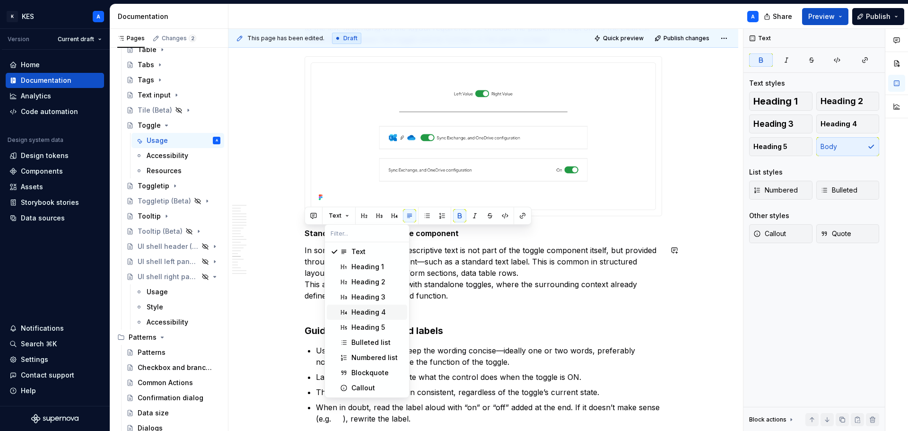
click at [380, 314] on div "Heading 4" at bounding box center [368, 311] width 35 height 9
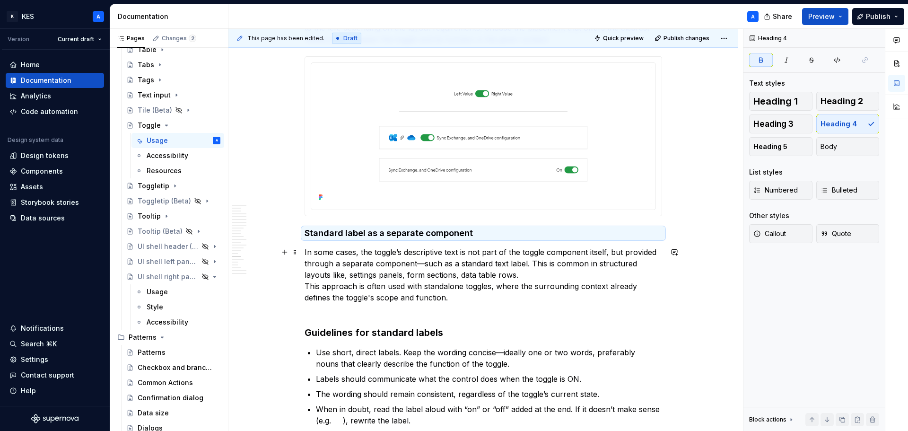
click at [414, 305] on p "In some cases, the toggle’s descriptive text is not part of the toggle componen…" at bounding box center [482, 280] width 357 height 68
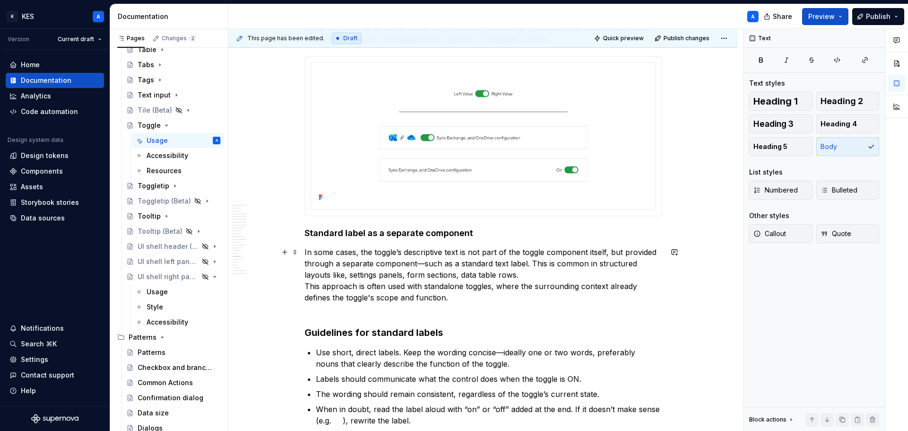
click at [304, 287] on p "In some cases, the toggle’s descriptive text is not part of the toggle componen…" at bounding box center [482, 280] width 357 height 68
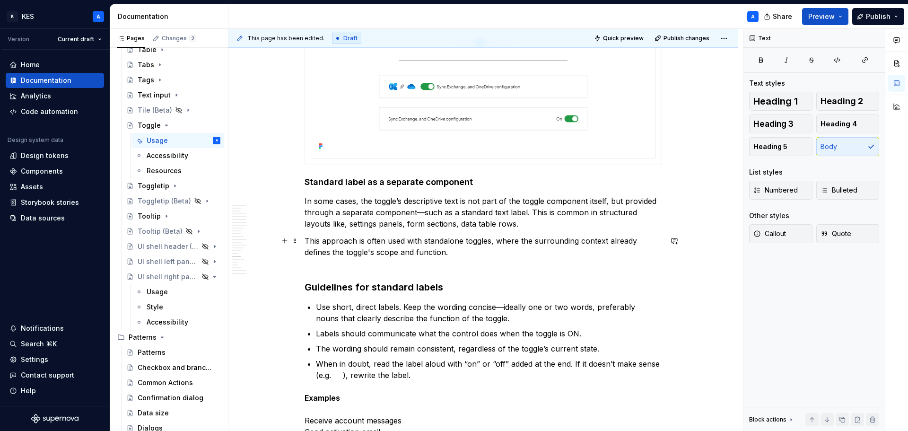
scroll to position [4059, 0]
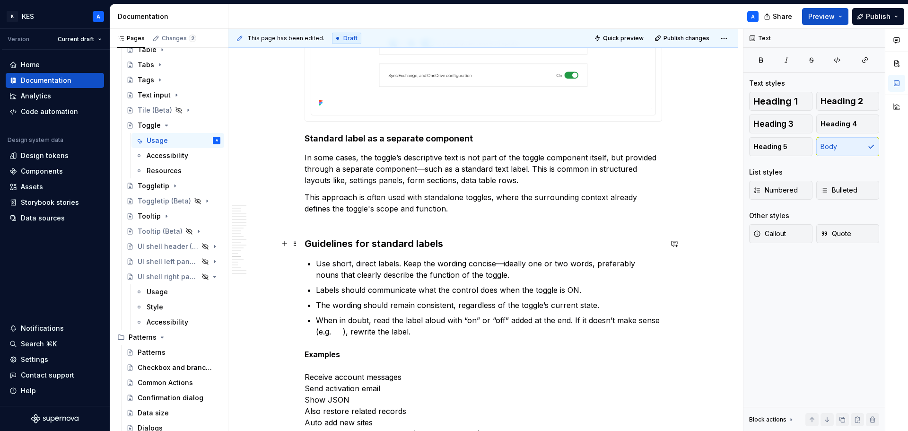
click at [347, 242] on h3 "Guidelines for standard labels" at bounding box center [482, 243] width 357 height 13
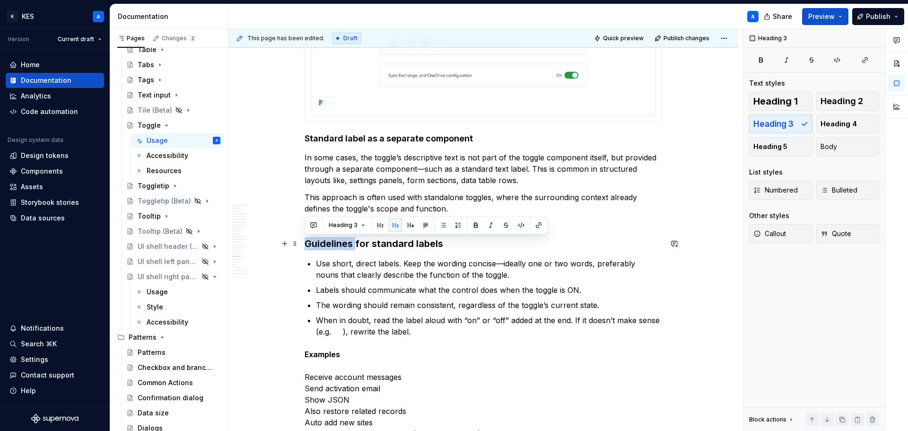
click at [347, 242] on h3 "Guidelines for standard labels" at bounding box center [482, 243] width 357 height 13
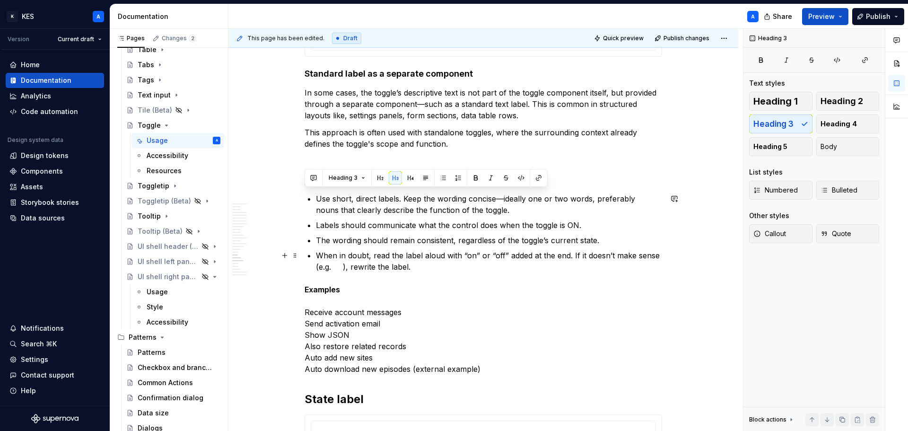
scroll to position [4106, 0]
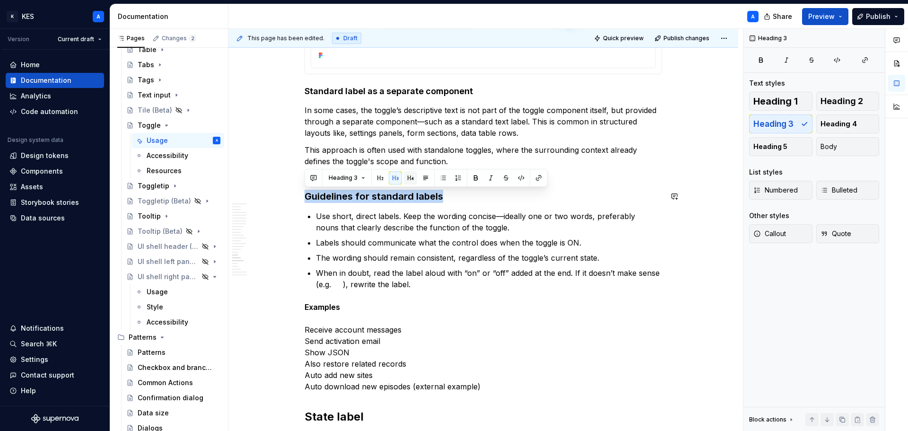
click at [408, 175] on button "button" at bounding box center [410, 177] width 13 height 13
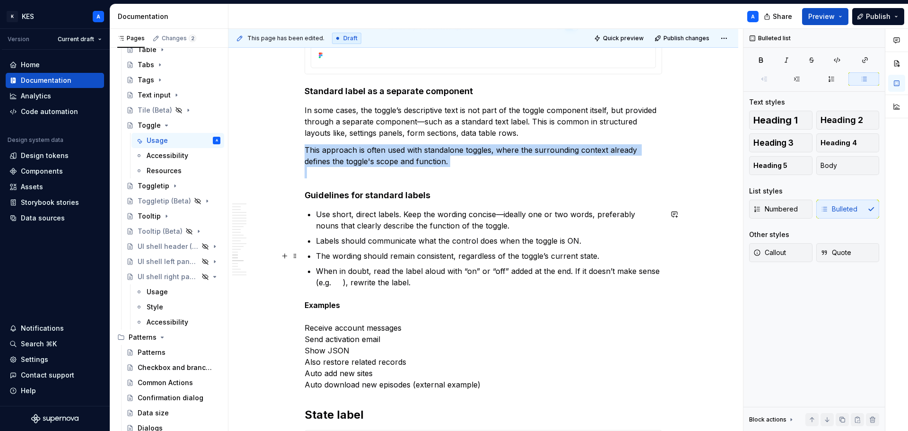
click at [365, 255] on p "The wording should remain consistent, regardless of the toggle’s current state." at bounding box center [489, 255] width 346 height 11
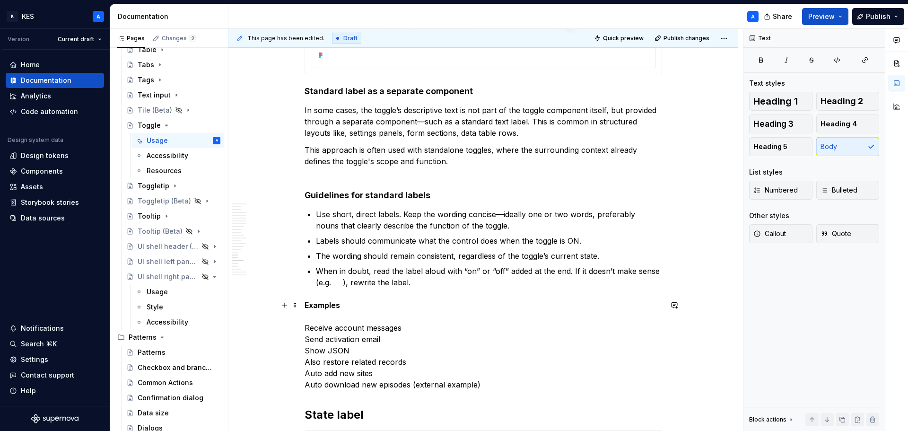
click at [308, 327] on p "Examples Receive account messages Send activation email Show JSON Also restore …" at bounding box center [482, 344] width 357 height 91
click at [315, 317] on p "Examples Receive account messages Send activation email Show JSON Also restore …" at bounding box center [482, 344] width 357 height 91
click at [347, 304] on p "Examples Receive account messages Send activation email Show JSON Also restore …" at bounding box center [482, 344] width 357 height 91
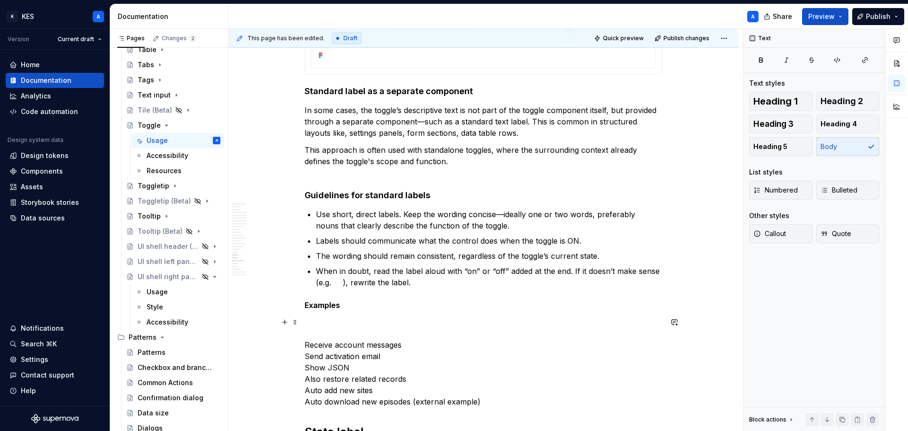
click at [328, 329] on p "Receive account messages Send activation email Show JSON Also restore related r…" at bounding box center [482, 361] width 357 height 91
click at [317, 320] on p "Receive account messages Send activation email Show JSON Also restore related r…" at bounding box center [482, 361] width 357 height 91
drag, startPoint x: 317, startPoint y: 320, endPoint x: 309, endPoint y: 320, distance: 8.5
click at [309, 320] on p "Receive account messages Send activation email Show JSON Also restore related r…" at bounding box center [482, 361] width 357 height 91
click at [285, 323] on button "button" at bounding box center [284, 321] width 13 height 13
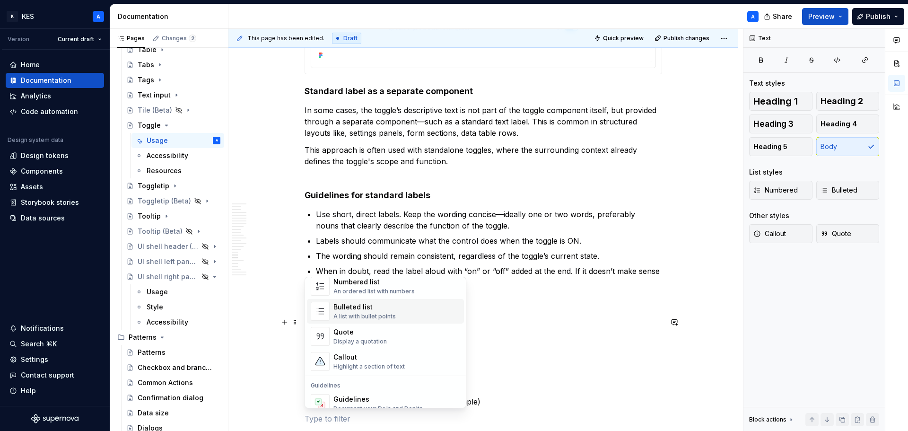
scroll to position [142, 0]
click at [349, 334] on div "Bulleted list" at bounding box center [364, 333] width 62 height 9
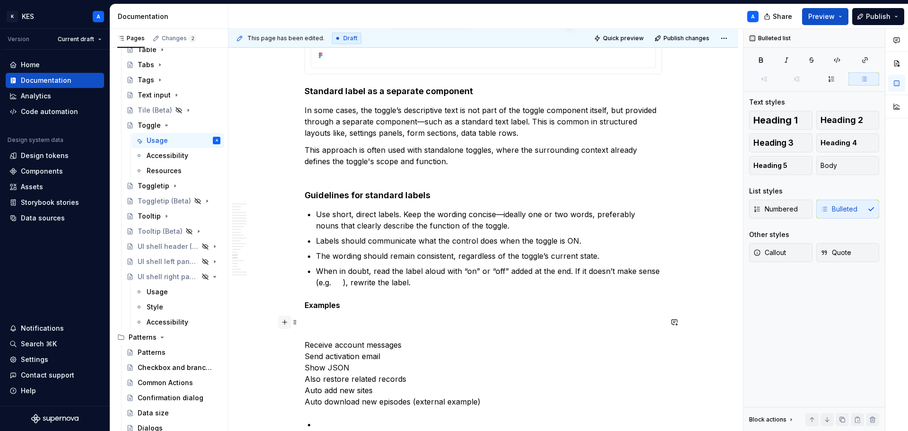
click at [286, 323] on button "button" at bounding box center [284, 321] width 13 height 13
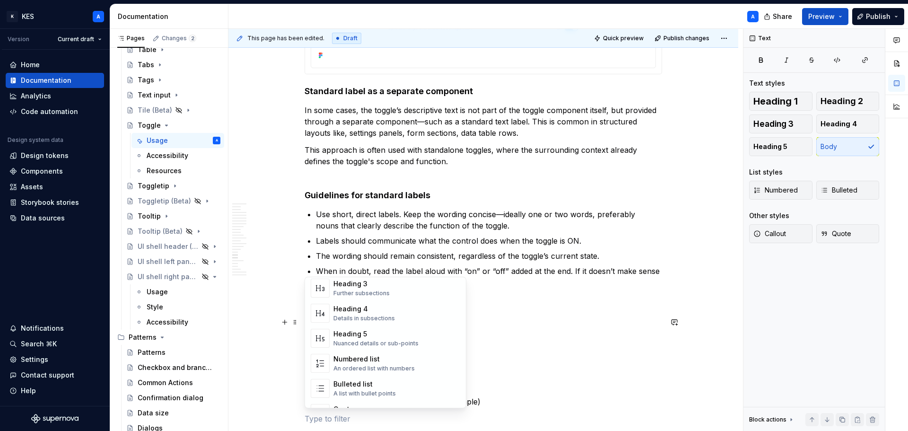
scroll to position [95, 0]
click at [368, 379] on div "Bulleted list" at bounding box center [364, 380] width 62 height 9
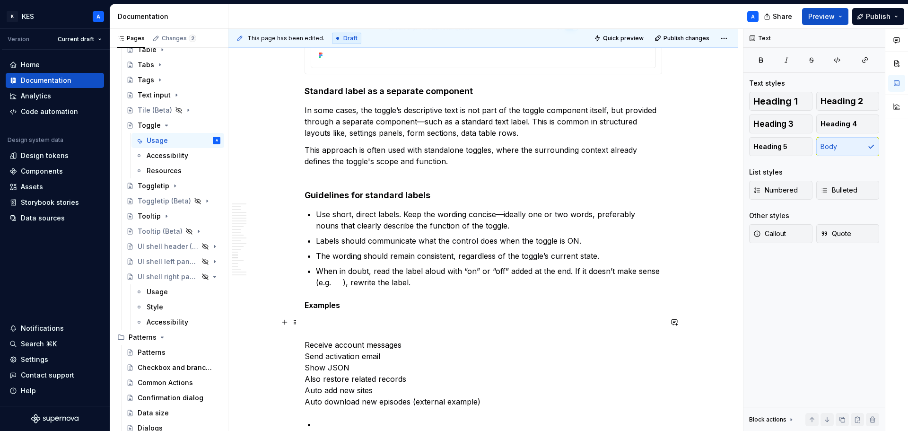
click at [307, 344] on p "Receive account messages Send activation email Show JSON Also restore related r…" at bounding box center [482, 361] width 357 height 91
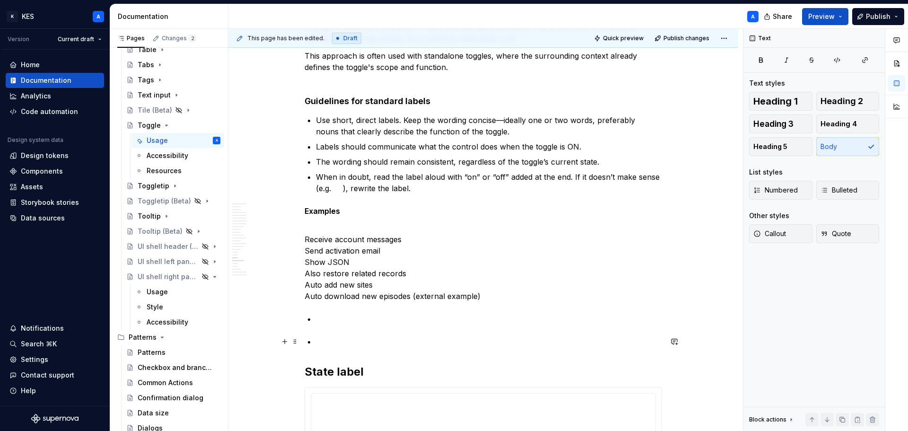
scroll to position [4201, 0]
click at [355, 239] on p "Receive account messages Send activation email Show JSON Also restore related r…" at bounding box center [482, 261] width 357 height 79
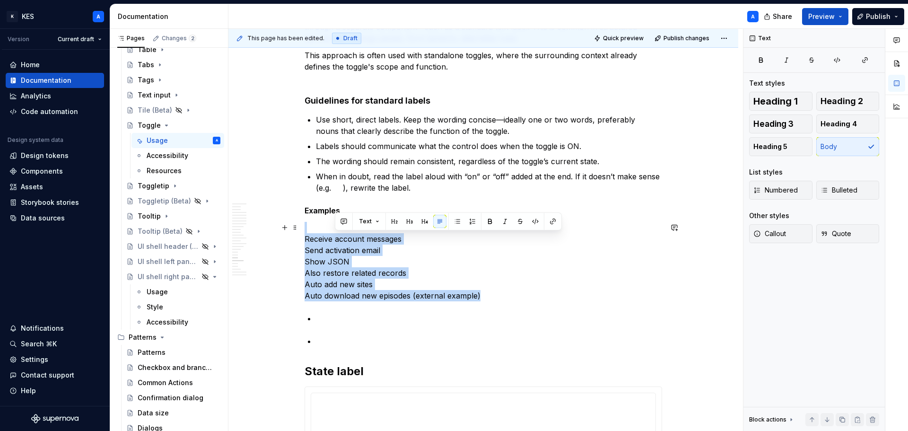
click at [355, 239] on p "Receive account messages Send activation email Show JSON Also restore related r…" at bounding box center [482, 261] width 357 height 79
drag, startPoint x: 496, startPoint y: 299, endPoint x: 300, endPoint y: 244, distance: 203.7
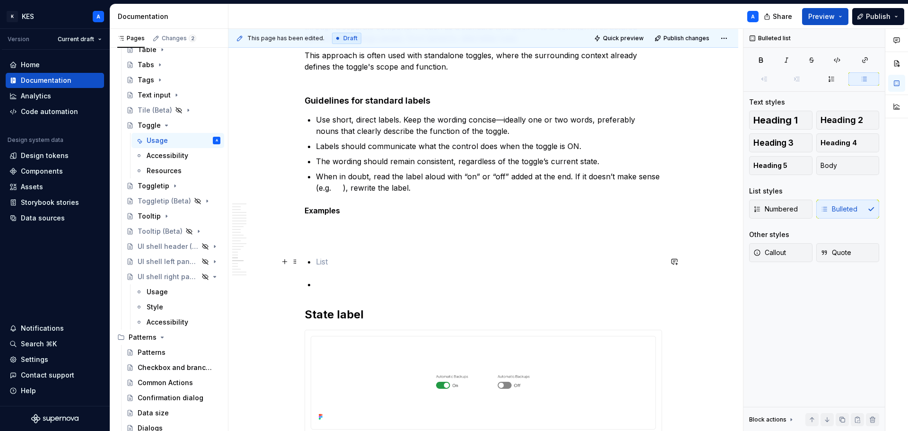
click at [323, 260] on p at bounding box center [489, 261] width 346 height 11
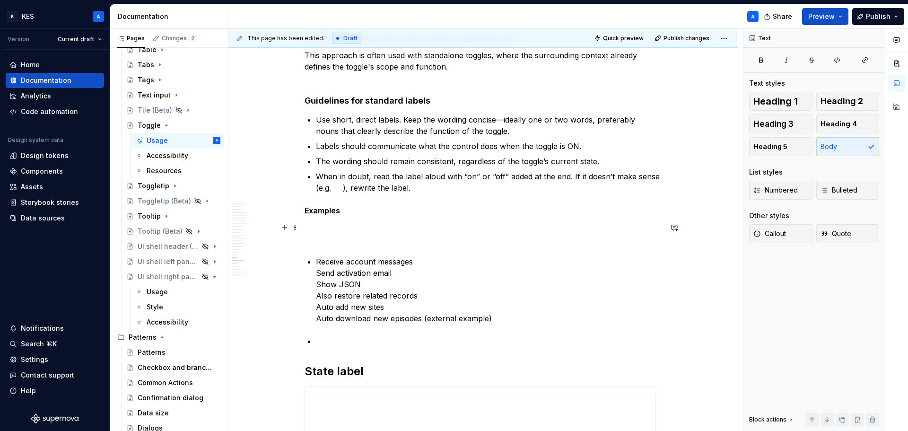
click at [312, 242] on p at bounding box center [482, 233] width 357 height 23
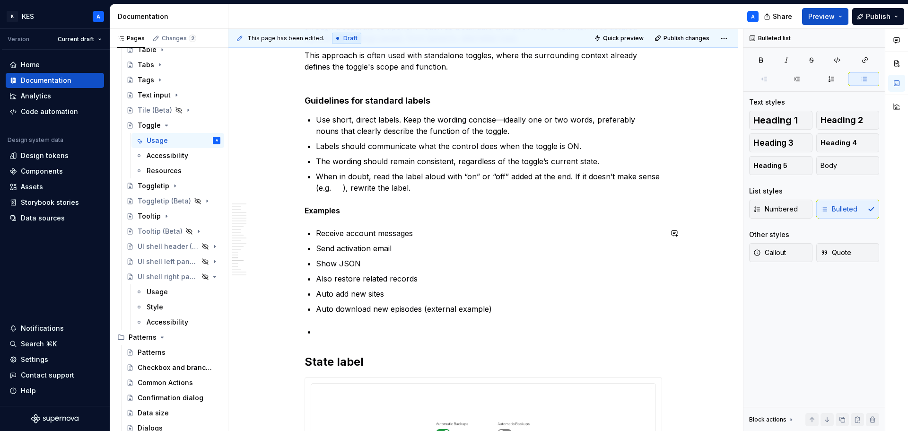
click at [323, 331] on p at bounding box center [489, 331] width 346 height 11
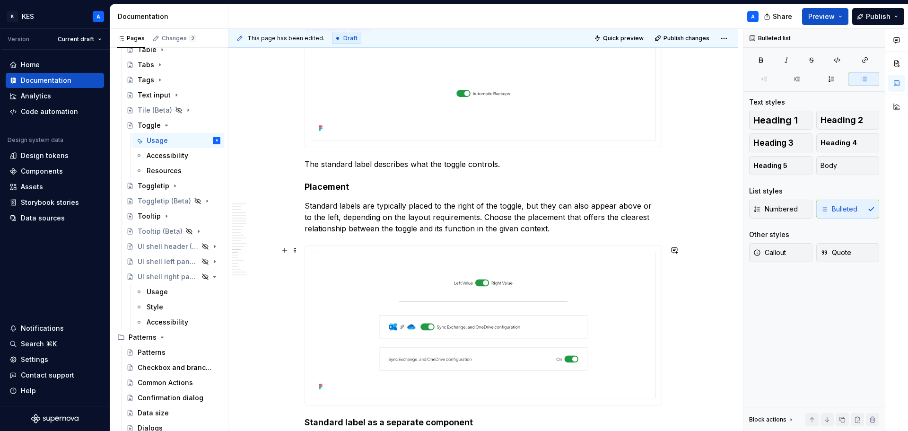
scroll to position [3539, 0]
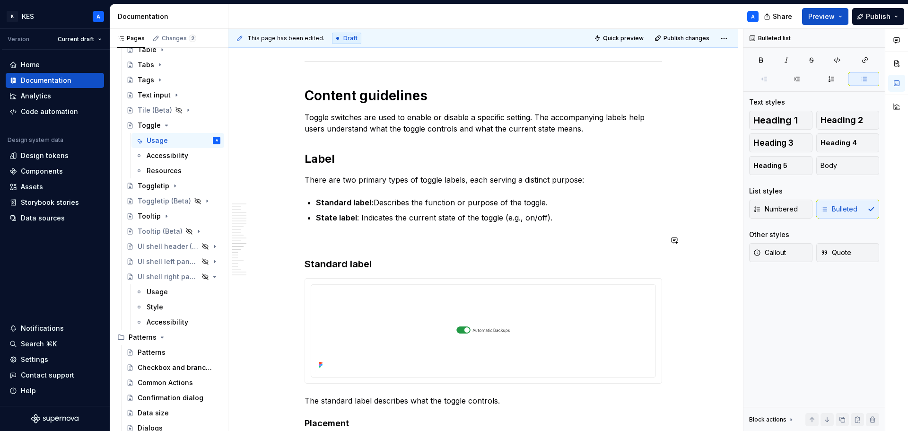
click at [343, 235] on p at bounding box center [482, 239] width 357 height 11
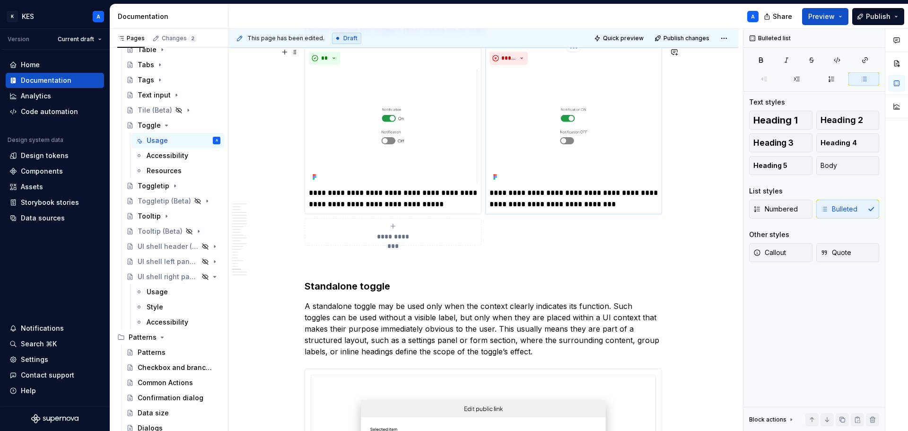
scroll to position [4887, 0]
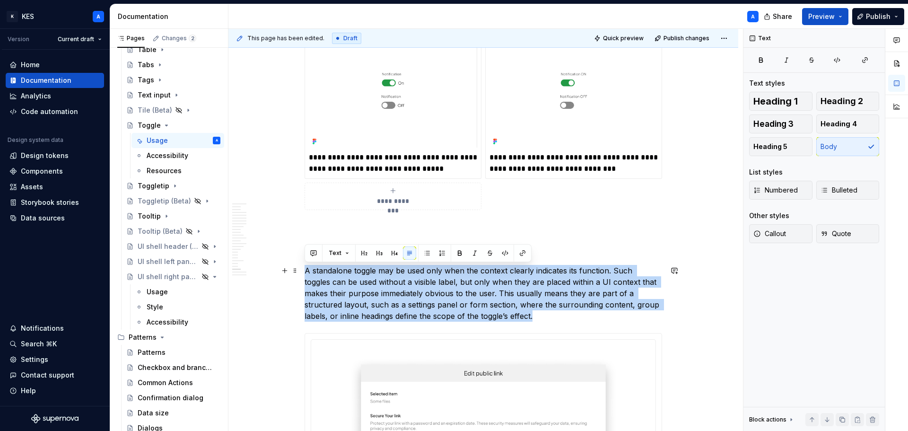
drag, startPoint x: 515, startPoint y: 314, endPoint x: 273, endPoint y: 275, distance: 245.8
click at [374, 305] on p "A standalone toggle may be used only when the context clearly indicates its fun…" at bounding box center [482, 293] width 357 height 57
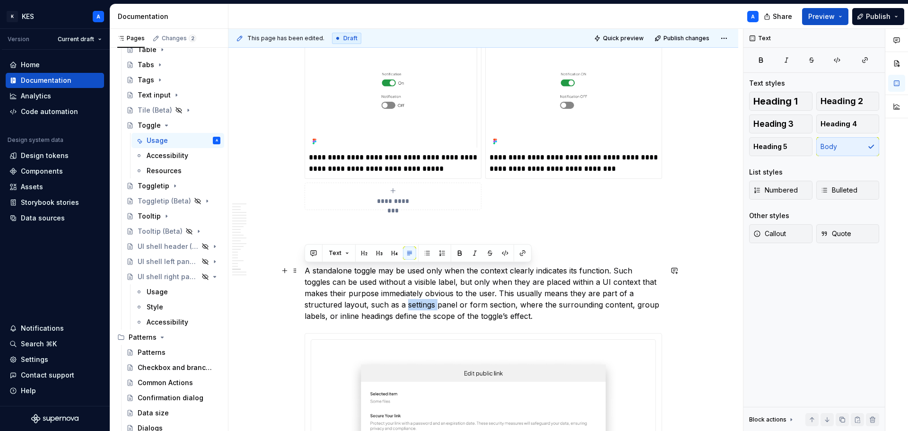
click at [374, 305] on p "A standalone toggle may be used only when the context clearly indicates its fun…" at bounding box center [482, 293] width 357 height 57
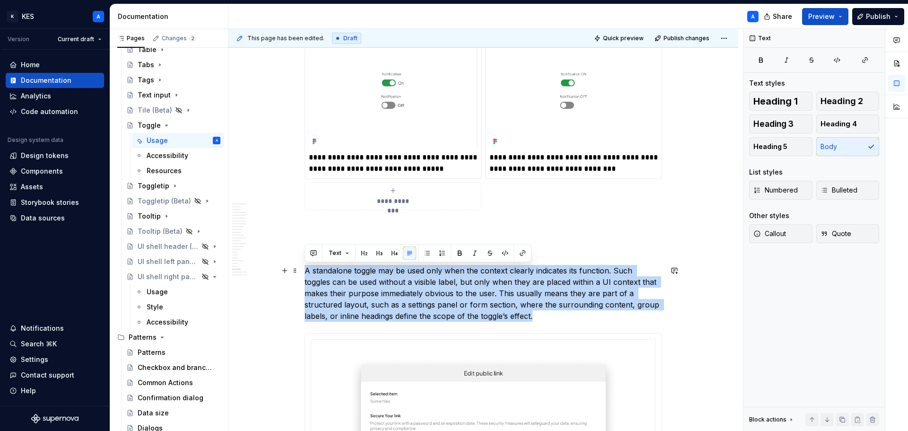
click at [374, 305] on p "A standalone toggle may be used only when the context clearly indicates its fun…" at bounding box center [482, 293] width 357 height 57
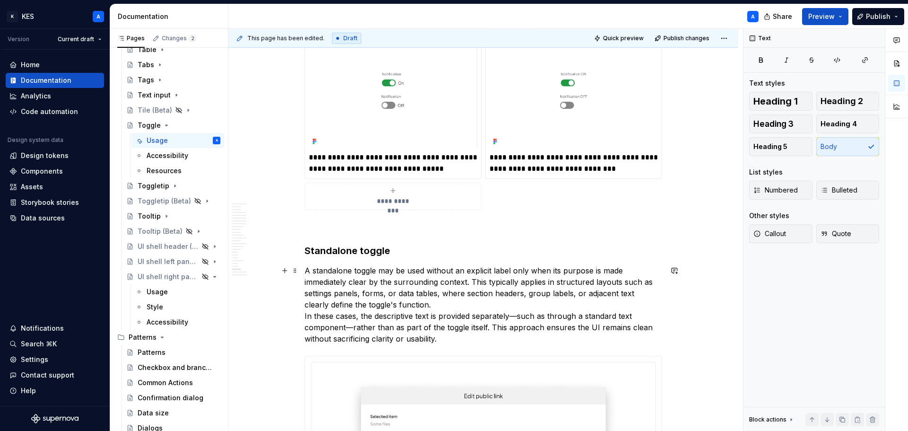
click at [422, 304] on p "A standalone toggle may be used without an explicit label only when its purpose…" at bounding box center [482, 304] width 357 height 79
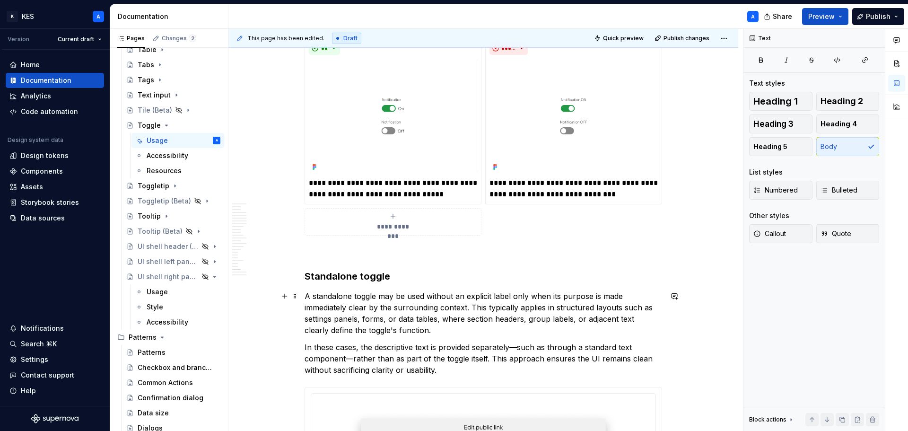
scroll to position [4840, 0]
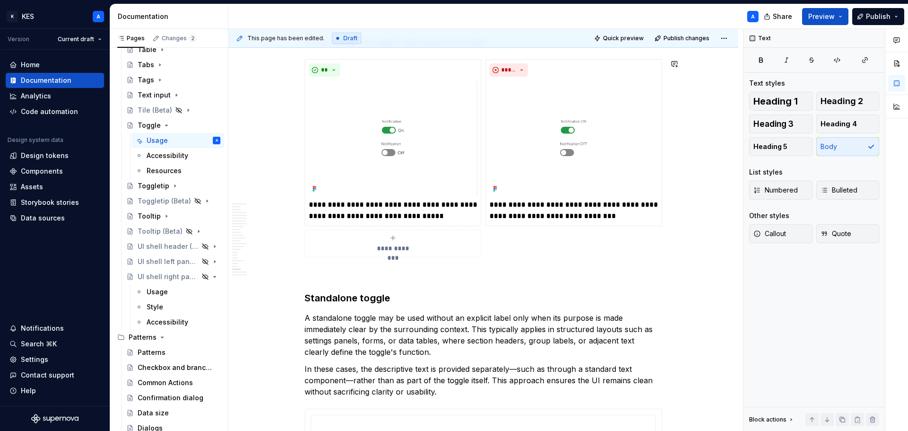
click at [399, 274] on p at bounding box center [482, 274] width 357 height 11
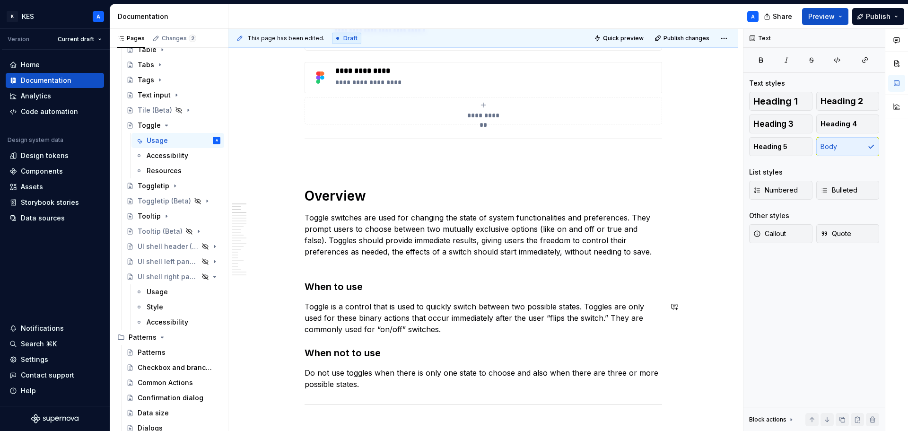
scroll to position [331, 0]
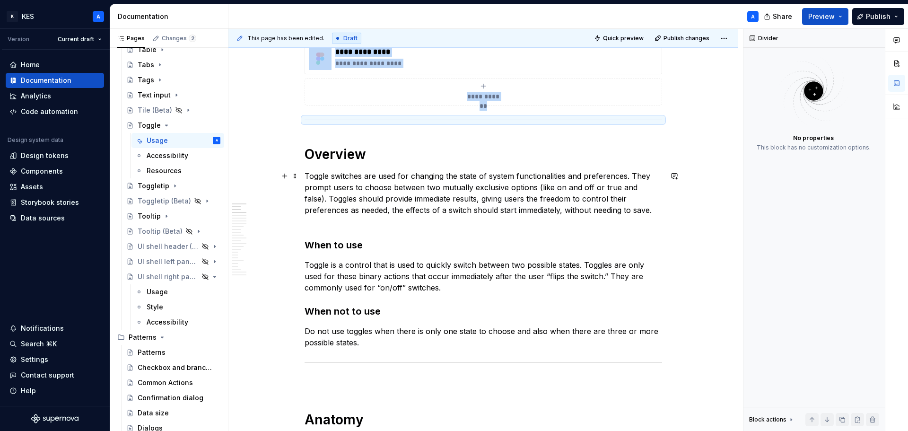
scroll to position [473, 0]
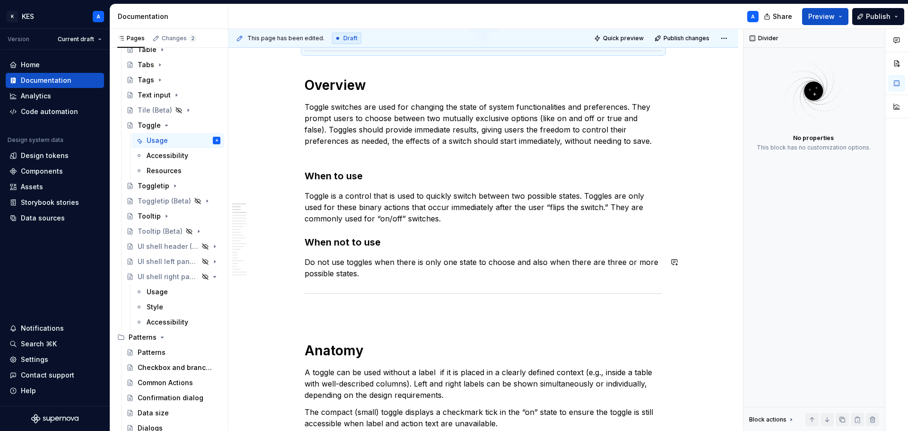
click at [388, 275] on p "Do not use toggles when there is only one state to choose and also when there a…" at bounding box center [482, 267] width 357 height 23
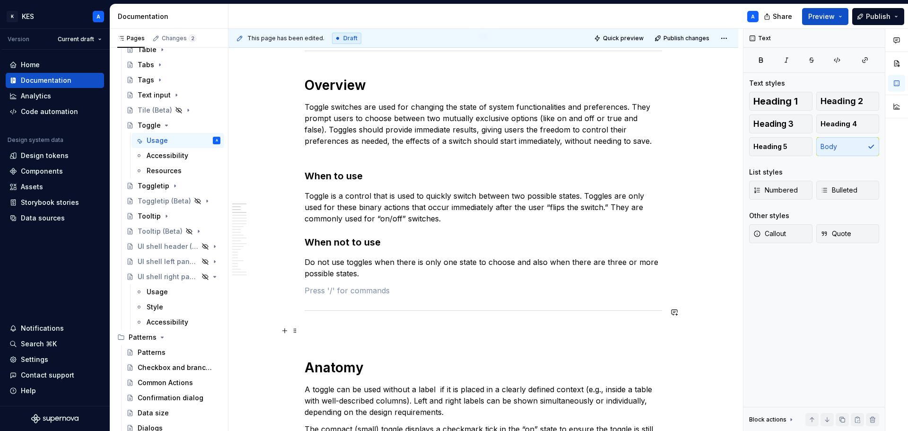
click at [341, 331] on p at bounding box center [482, 330] width 357 height 11
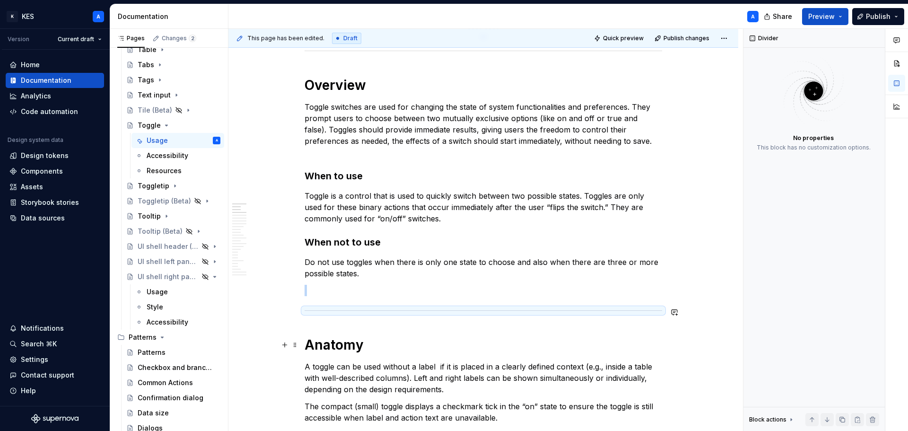
scroll to position [662, 0]
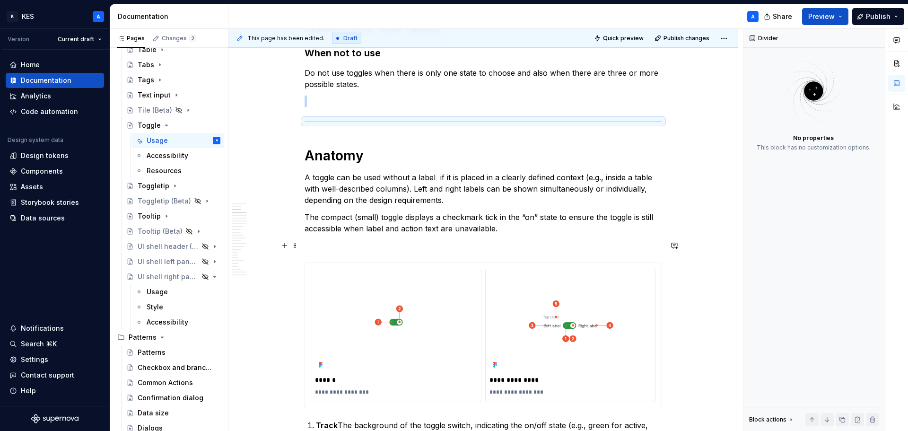
click at [382, 244] on p at bounding box center [482, 245] width 357 height 11
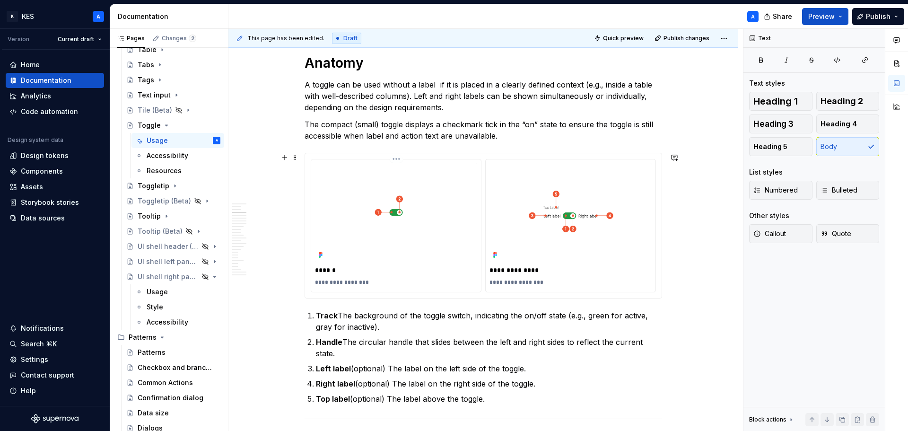
scroll to position [851, 0]
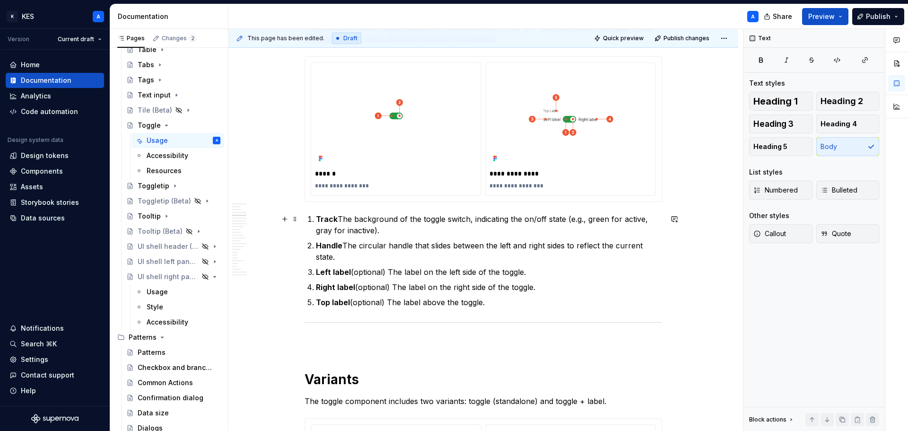
click at [337, 218] on p "Track The background of the toggle switch, indicating the on/off state (e.g., g…" at bounding box center [489, 224] width 346 height 23
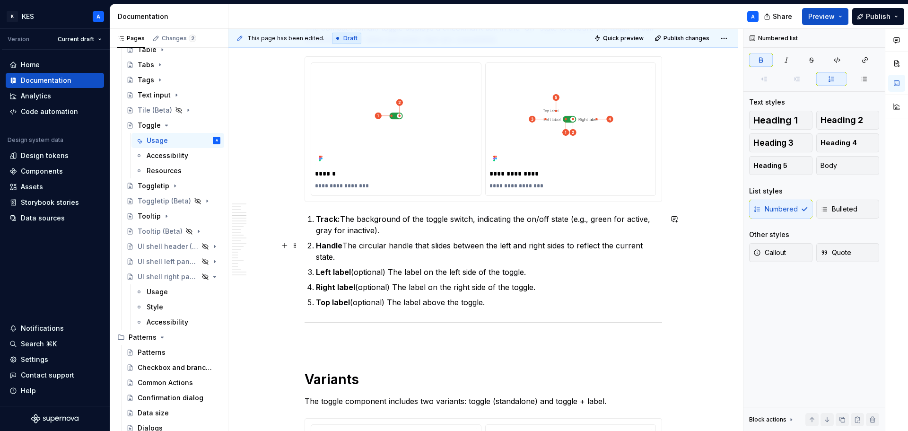
click at [340, 244] on strong "Handle" at bounding box center [329, 245] width 26 height 9
click at [386, 269] on p "Left label (optional) The label on the left side of the toggle." at bounding box center [489, 271] width 346 height 11
click at [391, 289] on p "Right label (optional) The label on the right side of the toggle." at bounding box center [489, 286] width 346 height 11
click at [389, 301] on p "Top label (optional) The label above the toggle." at bounding box center [489, 301] width 346 height 11
click at [521, 300] on p "Top label (optional): The label above the toggle." at bounding box center [489, 301] width 346 height 11
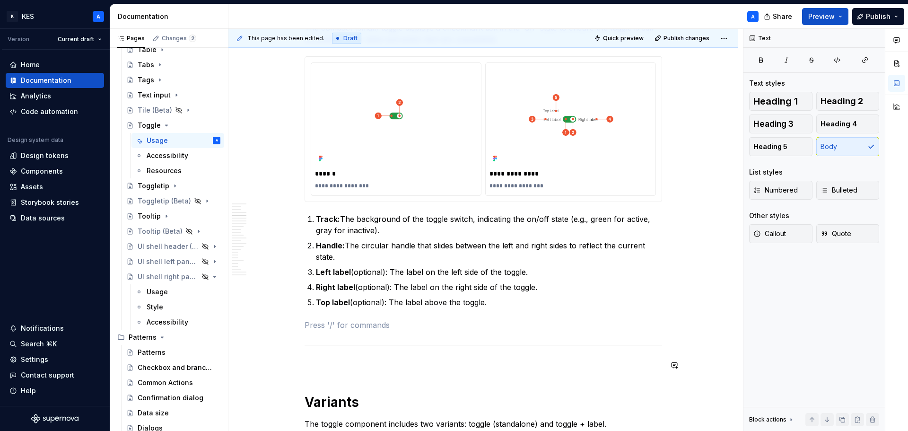
click at [380, 362] on p at bounding box center [482, 364] width 357 height 11
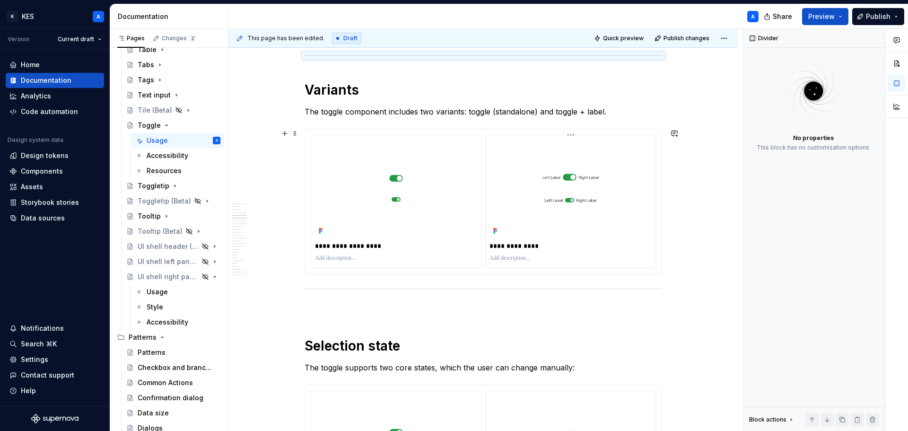
scroll to position [1182, 0]
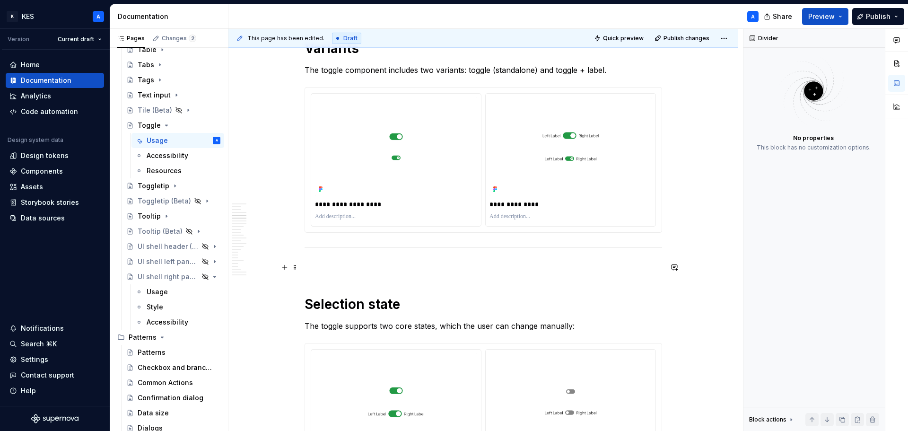
click at [372, 272] on p at bounding box center [482, 266] width 357 height 11
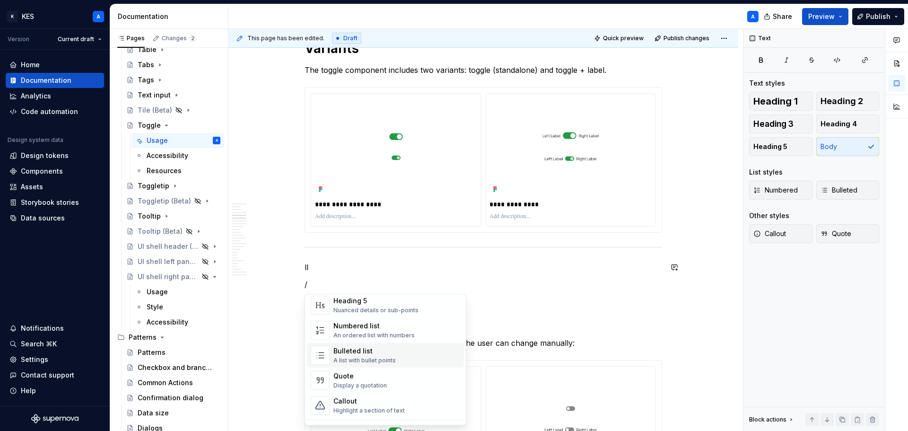
scroll to position [236, 0]
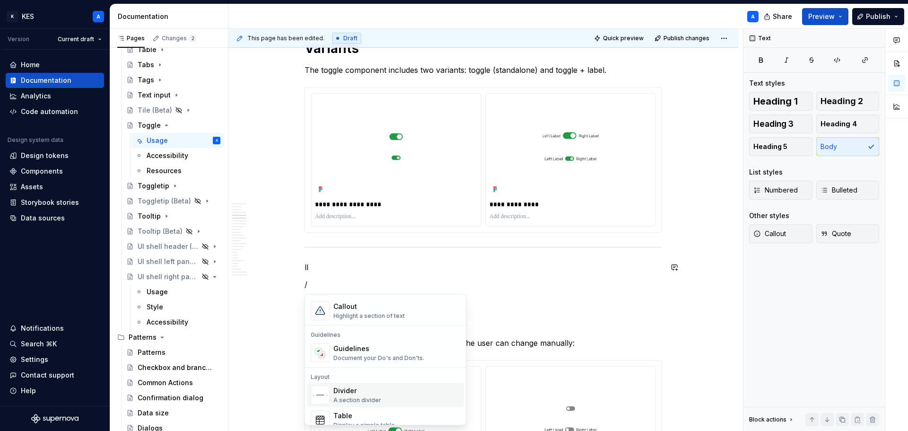
click at [396, 392] on div "Divider A section divider" at bounding box center [396, 394] width 127 height 19
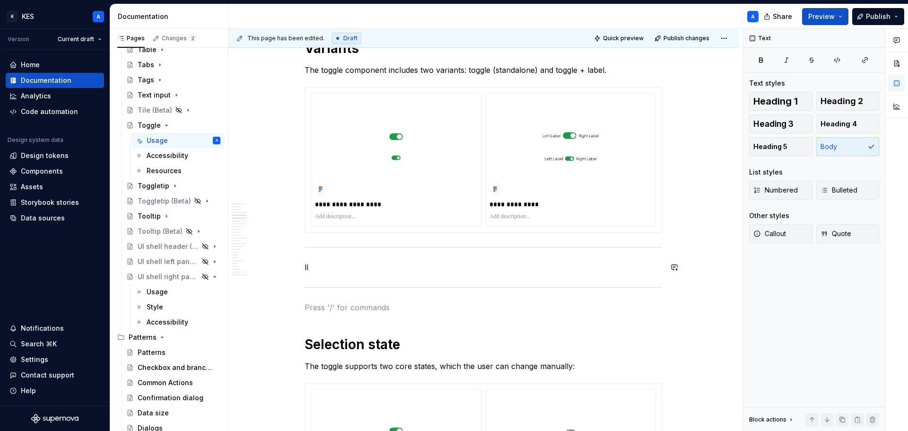
click at [391, 247] on hr at bounding box center [482, 247] width 357 height 0
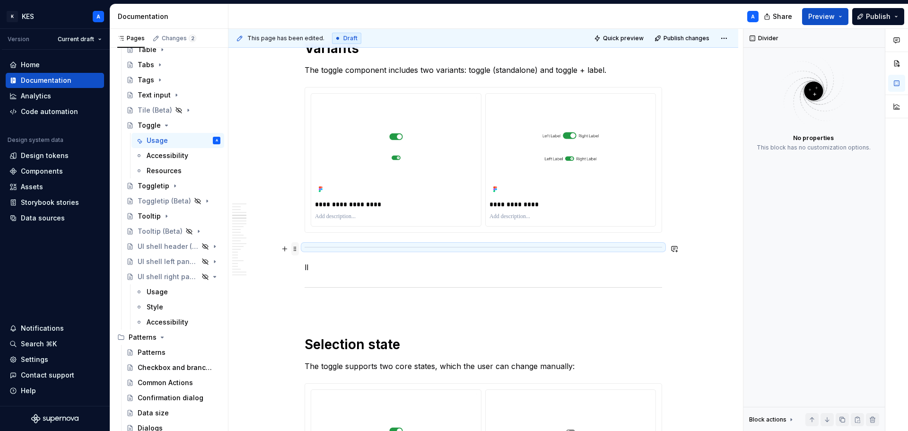
click at [295, 250] on span at bounding box center [295, 248] width 8 height 13
click at [320, 333] on div "Delete" at bounding box center [339, 332] width 61 height 9
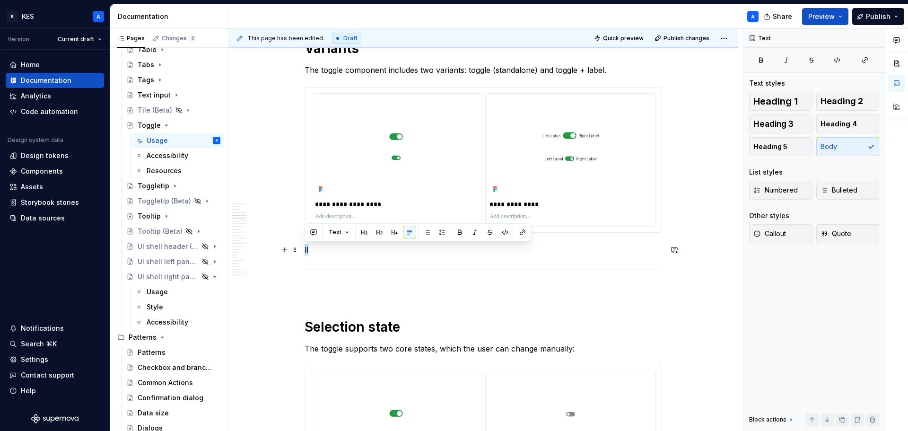
drag, startPoint x: 320, startPoint y: 252, endPoint x: 302, endPoint y: 251, distance: 18.5
click at [352, 292] on p at bounding box center [482, 289] width 357 height 11
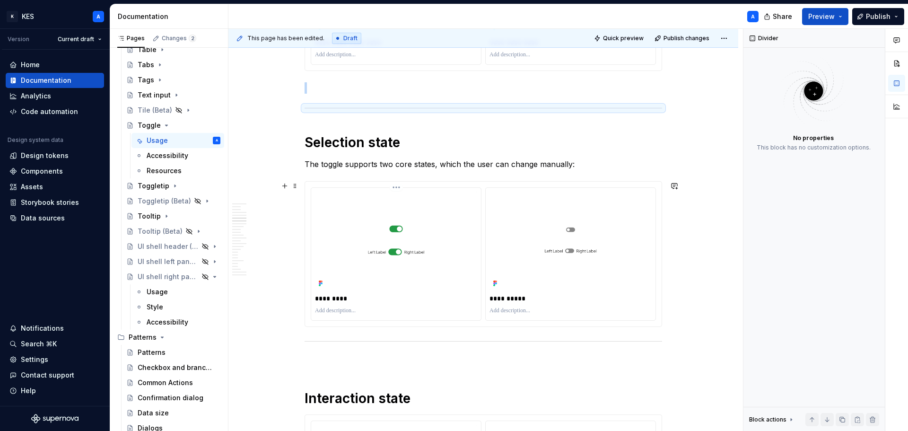
scroll to position [1418, 0]
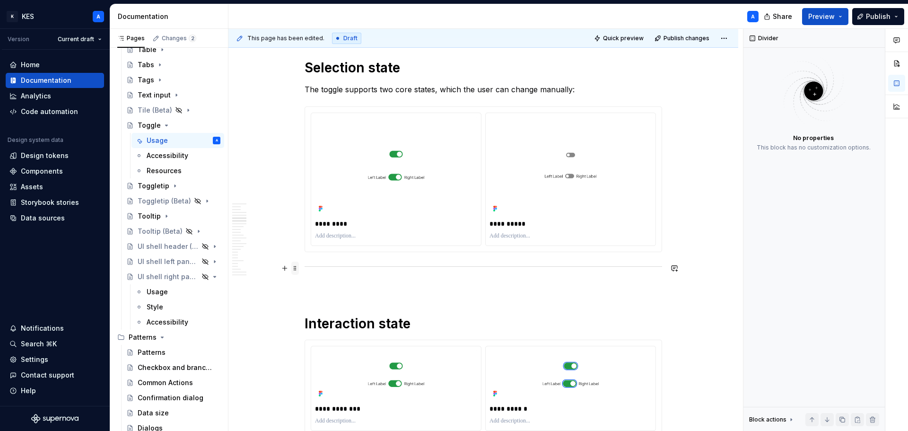
click at [291, 268] on span at bounding box center [295, 267] width 8 height 13
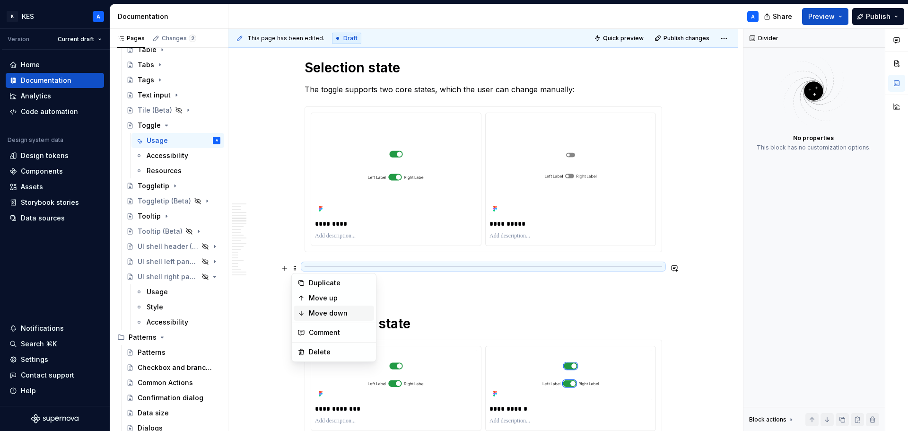
click at [307, 306] on div "Move down" at bounding box center [334, 312] width 80 height 15
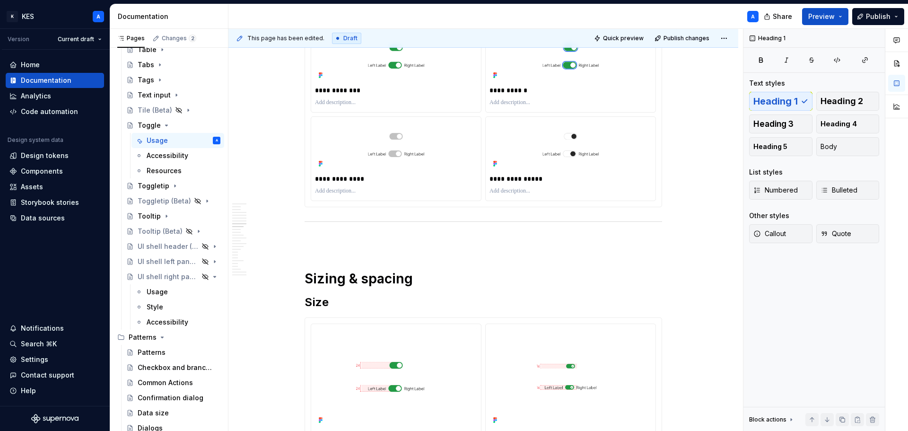
scroll to position [1749, 0]
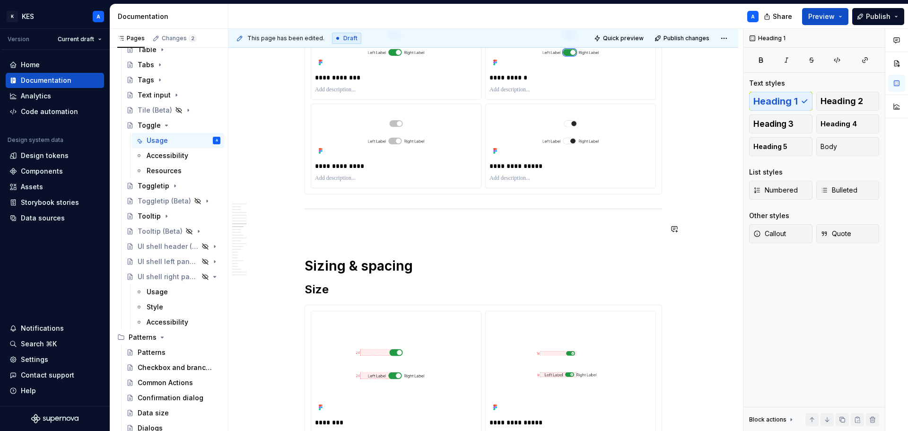
click at [327, 211] on div at bounding box center [482, 209] width 357 height 6
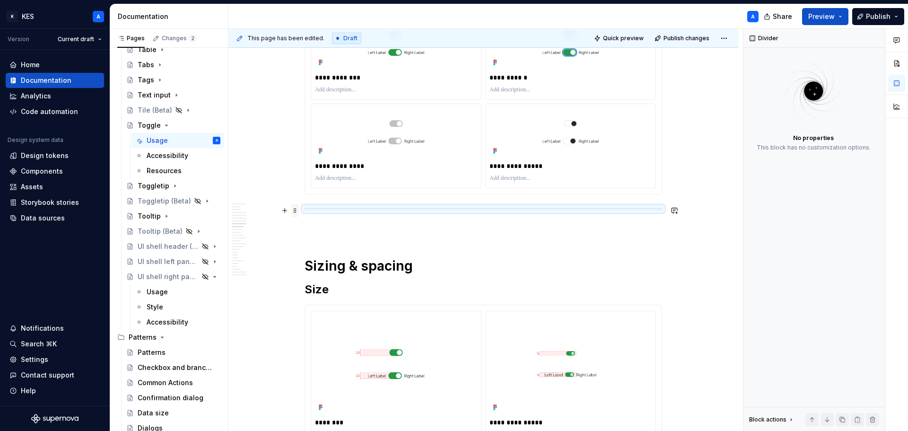
click at [295, 209] on span at bounding box center [295, 210] width 8 height 13
click at [309, 252] on div "Move down" at bounding box center [339, 255] width 61 height 9
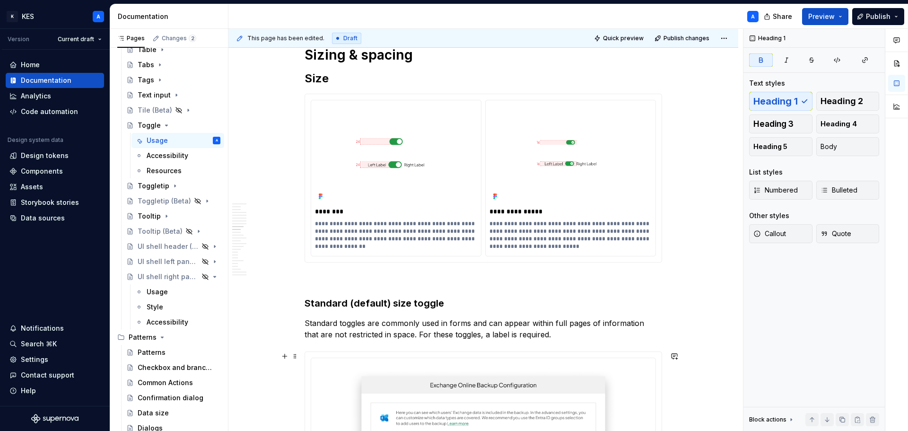
scroll to position [1938, 0]
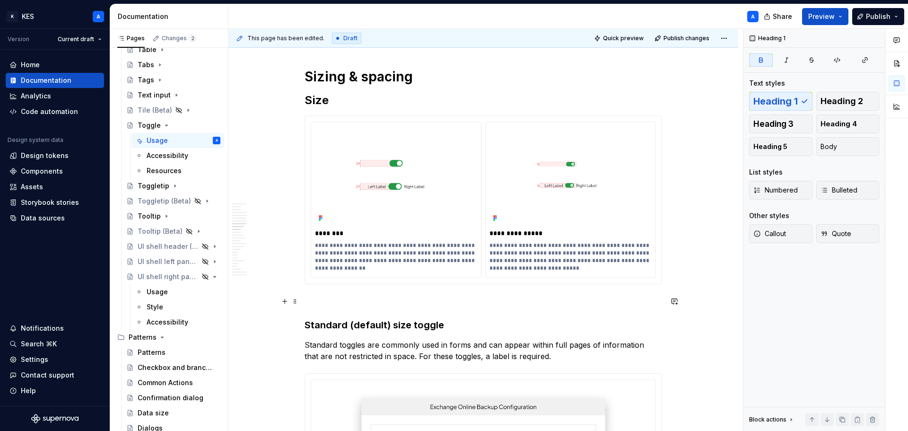
click at [391, 299] on p at bounding box center [482, 300] width 357 height 11
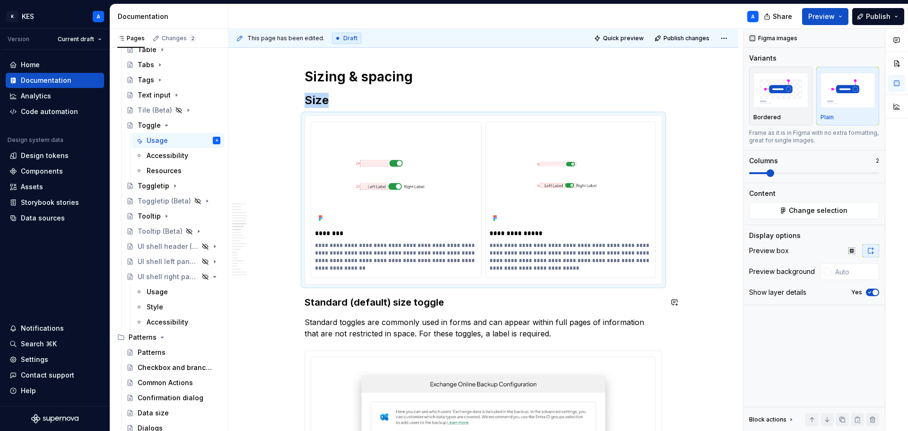
type textarea "*"
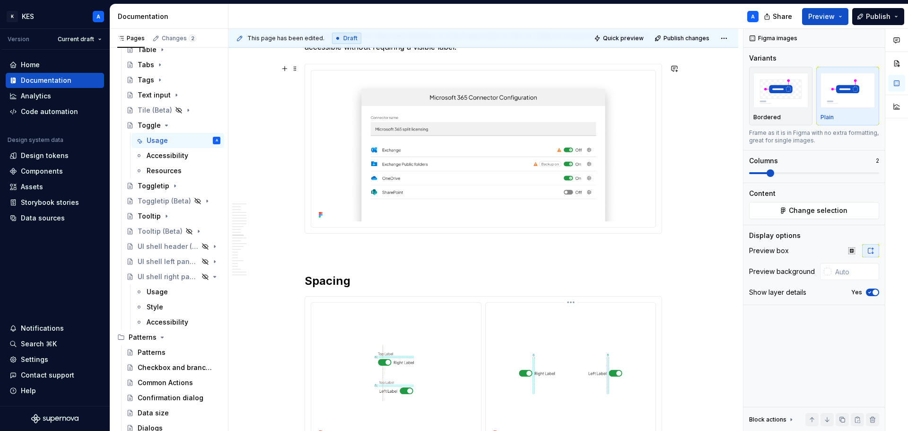
scroll to position [2553, 0]
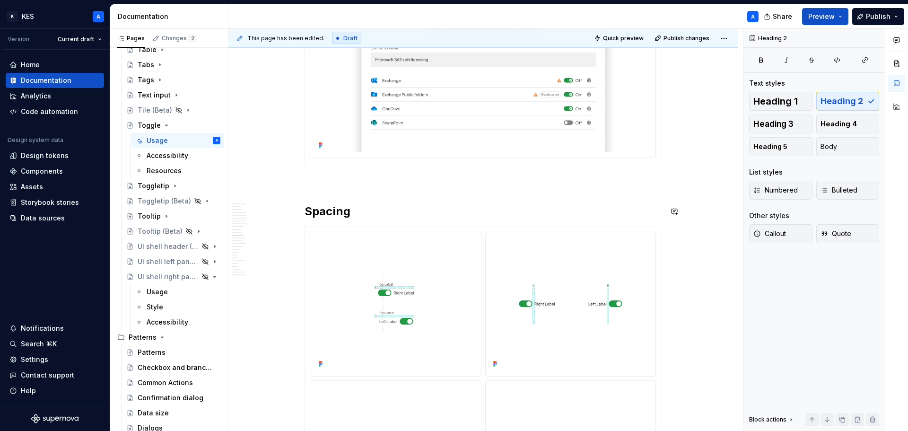
click at [394, 180] on p at bounding box center [482, 180] width 357 height 11
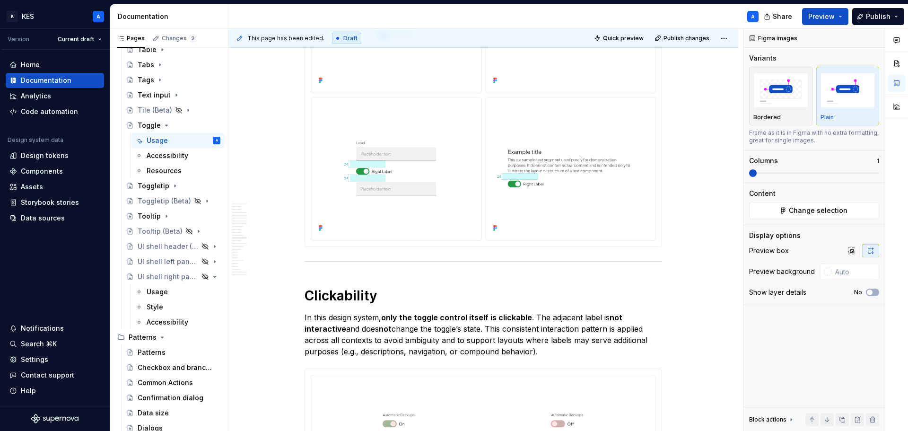
scroll to position [3038, 0]
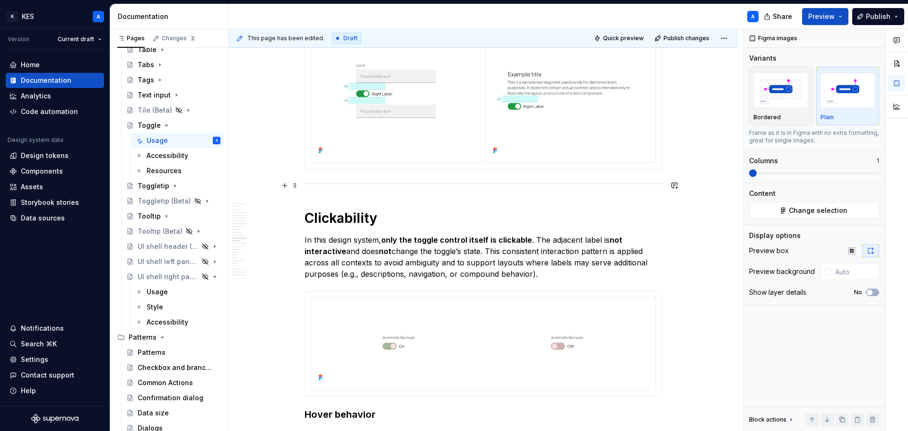
click at [338, 182] on div at bounding box center [482, 184] width 357 height 6
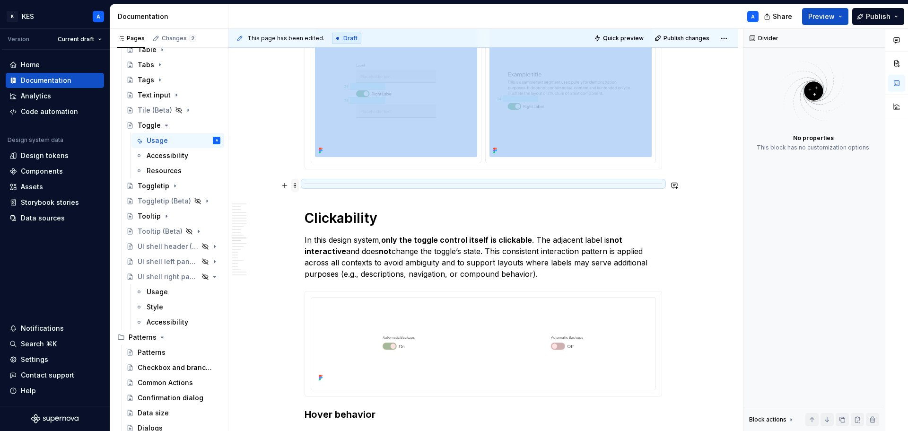
click at [296, 186] on span at bounding box center [295, 185] width 8 height 13
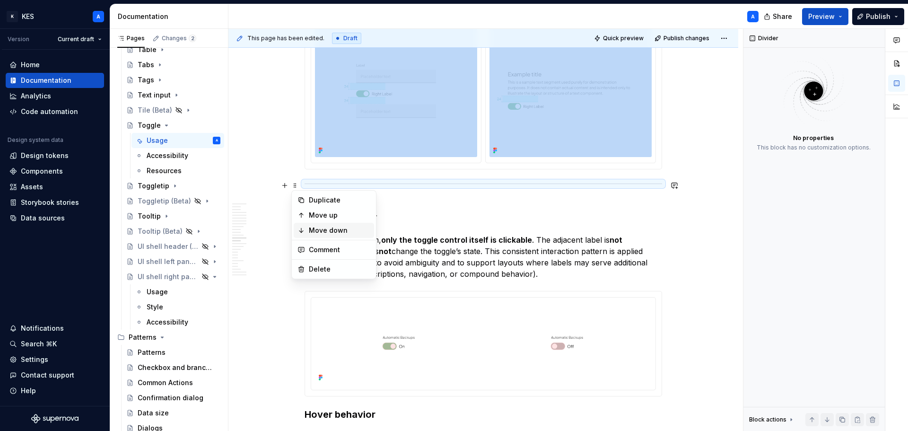
click at [308, 227] on div "Move down" at bounding box center [334, 230] width 80 height 15
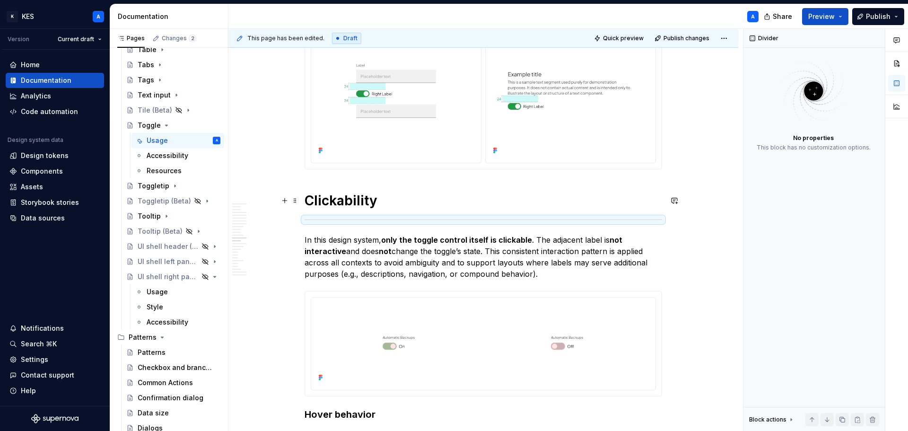
click at [331, 199] on h1 "Clickability" at bounding box center [482, 200] width 357 height 17
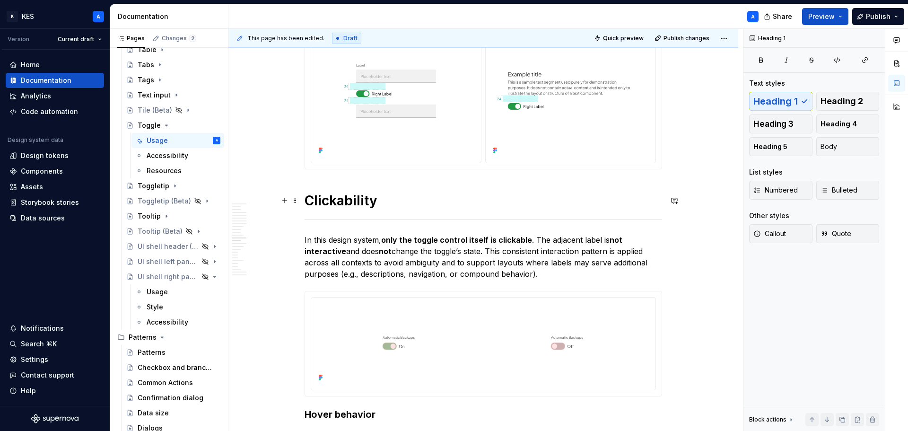
click at [307, 200] on h1 "Clickability" at bounding box center [482, 200] width 357 height 17
click at [304, 236] on div "**********" at bounding box center [483, 79] width 510 height 5884
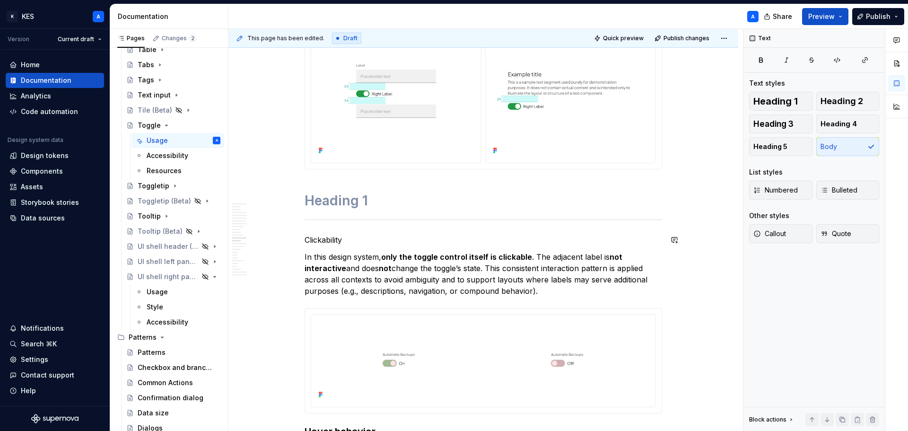
click at [304, 236] on div "**********" at bounding box center [483, 87] width 510 height 5901
click at [321, 239] on p "Clickability" at bounding box center [482, 239] width 357 height 11
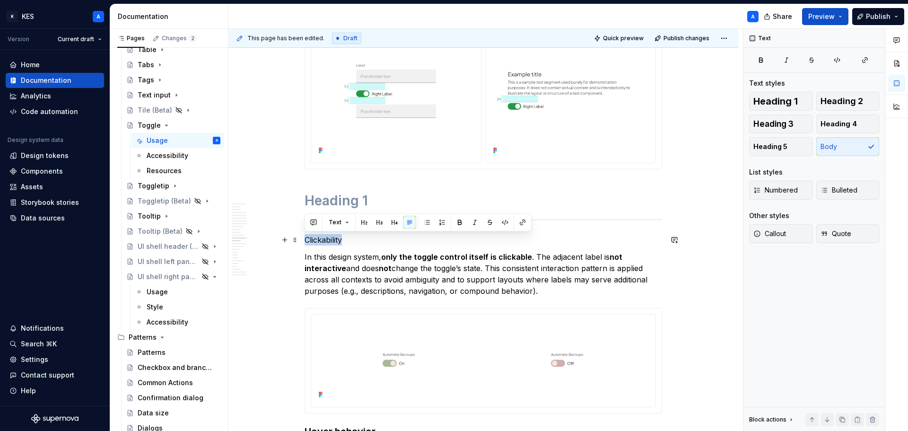
click at [321, 239] on p "Clickability" at bounding box center [482, 239] width 357 height 11
click at [330, 219] on span "Text" at bounding box center [335, 222] width 13 height 8
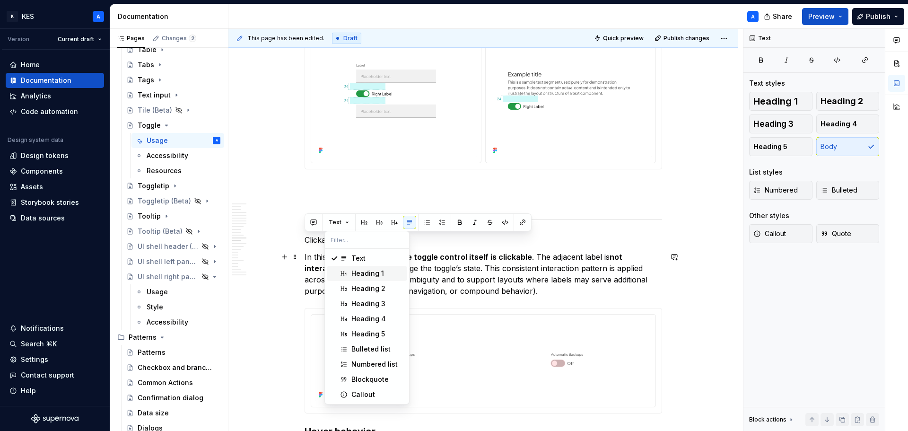
click at [364, 268] on span "Heading 1" at bounding box center [367, 273] width 80 height 15
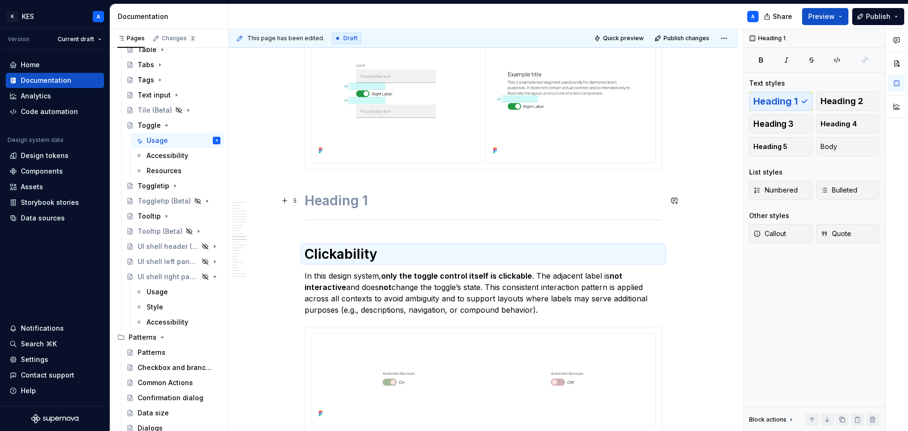
click at [350, 198] on h1 at bounding box center [482, 200] width 357 height 17
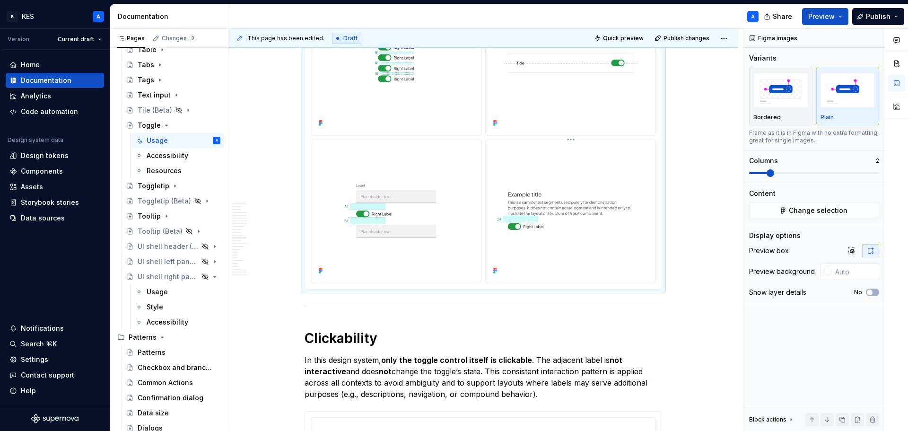
scroll to position [3107, 0]
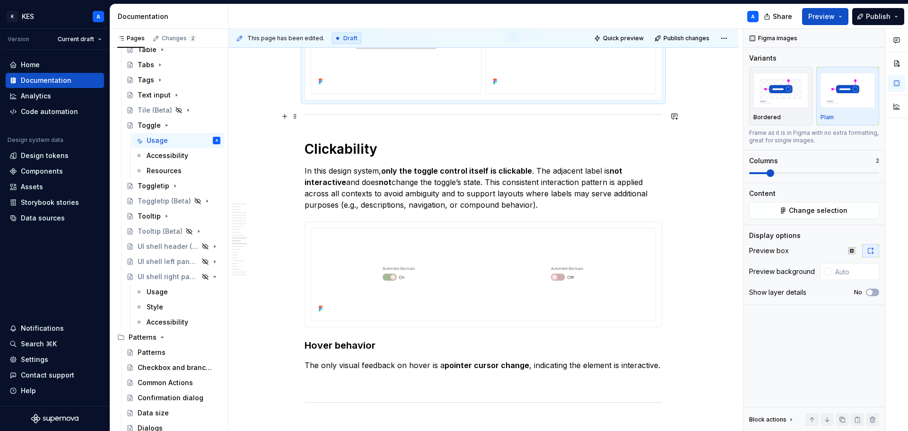
click at [332, 116] on div at bounding box center [482, 115] width 357 height 6
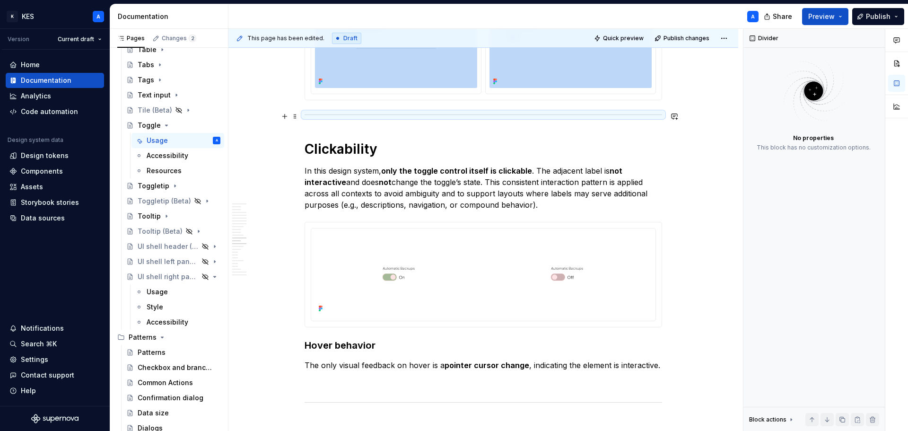
click at [311, 115] on div at bounding box center [482, 115] width 357 height 6
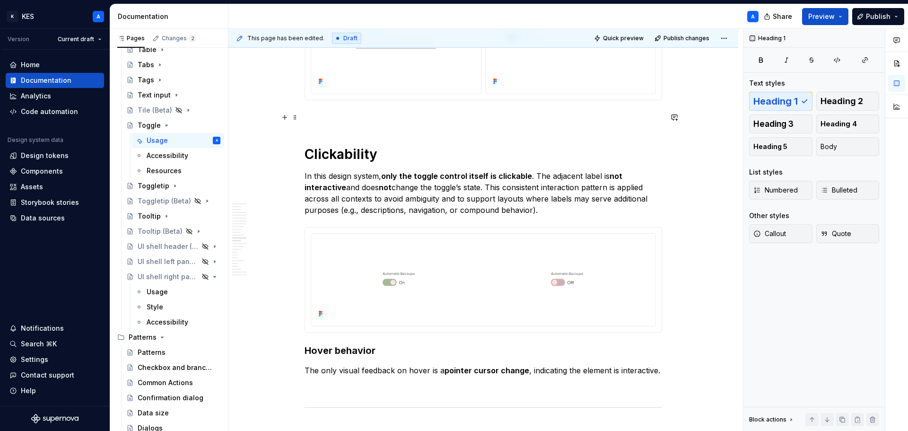
click at [311, 119] on p at bounding box center [482, 117] width 357 height 11
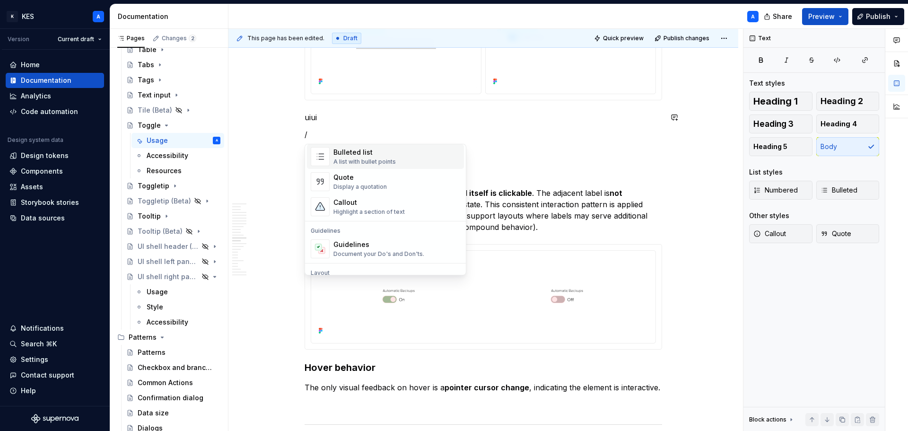
scroll to position [284, 0]
click at [359, 202] on div "A section divider" at bounding box center [357, 203] width 48 height 8
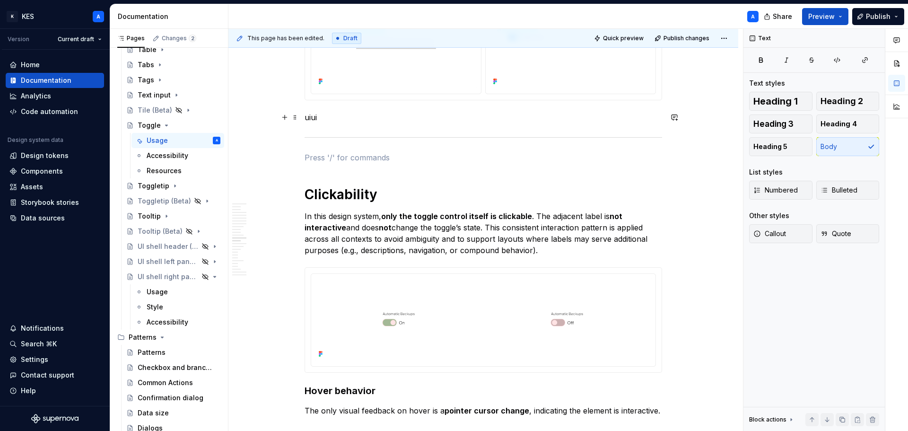
click at [329, 121] on p "uiui" at bounding box center [482, 117] width 357 height 11
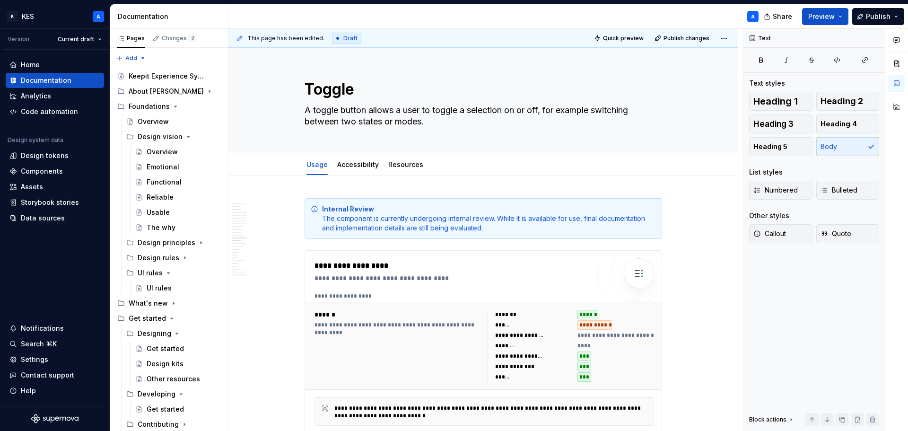
scroll to position [3107, 0]
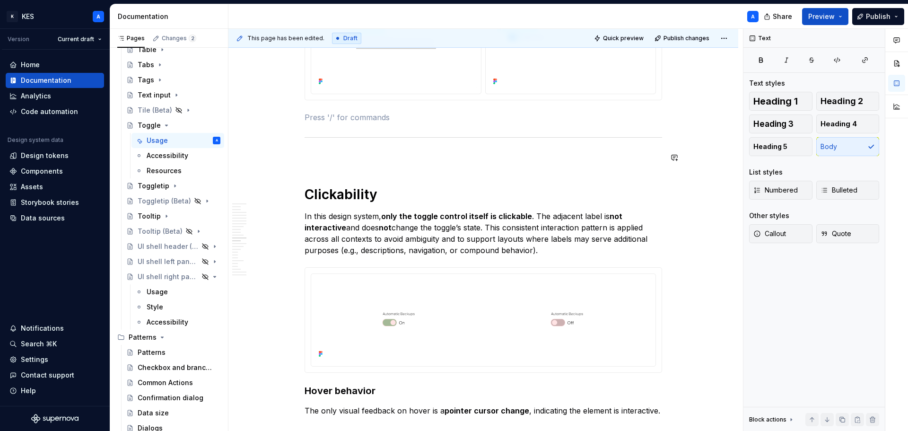
click at [339, 159] on p at bounding box center [482, 157] width 357 height 11
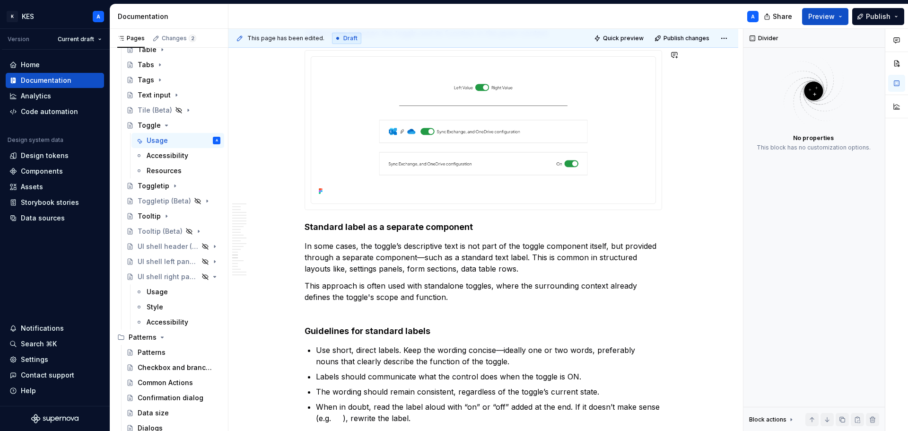
scroll to position [4006, 0]
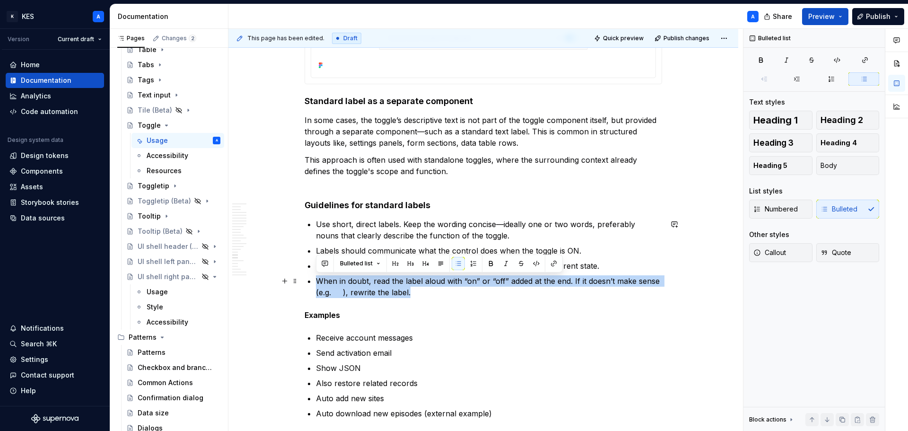
drag, startPoint x: 435, startPoint y: 297, endPoint x: 318, endPoint y: 282, distance: 118.6
click at [318, 282] on p "When in doubt, read the label aloud with “on” or “off” added at the end. If it …" at bounding box center [489, 286] width 346 height 23
copy p "When in doubt, read the label aloud with “on” or “off” added at the end. If it …"
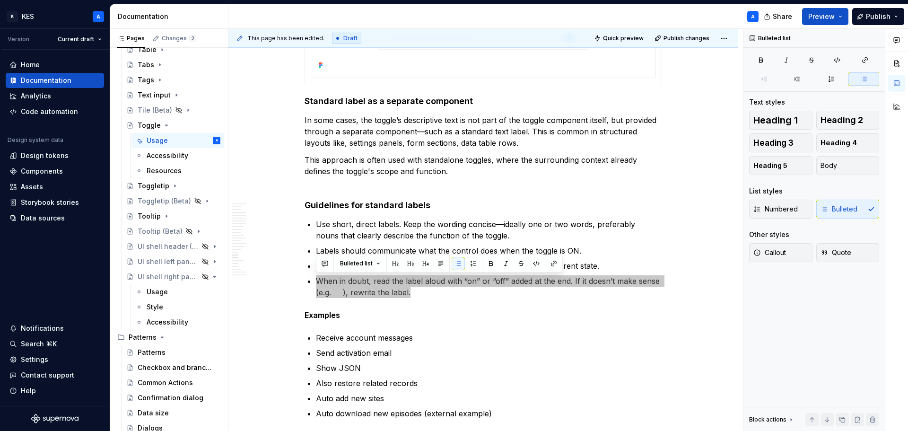
type textarea "*"
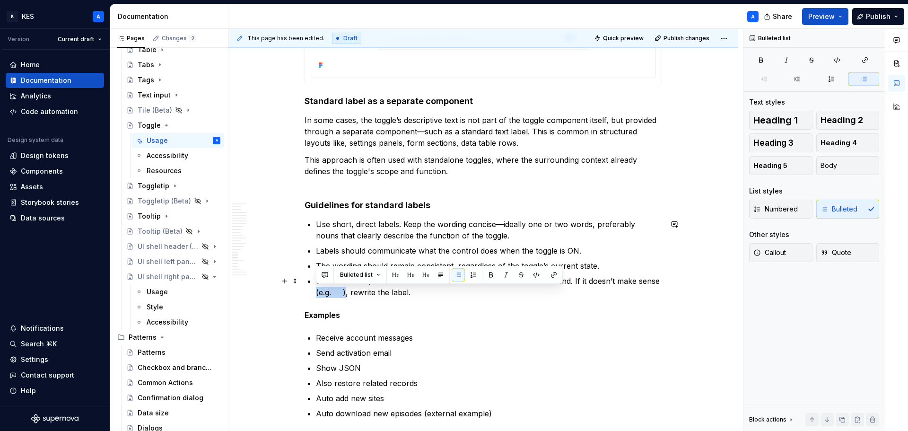
drag, startPoint x: 345, startPoint y: 290, endPoint x: 310, endPoint y: 296, distance: 35.9
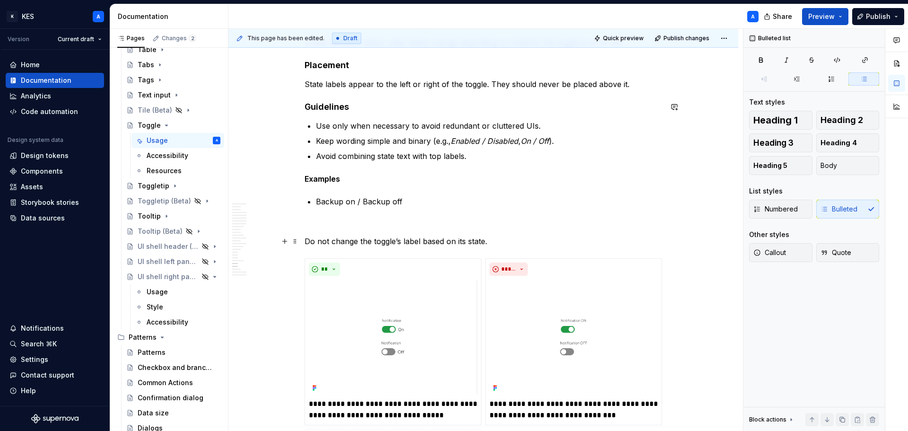
scroll to position [4620, 0]
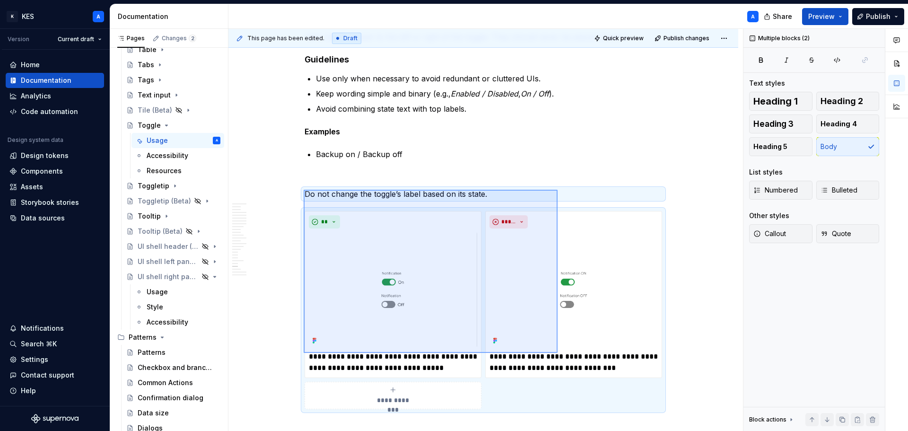
drag, startPoint x: 304, startPoint y: 190, endPoint x: 557, endPoint y: 353, distance: 301.8
click at [557, 353] on div "**********" at bounding box center [485, 230] width 514 height 402
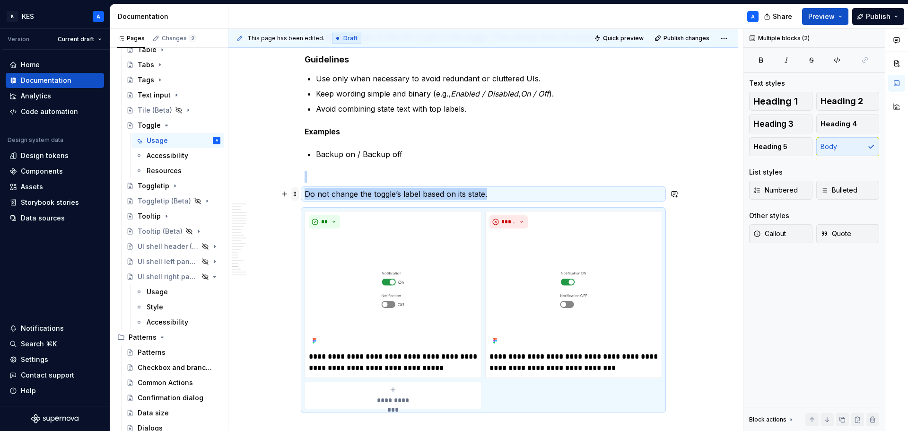
click at [291, 194] on span at bounding box center [295, 193] width 8 height 13
click at [312, 220] on div "Move up" at bounding box center [339, 223] width 61 height 9
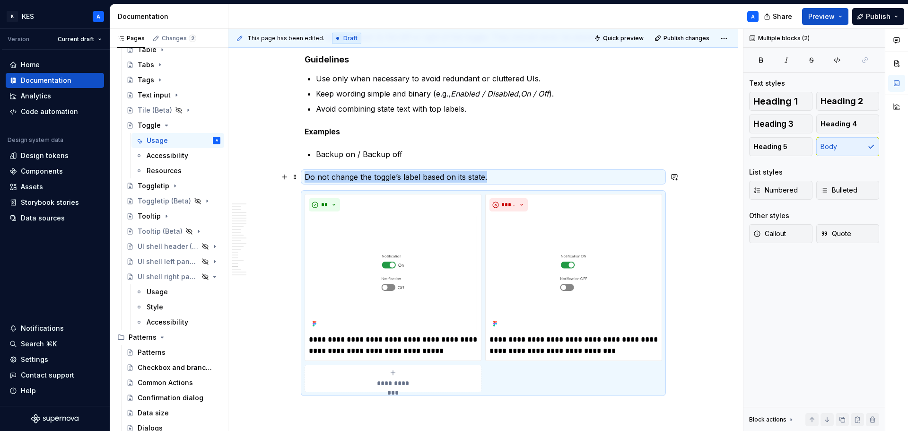
click at [305, 175] on p "Do not change the toggle’s label based on its state." at bounding box center [482, 176] width 357 height 11
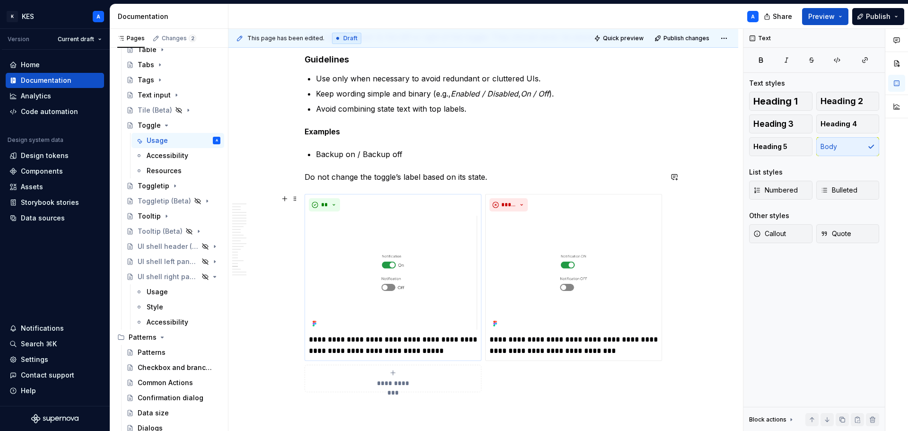
click at [356, 235] on img at bounding box center [393, 272] width 168 height 115
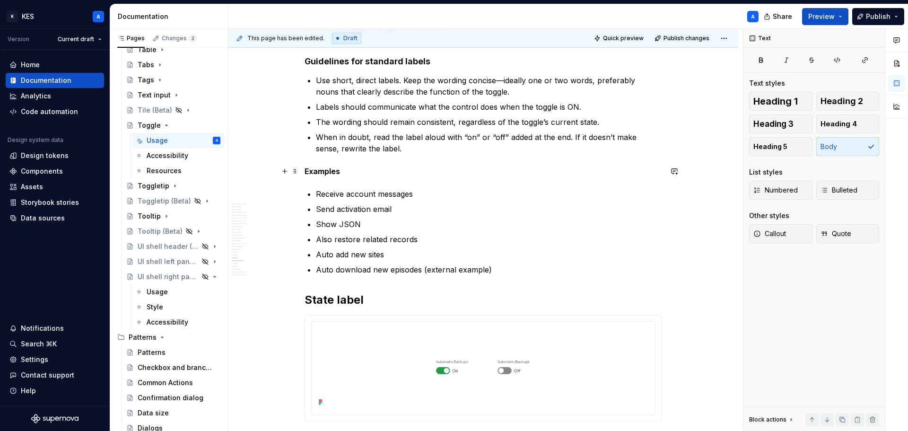
scroll to position [4195, 0]
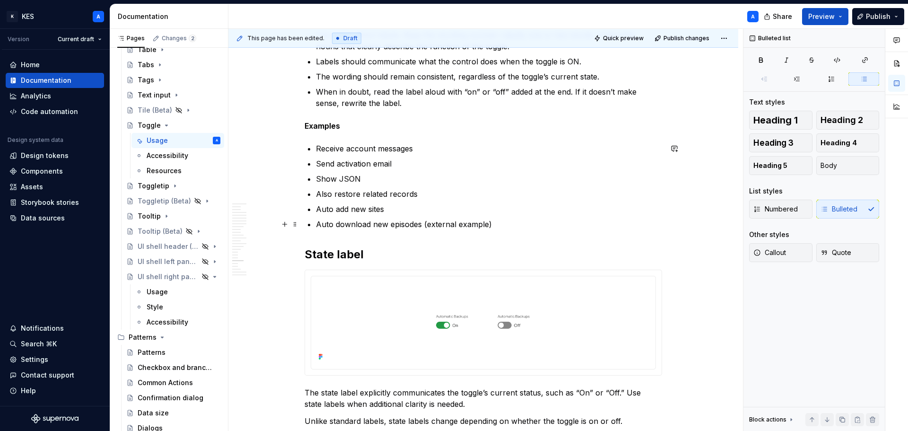
click at [510, 223] on p "Auto download new episodes (external example)" at bounding box center [489, 223] width 346 height 11
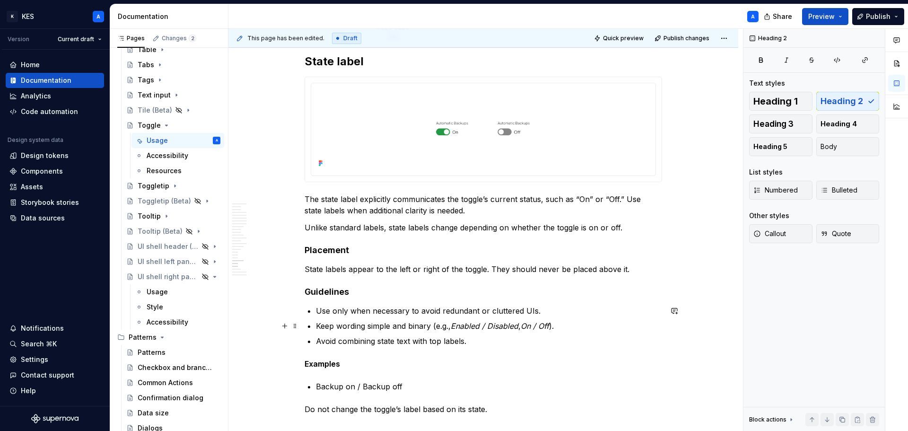
scroll to position [4857, 0]
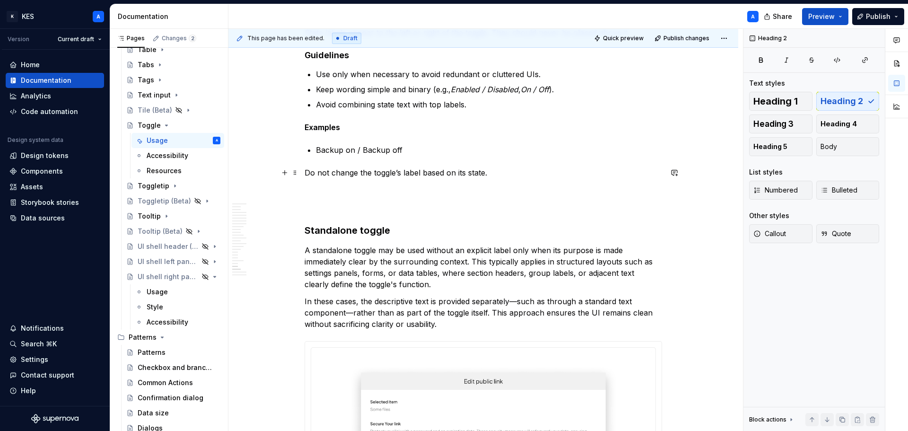
click at [415, 174] on p "Do not change the toggle’s label based on its state." at bounding box center [482, 172] width 357 height 11
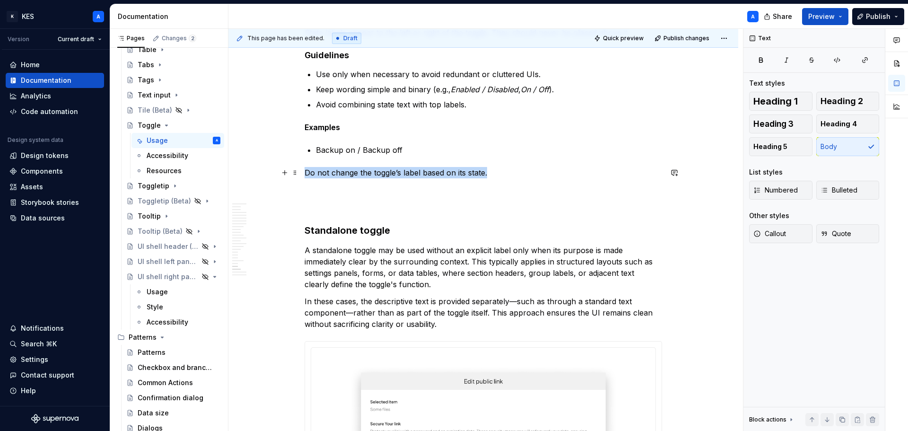
click at [415, 174] on p "Do not change the toggle’s label based on its state." at bounding box center [482, 172] width 357 height 11
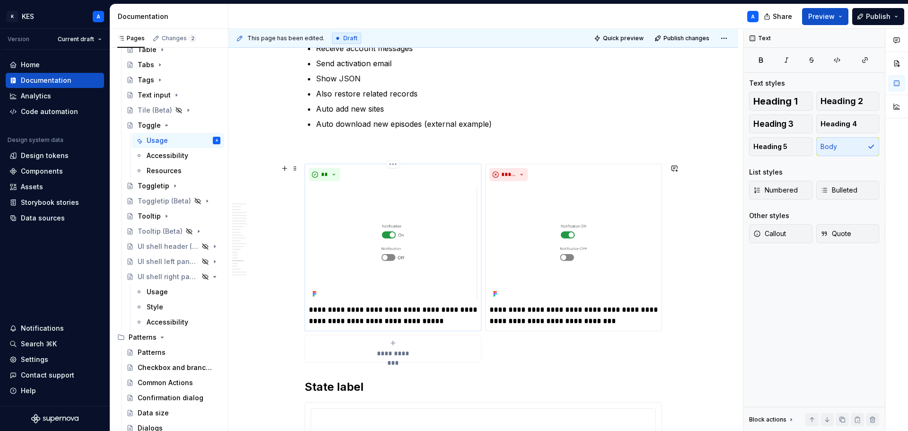
scroll to position [4242, 0]
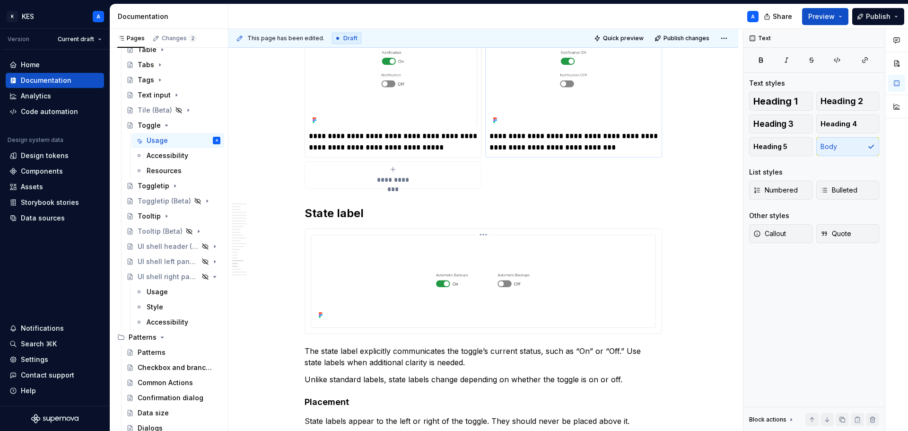
scroll to position [4526, 0]
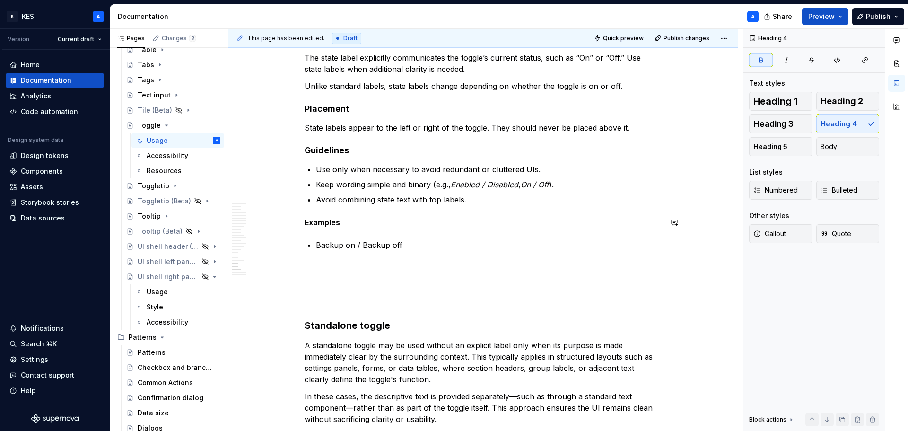
scroll to position [4762, 0]
click at [399, 278] on p at bounding box center [482, 283] width 357 height 11
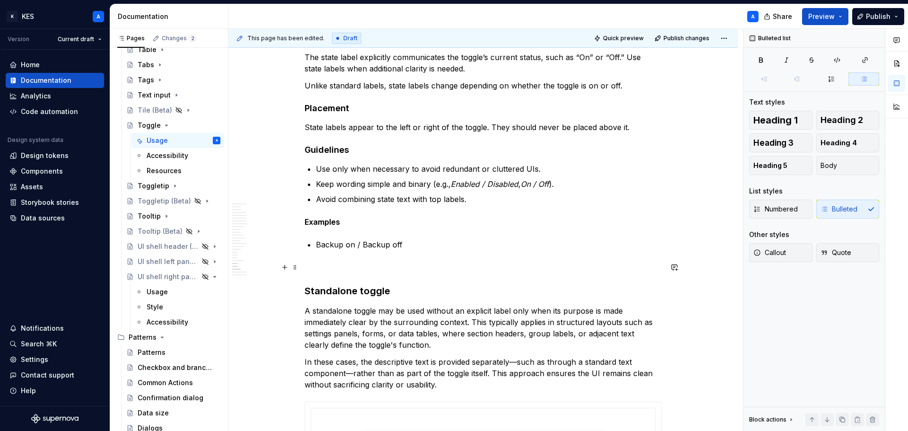
click at [340, 262] on p at bounding box center [482, 266] width 357 height 11
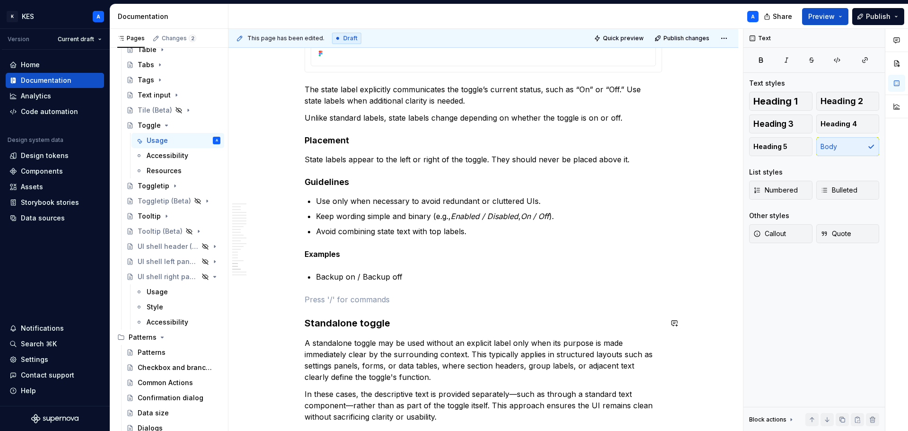
scroll to position [4715, 0]
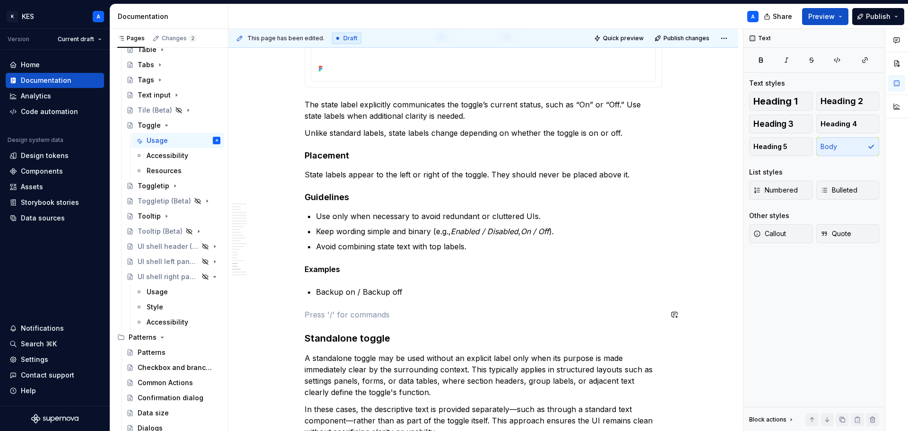
click at [367, 338] on h3 "Standalone toggle" at bounding box center [482, 337] width 357 height 13
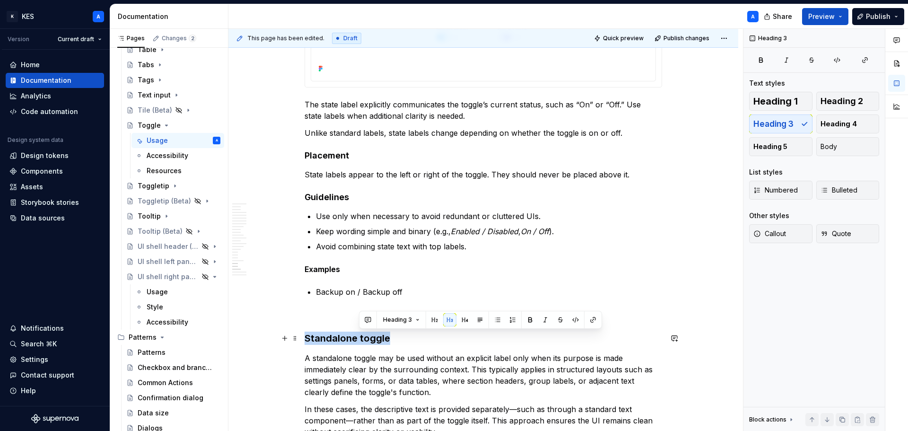
click at [367, 338] on h3 "Standalone toggle" at bounding box center [482, 337] width 357 height 13
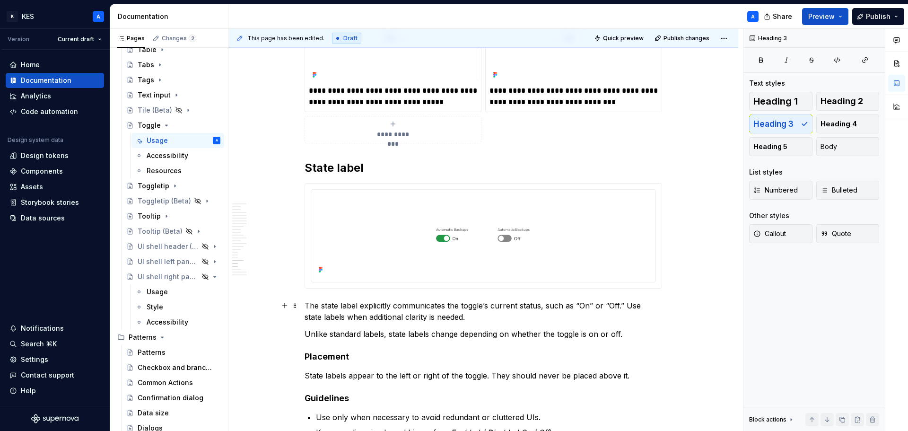
scroll to position [4478, 0]
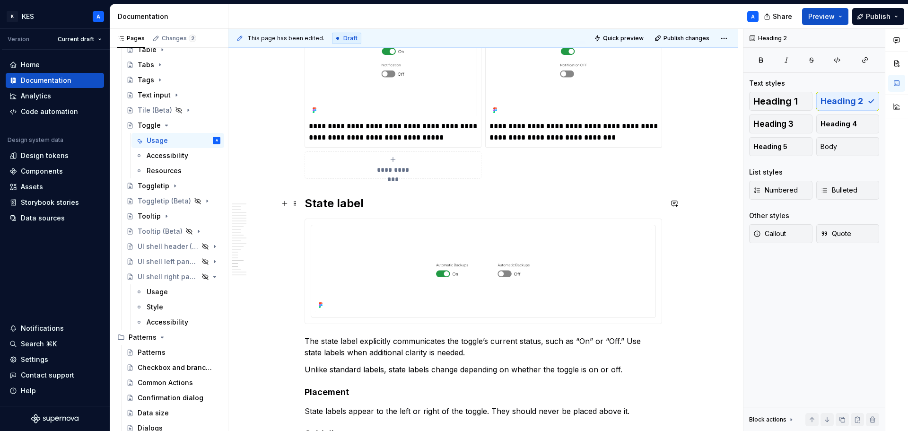
click at [334, 202] on h2 "State label" at bounding box center [482, 203] width 357 height 15
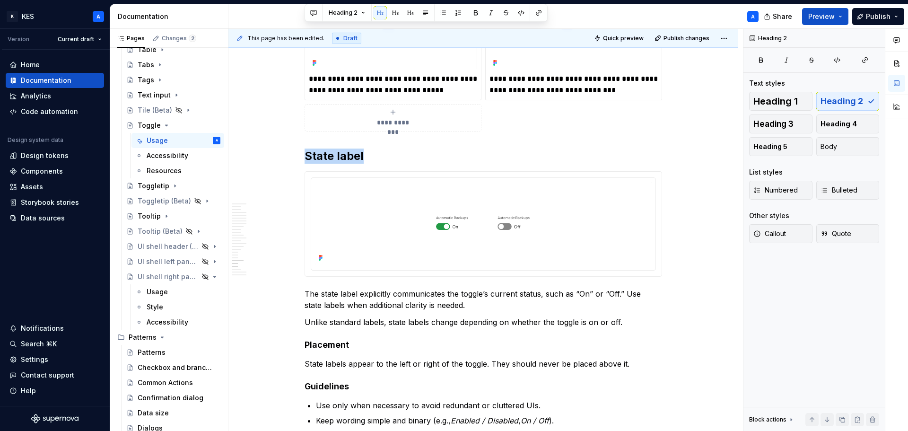
scroll to position [4715, 0]
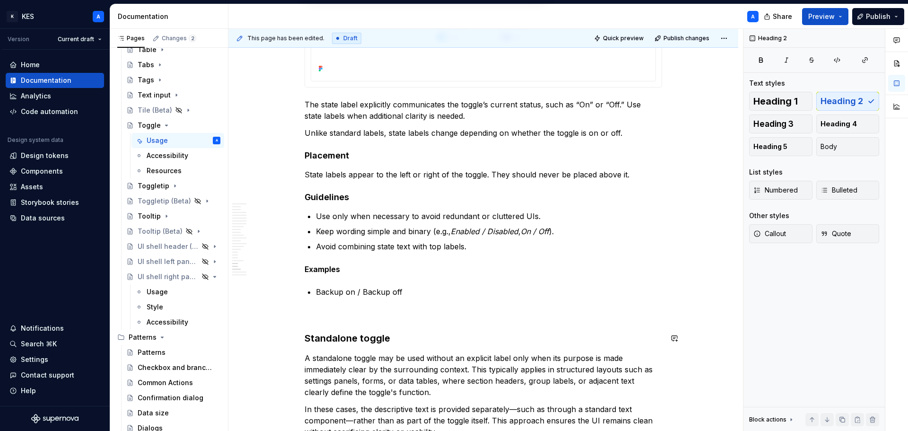
click at [359, 336] on h3 "Standalone toggle" at bounding box center [482, 337] width 357 height 13
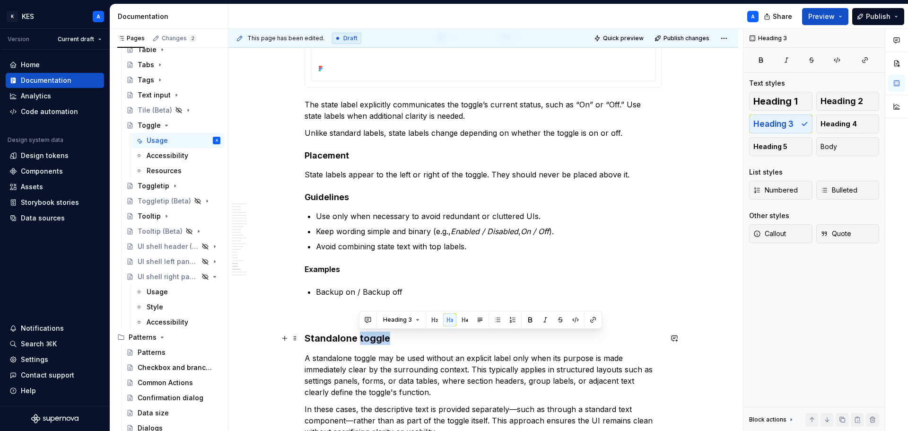
click at [359, 336] on h3 "Standalone toggle" at bounding box center [482, 337] width 357 height 13
click at [359, 322] on button "Heading 3" at bounding box center [346, 319] width 45 height 13
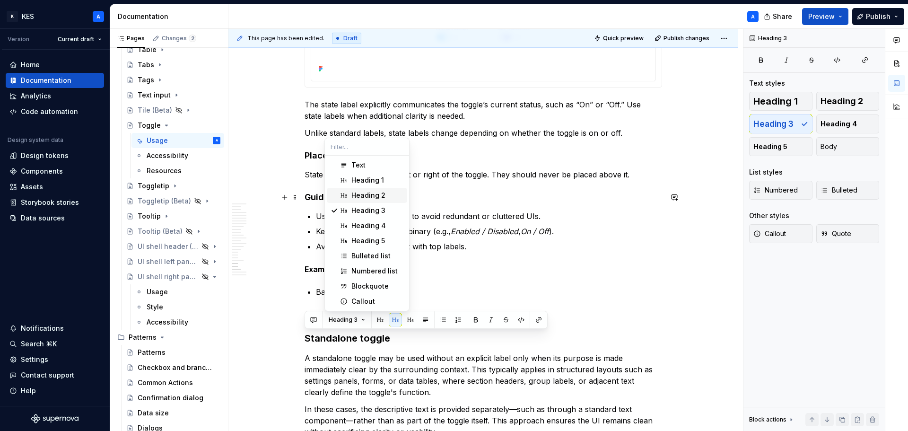
click at [370, 198] on div "Heading 2" at bounding box center [368, 195] width 34 height 9
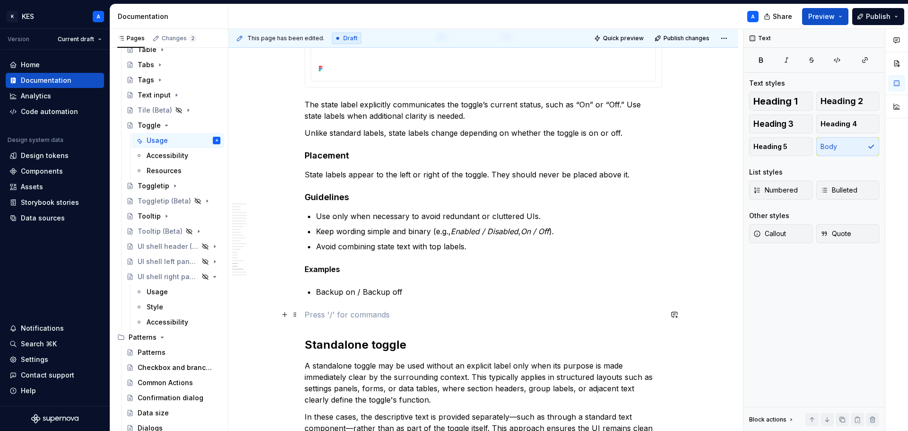
click at [409, 314] on p at bounding box center [482, 314] width 357 height 11
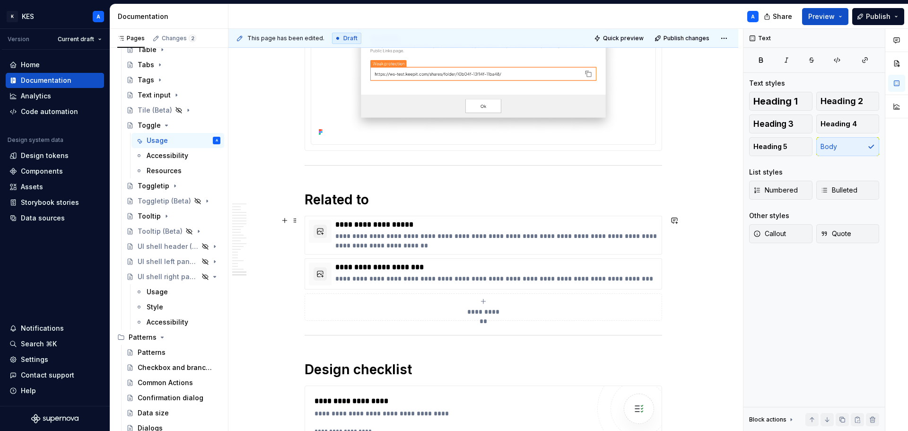
scroll to position [5377, 0]
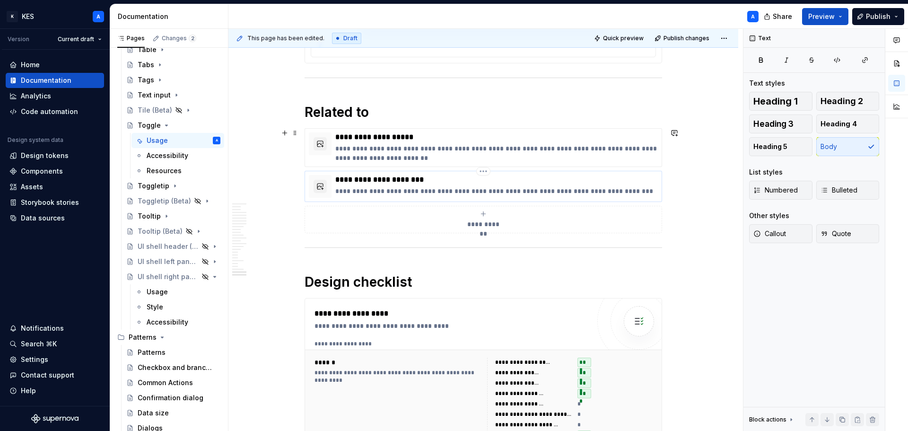
click at [353, 179] on p "**********" at bounding box center [496, 179] width 322 height 9
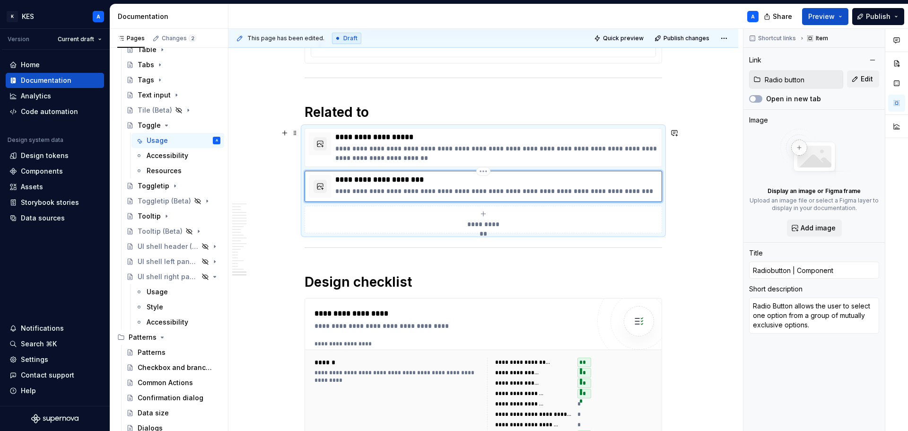
type textarea "*"
click at [356, 179] on p "**********" at bounding box center [496, 179] width 322 height 9
type textarea "*"
type input "Radio button | Component"
click at [356, 192] on p "**********" at bounding box center [496, 190] width 322 height 9
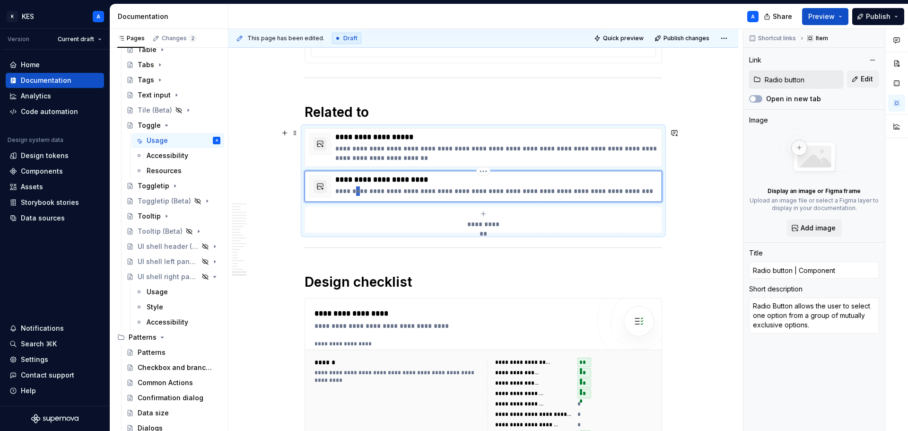
type textarea "*"
type textarea "Radio button allows the user to select one option from a group of mutually excl…"
click at [417, 186] on p "**********" at bounding box center [496, 190] width 322 height 9
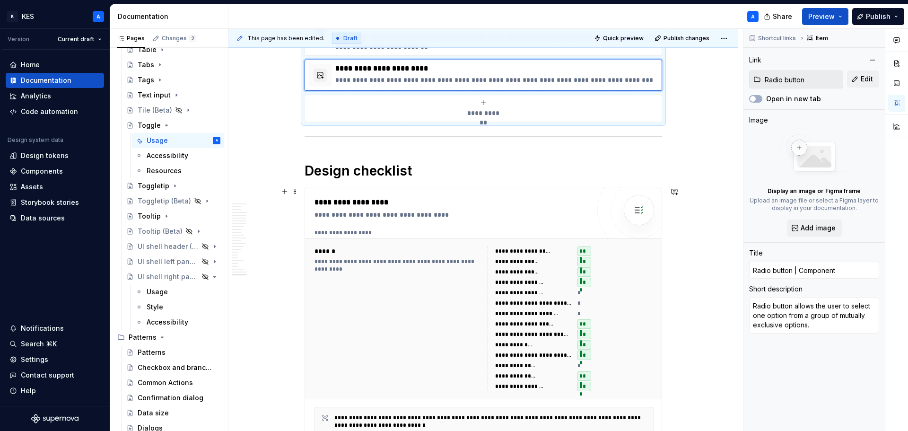
scroll to position [5406, 0]
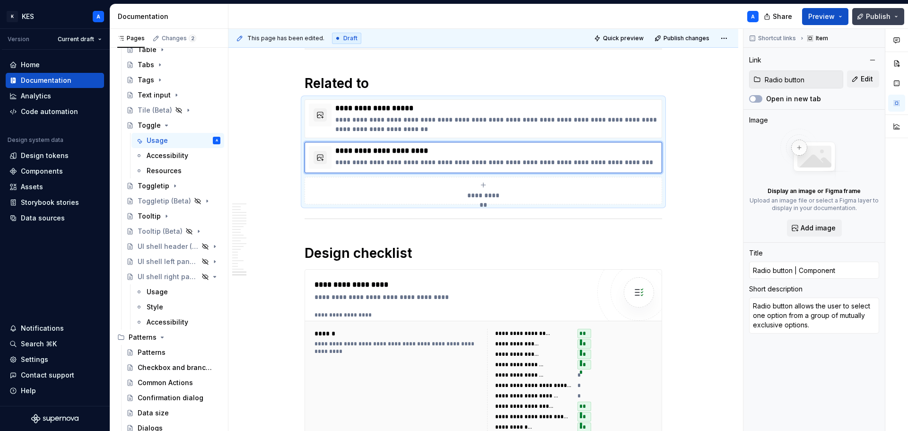
click at [878, 23] on button "Publish" at bounding box center [878, 16] width 52 height 17
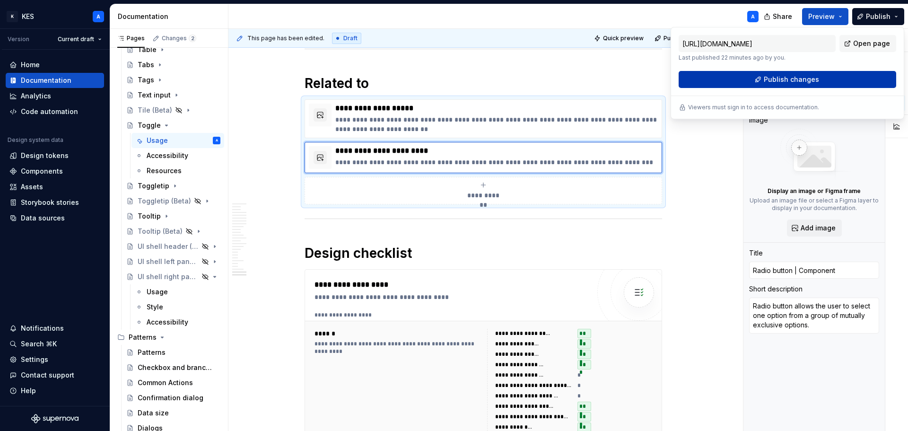
click at [838, 76] on button "Publish changes" at bounding box center [786, 79] width 217 height 17
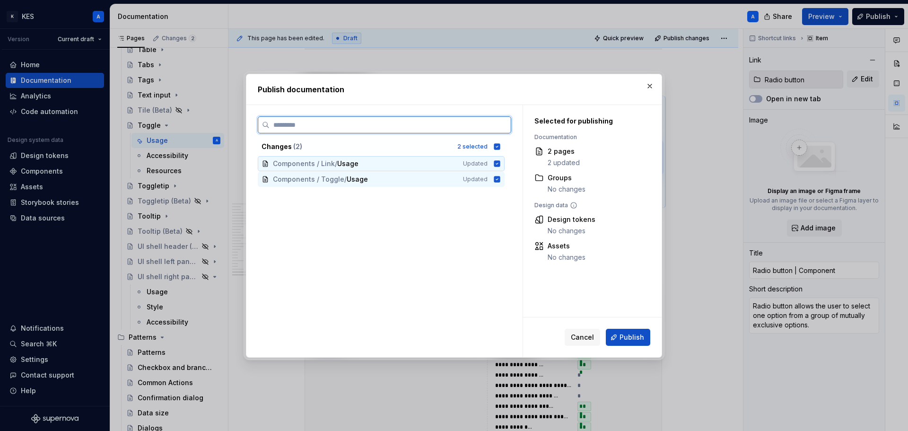
drag, startPoint x: 500, startPoint y: 160, endPoint x: 500, endPoint y: 170, distance: 9.5
click at [500, 161] on icon at bounding box center [497, 164] width 8 height 8
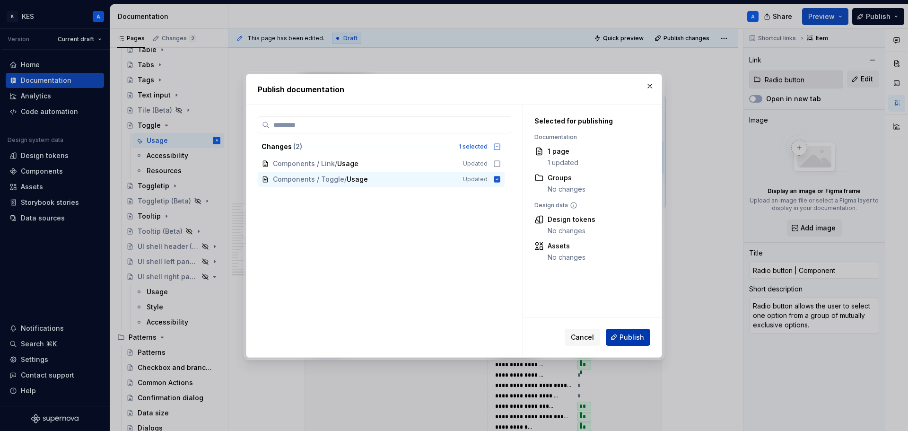
click at [634, 330] on button "Publish" at bounding box center [628, 337] width 44 height 17
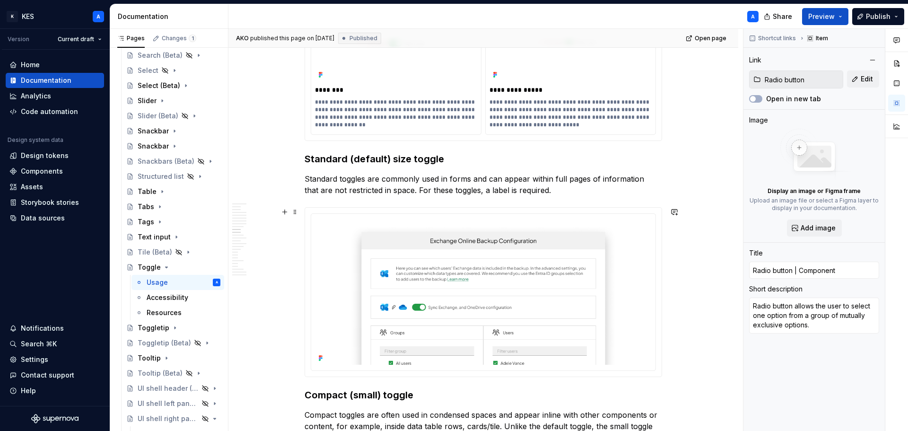
scroll to position [2033, 0]
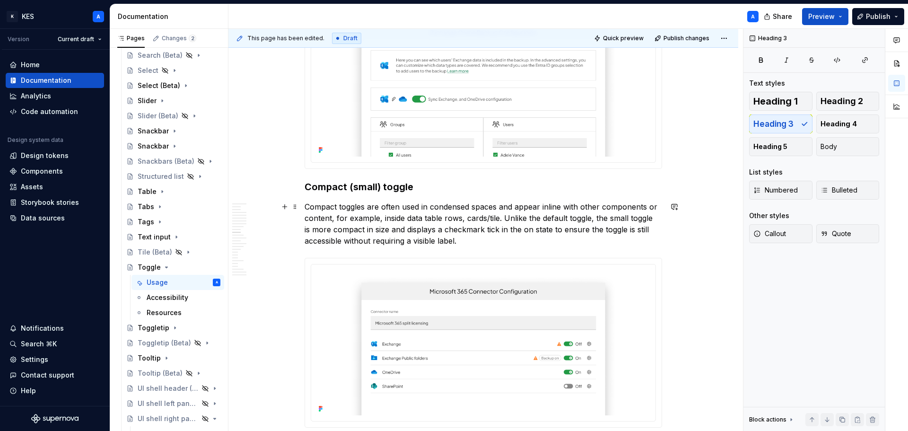
scroll to position [2317, 0]
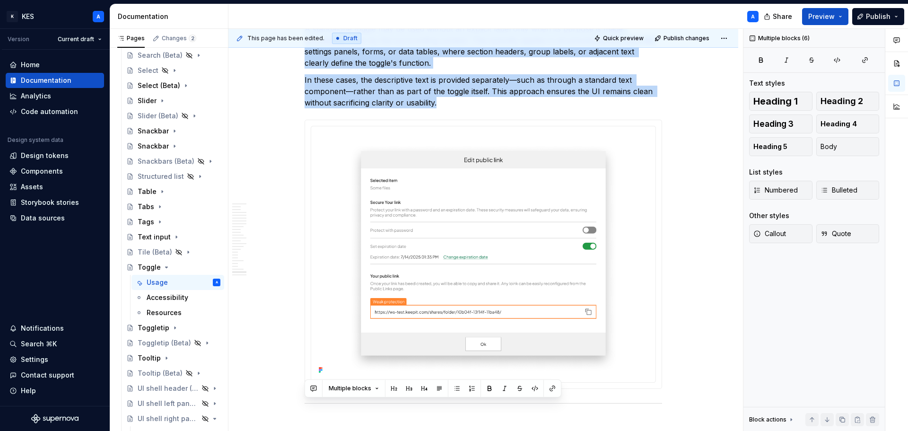
scroll to position [5167, 0]
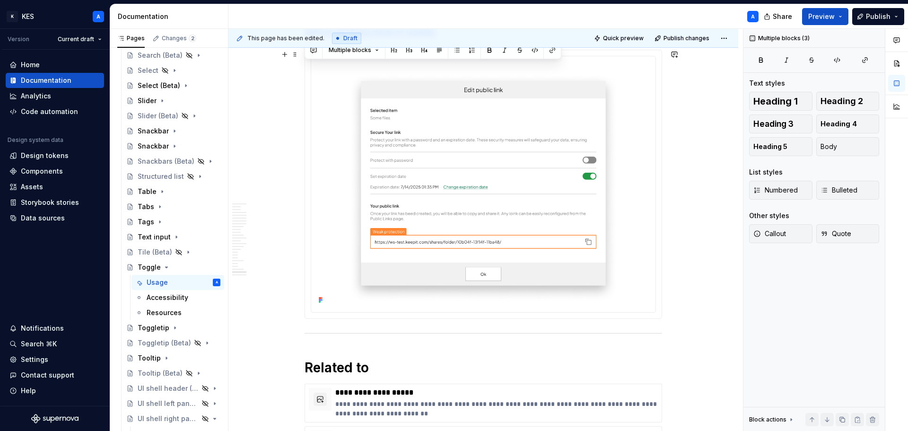
drag, startPoint x: 305, startPoint y: 232, endPoint x: 533, endPoint y: 203, distance: 229.3
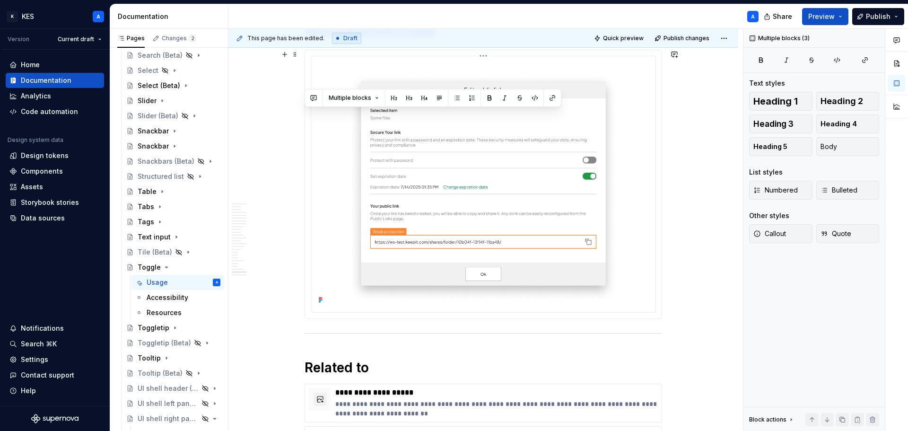
scroll to position [5025, 0]
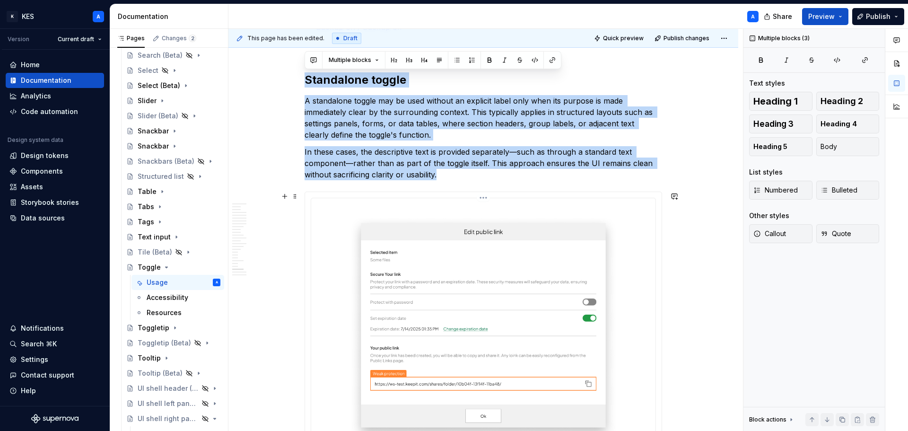
click at [580, 247] on img at bounding box center [483, 325] width 337 height 246
drag, startPoint x: 451, startPoint y: 180, endPoint x: 306, endPoint y: 81, distance: 175.3
copy div "Standalone toggle A standalone toggle may be used without an explicit label onl…"
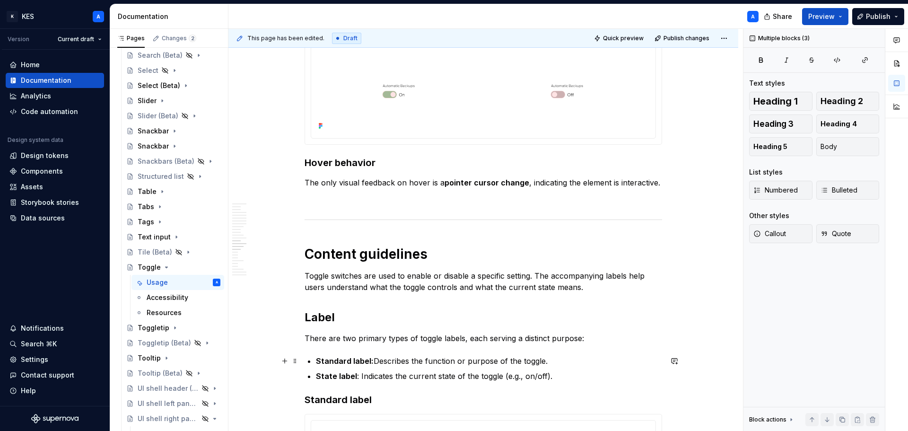
scroll to position [3323, 0]
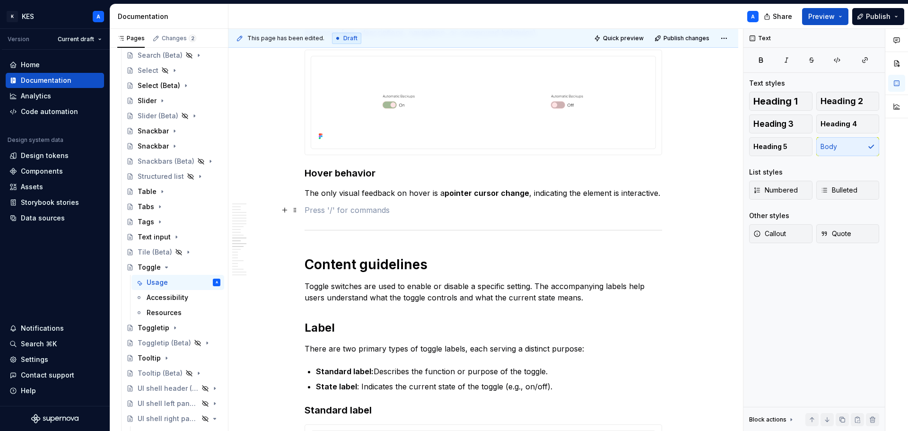
scroll to position [3465, 0]
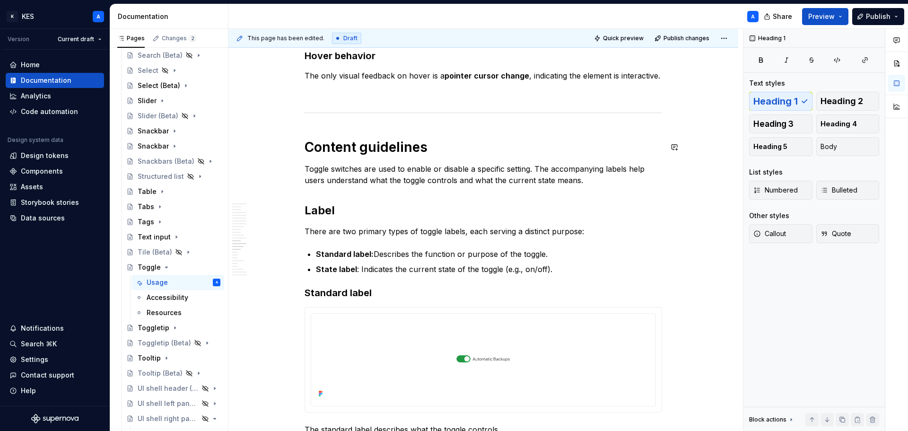
click at [307, 147] on h1 "Content guidelines" at bounding box center [482, 147] width 357 height 17
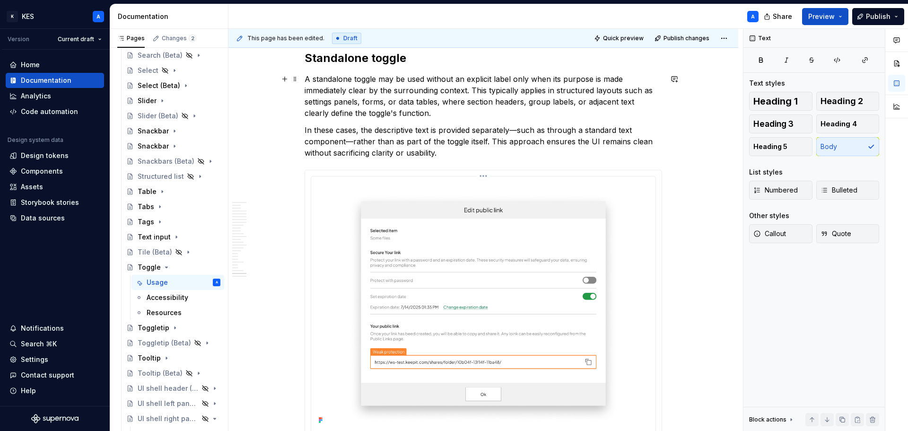
scroll to position [5261, 0]
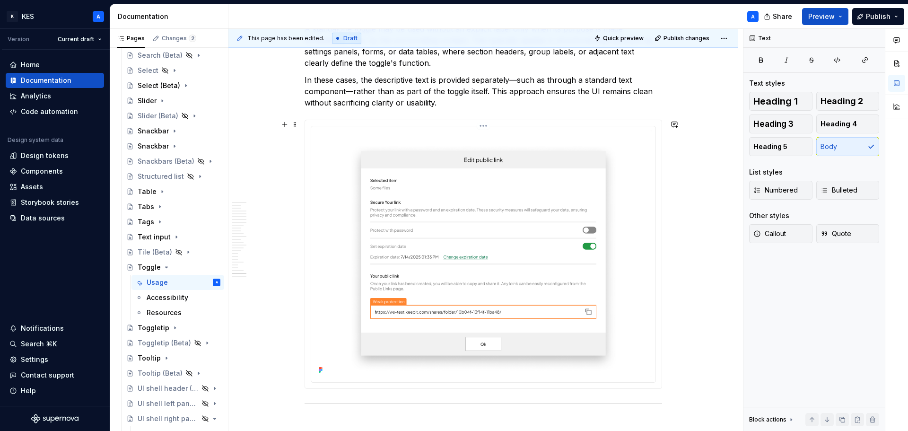
click at [537, 258] on img at bounding box center [483, 253] width 337 height 246
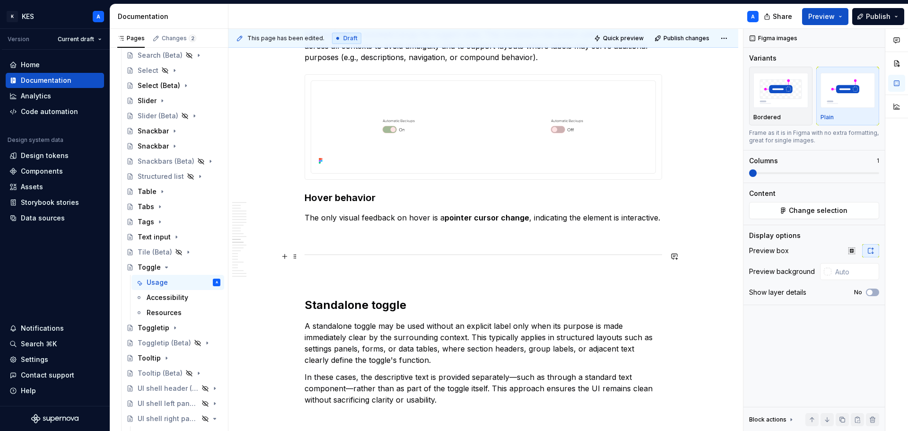
scroll to position [3512, 0]
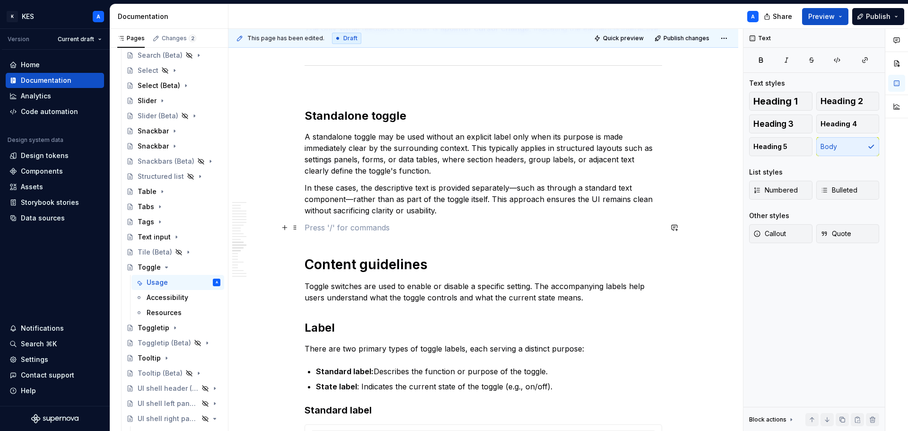
click at [451, 223] on p at bounding box center [482, 227] width 357 height 11
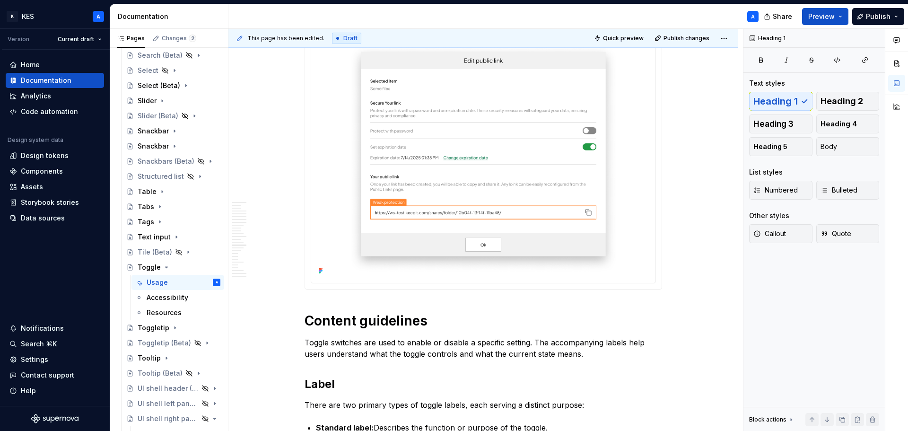
scroll to position [3796, 0]
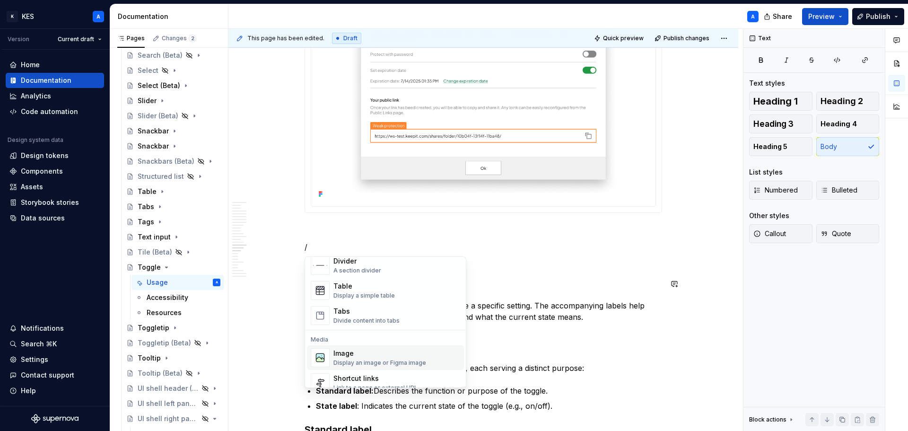
scroll to position [284, 0]
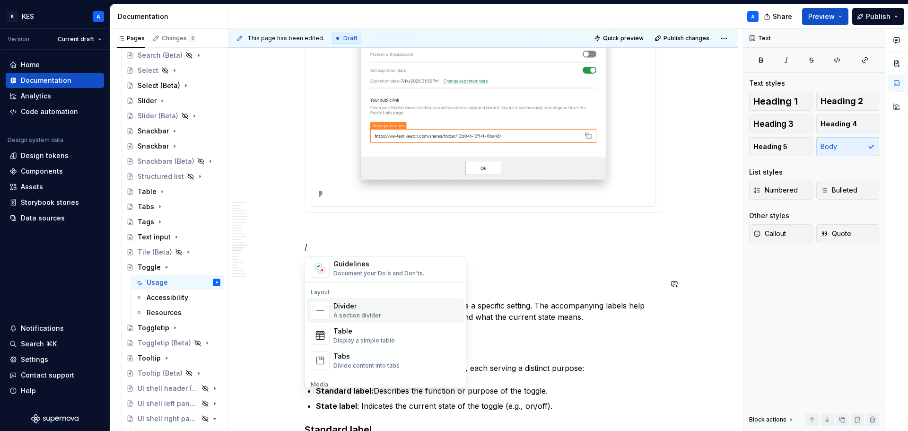
click at [387, 314] on div "Divider A section divider" at bounding box center [396, 310] width 127 height 19
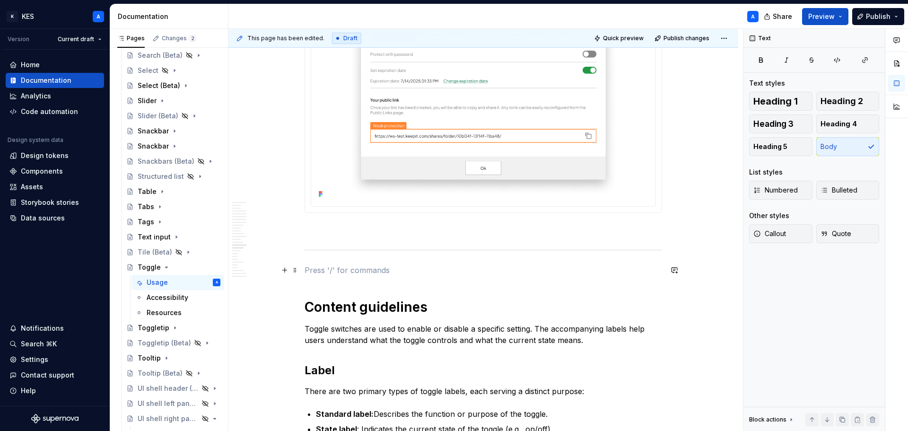
click at [504, 267] on p at bounding box center [482, 269] width 357 height 11
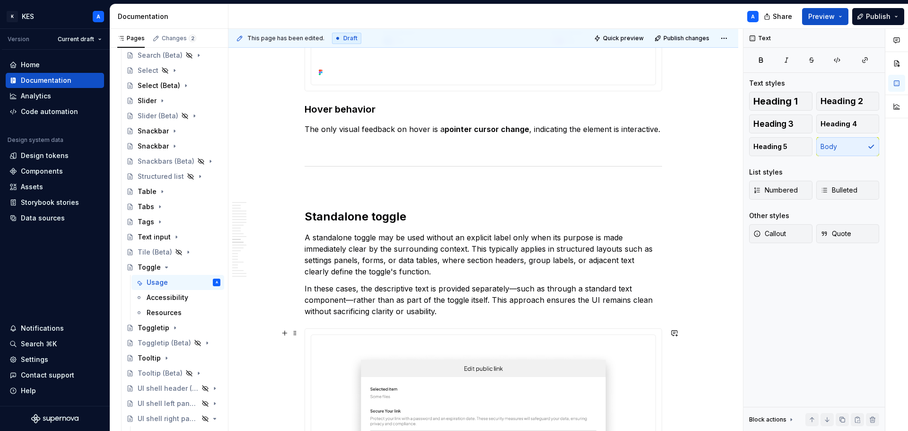
scroll to position [3323, 0]
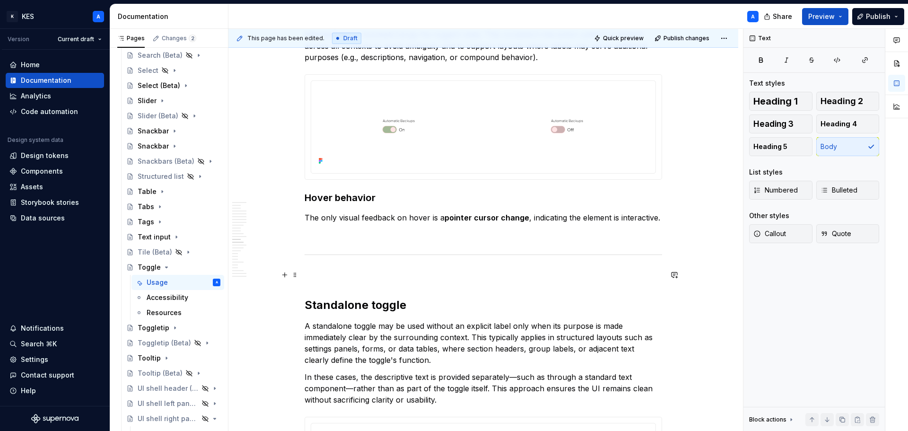
click at [374, 276] on p at bounding box center [482, 274] width 357 height 11
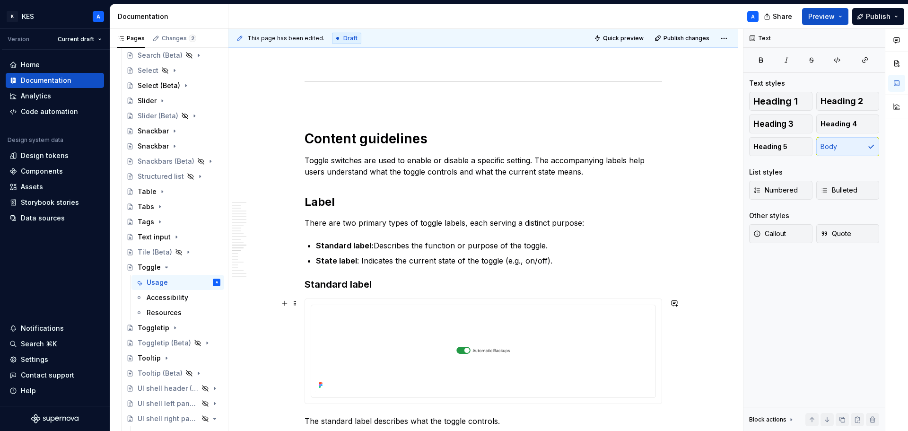
scroll to position [3843, 0]
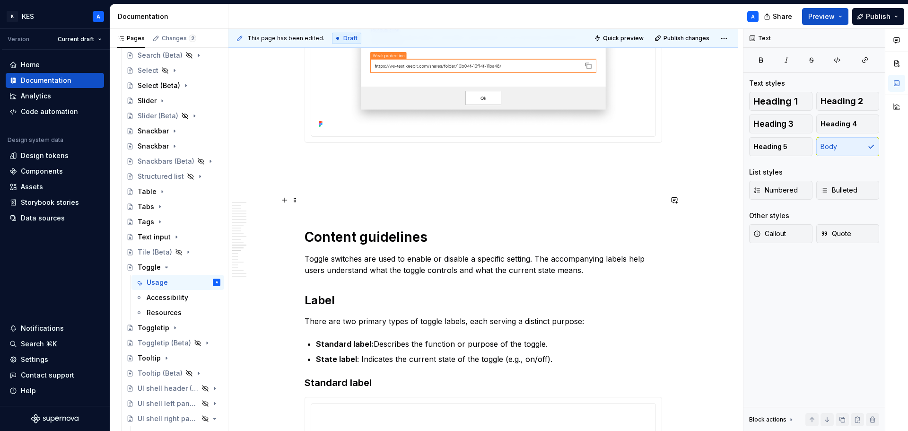
click at [375, 204] on p at bounding box center [482, 199] width 357 height 11
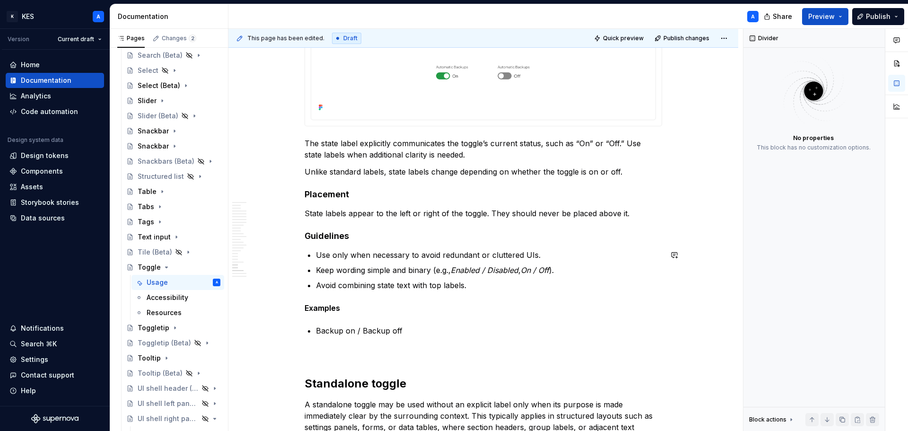
scroll to position [5403, 0]
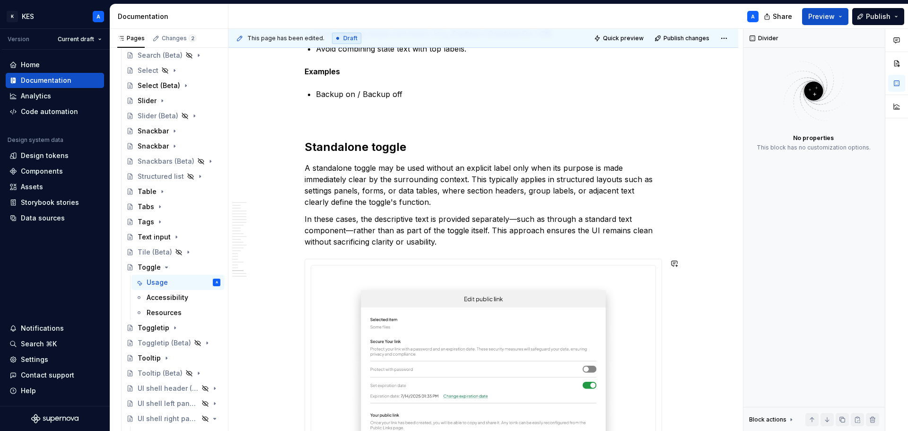
click at [463, 200] on p "A standalone toggle may be used without an explicit label only when its purpose…" at bounding box center [482, 184] width 357 height 45
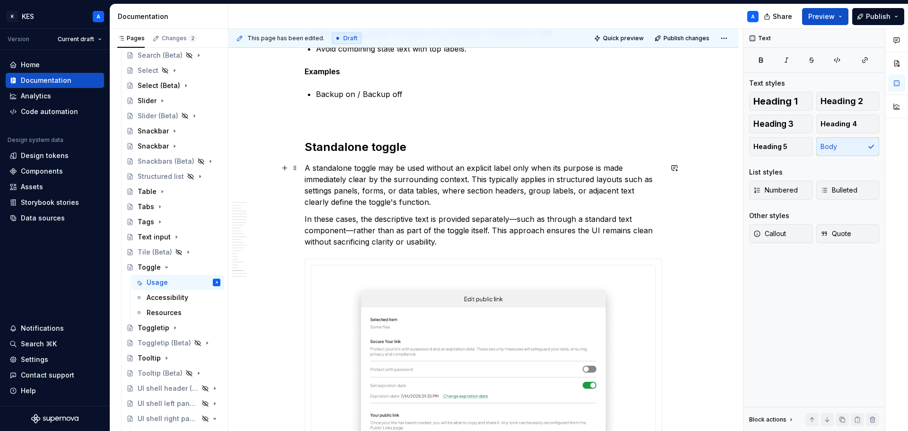
click at [463, 200] on p "A standalone toggle may be used without an explicit label only when its purpose…" at bounding box center [482, 184] width 357 height 45
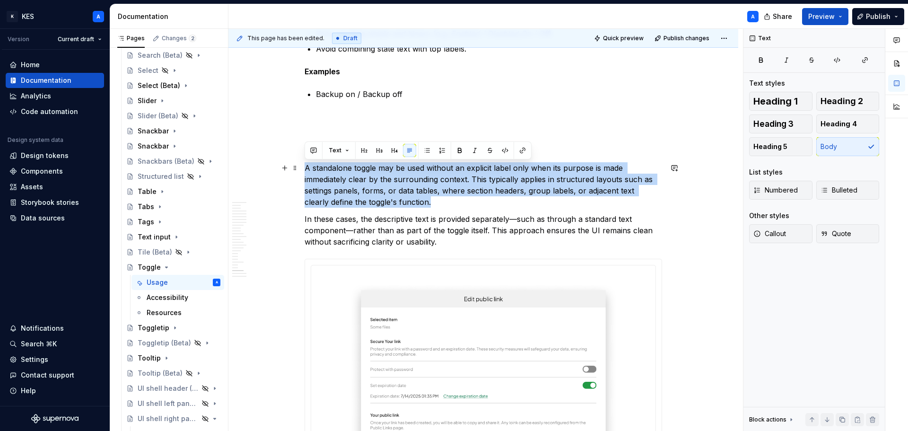
click at [463, 200] on p "A standalone toggle may be used without an explicit label only when its purpose…" at bounding box center [482, 184] width 357 height 45
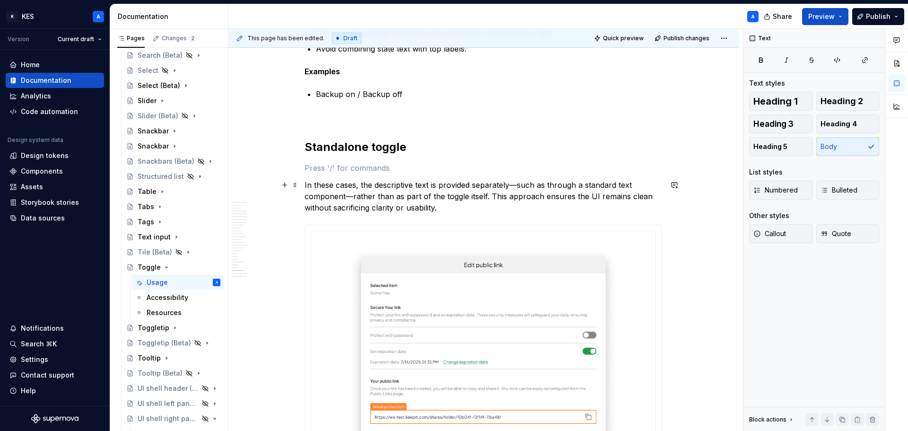
click at [448, 205] on p "In these cases, the descriptive text is provided separately—such as through a s…" at bounding box center [482, 196] width 357 height 34
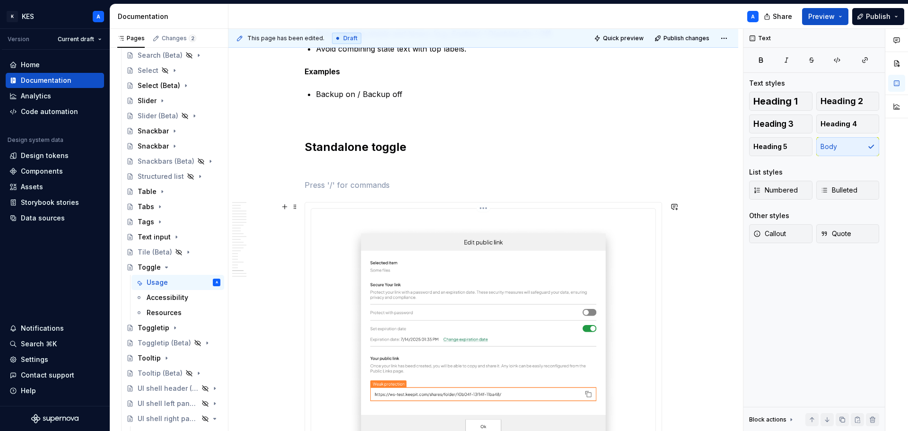
click at [471, 242] on img at bounding box center [483, 335] width 337 height 246
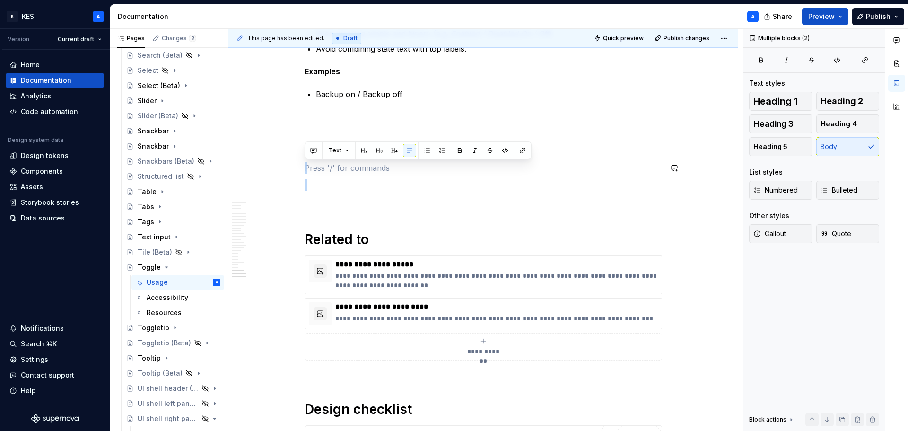
click at [380, 156] on button "button" at bounding box center [379, 150] width 13 height 13
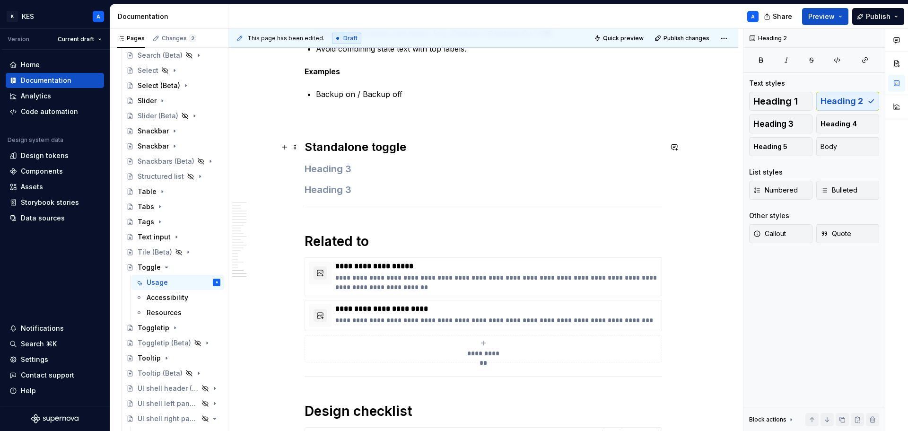
click at [382, 149] on h2 "Standalone toggle" at bounding box center [482, 146] width 357 height 15
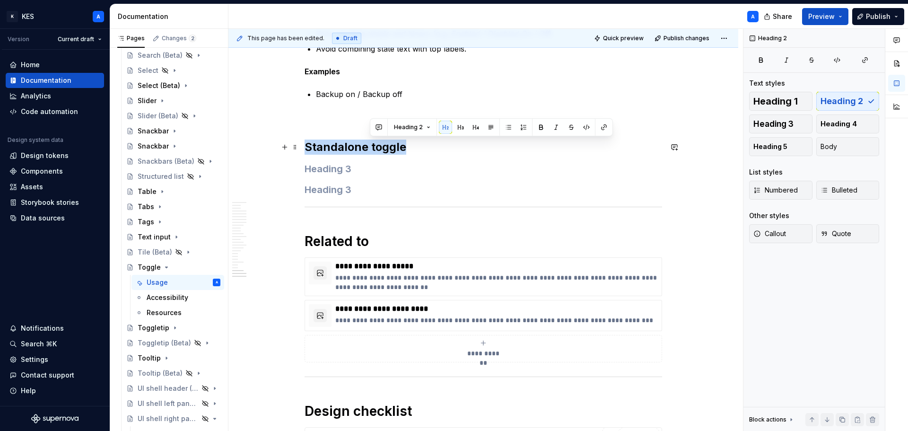
click at [382, 149] on h2 "Standalone toggle" at bounding box center [482, 146] width 357 height 15
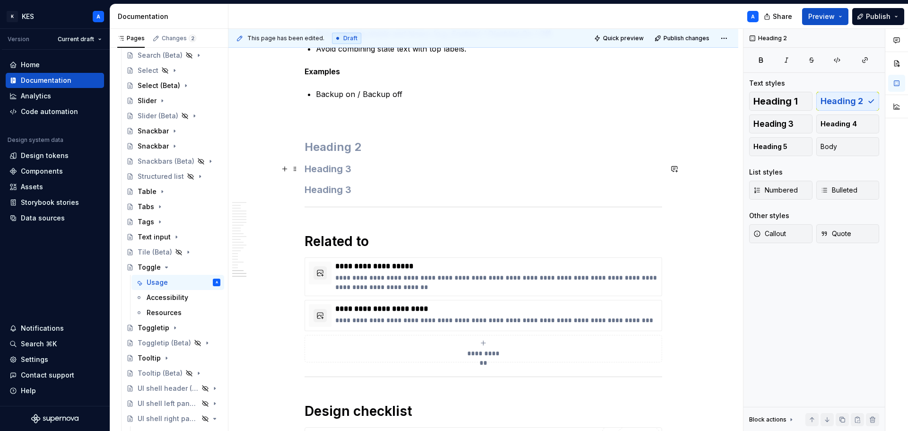
click at [366, 165] on h3 at bounding box center [482, 168] width 357 height 13
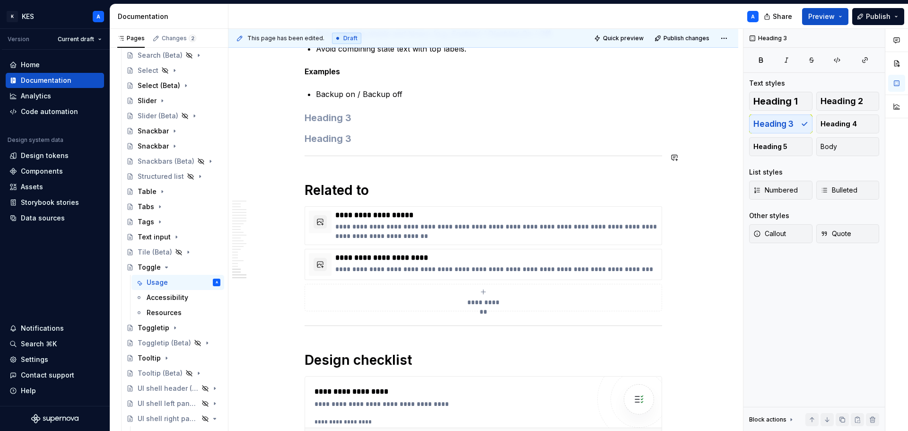
click at [348, 144] on h3 at bounding box center [482, 138] width 357 height 13
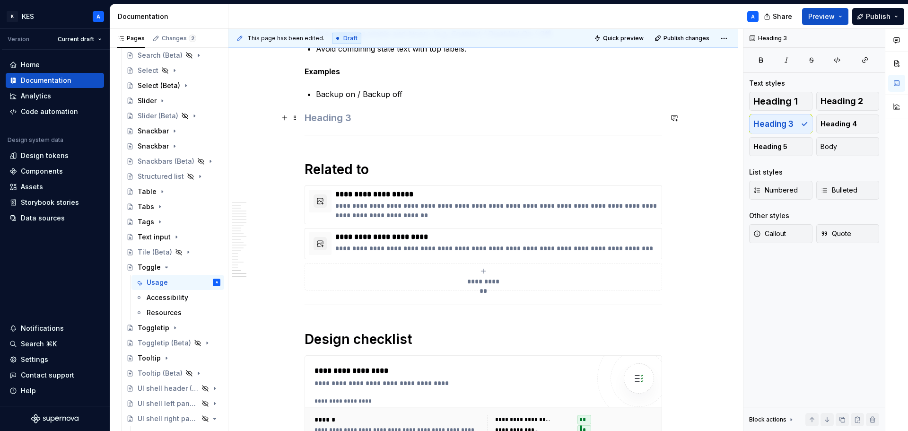
click at [333, 118] on h3 at bounding box center [482, 117] width 357 height 13
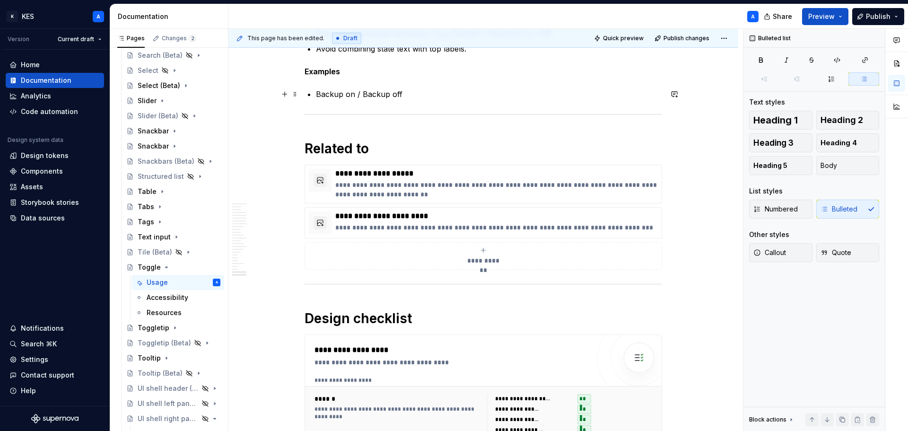
click at [412, 97] on p "Backup on / Backup off" at bounding box center [489, 93] width 346 height 11
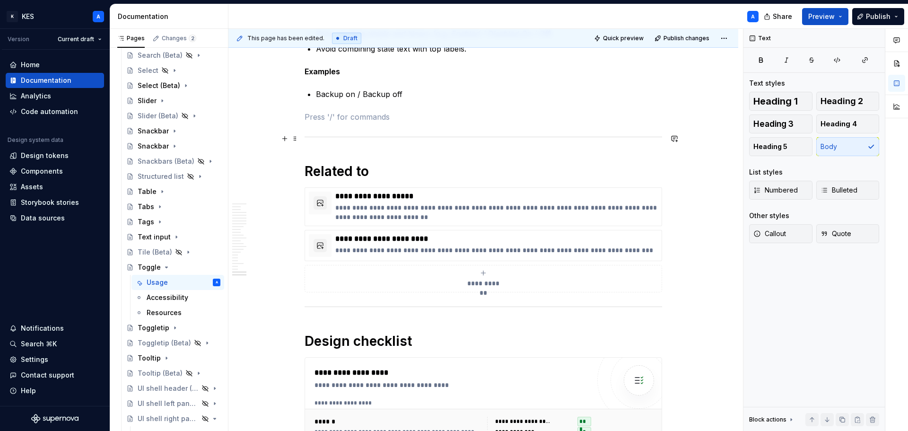
click at [452, 137] on hr at bounding box center [482, 137] width 357 height 0
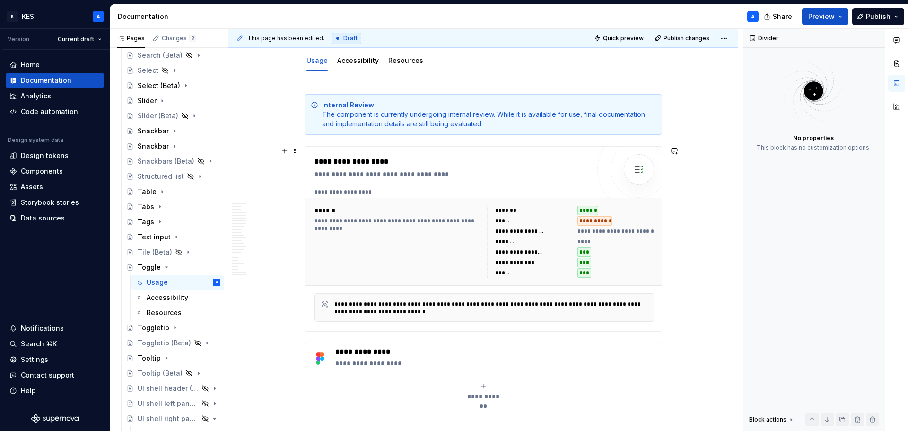
scroll to position [0, 0]
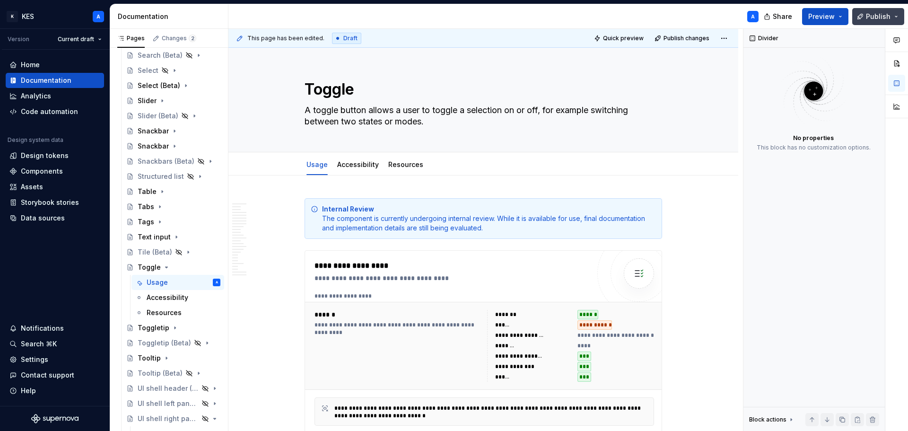
click at [878, 19] on span "Publish" at bounding box center [878, 16] width 25 height 9
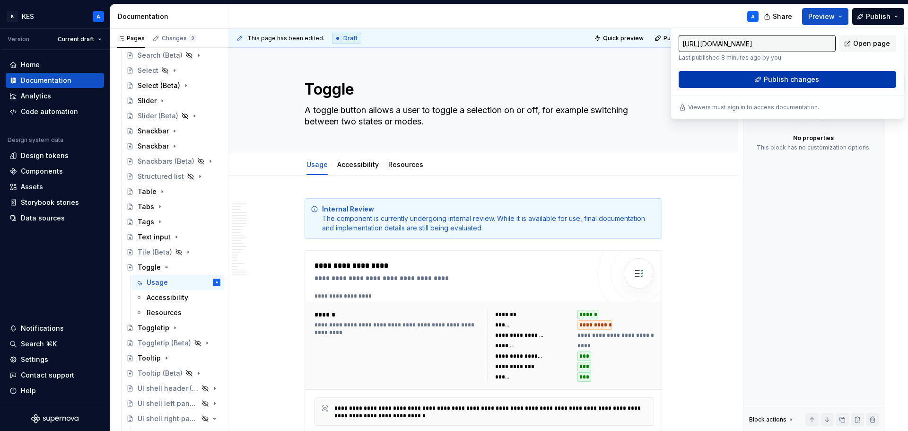
click at [818, 76] on button "Publish changes" at bounding box center [786, 79] width 217 height 17
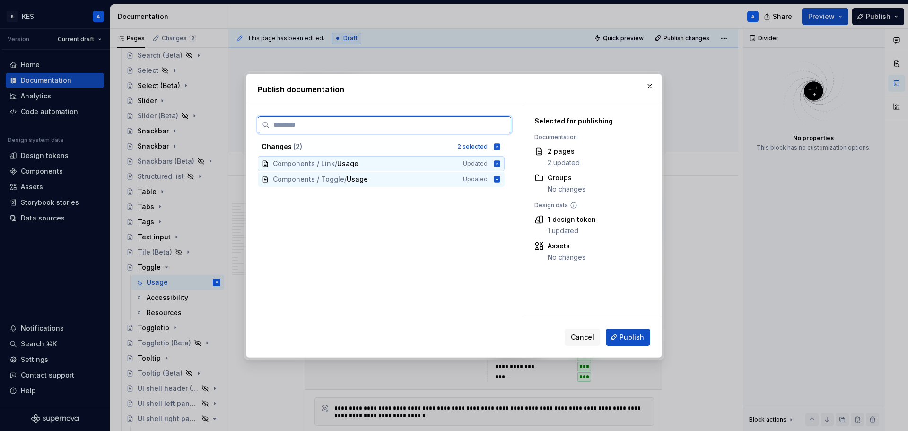
click at [499, 162] on icon at bounding box center [497, 163] width 6 height 6
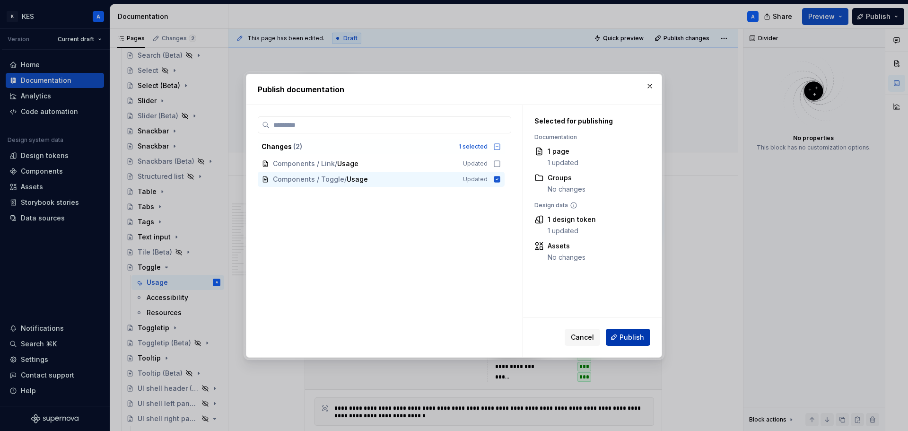
click at [625, 337] on span "Publish" at bounding box center [631, 336] width 25 height 9
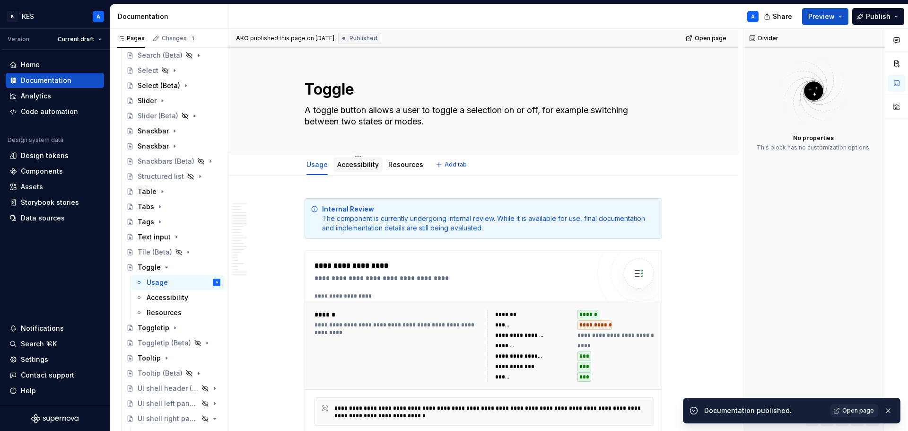
click at [366, 165] on link "Accessibility" at bounding box center [358, 164] width 42 height 8
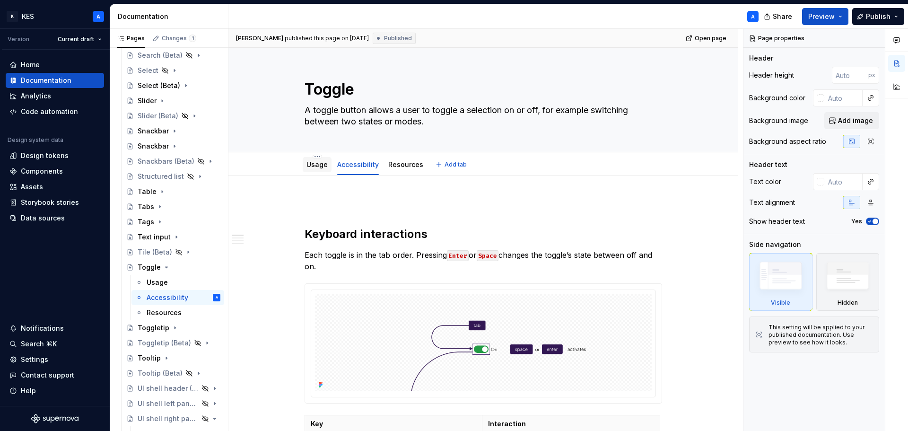
click at [324, 165] on link "Usage" at bounding box center [316, 164] width 21 height 8
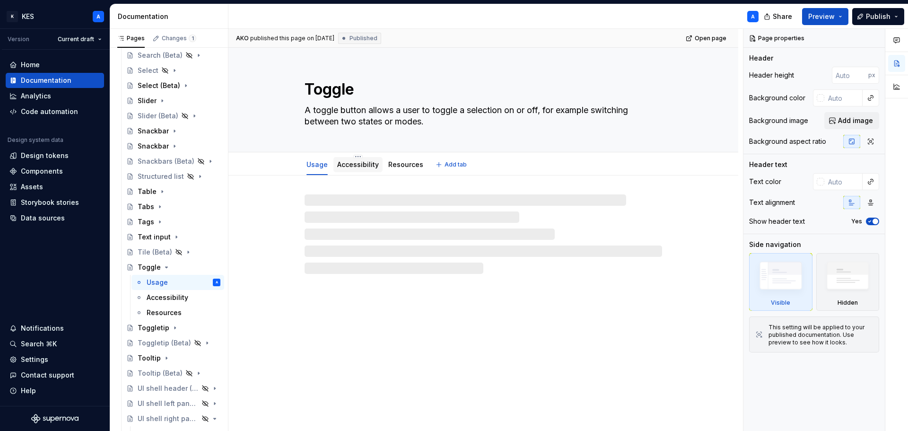
click at [356, 164] on link "Accessibility" at bounding box center [358, 164] width 42 height 8
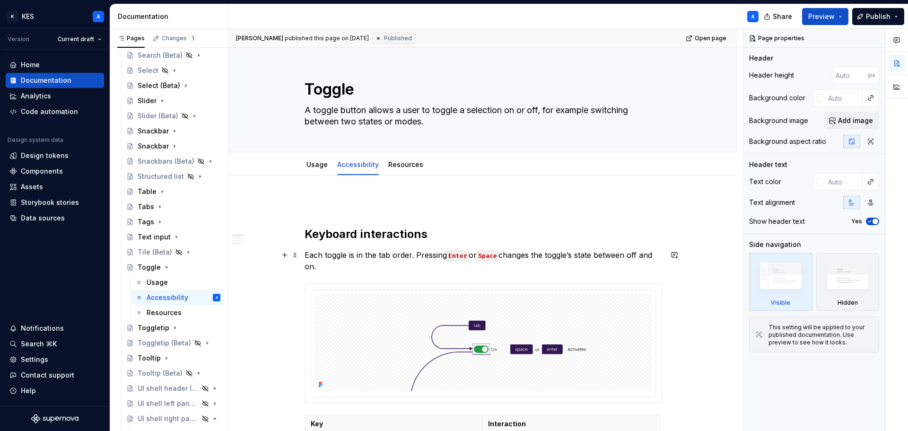
scroll to position [47, 0]
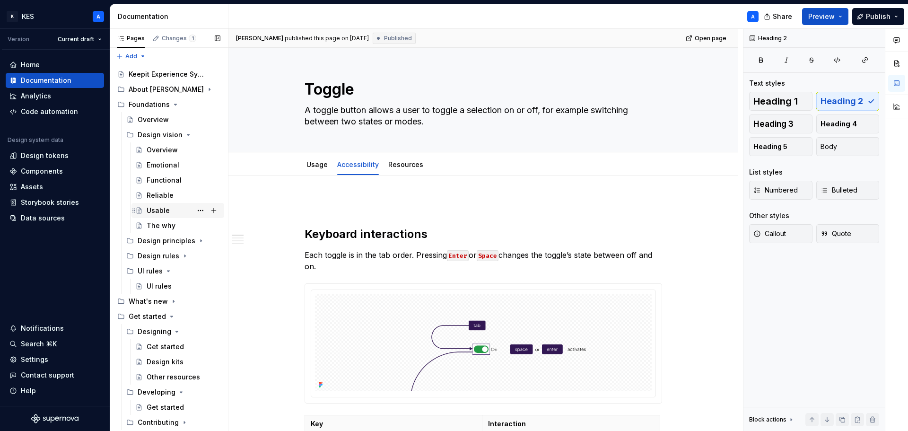
scroll to position [0, 0]
click at [172, 104] on icon "Page tree" at bounding box center [176, 107] width 8 height 8
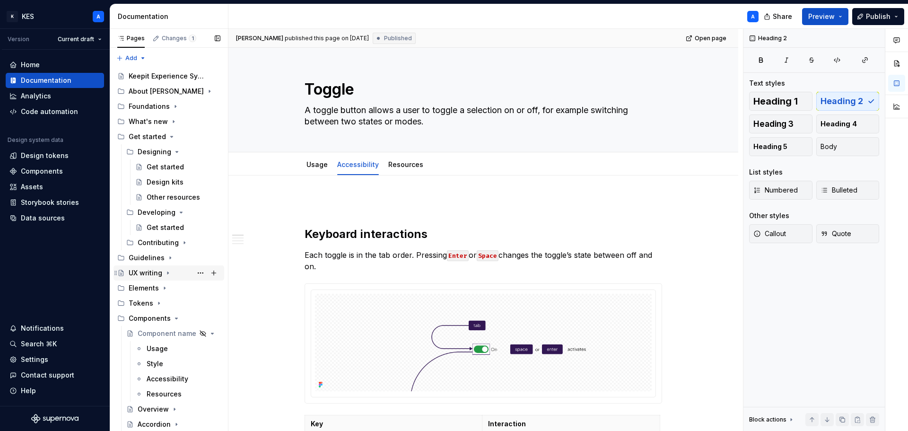
click at [164, 275] on icon "Page tree" at bounding box center [168, 273] width 8 height 8
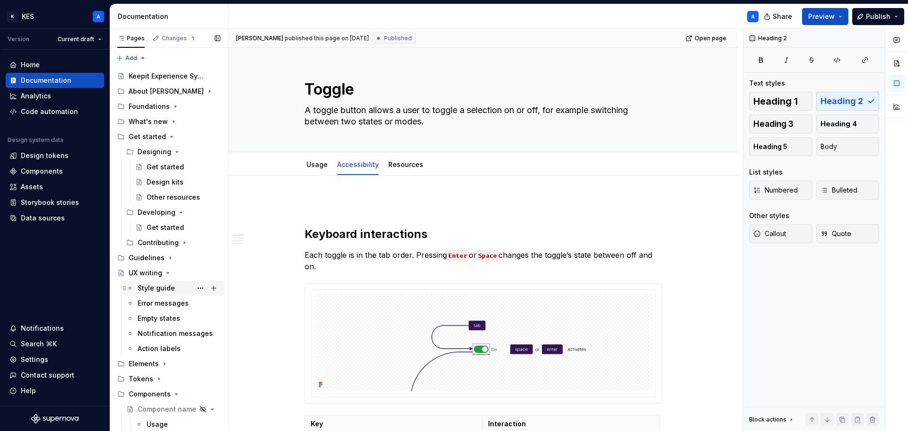
click at [158, 286] on div "Style guide" at bounding box center [156, 287] width 37 height 9
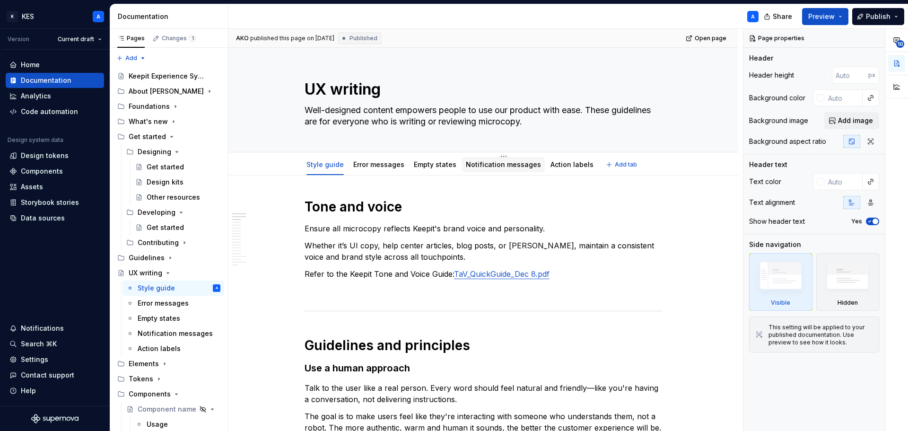
click at [512, 156] on div "Notification messages" at bounding box center [503, 164] width 83 height 17
click at [483, 165] on link "Notification messages" at bounding box center [503, 164] width 75 height 8
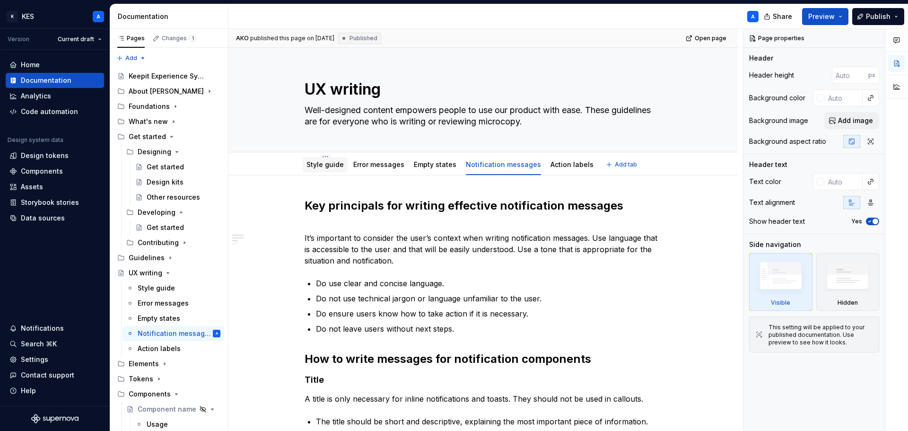
click at [315, 164] on link "Style guide" at bounding box center [324, 164] width 37 height 8
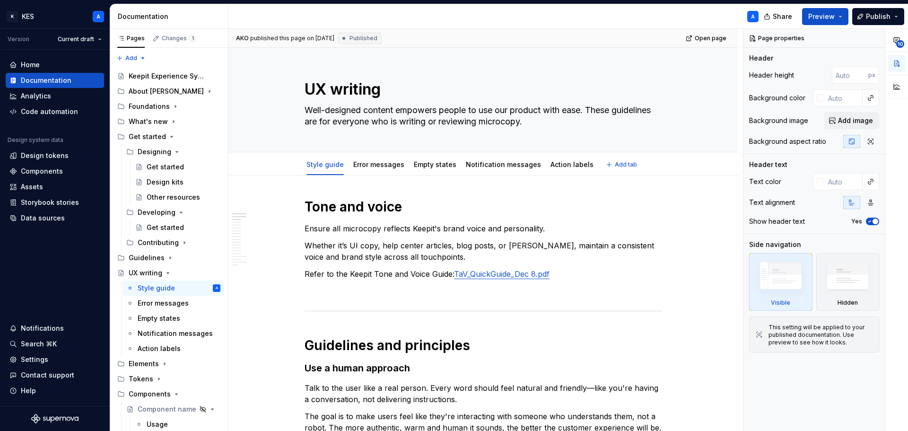
type textarea "*"
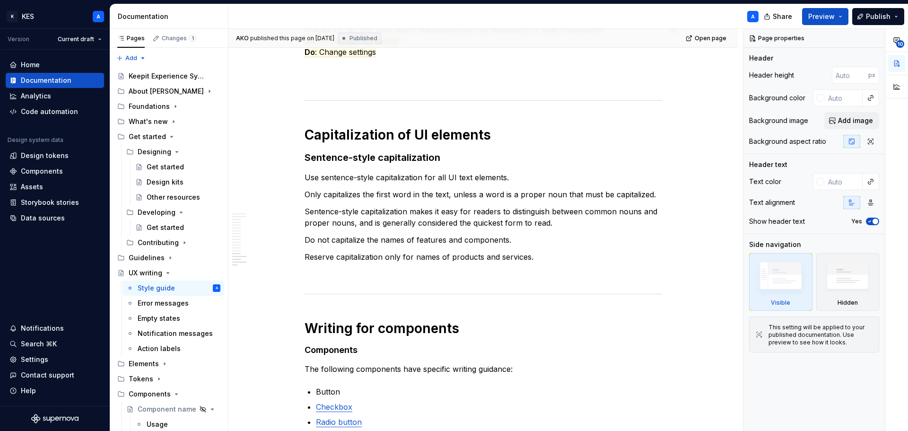
scroll to position [2439, 0]
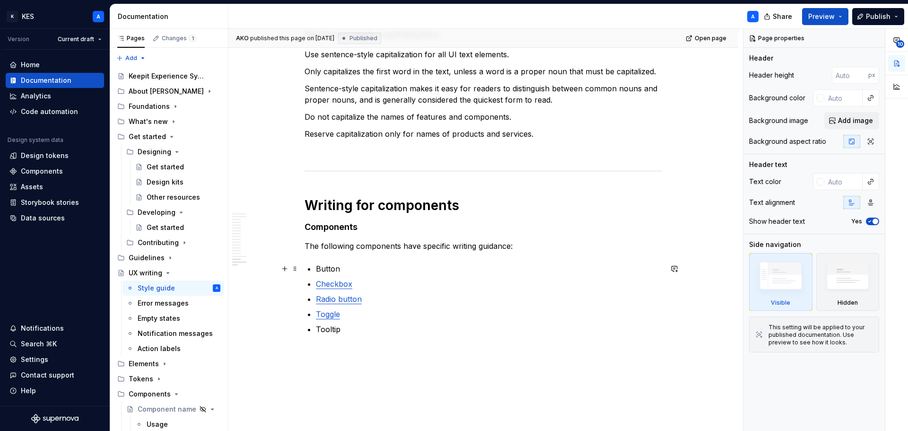
click at [330, 265] on p "Button" at bounding box center [489, 268] width 346 height 11
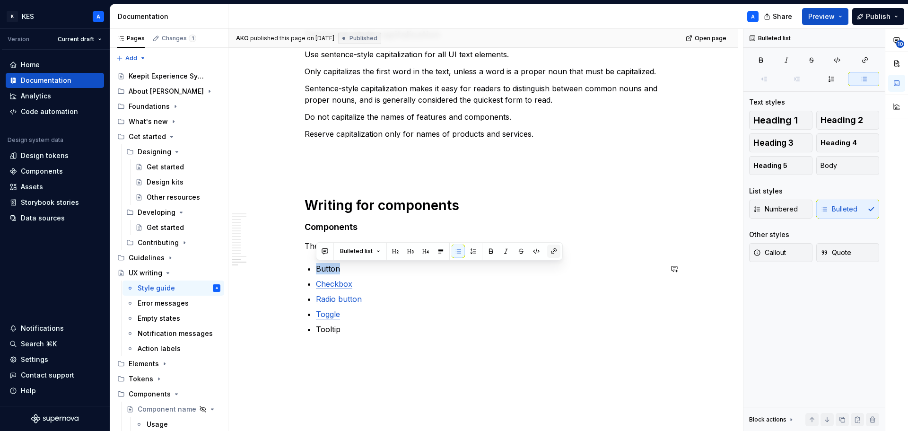
click at [554, 248] on button "button" at bounding box center [553, 250] width 13 height 13
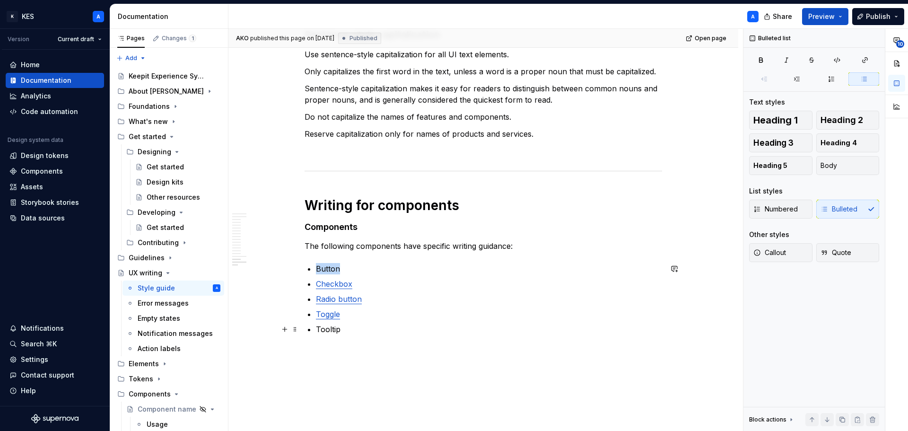
click at [490, 324] on p "Tooltip" at bounding box center [489, 328] width 346 height 11
click at [452, 246] on p "The following components have specific writing guidance:" at bounding box center [482, 245] width 357 height 11
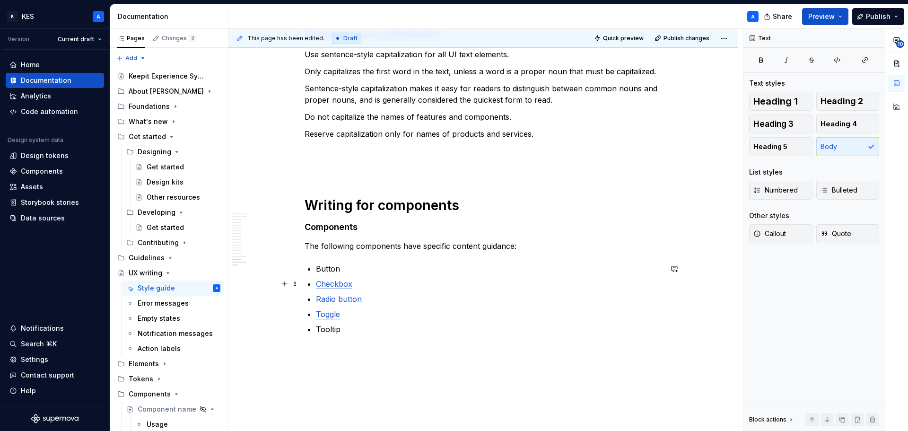
click at [371, 286] on p "Checkbox" at bounding box center [489, 283] width 346 height 11
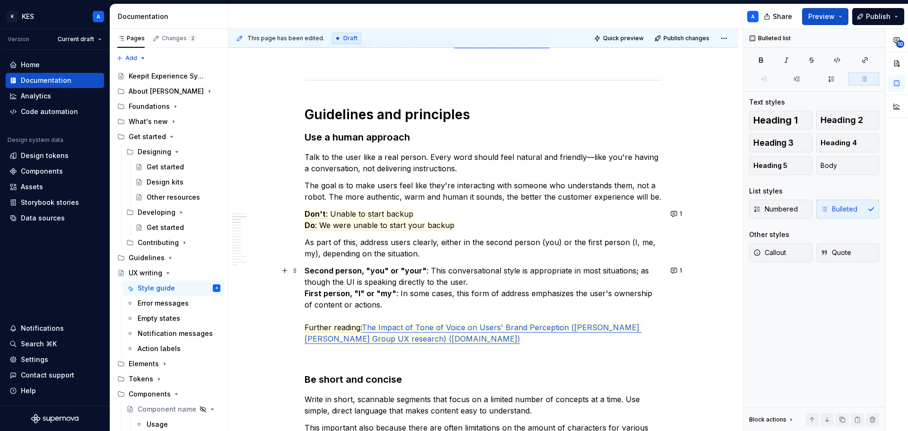
scroll to position [169, 0]
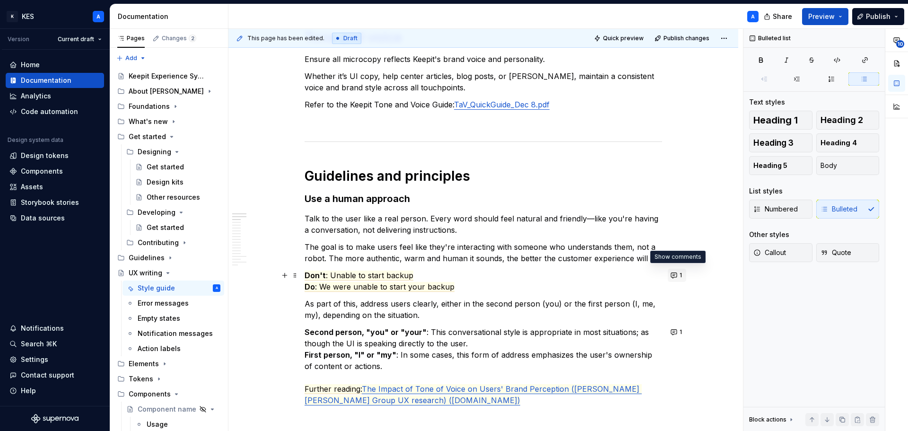
click at [674, 273] on button "1" at bounding box center [677, 275] width 18 height 13
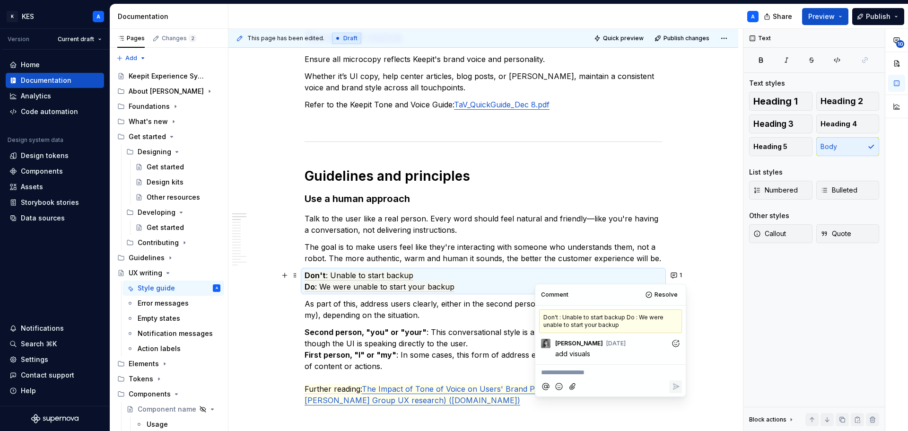
click at [636, 197] on h3 "Use a human approach" at bounding box center [482, 198] width 357 height 13
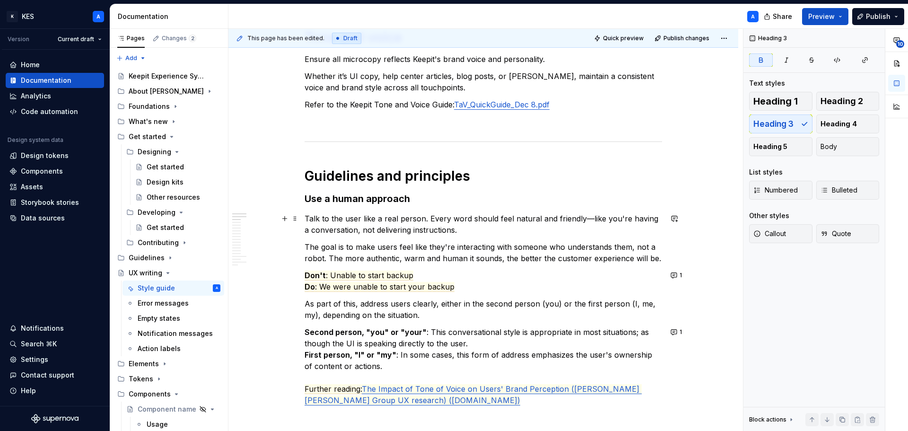
click at [555, 229] on p "Talk to the user like a real person. Every word should feel natural and friendl…" at bounding box center [482, 224] width 357 height 23
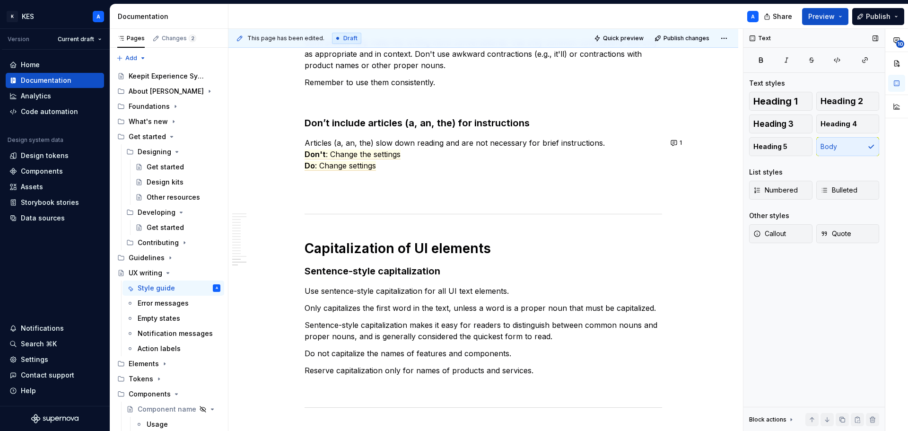
scroll to position [2439, 0]
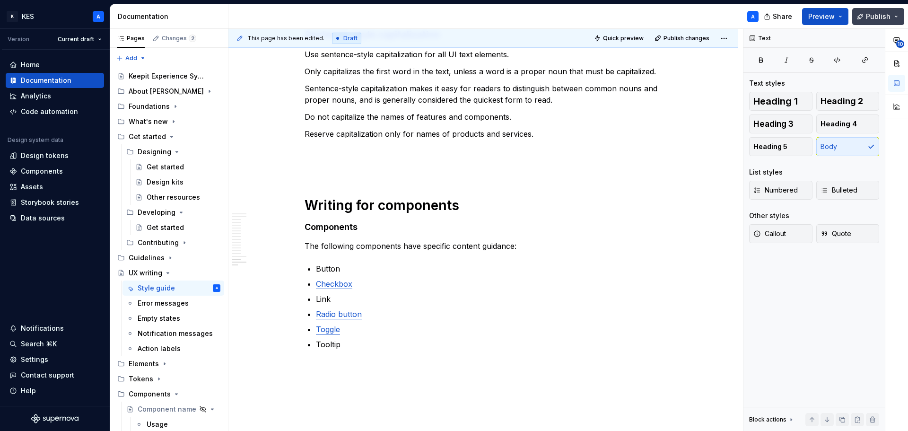
click at [870, 22] on button "Publish" at bounding box center [878, 16] width 52 height 17
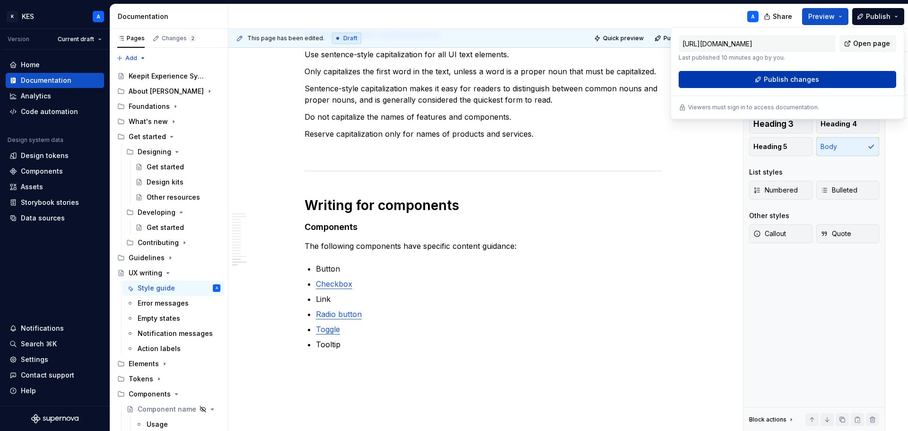
click at [821, 74] on button "Publish changes" at bounding box center [786, 79] width 217 height 17
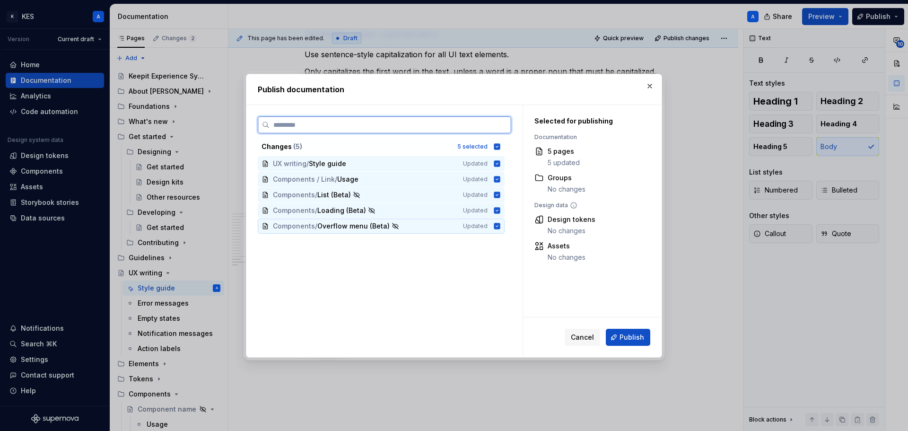
click at [497, 227] on icon at bounding box center [497, 226] width 6 height 6
click at [498, 212] on icon at bounding box center [497, 210] width 6 height 6
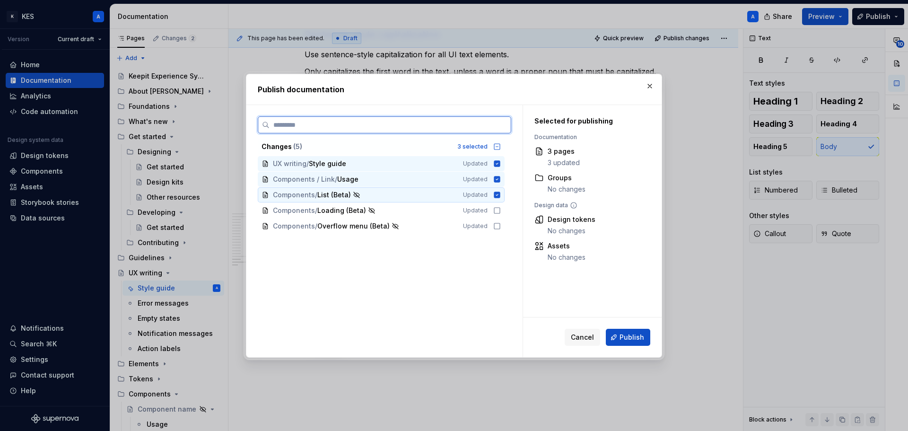
click at [497, 197] on icon at bounding box center [497, 194] width 6 height 6
click at [496, 183] on div "Components / Link / Usage Updated" at bounding box center [381, 179] width 247 height 15
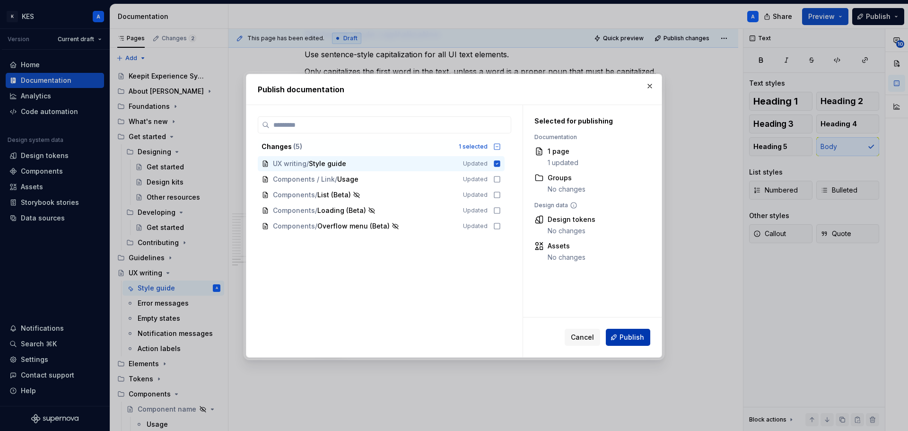
click at [623, 334] on span "Publish" at bounding box center [631, 336] width 25 height 9
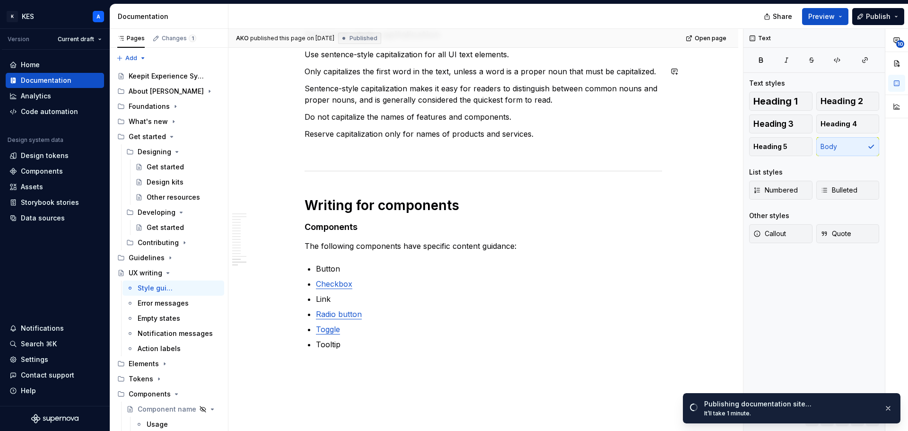
type textarea "*"
